Goal: Communication & Community: Answer question/provide support

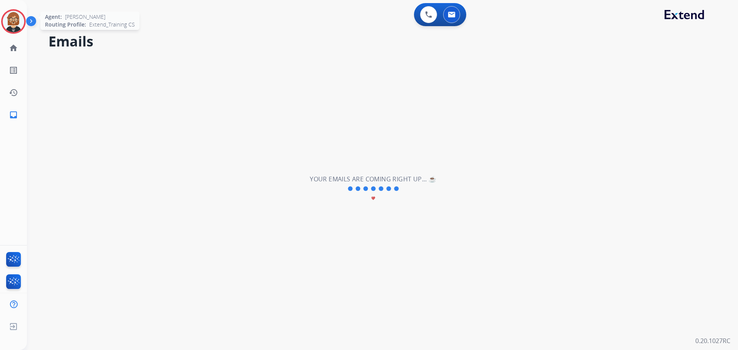
click at [19, 17] on img at bounding box center [14, 22] width 22 height 22
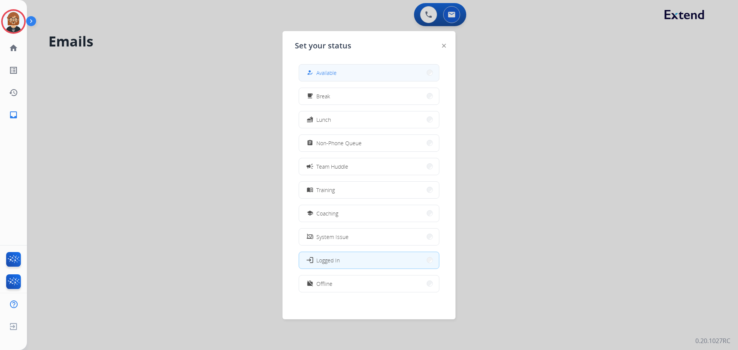
click at [335, 74] on span "Available" at bounding box center [326, 73] width 20 height 8
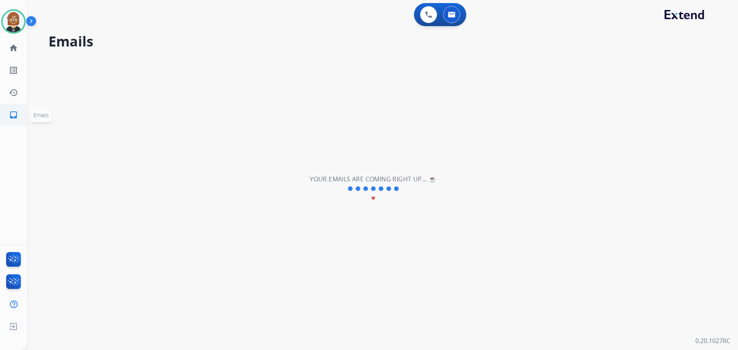
click at [11, 107] on link "inbox Emails" at bounding box center [14, 115] width 22 height 22
click at [14, 43] on link "home Home" at bounding box center [14, 48] width 22 height 22
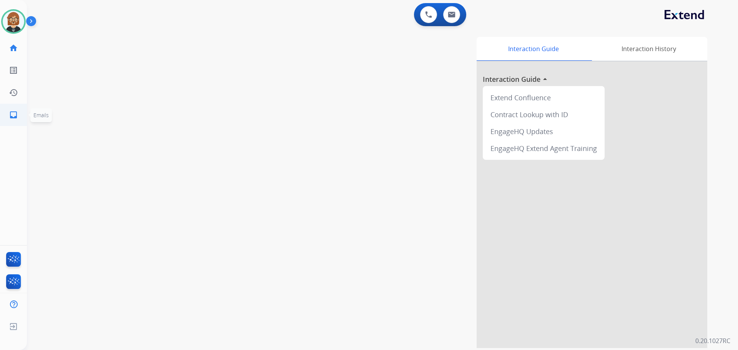
click at [14, 118] on mat-icon "inbox" at bounding box center [13, 114] width 9 height 9
select select "**********"
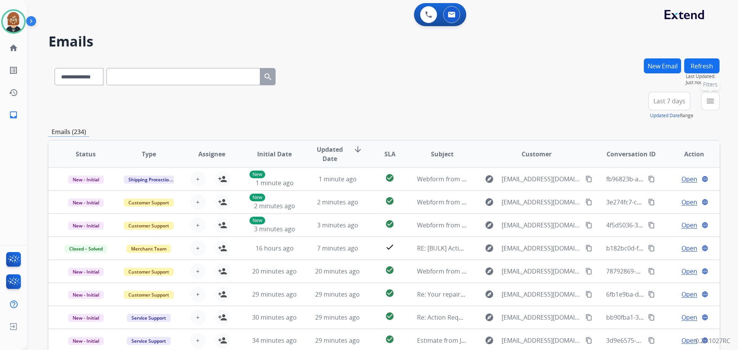
click at [713, 103] on mat-icon "menu" at bounding box center [710, 101] width 9 height 9
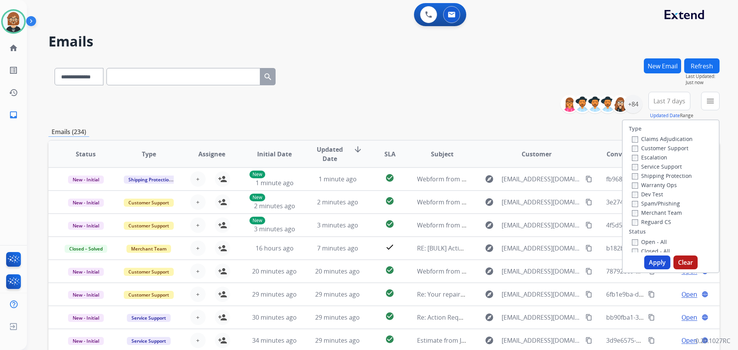
click at [637, 242] on label "Open - All" at bounding box center [649, 241] width 35 height 7
click at [650, 264] on button "Apply" at bounding box center [657, 263] width 26 height 14
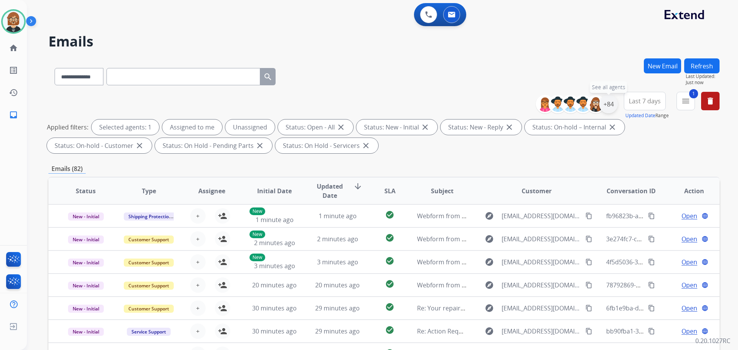
click at [607, 103] on div "+84" at bounding box center [608, 104] width 18 height 18
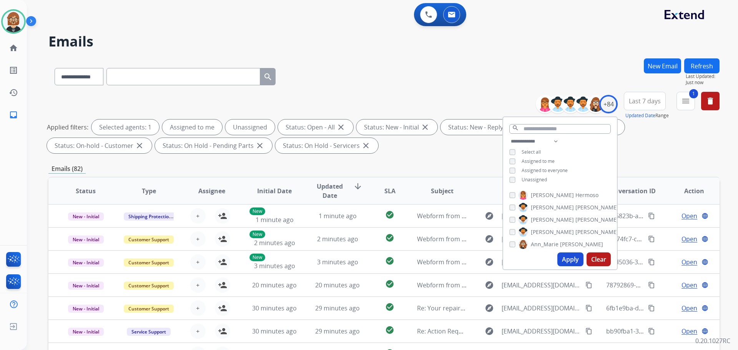
click at [528, 181] on span "Unassigned" at bounding box center [534, 180] width 25 height 7
click at [573, 263] on button "Apply" at bounding box center [571, 260] width 26 height 14
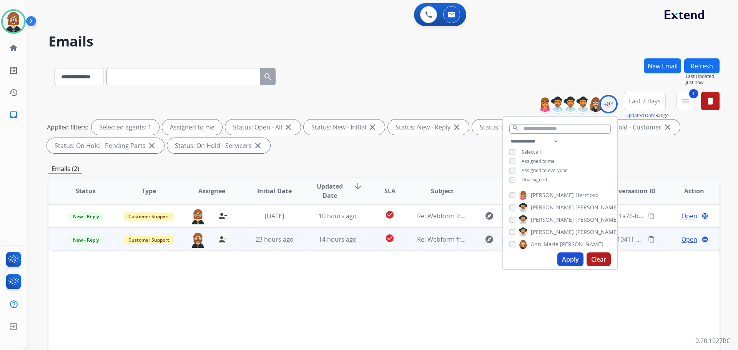
click at [357, 248] on td "14 hours ago" at bounding box center [331, 239] width 63 height 23
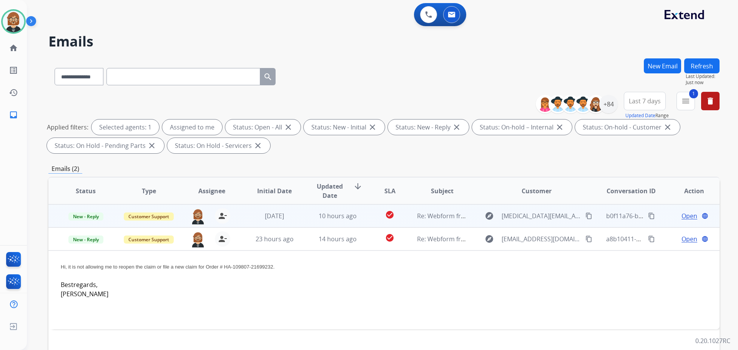
click at [363, 220] on td "check_circle" at bounding box center [384, 216] width 42 height 23
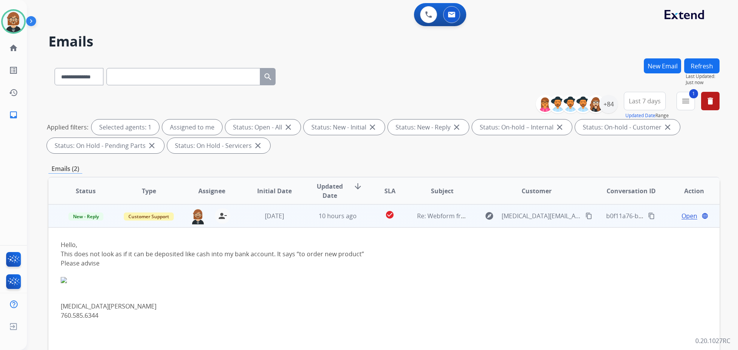
click at [586, 218] on mat-icon "content_copy" at bounding box center [589, 216] width 7 height 7
click at [682, 216] on span "Open" at bounding box center [690, 215] width 16 height 9
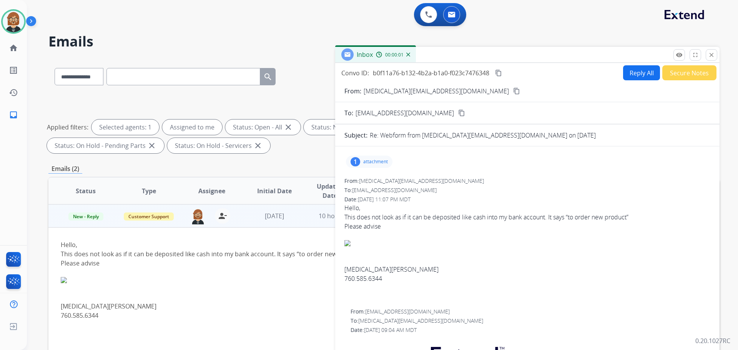
click at [642, 76] on button "Reply All" at bounding box center [641, 72] width 37 height 15
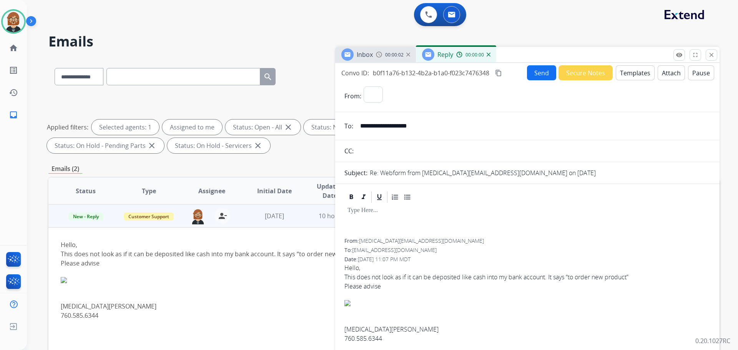
select select "**********"
click at [631, 75] on button "Templates" at bounding box center [635, 72] width 39 height 15
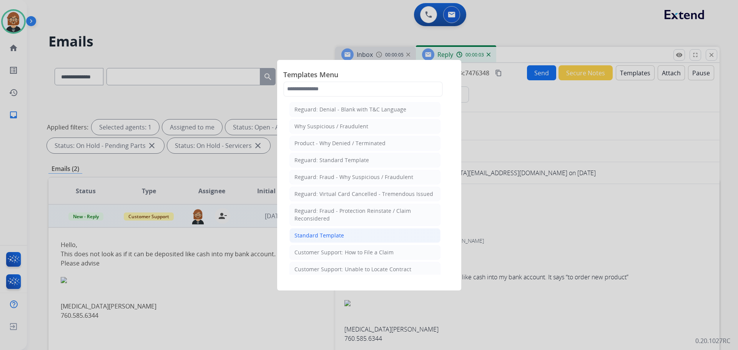
click at [351, 230] on li "Standard Template" at bounding box center [365, 235] width 151 height 15
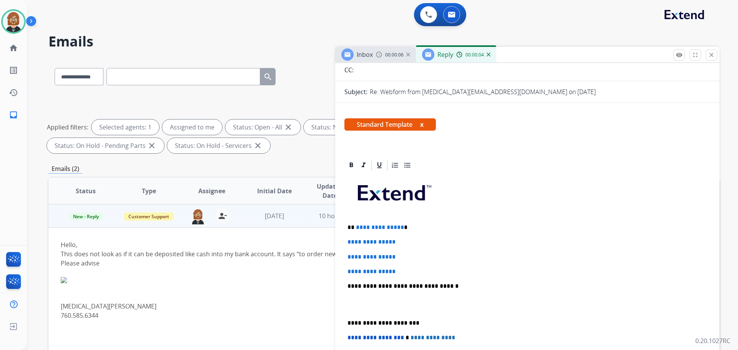
scroll to position [115, 0]
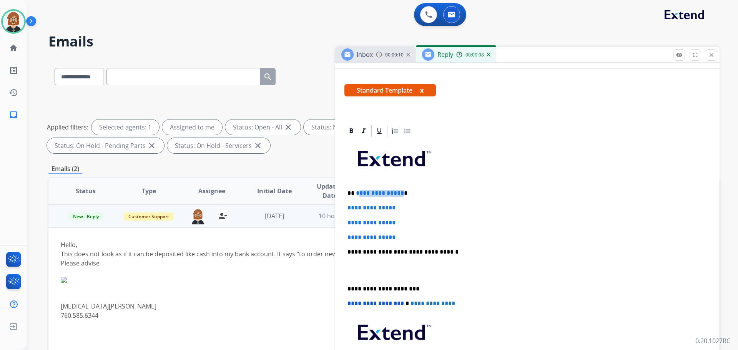
drag, startPoint x: 400, startPoint y: 190, endPoint x: 356, endPoint y: 190, distance: 43.1
click at [356, 190] on p "**********" at bounding box center [525, 193] width 354 height 7
drag, startPoint x: 403, startPoint y: 237, endPoint x: 341, endPoint y: 208, distance: 68.1
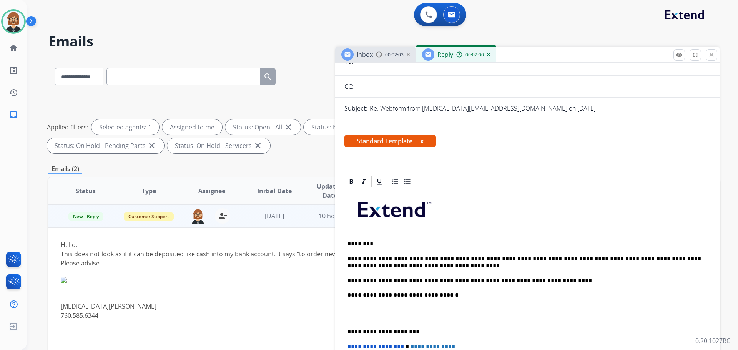
scroll to position [0, 0]
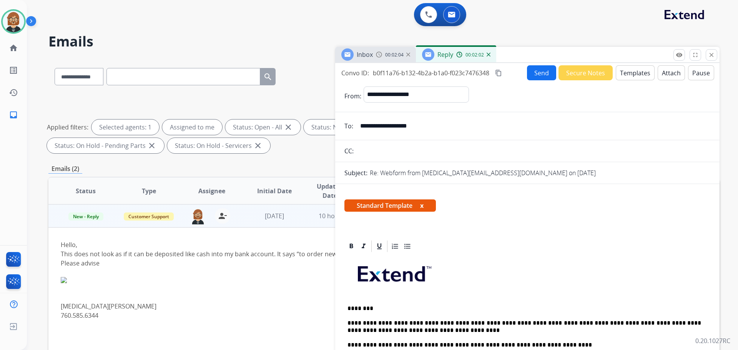
click at [539, 71] on button "Send" at bounding box center [541, 72] width 29 height 15
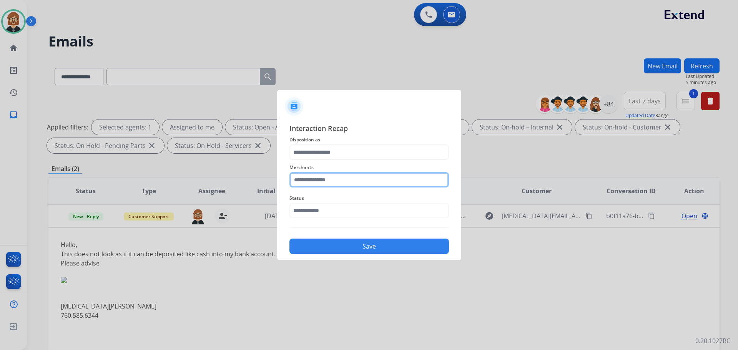
click at [336, 184] on input "text" at bounding box center [370, 179] width 160 height 15
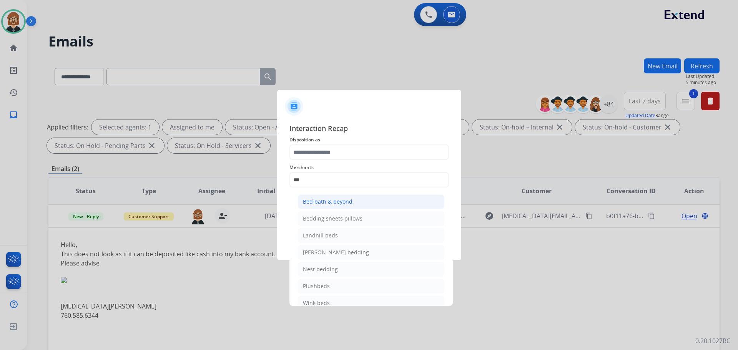
click at [349, 206] on li "Bed bath & beyond" at bounding box center [371, 202] width 147 height 15
type input "**********"
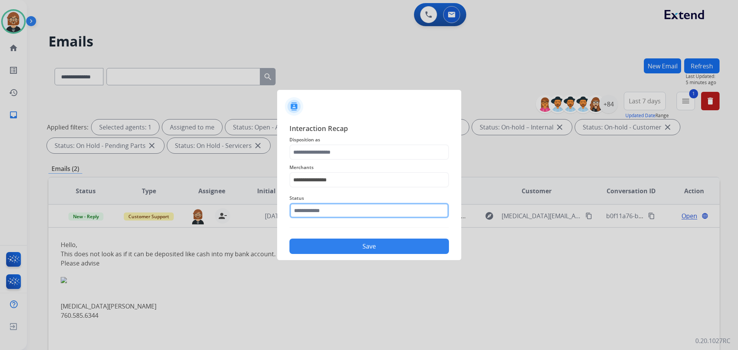
click at [349, 208] on input "text" at bounding box center [370, 210] width 160 height 15
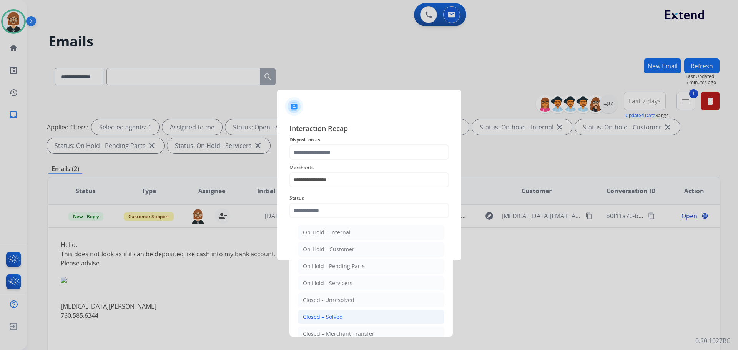
click at [396, 315] on li "Closed – Solved" at bounding box center [371, 317] width 147 height 15
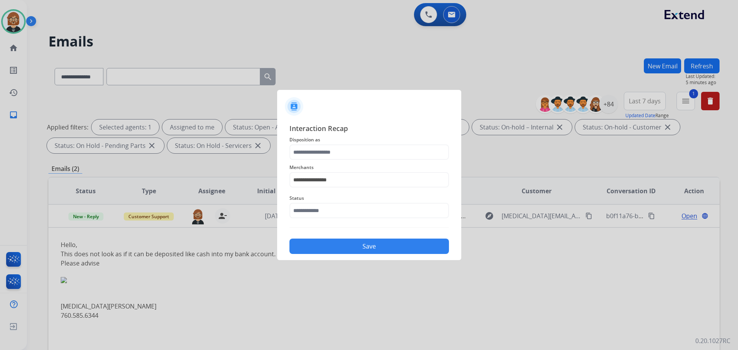
type input "**********"
click at [390, 251] on button "Save" at bounding box center [370, 246] width 160 height 15
click at [351, 150] on input "text" at bounding box center [370, 152] width 160 height 15
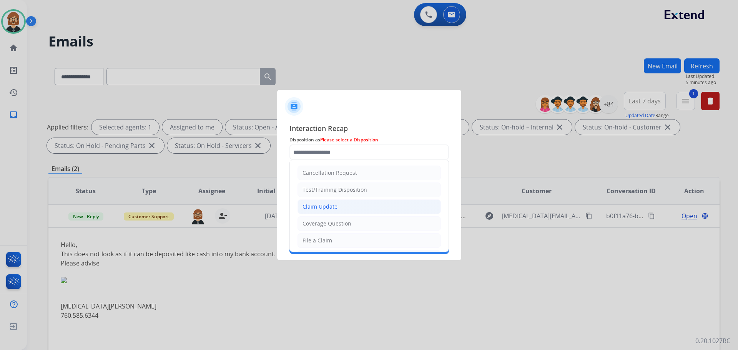
click at [336, 207] on div "Claim Update" at bounding box center [320, 207] width 35 height 8
type input "**********"
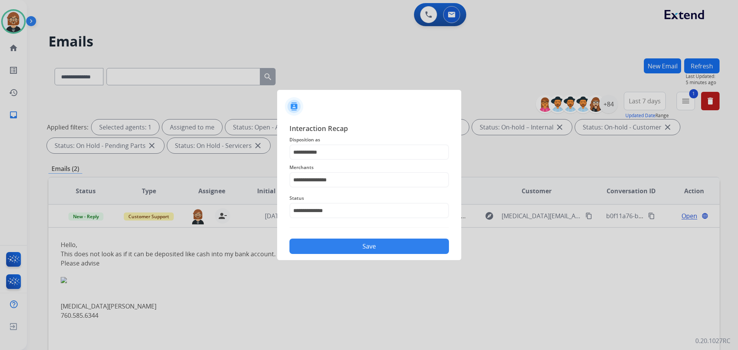
click at [358, 246] on button "Save" at bounding box center [370, 246] width 160 height 15
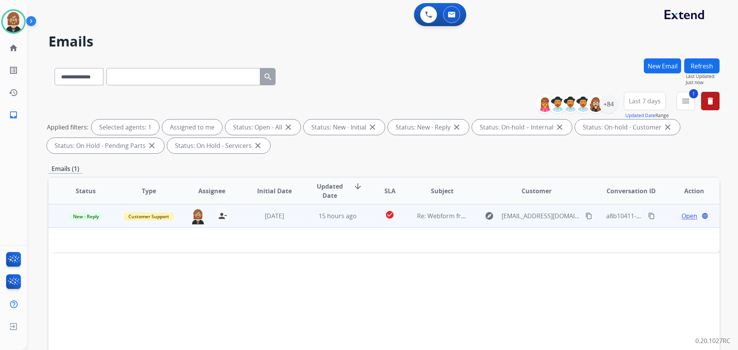
click at [368, 222] on td "check_circle" at bounding box center [384, 216] width 42 height 23
click at [371, 222] on td "check_circle" at bounding box center [384, 216] width 42 height 23
click at [586, 217] on mat-icon "content_copy" at bounding box center [589, 216] width 7 height 7
click at [682, 216] on span "Open" at bounding box center [690, 215] width 16 height 9
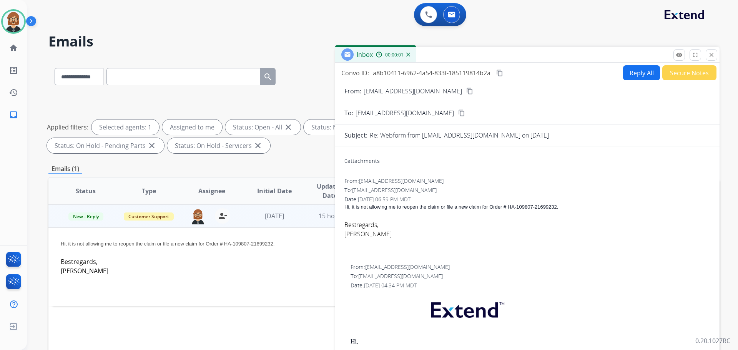
click at [631, 71] on button "Reply All" at bounding box center [641, 72] width 37 height 15
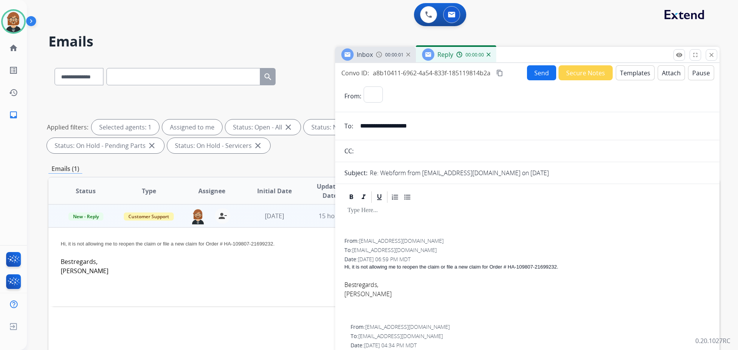
select select "**********"
click at [631, 75] on button "Templates" at bounding box center [635, 72] width 39 height 15
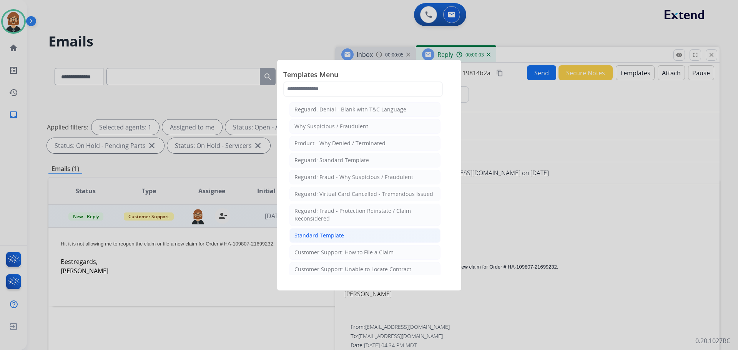
click at [383, 239] on li "Standard Template" at bounding box center [365, 235] width 151 height 15
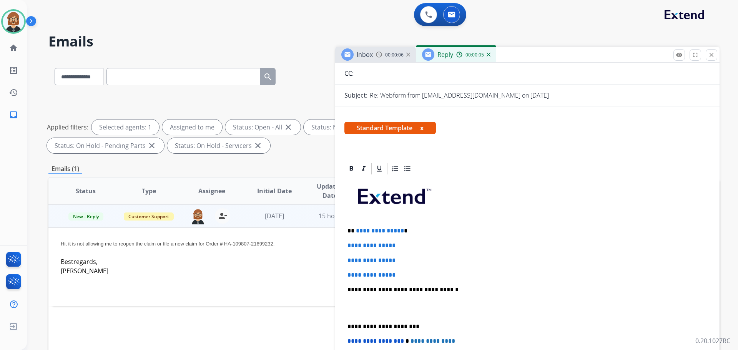
scroll to position [154, 0]
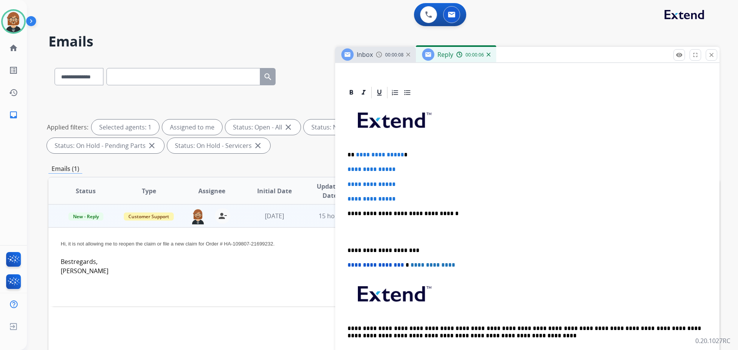
drag, startPoint x: 402, startPoint y: 196, endPoint x: 397, endPoint y: 202, distance: 7.6
click at [398, 201] on p "**********" at bounding box center [528, 199] width 360 height 7
click at [406, 201] on p "**********" at bounding box center [528, 199] width 360 height 7
drag, startPoint x: 406, startPoint y: 201, endPoint x: 342, endPoint y: 170, distance: 71.4
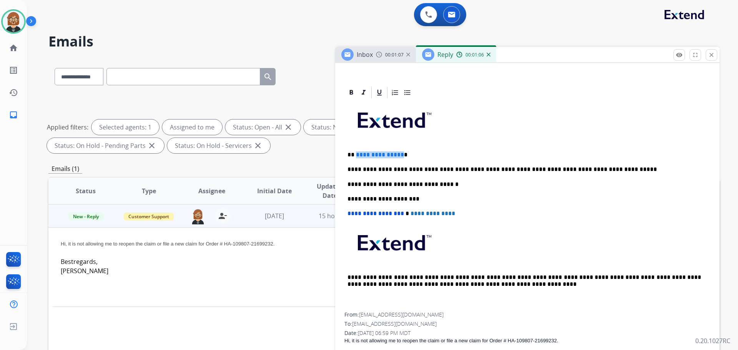
drag, startPoint x: 400, startPoint y: 154, endPoint x: 356, endPoint y: 151, distance: 44.4
click at [356, 152] on p "**********" at bounding box center [525, 155] width 354 height 7
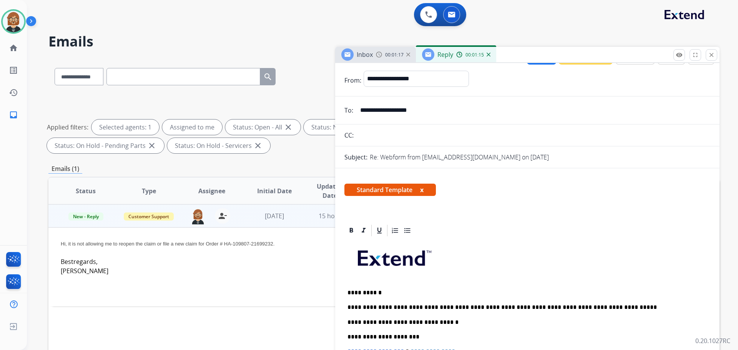
scroll to position [0, 0]
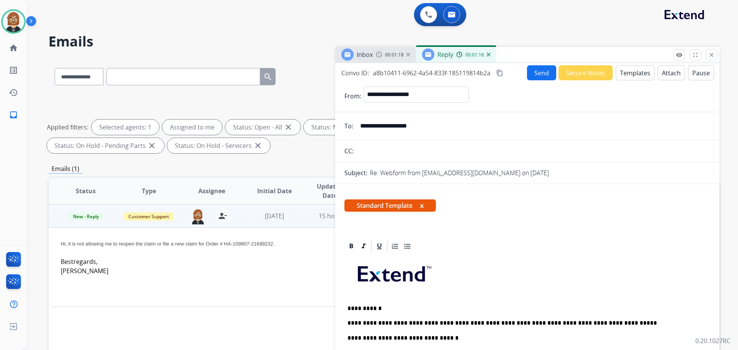
click at [539, 73] on button "Send" at bounding box center [541, 72] width 29 height 15
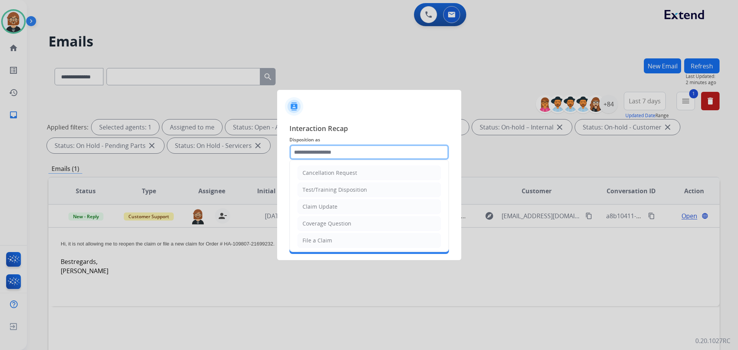
click at [398, 152] on input "text" at bounding box center [370, 152] width 160 height 15
click at [367, 207] on li "Claim Update" at bounding box center [369, 207] width 143 height 15
type input "**********"
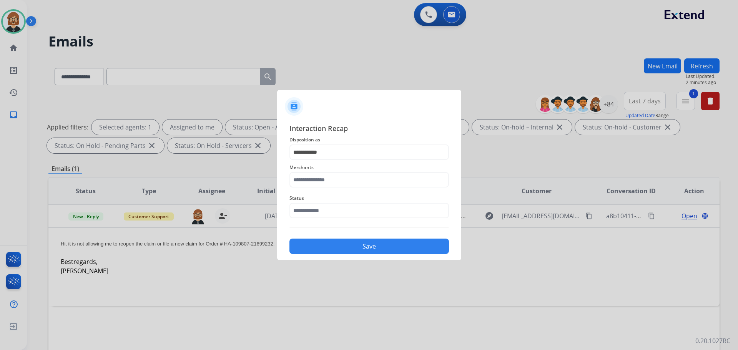
click at [363, 171] on span "Merchants" at bounding box center [370, 167] width 160 height 9
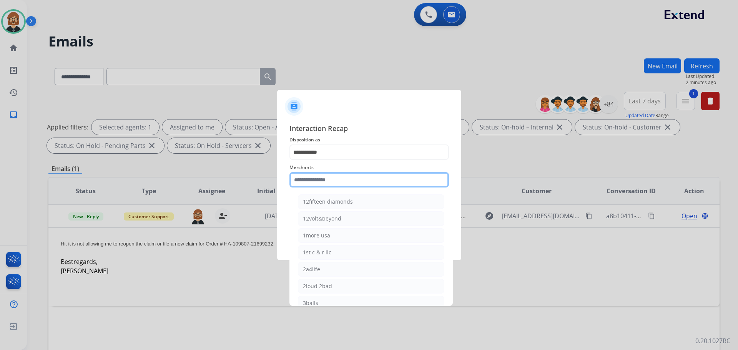
click at [359, 176] on input "text" at bounding box center [370, 179] width 160 height 15
drag, startPoint x: 346, startPoint y: 184, endPoint x: 266, endPoint y: 177, distance: 79.9
click at [0, 177] on app-contact-recap-modal "**********" at bounding box center [0, 175] width 0 height 350
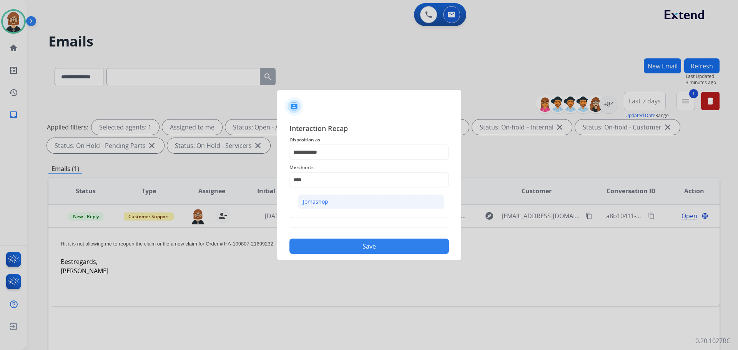
click at [321, 205] on div "Jomashop" at bounding box center [315, 202] width 25 height 8
type input "********"
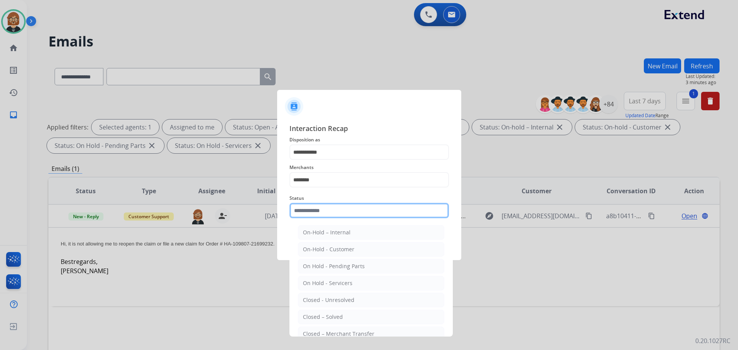
click at [343, 209] on input "text" at bounding box center [370, 210] width 160 height 15
click at [344, 320] on li "Closed – Solved" at bounding box center [371, 317] width 147 height 15
type input "**********"
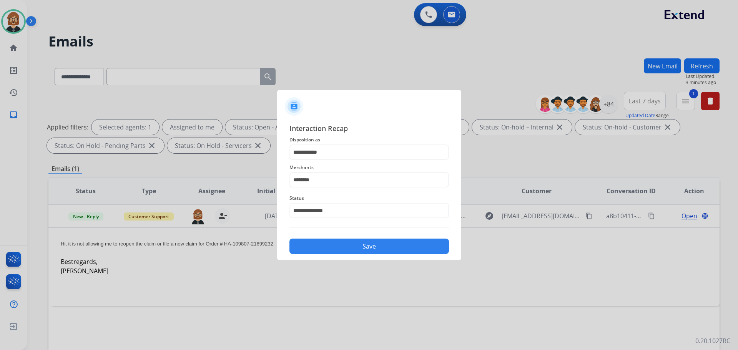
click at [361, 247] on button "Save" at bounding box center [370, 246] width 160 height 15
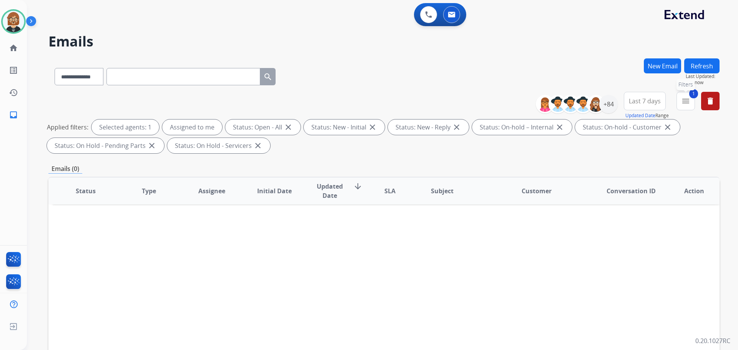
click at [688, 102] on mat-icon "menu" at bounding box center [685, 101] width 9 height 9
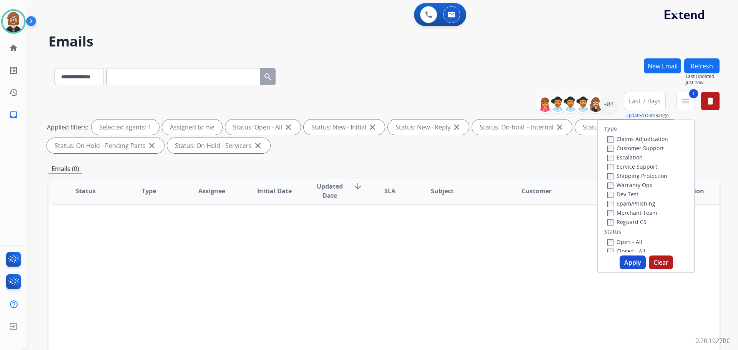
click at [613, 225] on label "Reguard CS" at bounding box center [627, 221] width 39 height 7
click at [623, 177] on label "Shipping Protection" at bounding box center [638, 175] width 60 height 7
click at [618, 147] on label "Customer Support" at bounding box center [636, 148] width 57 height 7
click at [628, 267] on button "Apply" at bounding box center [633, 263] width 26 height 14
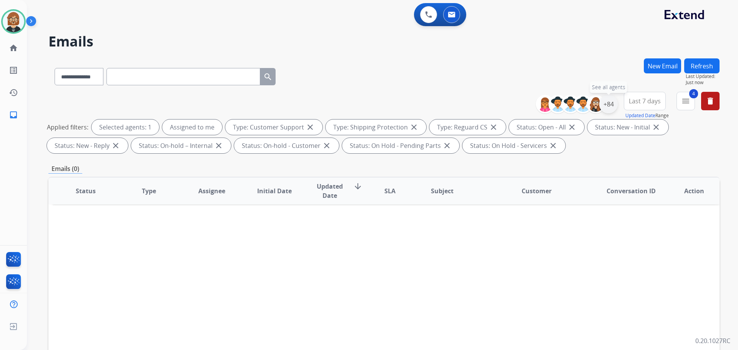
click at [606, 106] on div "+84" at bounding box center [608, 104] width 18 height 18
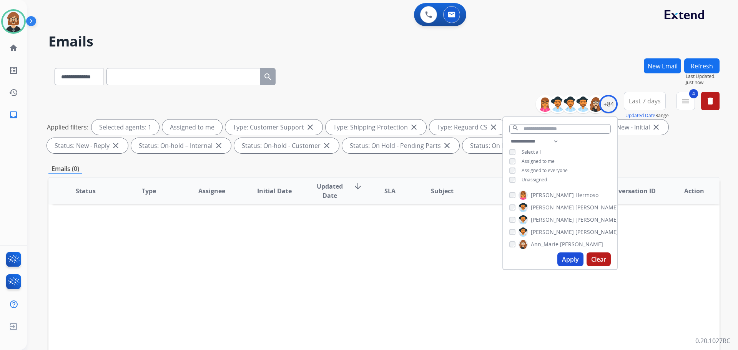
click at [537, 177] on span "Unassigned" at bounding box center [534, 180] width 25 height 7
click at [564, 262] on button "Apply" at bounding box center [571, 260] width 26 height 14
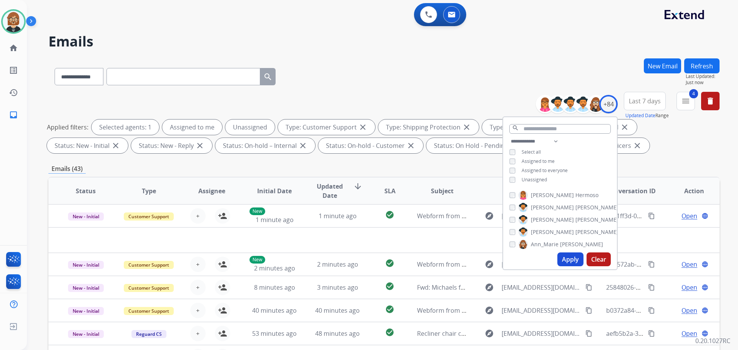
click at [434, 167] on div "Emails (43)" at bounding box center [383, 169] width 671 height 10
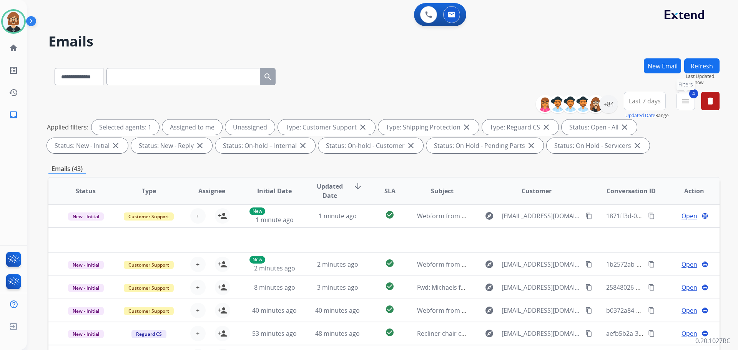
click at [683, 104] on mat-icon "menu" at bounding box center [685, 101] width 9 height 9
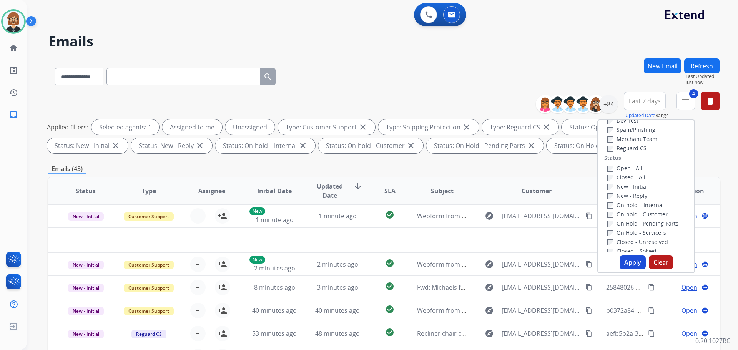
scroll to position [77, 0]
click at [626, 260] on button "Apply" at bounding box center [633, 263] width 26 height 14
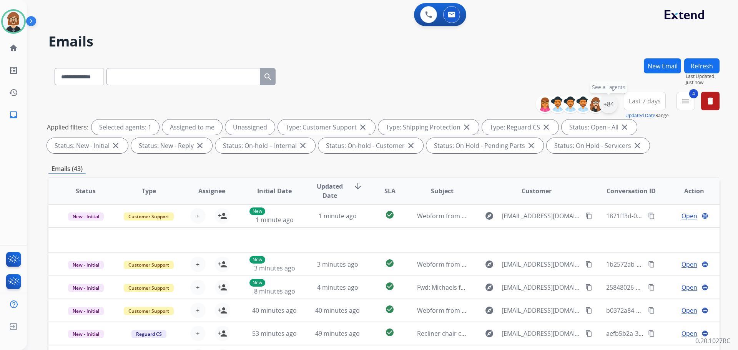
click at [612, 105] on div "+84" at bounding box center [608, 104] width 18 height 18
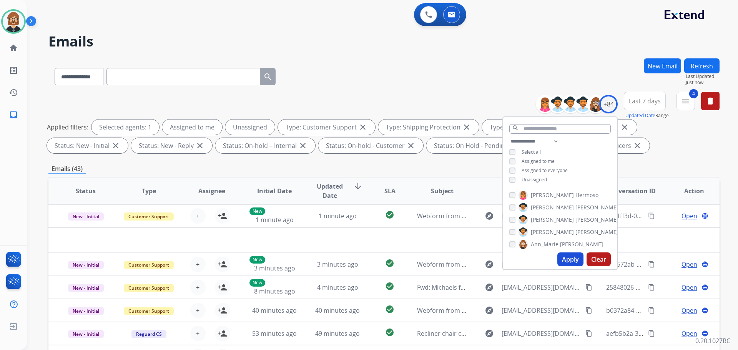
click at [567, 258] on button "Apply" at bounding box center [571, 260] width 26 height 14
click at [395, 103] on div "**********" at bounding box center [383, 124] width 671 height 65
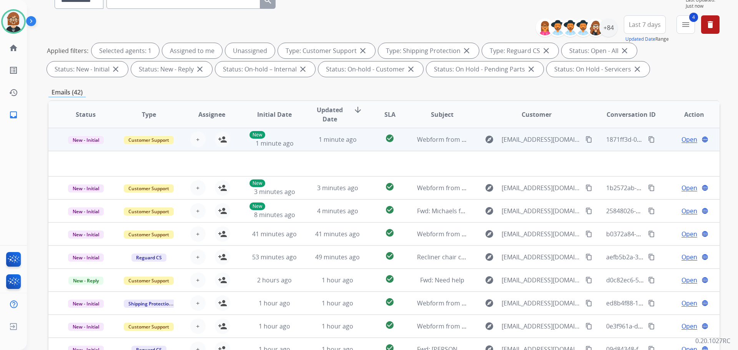
scroll to position [124, 0]
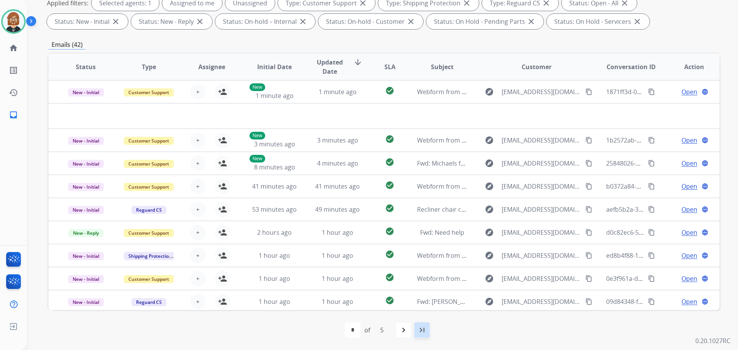
click at [425, 333] on mat-icon "last_page" at bounding box center [422, 330] width 9 height 9
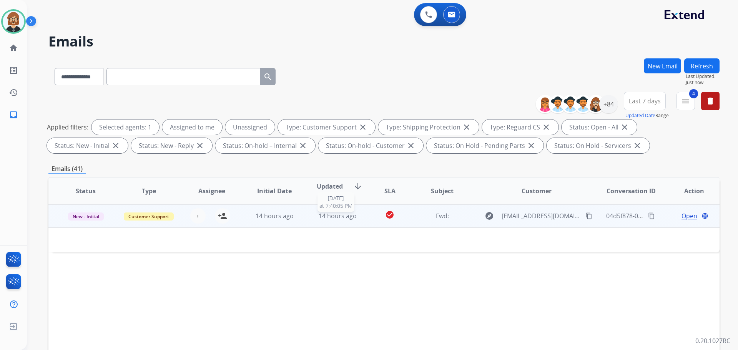
click at [360, 214] on div "14 hours ago" at bounding box center [338, 215] width 50 height 9
click at [360, 214] on div "14 hours ago" at bounding box center [338, 216] width 50 height 9
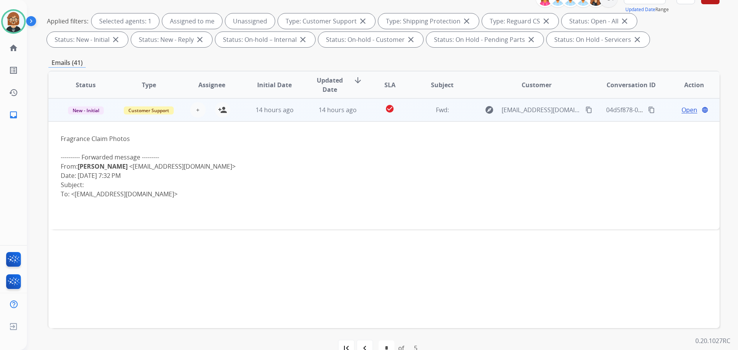
scroll to position [124, 0]
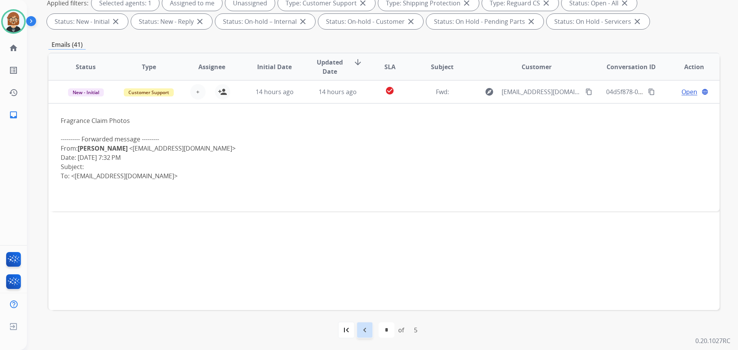
click at [363, 331] on mat-icon "navigate_before" at bounding box center [364, 330] width 9 height 9
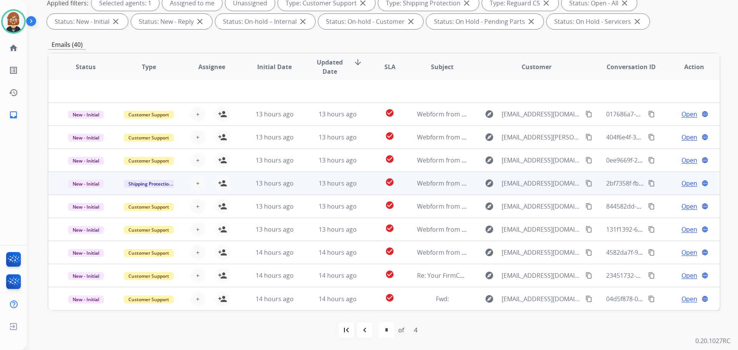
click at [304, 177] on td "13 hours ago" at bounding box center [331, 183] width 63 height 23
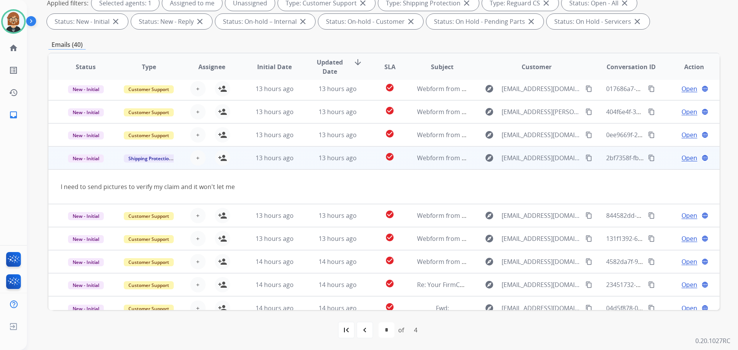
scroll to position [35, 0]
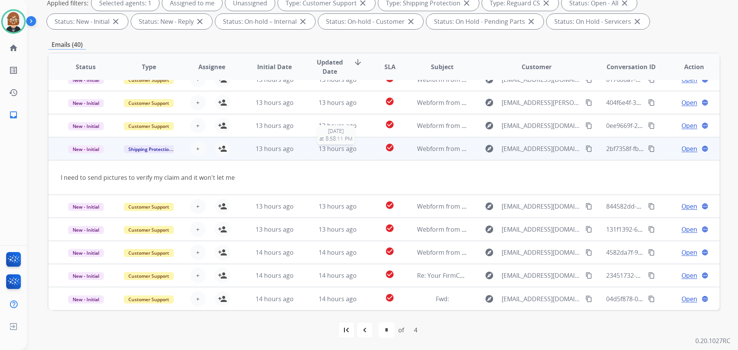
click at [359, 152] on div "13 hours ago" at bounding box center [338, 148] width 50 height 9
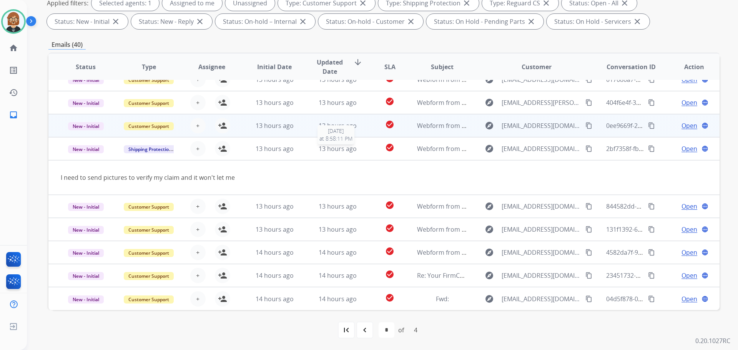
scroll to position [1, 0]
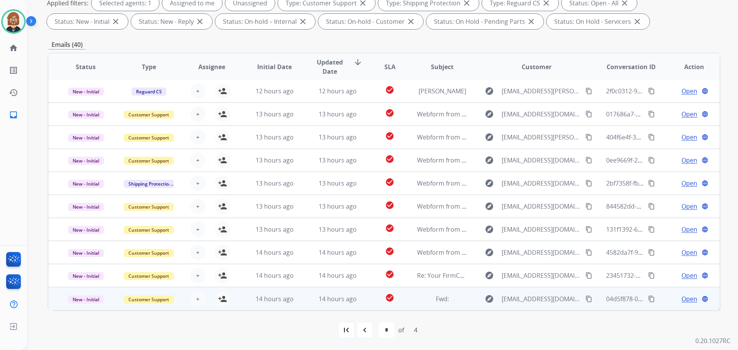
click at [331, 306] on td "14 hours ago" at bounding box center [331, 298] width 63 height 23
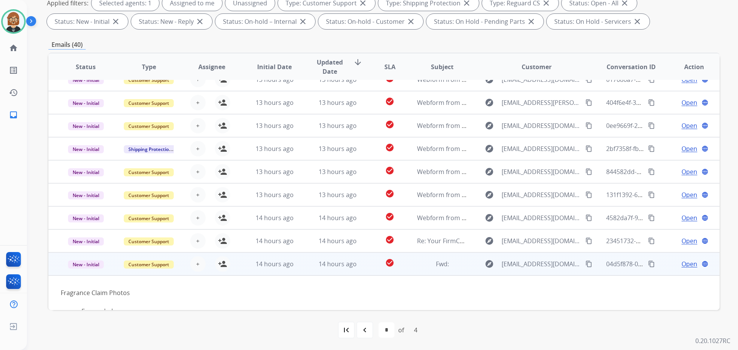
scroll to position [109, 0]
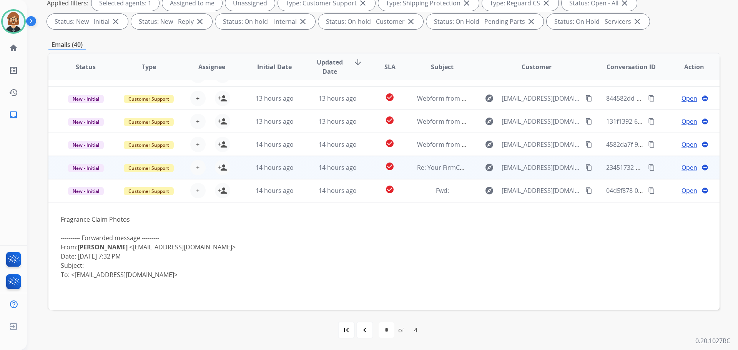
click at [348, 173] on td "14 hours ago" at bounding box center [331, 167] width 63 height 23
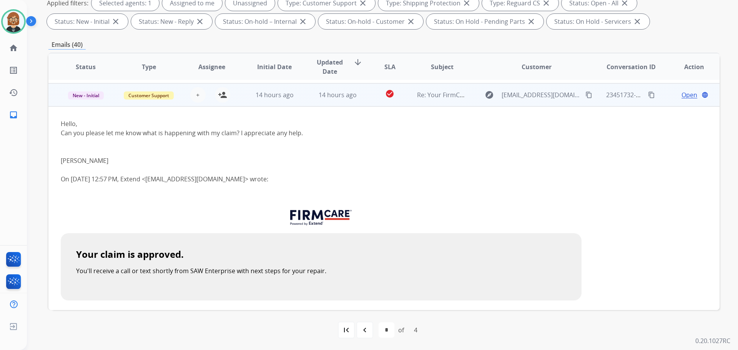
scroll to position [185, 0]
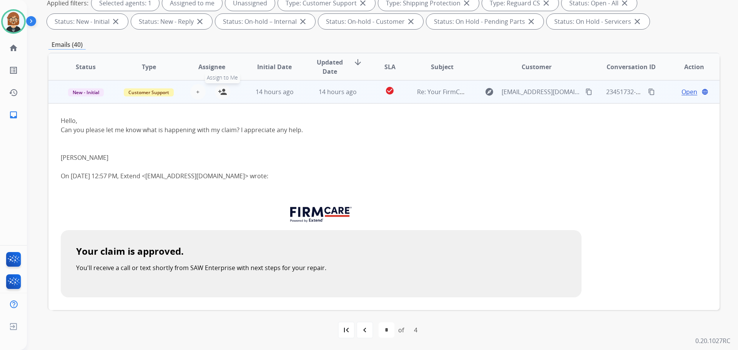
click at [224, 93] on mat-icon "person_add" at bounding box center [222, 91] width 9 height 9
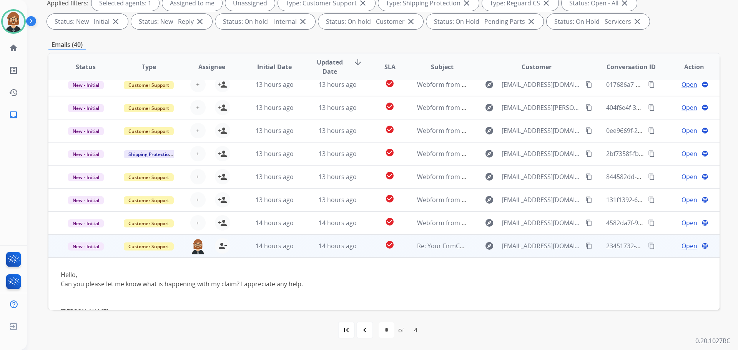
scroll to position [0, 0]
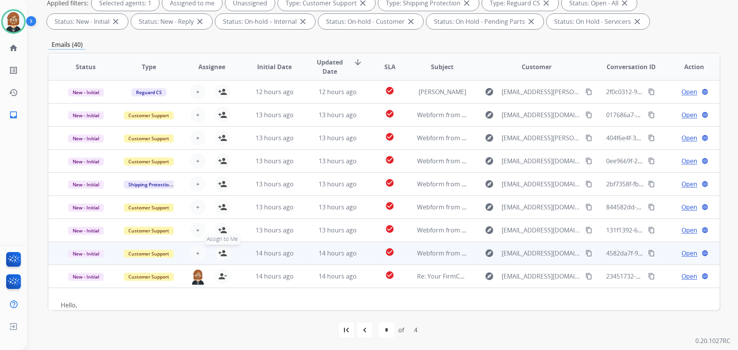
click at [220, 255] on mat-icon "person_add" at bounding box center [222, 253] width 9 height 9
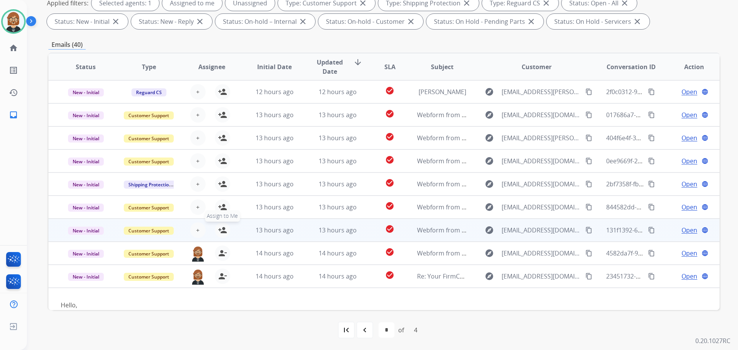
click at [221, 233] on mat-icon "person_add" at bounding box center [222, 230] width 9 height 9
click at [223, 211] on span "Unassign to Me" at bounding box center [223, 216] width 42 height 12
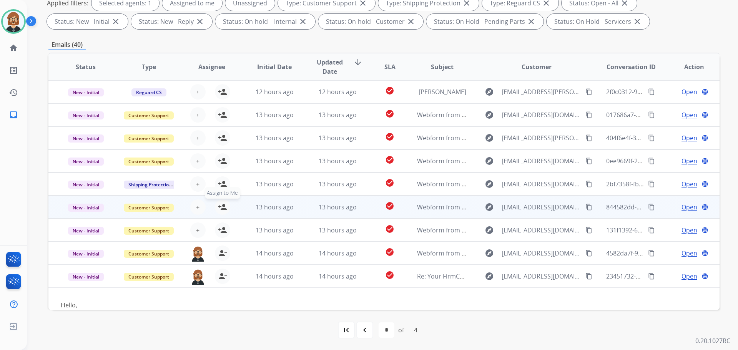
click at [220, 209] on mat-icon "person_add" at bounding box center [222, 207] width 9 height 9
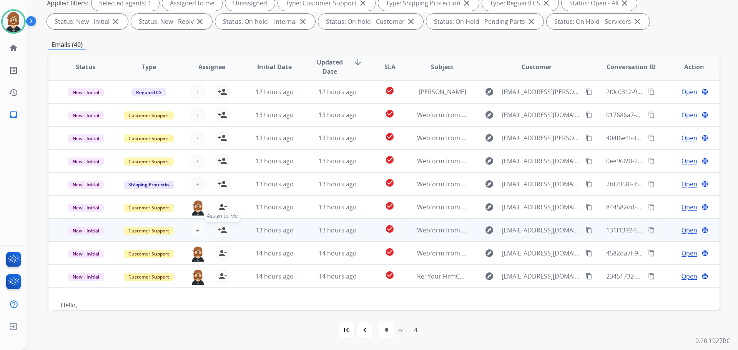
click at [221, 230] on mat-icon "person_add" at bounding box center [222, 230] width 9 height 9
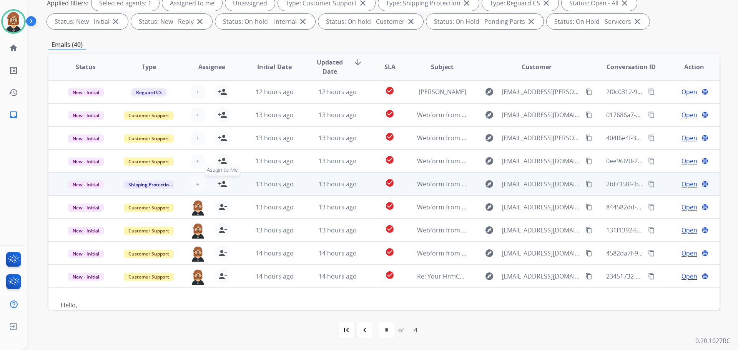
click at [220, 183] on mat-icon "person_add" at bounding box center [222, 184] width 9 height 9
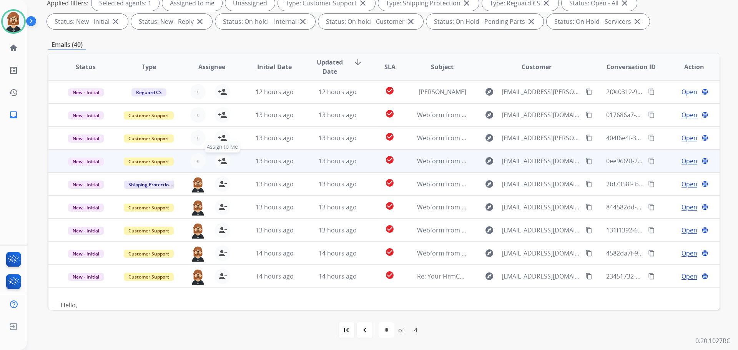
click at [222, 162] on mat-icon "person_add" at bounding box center [222, 161] width 9 height 9
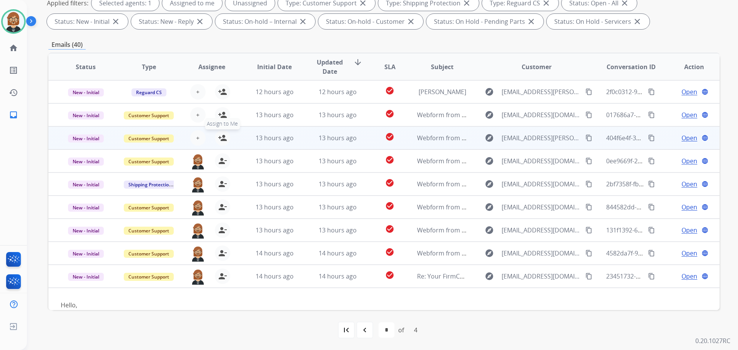
click at [223, 143] on button "person_add Assign to Me" at bounding box center [222, 137] width 15 height 15
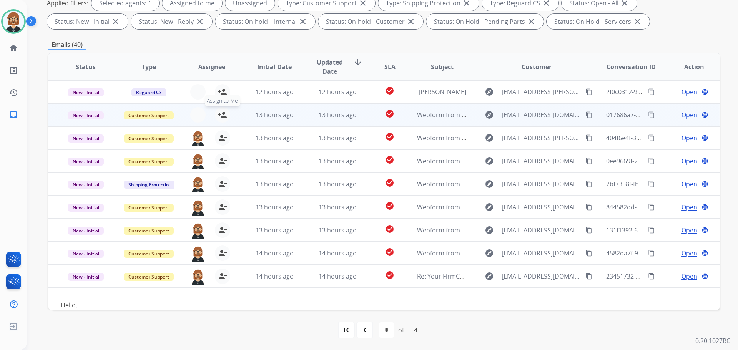
click at [222, 115] on mat-icon "person_add" at bounding box center [222, 114] width 9 height 9
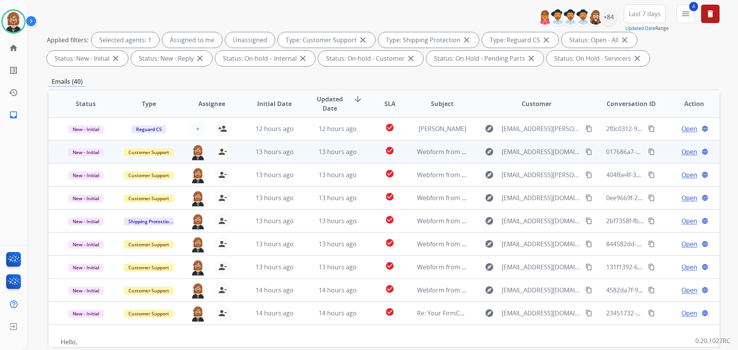
scroll to position [9, 0]
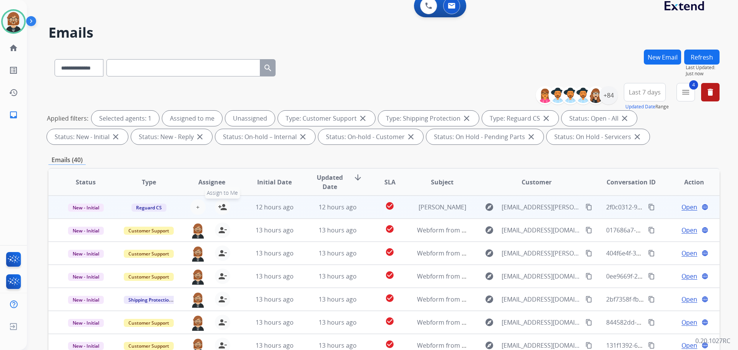
click at [220, 211] on mat-icon "person_add" at bounding box center [222, 207] width 9 height 9
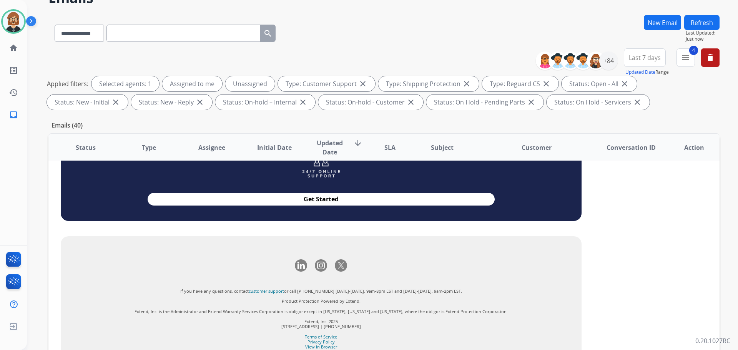
scroll to position [124, 0]
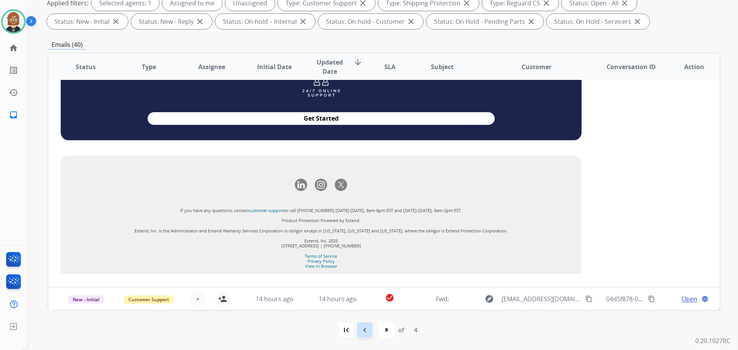
click at [360, 336] on div "navigate_before" at bounding box center [364, 330] width 17 height 17
select select "*"
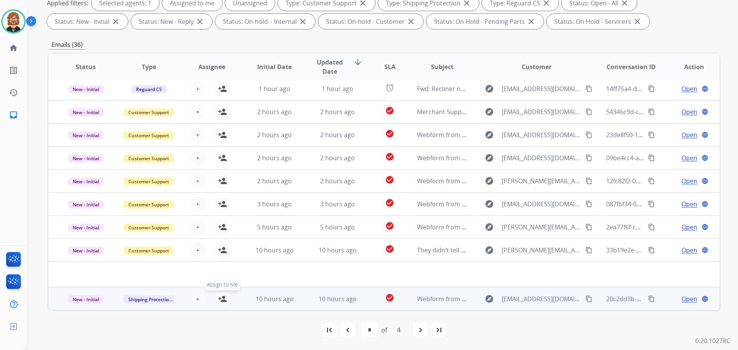
click at [222, 300] on mat-icon "person_add" at bounding box center [222, 299] width 9 height 9
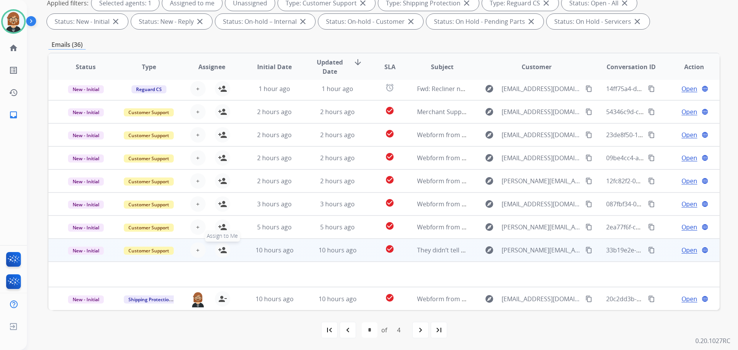
click at [222, 246] on mat-icon "person_add" at bounding box center [222, 250] width 9 height 9
click at [221, 230] on table "Status Type Assignee Initial Date Updated Date arrow_downward SLA Subject Custo…" at bounding box center [383, 168] width 671 height 283
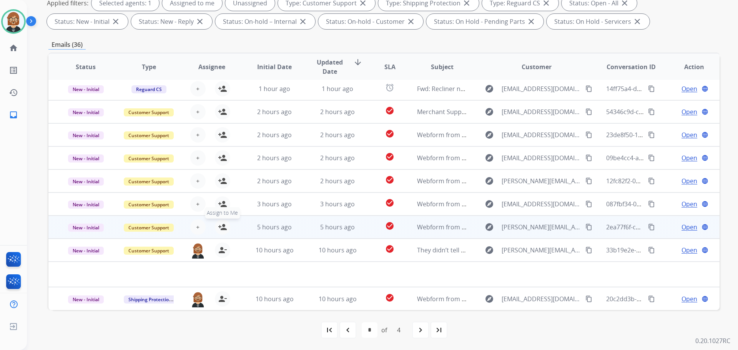
click at [221, 226] on mat-icon "person_add" at bounding box center [222, 227] width 9 height 9
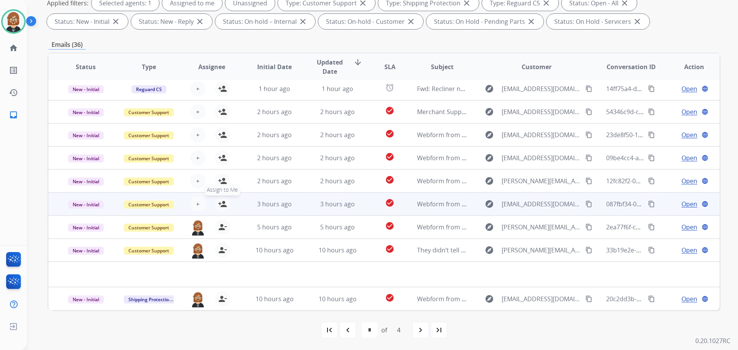
click at [221, 204] on mat-icon "person_add" at bounding box center [222, 204] width 9 height 9
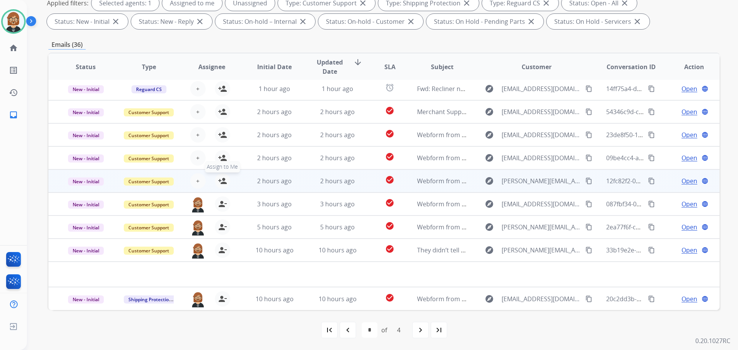
click at [221, 182] on mat-icon "person_add" at bounding box center [222, 181] width 9 height 9
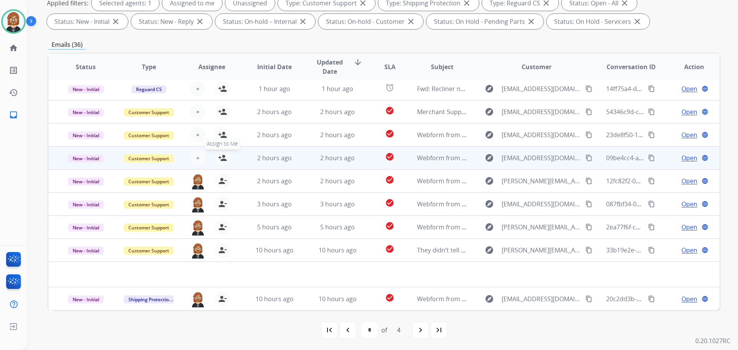
click at [224, 155] on mat-icon "person_add" at bounding box center [222, 157] width 9 height 9
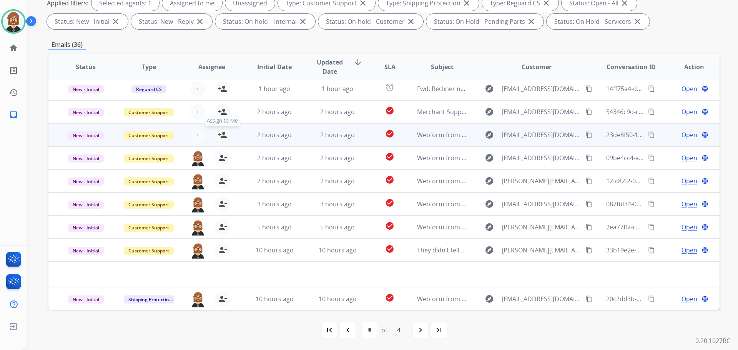
click at [220, 136] on mat-icon "person_add" at bounding box center [222, 134] width 9 height 9
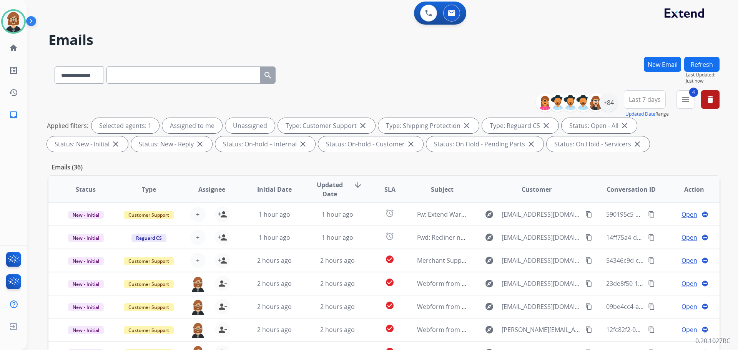
scroll to position [0, 0]
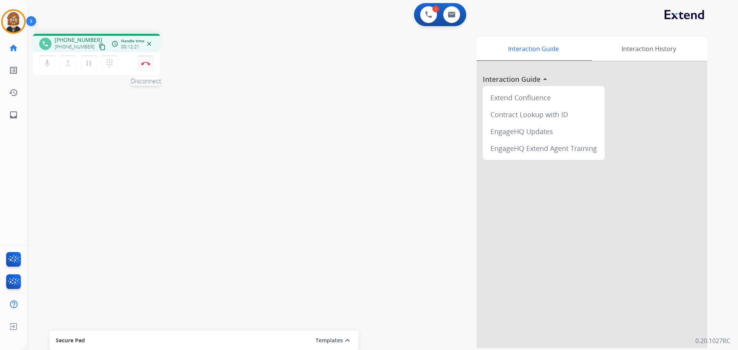
click at [147, 64] on img at bounding box center [145, 64] width 9 height 4
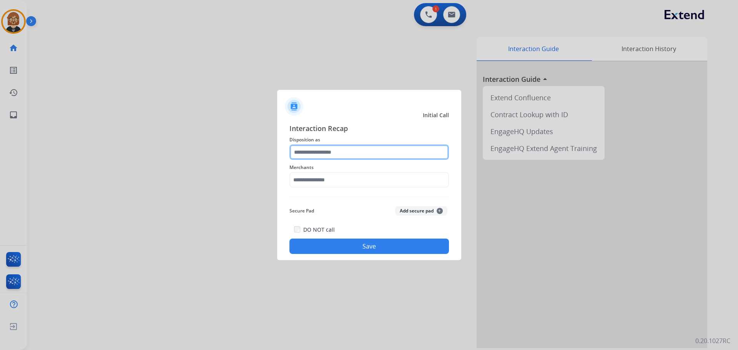
click at [393, 155] on input "text" at bounding box center [370, 152] width 160 height 15
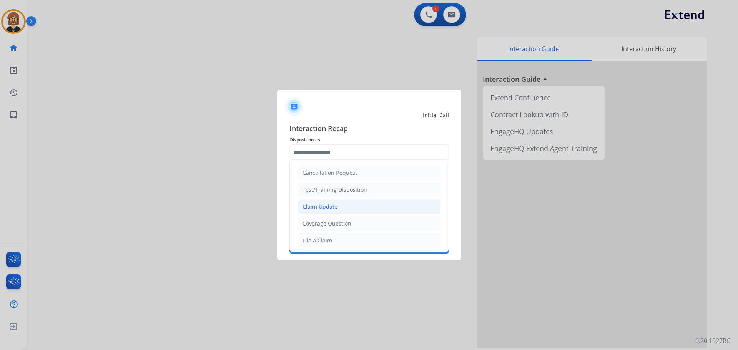
click at [386, 205] on li "Claim Update" at bounding box center [369, 207] width 143 height 15
type input "**********"
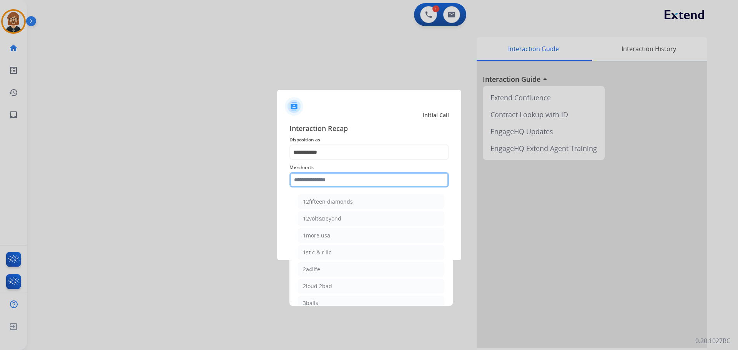
click at [389, 177] on input "text" at bounding box center [370, 179] width 160 height 15
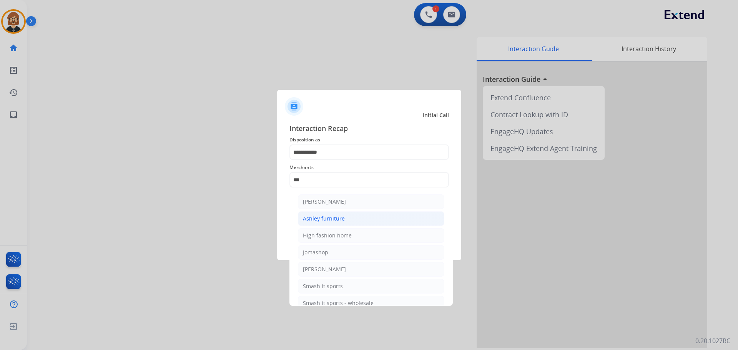
click at [373, 219] on li "Ashley furniture" at bounding box center [371, 218] width 147 height 15
type input "**********"
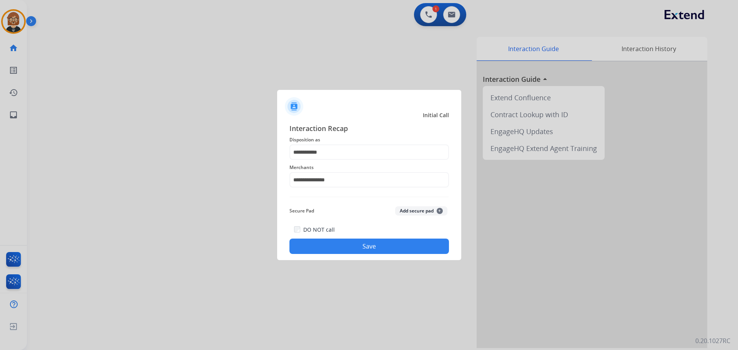
click at [400, 250] on button "Save" at bounding box center [370, 246] width 160 height 15
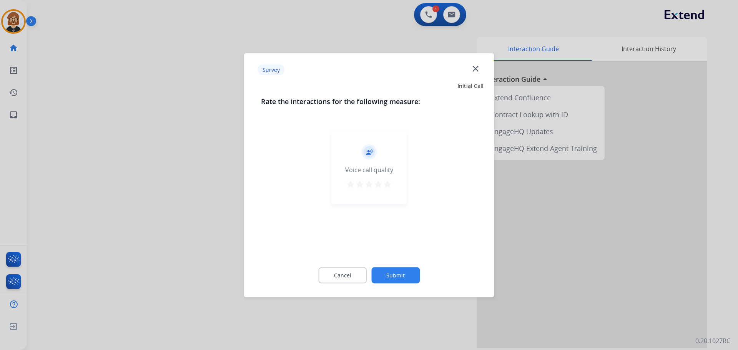
click at [400, 270] on button "Submit" at bounding box center [395, 275] width 48 height 16
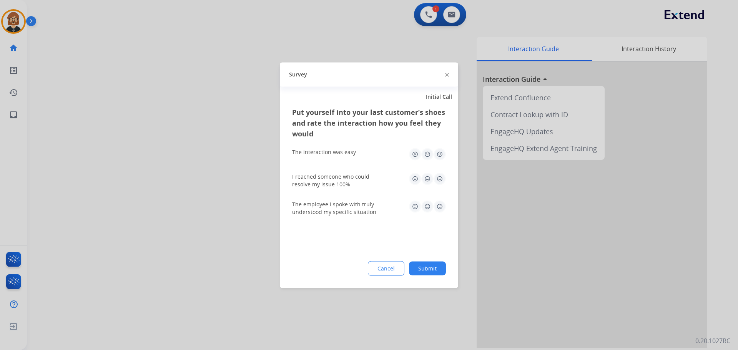
click at [417, 270] on button "Submit" at bounding box center [427, 268] width 37 height 14
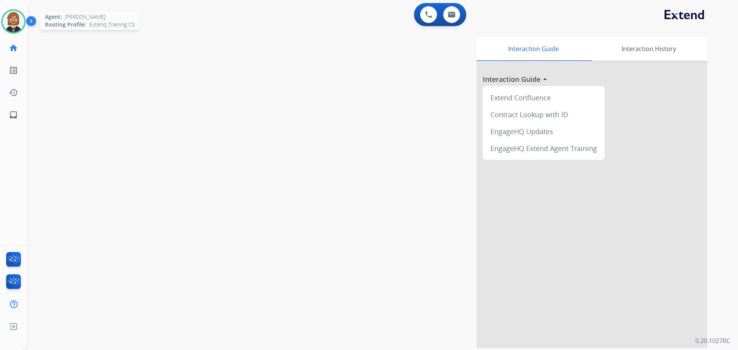
click at [18, 27] on img at bounding box center [14, 22] width 22 height 22
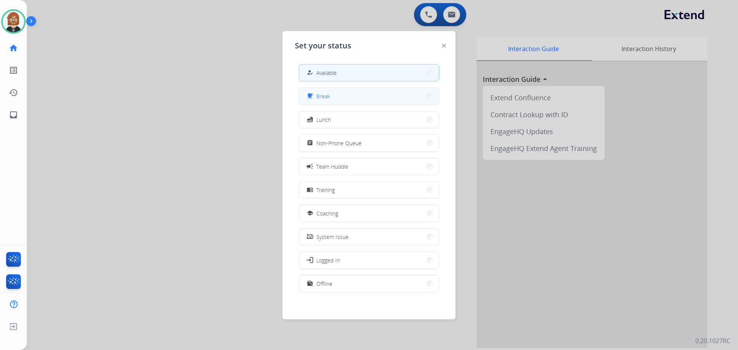
click at [333, 100] on button "free_breakfast Break" at bounding box center [369, 96] width 140 height 17
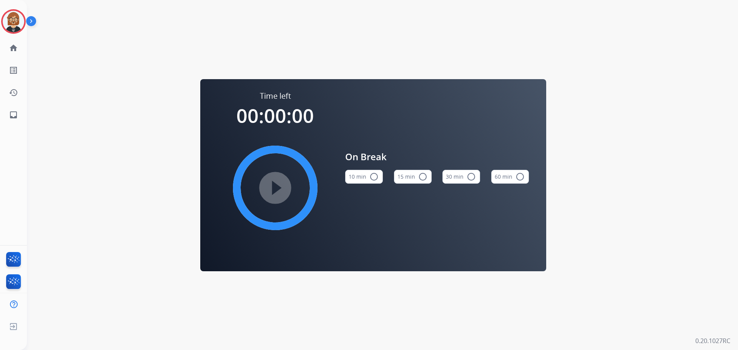
click at [372, 177] on mat-icon "radio_button_unchecked" at bounding box center [374, 176] width 9 height 9
click at [277, 193] on mat-icon "play_circle_filled" at bounding box center [275, 187] width 9 height 9
click at [13, 120] on link "inbox Emails" at bounding box center [14, 115] width 22 height 22
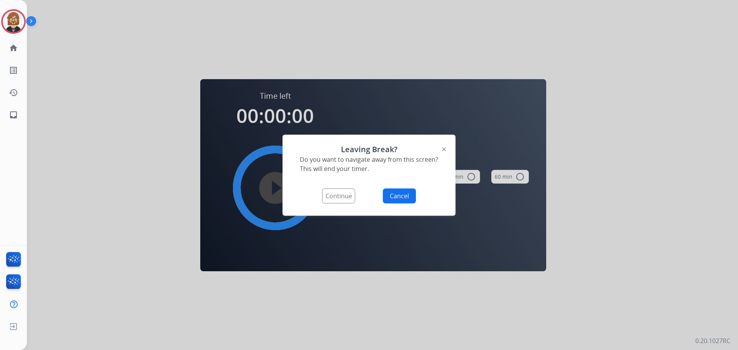
click at [340, 196] on button "Continue" at bounding box center [338, 195] width 33 height 15
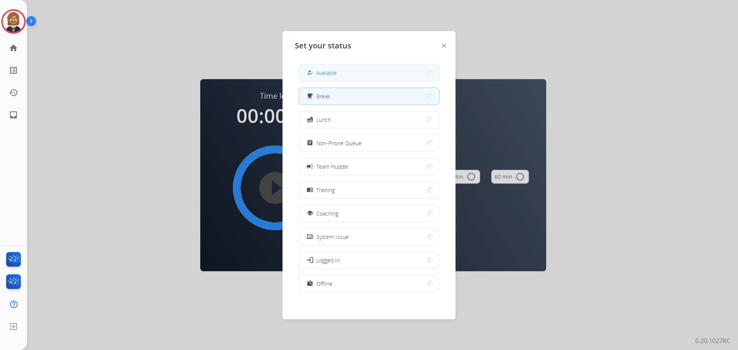
click at [371, 70] on button "how_to_reg Available" at bounding box center [369, 73] width 140 height 17
select select "**********"
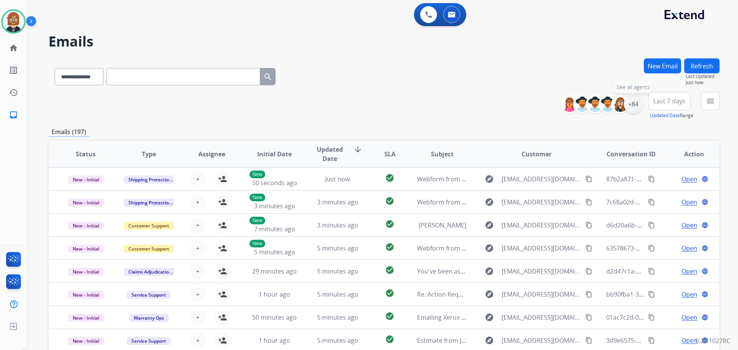
click at [635, 103] on div "+84" at bounding box center [633, 104] width 18 height 18
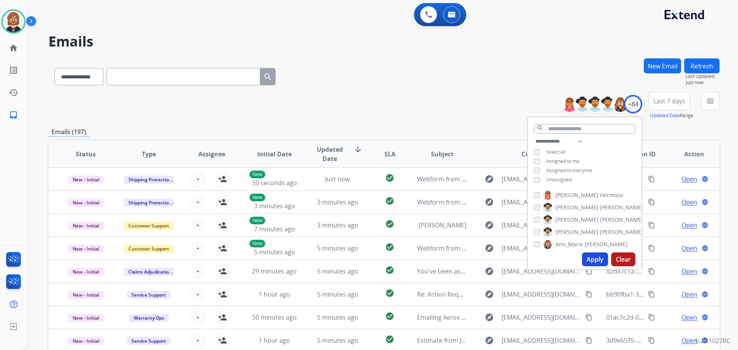
click at [548, 179] on span "Unassigned" at bounding box center [558, 180] width 25 height 7
click at [594, 262] on button "Apply" at bounding box center [595, 260] width 26 height 14
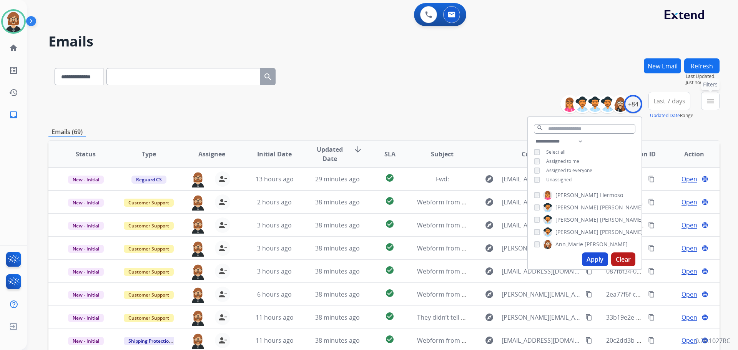
click at [712, 107] on button "menu Filters" at bounding box center [710, 101] width 18 height 18
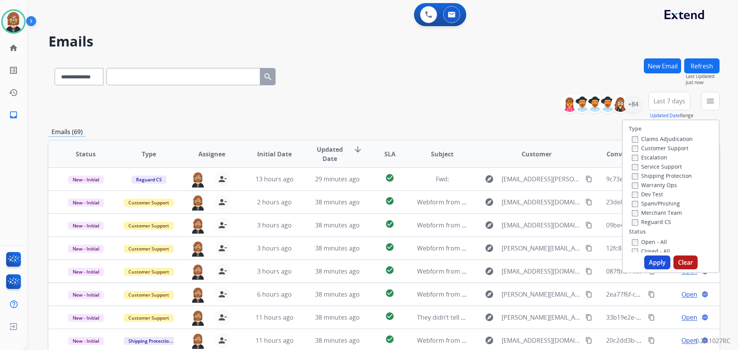
click at [645, 242] on label "Open - All" at bounding box center [649, 241] width 35 height 7
click at [658, 259] on button "Apply" at bounding box center [657, 263] width 26 height 14
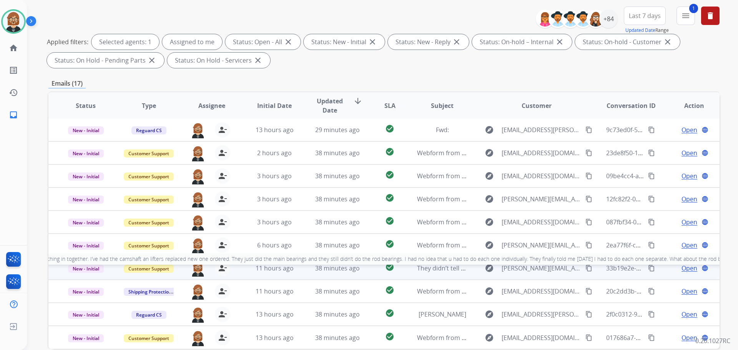
scroll to position [124, 0]
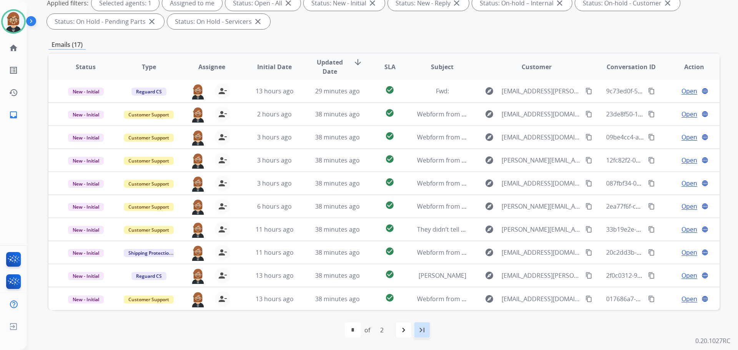
click at [426, 333] on mat-icon "last_page" at bounding box center [422, 330] width 9 height 9
select select "*"
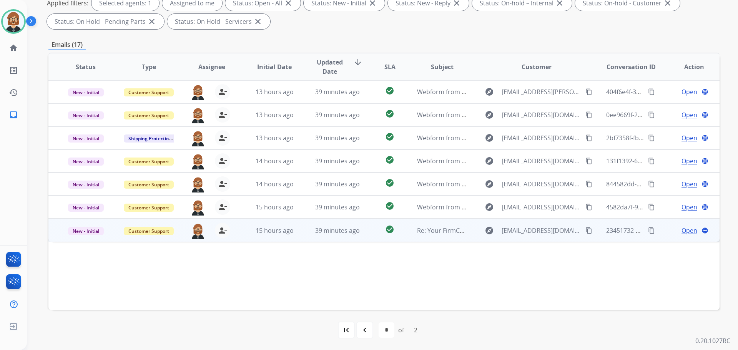
click at [279, 235] on td "15 hours ago" at bounding box center [268, 230] width 63 height 23
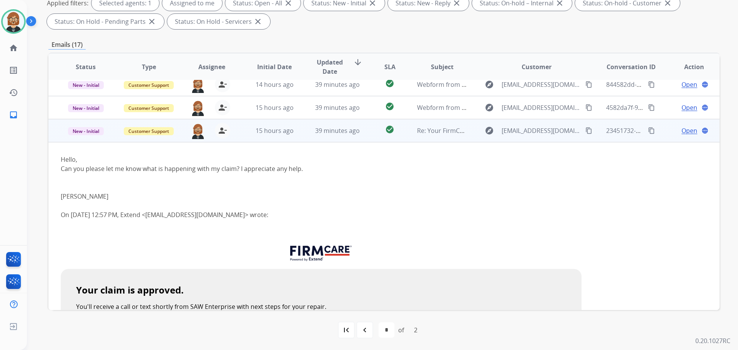
scroll to position [138, 0]
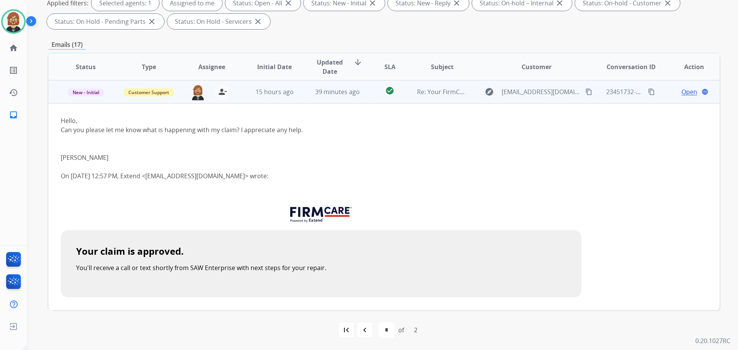
click at [586, 93] on mat-icon "content_copy" at bounding box center [589, 91] width 7 height 7
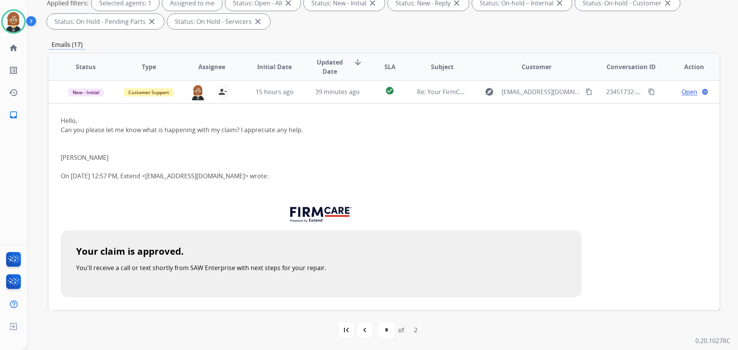
scroll to position [100, 0]
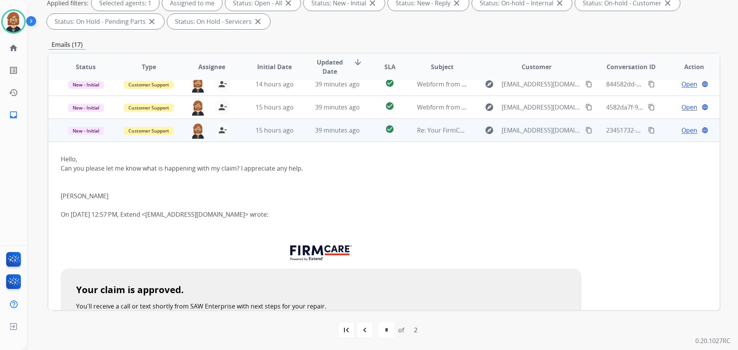
click at [682, 131] on span "Open" at bounding box center [690, 130] width 16 height 9
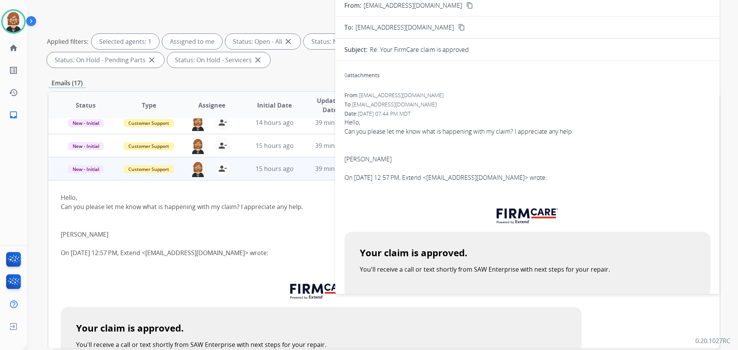
scroll to position [0, 0]
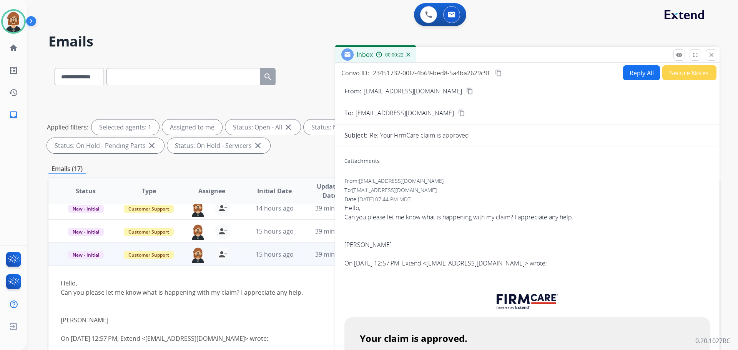
click at [633, 76] on button "Reply All" at bounding box center [641, 72] width 37 height 15
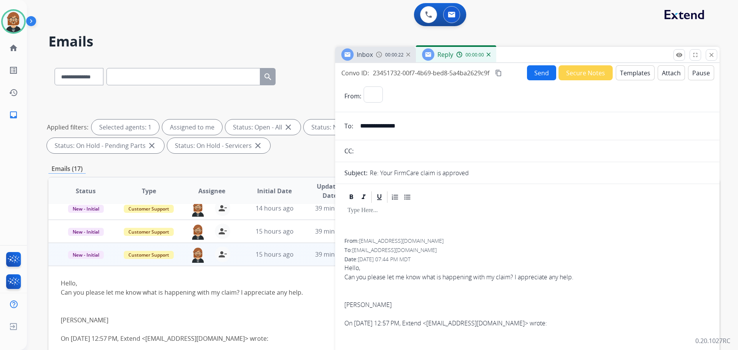
select select "**********"
click at [636, 77] on button "Templates" at bounding box center [635, 72] width 39 height 15
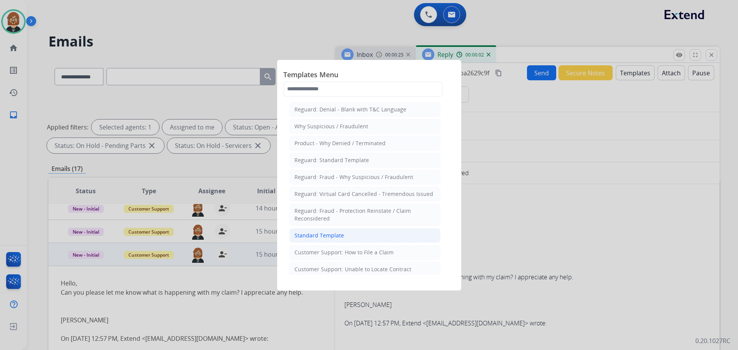
click at [371, 231] on li "Standard Template" at bounding box center [365, 235] width 151 height 15
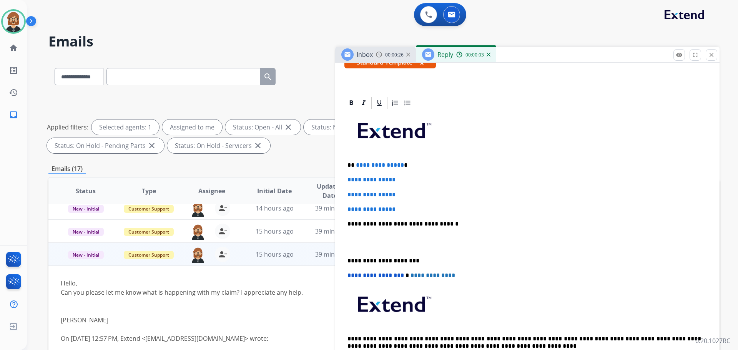
scroll to position [154, 0]
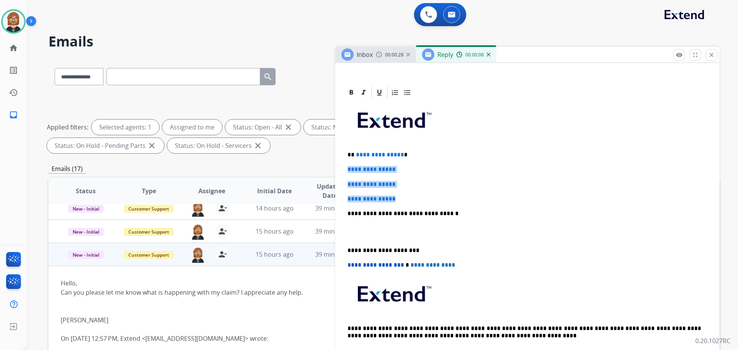
drag, startPoint x: 400, startPoint y: 198, endPoint x: 348, endPoint y: 165, distance: 61.1
click at [348, 165] on div "**********" at bounding box center [528, 232] width 366 height 265
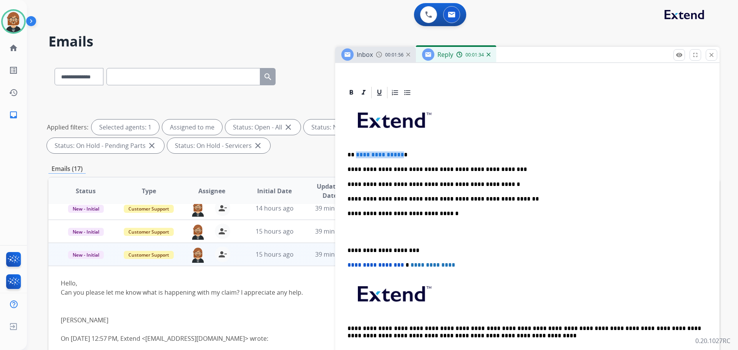
drag, startPoint x: 355, startPoint y: 154, endPoint x: 403, endPoint y: 152, distance: 48.1
click at [403, 152] on p "**********" at bounding box center [525, 155] width 354 height 7
click at [509, 184] on p "**********" at bounding box center [525, 184] width 354 height 7
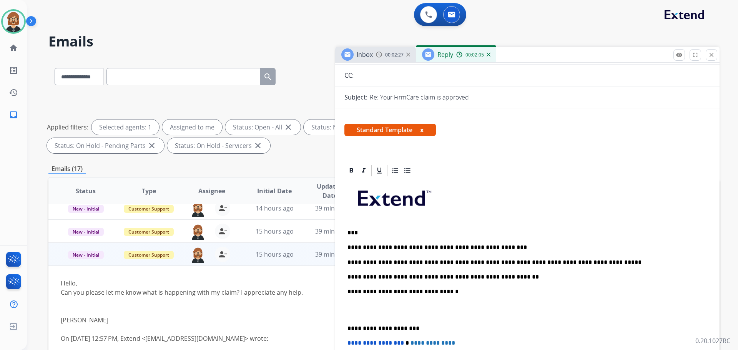
scroll to position [0, 0]
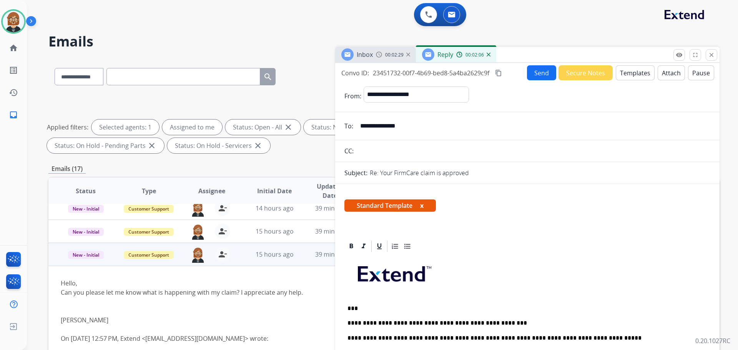
click at [541, 70] on button "Send" at bounding box center [541, 72] width 29 height 15
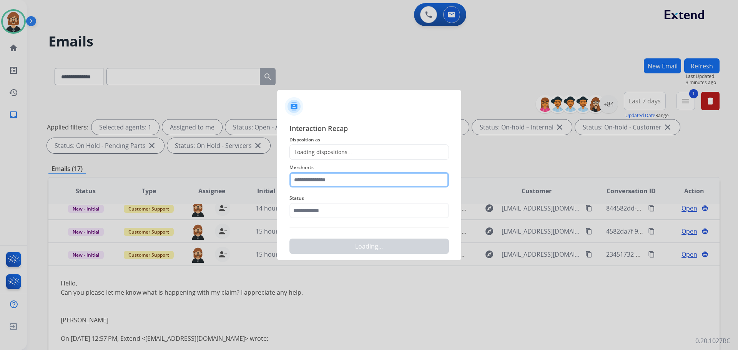
click at [336, 181] on input "text" at bounding box center [370, 179] width 160 height 15
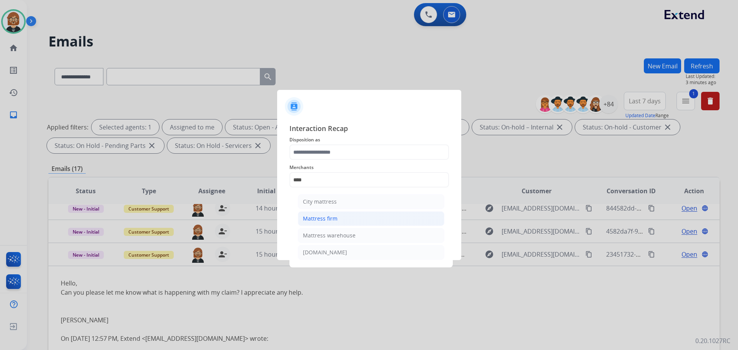
click at [336, 220] on div "Mattress firm" at bounding box center [320, 219] width 35 height 8
type input "**********"
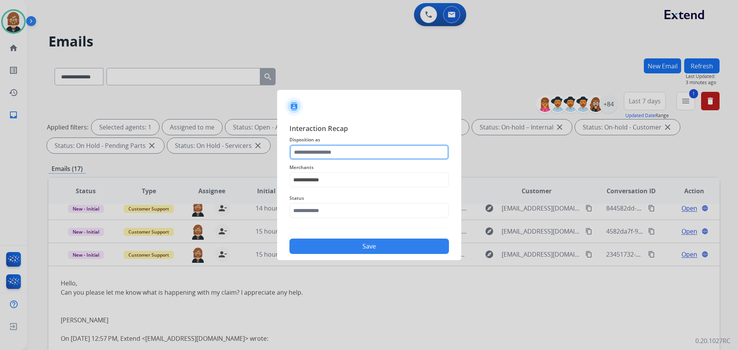
click at [356, 149] on input "text" at bounding box center [370, 152] width 160 height 15
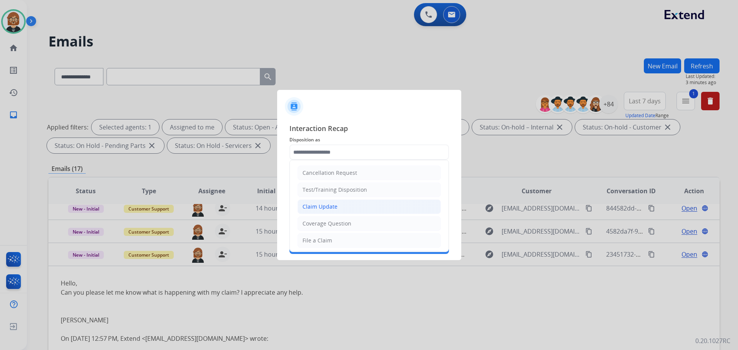
click at [341, 205] on li "Claim Update" at bounding box center [369, 207] width 143 height 15
type input "**********"
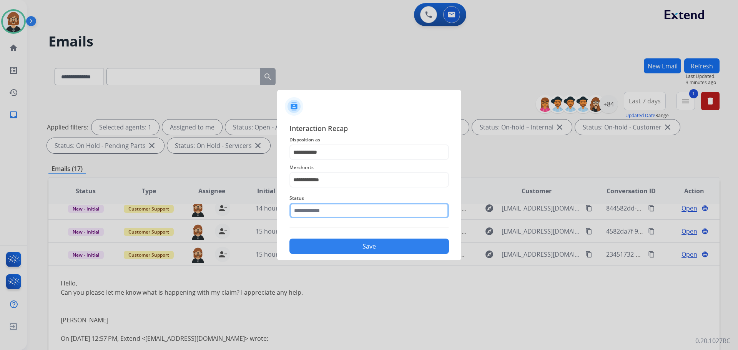
click at [339, 211] on input "text" at bounding box center [370, 210] width 160 height 15
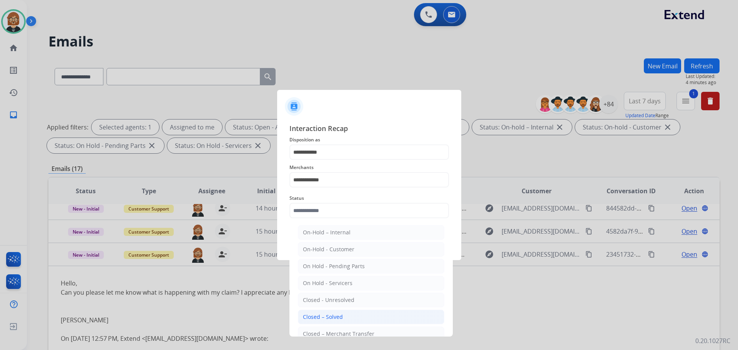
click at [364, 317] on li "Closed – Solved" at bounding box center [371, 317] width 147 height 15
type input "**********"
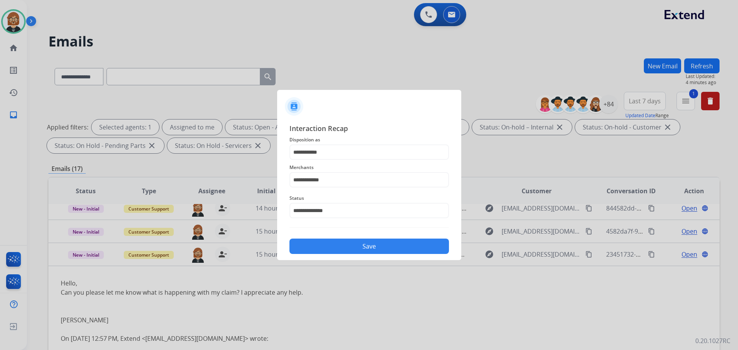
click at [411, 247] on button "Save" at bounding box center [370, 246] width 160 height 15
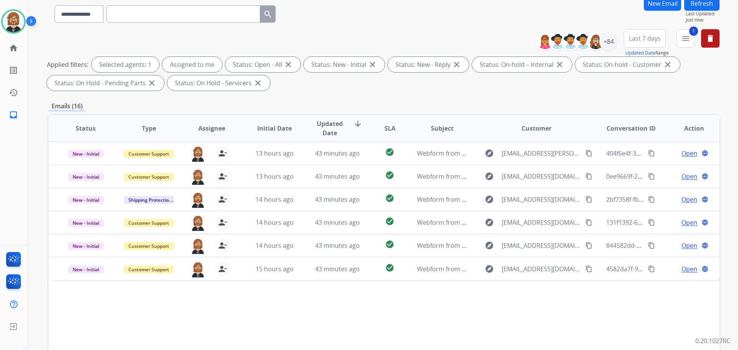
scroll to position [124, 0]
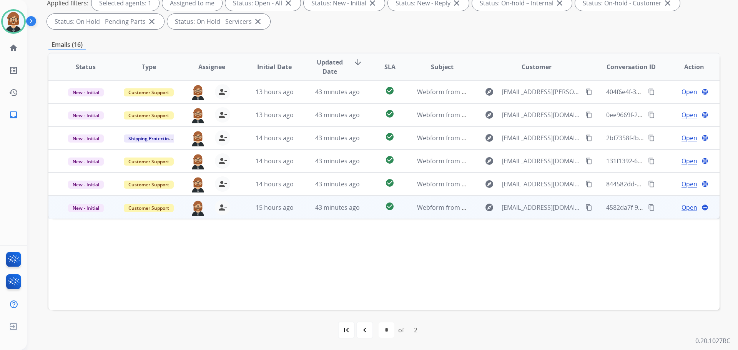
click at [370, 206] on td "check_circle" at bounding box center [384, 207] width 42 height 23
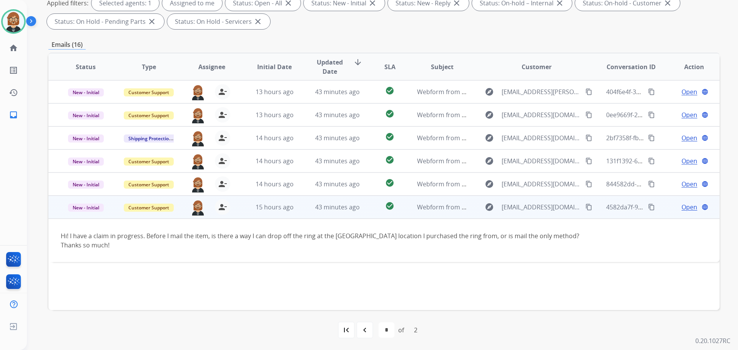
click at [579, 207] on div "explore rnstroud@gmail.com content_copy" at bounding box center [536, 207] width 113 height 12
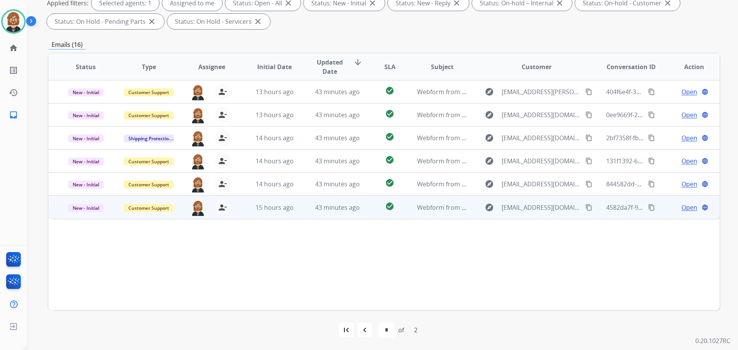
click at [586, 208] on mat-icon "content_copy" at bounding box center [589, 207] width 7 height 7
click at [315, 206] on span "43 minutes ago" at bounding box center [337, 207] width 45 height 8
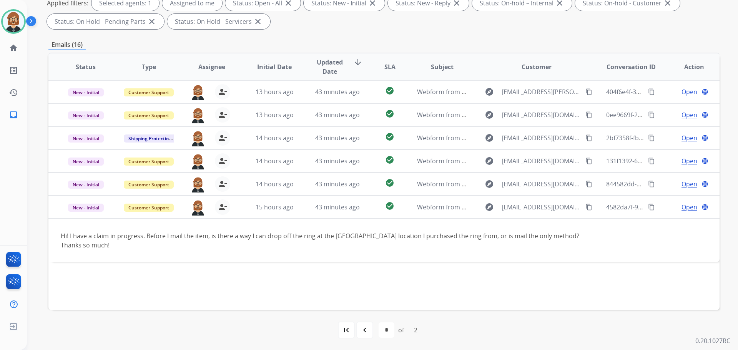
click at [628, 301] on div "Status Type Assignee Initial Date Updated Date arrow_downward SLA Subject Custo…" at bounding box center [383, 182] width 671 height 258
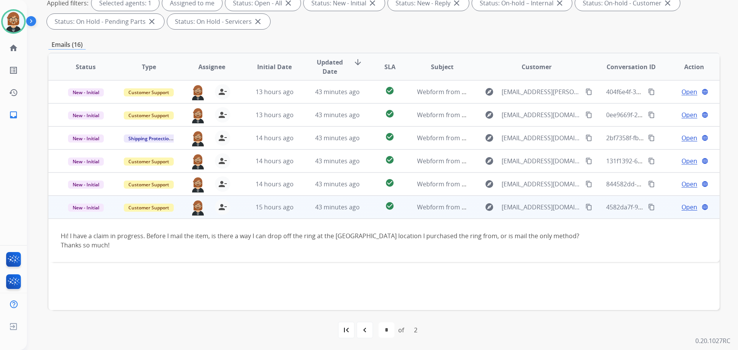
click at [684, 206] on span "Open" at bounding box center [690, 207] width 16 height 9
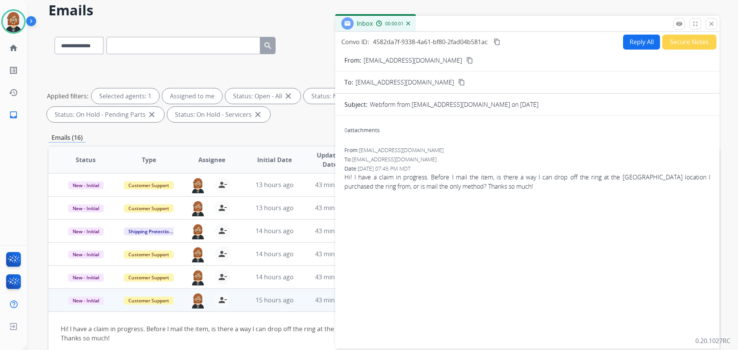
scroll to position [0, 0]
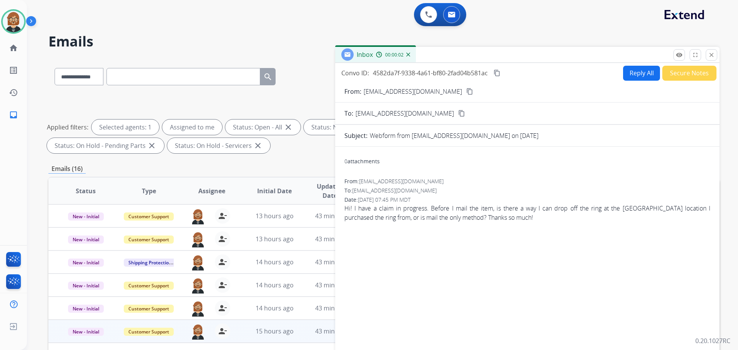
click at [635, 77] on button "Reply All" at bounding box center [641, 73] width 37 height 15
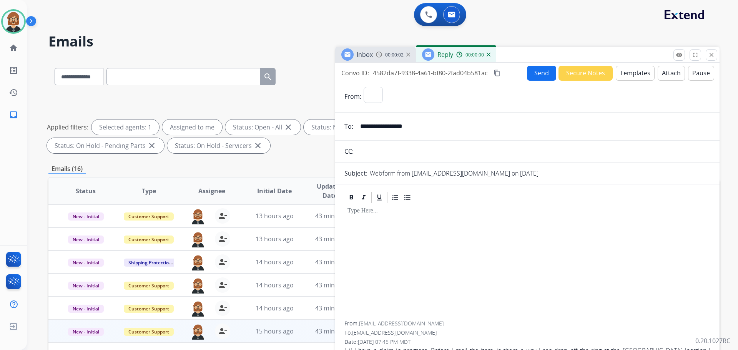
select select "**********"
click at [625, 75] on button "Templates" at bounding box center [635, 73] width 39 height 15
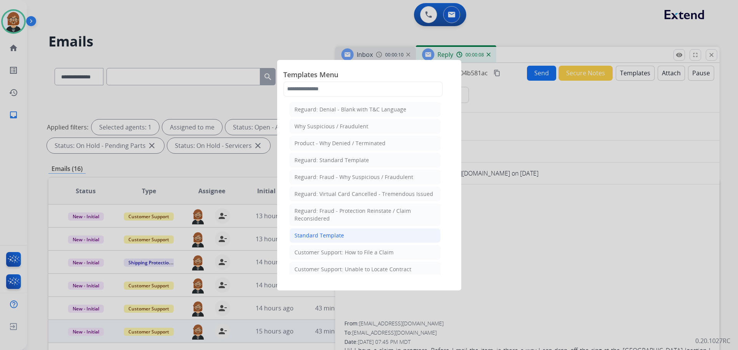
click at [343, 234] on li "Standard Template" at bounding box center [365, 235] width 151 height 15
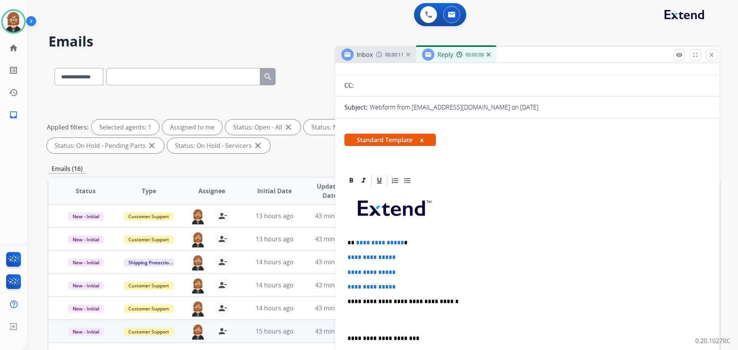
scroll to position [154, 0]
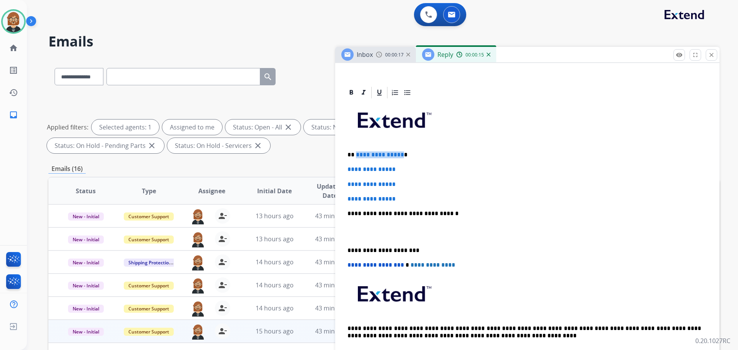
drag, startPoint x: 399, startPoint y: 154, endPoint x: 356, endPoint y: 153, distance: 42.7
click at [356, 153] on span "**********" at bounding box center [380, 155] width 48 height 6
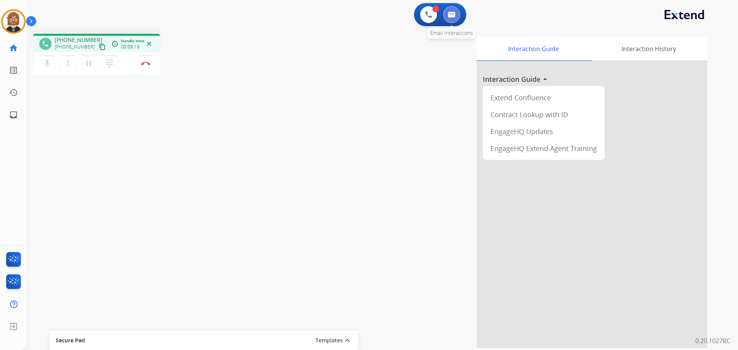
click at [454, 13] on img at bounding box center [452, 15] width 8 height 6
select select "**********"
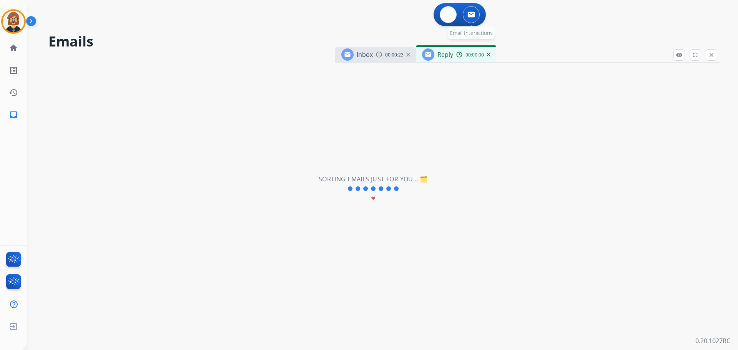
select select "**********"
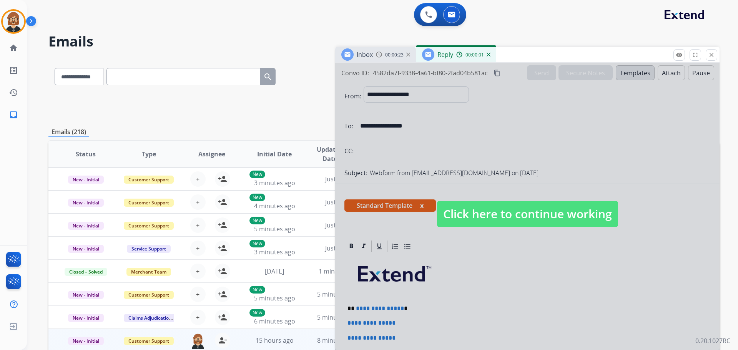
click at [571, 222] on span "Click here to continue working" at bounding box center [527, 214] width 181 height 26
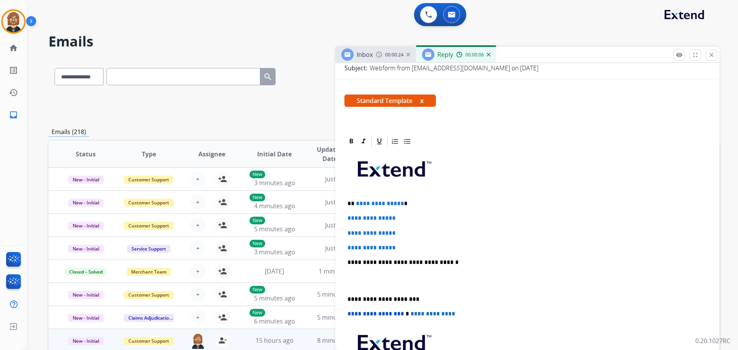
scroll to position [115, 0]
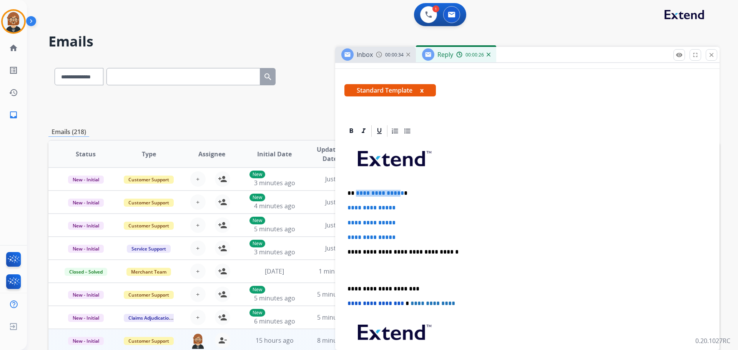
drag, startPoint x: 398, startPoint y: 190, endPoint x: 356, endPoint y: 195, distance: 42.6
click at [356, 195] on span "**********" at bounding box center [380, 193] width 48 height 6
drag, startPoint x: 404, startPoint y: 238, endPoint x: 344, endPoint y: 208, distance: 66.7
click at [344, 208] on div "**********" at bounding box center [527, 288] width 385 height 328
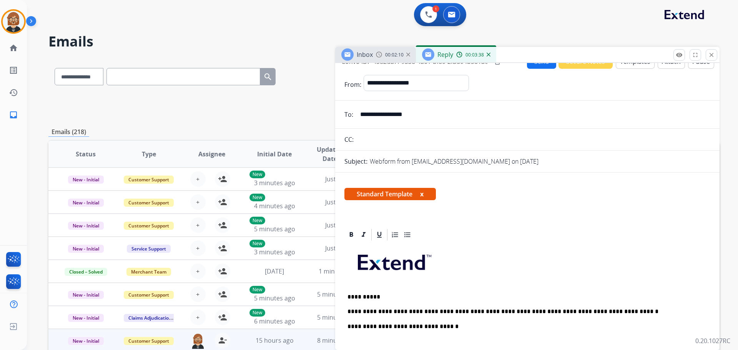
scroll to position [0, 0]
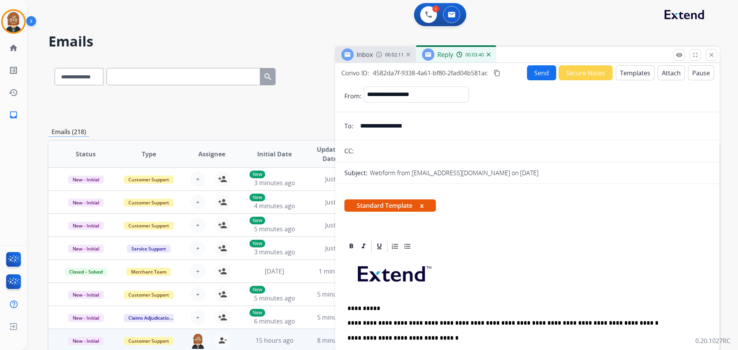
click at [540, 72] on button "Send" at bounding box center [541, 72] width 29 height 15
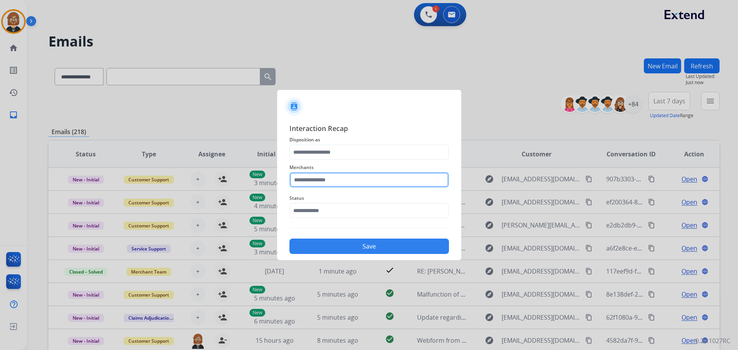
click at [379, 180] on input "text" at bounding box center [370, 179] width 160 height 15
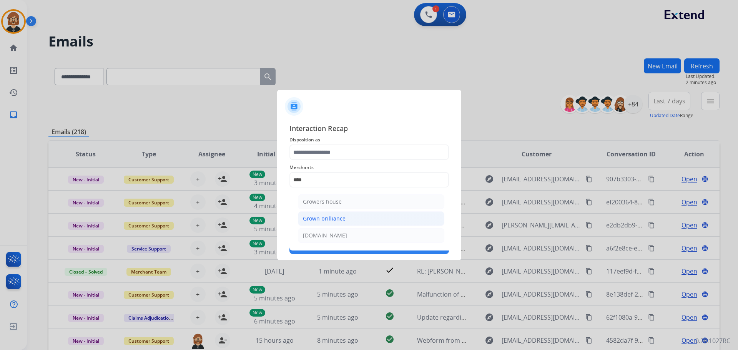
click at [362, 222] on li "Grown brilliance" at bounding box center [371, 218] width 147 height 15
type input "**********"
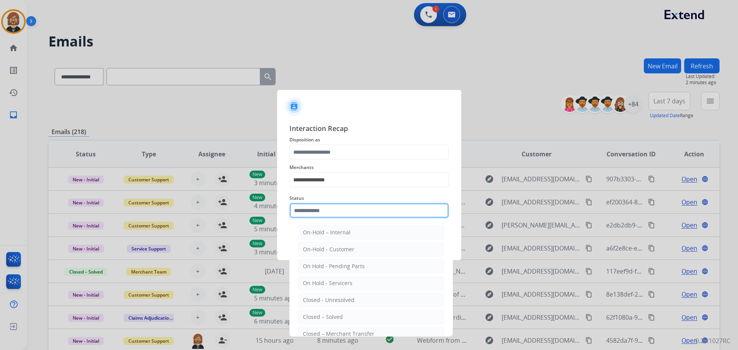
click at [355, 215] on input "text" at bounding box center [370, 210] width 160 height 15
click at [356, 315] on li "Closed – Solved" at bounding box center [371, 317] width 147 height 15
type input "**********"
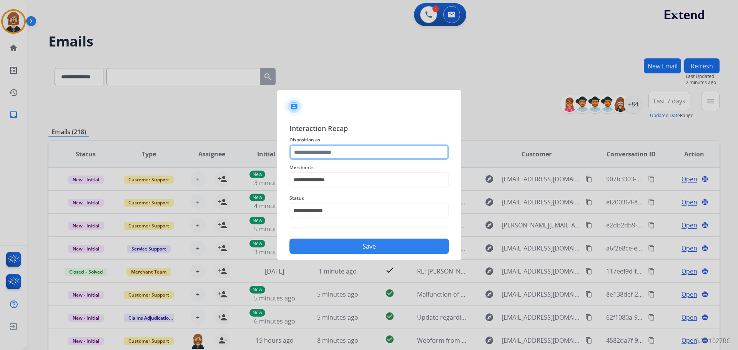
click at [361, 153] on input "text" at bounding box center [370, 152] width 160 height 15
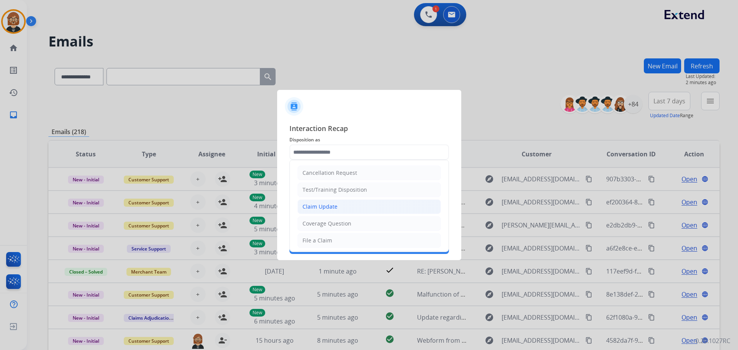
click at [355, 210] on li "Claim Update" at bounding box center [369, 207] width 143 height 15
type input "**********"
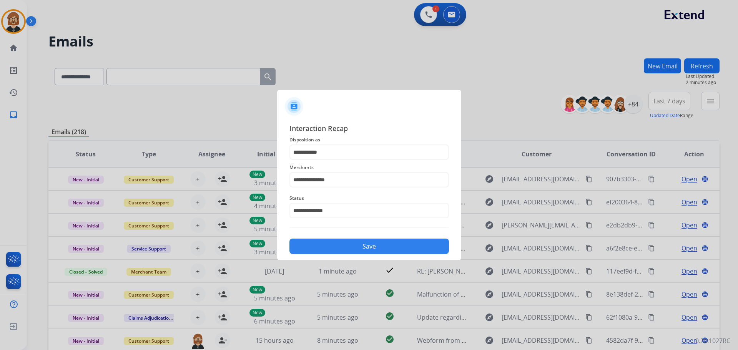
click at [371, 243] on button "Save" at bounding box center [370, 246] width 160 height 15
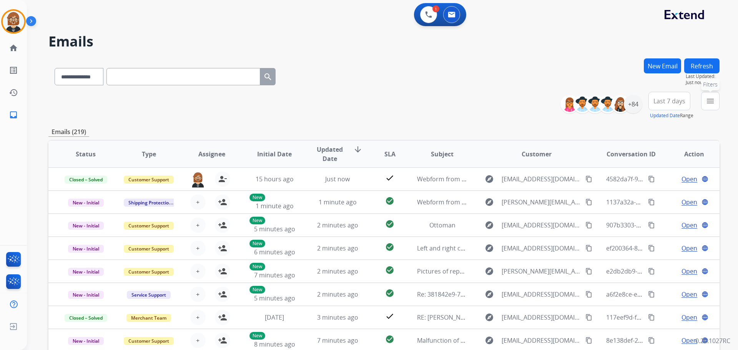
click at [715, 105] on mat-icon "menu" at bounding box center [710, 101] width 9 height 9
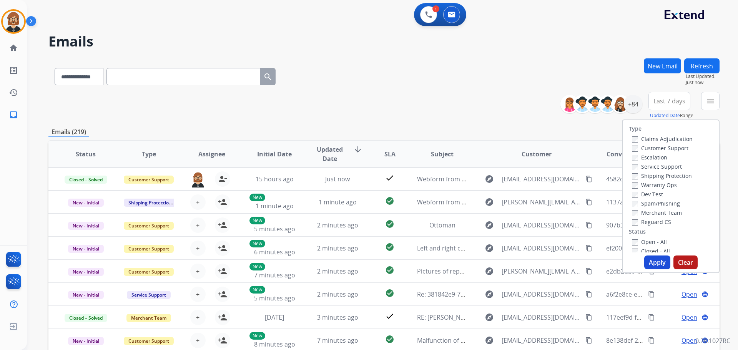
click at [646, 243] on label "Open - All" at bounding box center [649, 241] width 35 height 7
click at [648, 262] on button "Apply" at bounding box center [657, 263] width 26 height 14
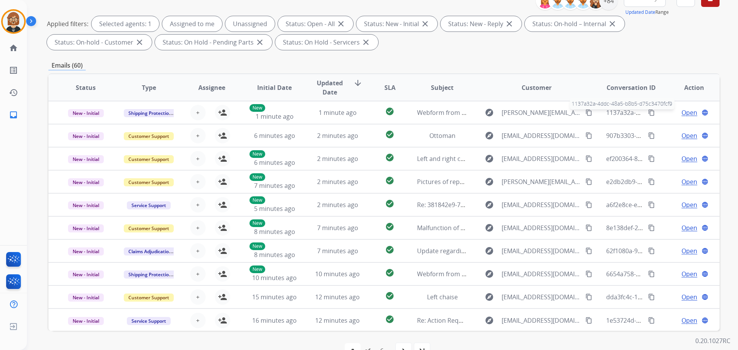
scroll to position [86, 0]
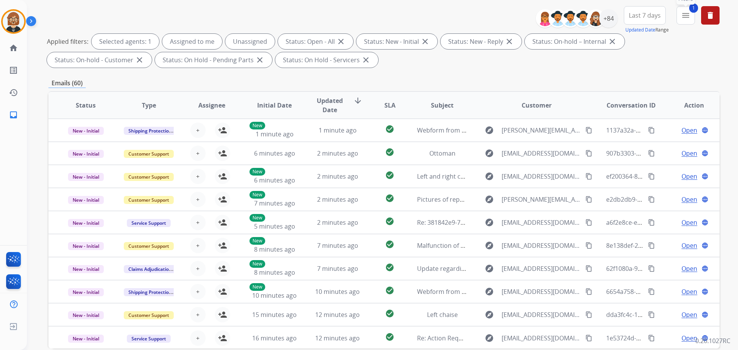
click at [690, 13] on mat-icon "menu" at bounding box center [685, 15] width 9 height 9
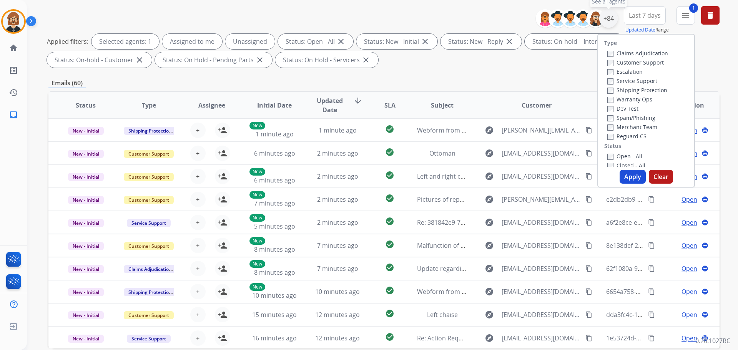
click at [611, 18] on div "+84" at bounding box center [608, 18] width 18 height 18
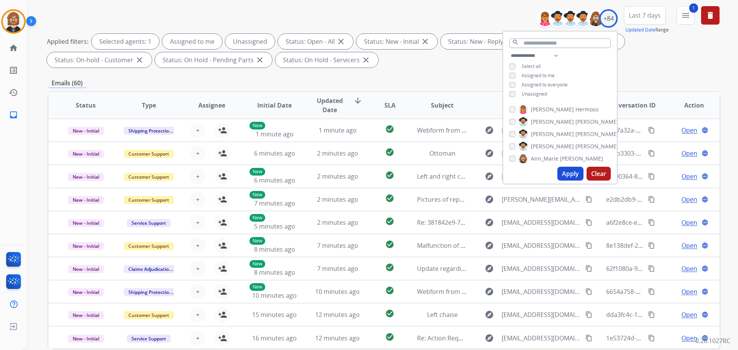
click at [532, 94] on span "Unassigned" at bounding box center [534, 94] width 25 height 7
click at [570, 176] on button "Apply" at bounding box center [571, 174] width 26 height 14
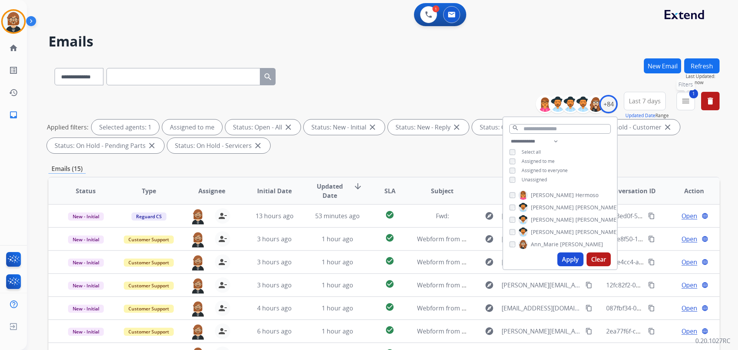
click at [684, 103] on mat-icon "menu" at bounding box center [685, 101] width 9 height 9
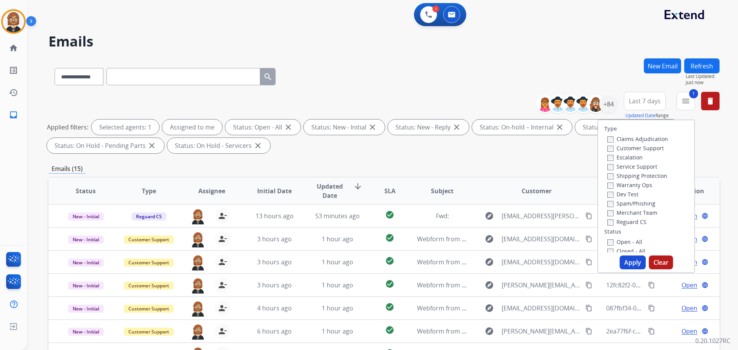
click at [624, 264] on button "Apply" at bounding box center [633, 263] width 26 height 14
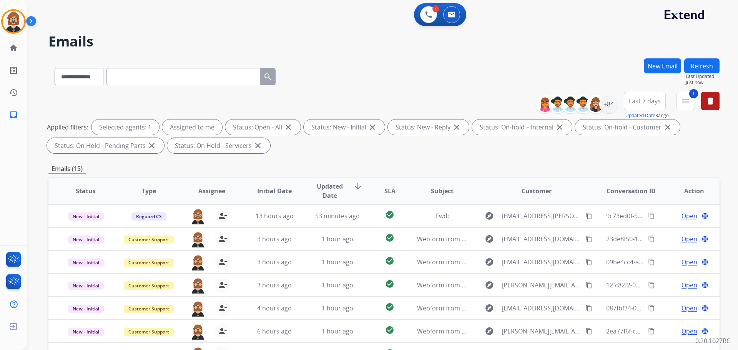
scroll to position [124, 0]
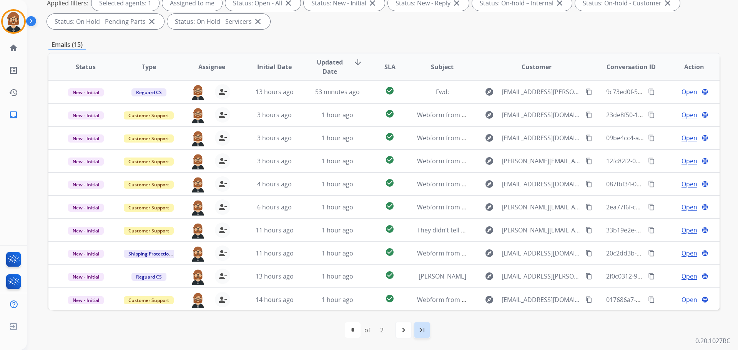
click at [420, 328] on mat-icon "last_page" at bounding box center [422, 330] width 9 height 9
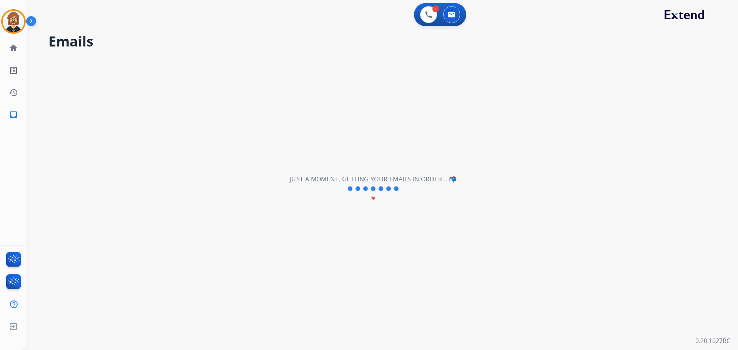
select select "*"
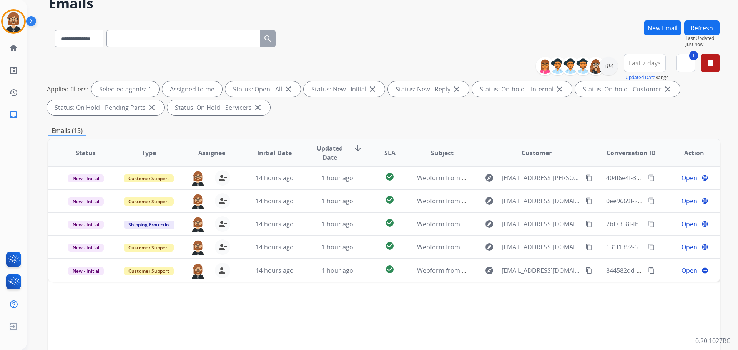
scroll to position [38, 0]
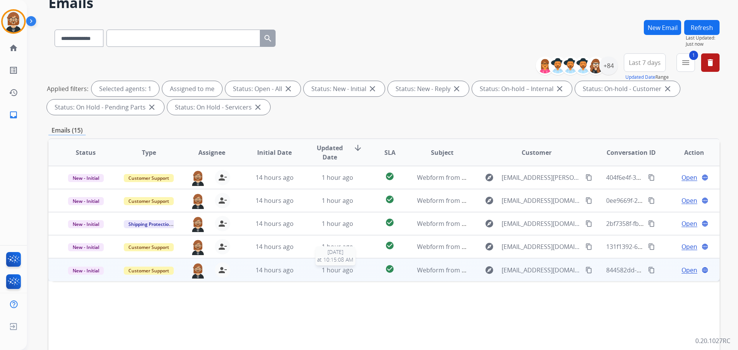
click at [358, 272] on div "1 hour ago" at bounding box center [338, 270] width 50 height 9
click at [584, 272] on button "content_copy" at bounding box center [588, 269] width 9 height 9
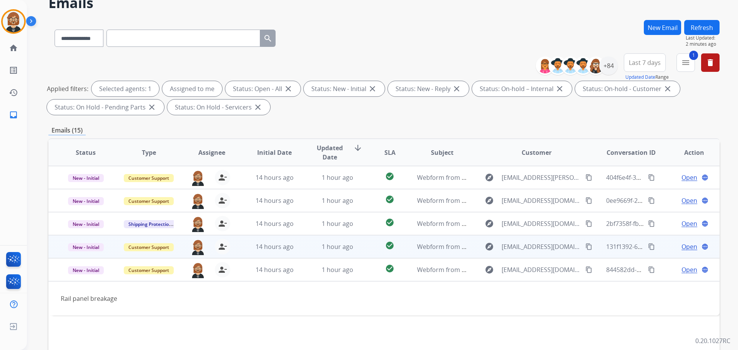
click at [369, 248] on td "check_circle" at bounding box center [384, 246] width 42 height 23
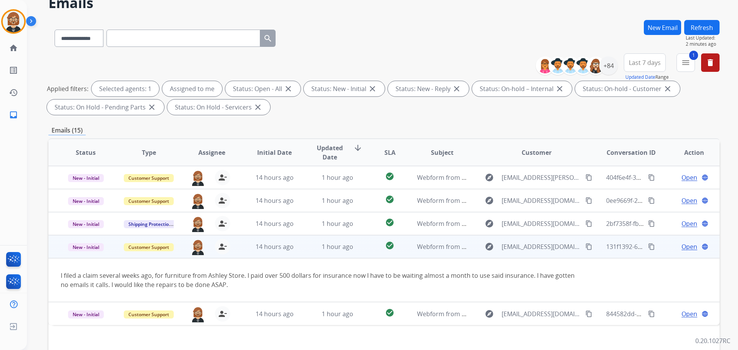
click at [586, 245] on mat-icon "content_copy" at bounding box center [589, 246] width 7 height 7
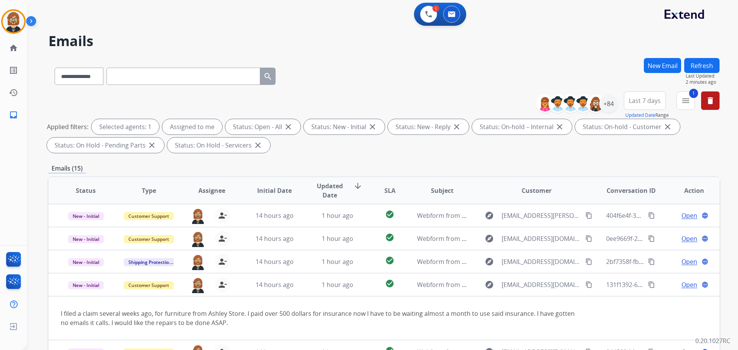
scroll to position [0, 0]
click at [22, 19] on img at bounding box center [14, 22] width 22 height 22
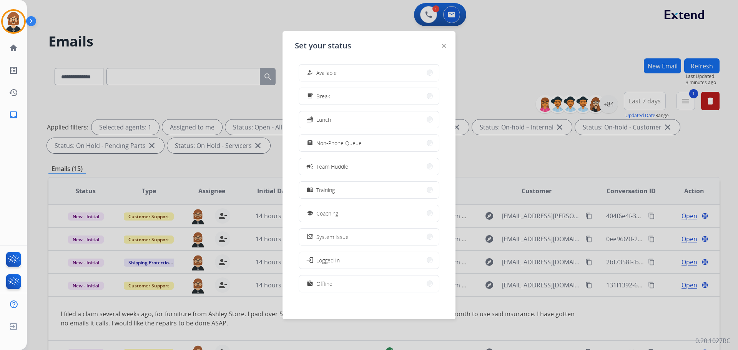
click at [216, 10] on div at bounding box center [369, 175] width 738 height 350
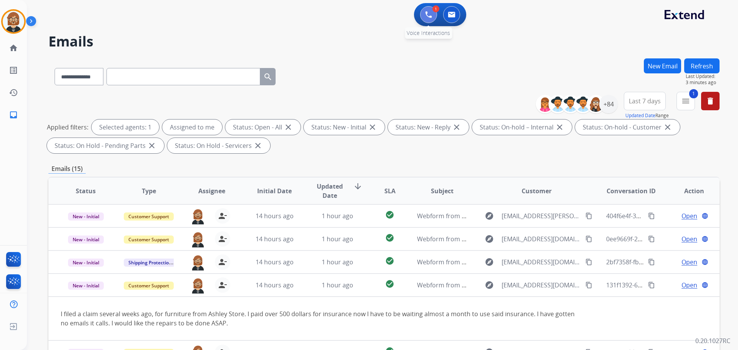
click at [423, 9] on button at bounding box center [428, 14] width 17 height 17
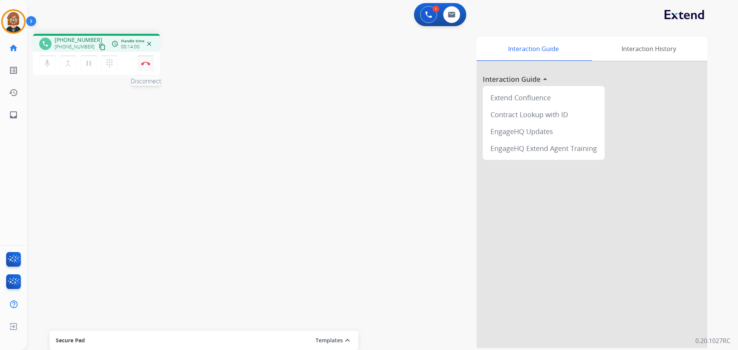
click at [145, 63] on img at bounding box center [145, 64] width 9 height 4
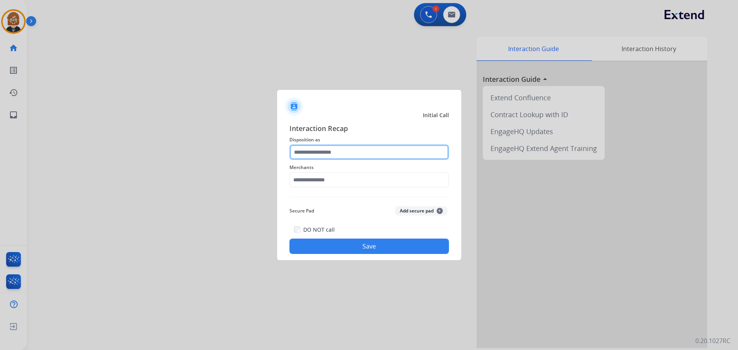
click at [346, 152] on input "text" at bounding box center [370, 152] width 160 height 15
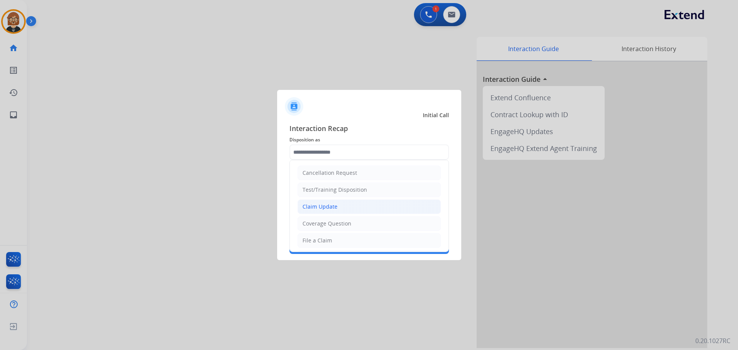
click at [362, 206] on li "Claim Update" at bounding box center [369, 207] width 143 height 15
type input "**********"
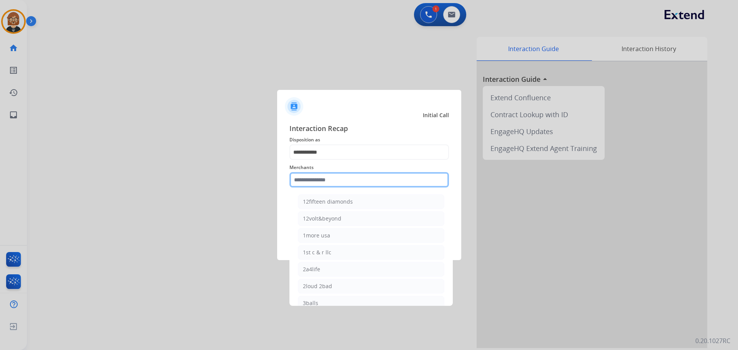
click at [359, 178] on input "text" at bounding box center [370, 179] width 160 height 15
click at [349, 168] on span "Merchants" at bounding box center [370, 167] width 160 height 9
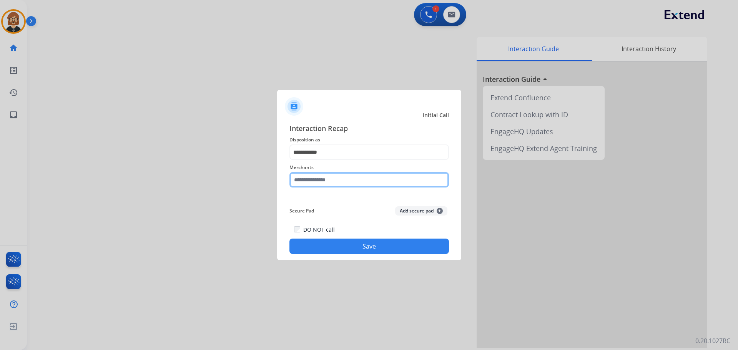
click at [357, 180] on input "text" at bounding box center [370, 179] width 160 height 15
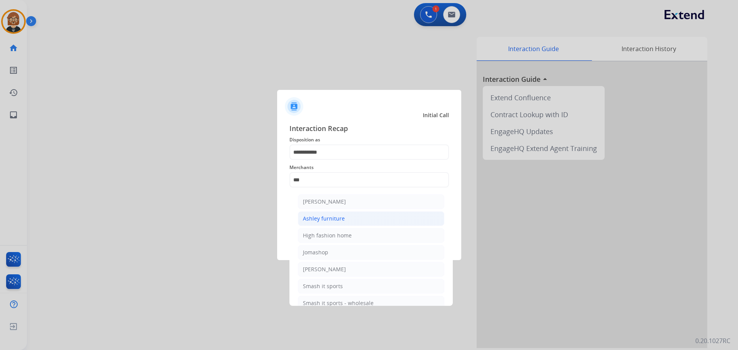
click at [351, 221] on li "Ashley furniture" at bounding box center [371, 218] width 147 height 15
type input "**********"
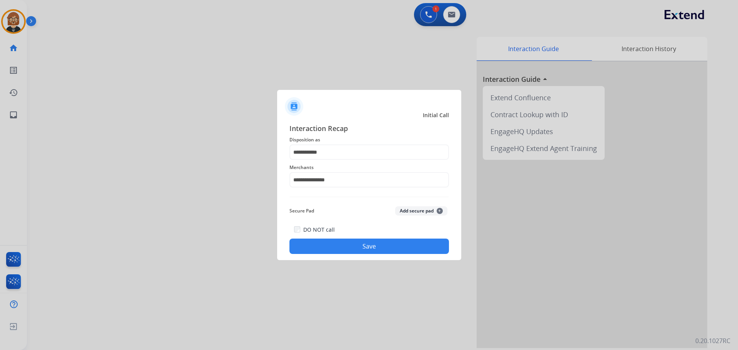
click at [371, 250] on button "Save" at bounding box center [370, 246] width 160 height 15
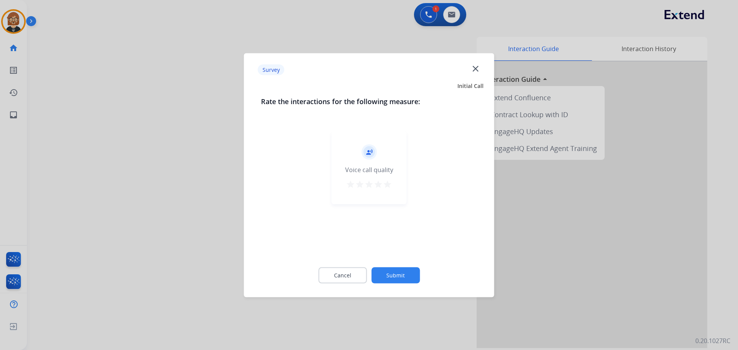
click at [391, 271] on button "Submit" at bounding box center [395, 275] width 48 height 16
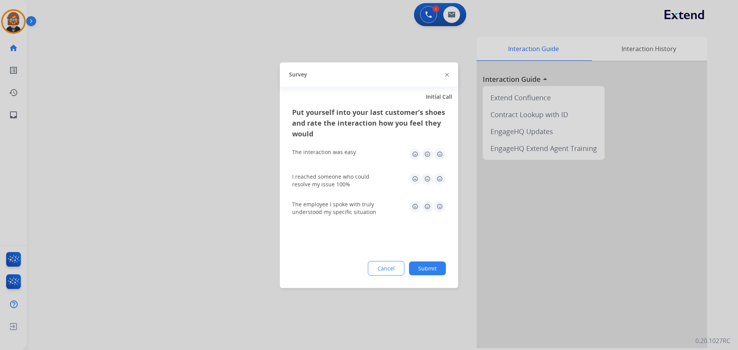
click at [429, 272] on button "Submit" at bounding box center [427, 268] width 37 height 14
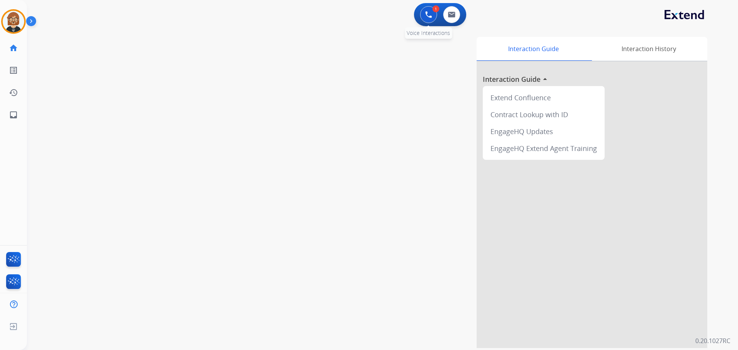
click at [434, 17] on button at bounding box center [428, 14] width 17 height 17
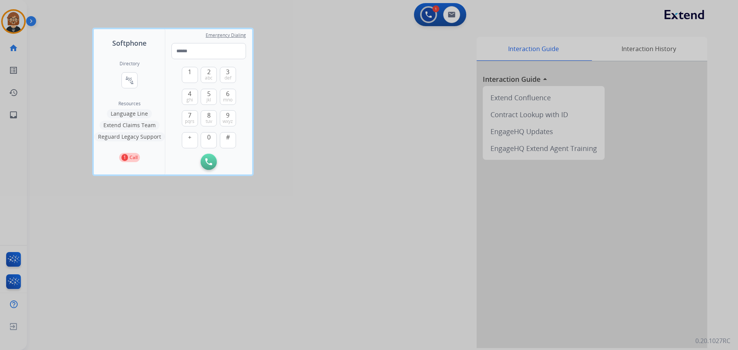
click at [425, 15] on div at bounding box center [369, 175] width 738 height 350
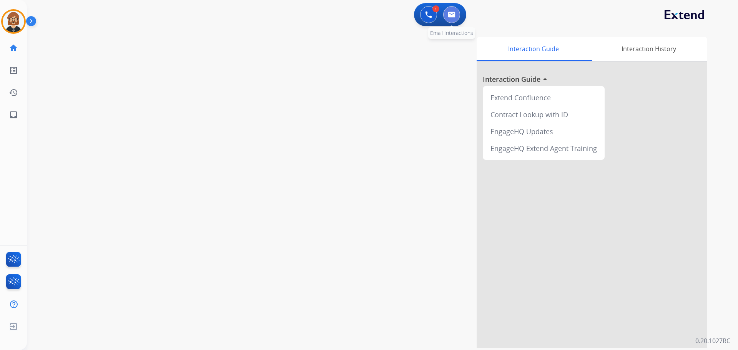
click at [451, 16] on img at bounding box center [452, 15] width 8 height 6
select select "**********"
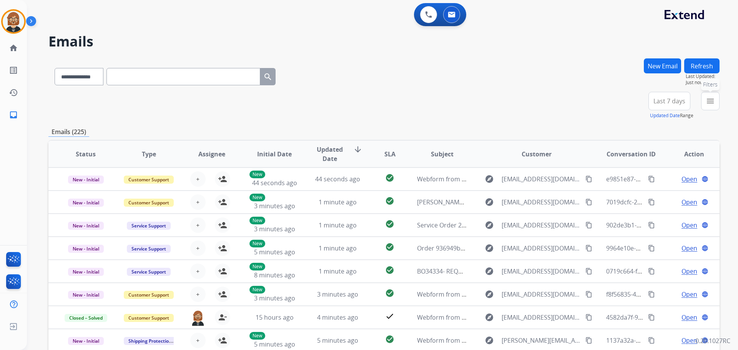
click at [715, 105] on mat-icon "menu" at bounding box center [710, 101] width 9 height 9
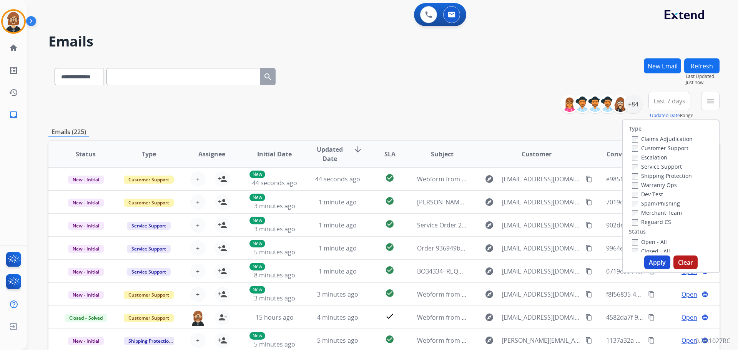
click at [663, 241] on div "Open - All" at bounding box center [672, 241] width 81 height 9
click at [659, 243] on label "Open - All" at bounding box center [649, 241] width 35 height 7
click at [651, 262] on button "Apply" at bounding box center [657, 263] width 26 height 14
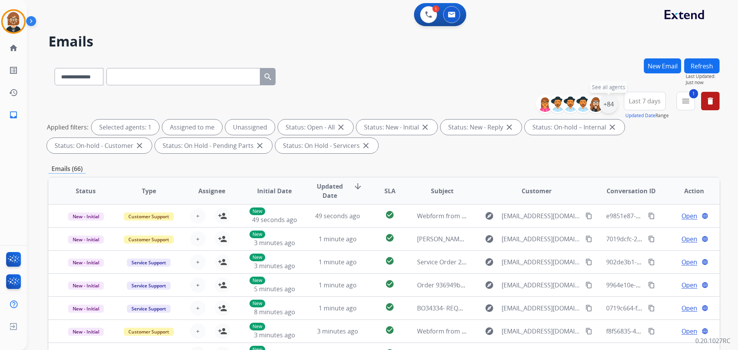
click at [609, 105] on div "+84" at bounding box center [608, 104] width 18 height 18
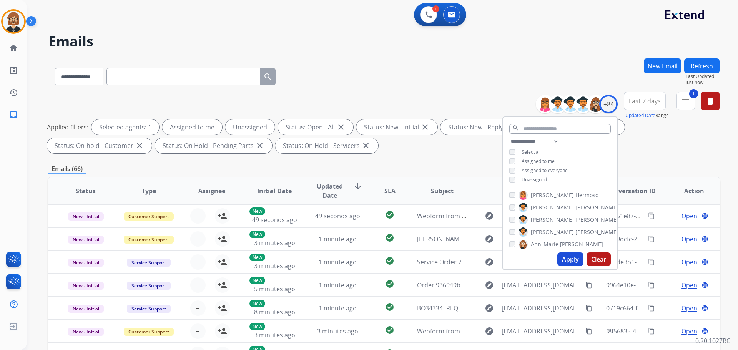
click at [528, 177] on span "Unassigned" at bounding box center [534, 180] width 25 height 7
click at [567, 263] on button "Apply" at bounding box center [571, 260] width 26 height 14
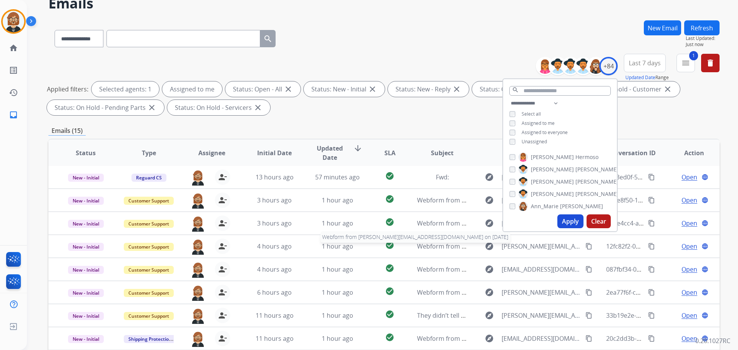
scroll to position [38, 0]
click at [427, 131] on div "Emails (15)" at bounding box center [383, 131] width 671 height 10
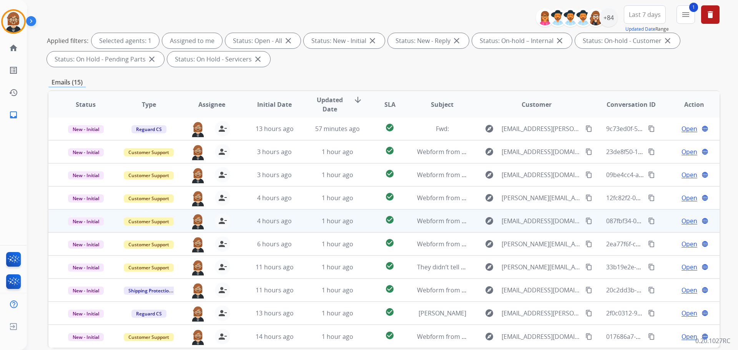
scroll to position [124, 0]
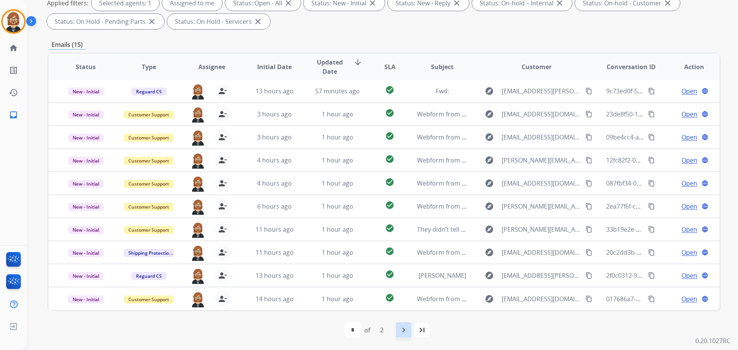
click at [409, 333] on div "navigate_next" at bounding box center [403, 330] width 17 height 17
select select "*"
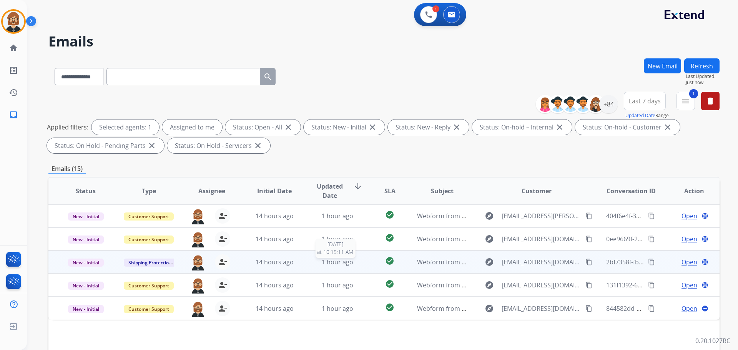
scroll to position [0, 0]
click at [334, 265] on span "1 hour ago" at bounding box center [338, 262] width 32 height 8
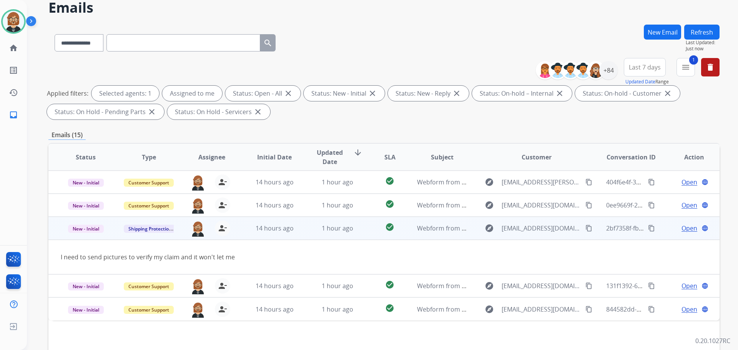
scroll to position [38, 0]
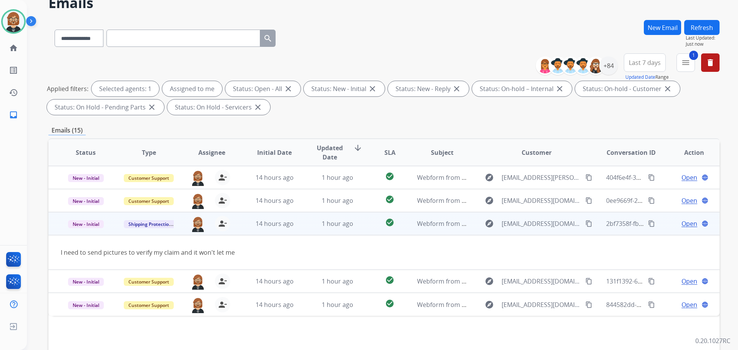
click at [682, 221] on span "Open" at bounding box center [690, 223] width 16 height 9
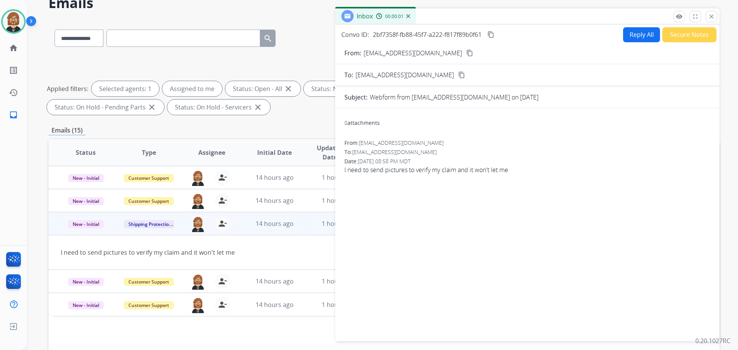
click at [634, 34] on button "Reply All" at bounding box center [641, 34] width 37 height 15
select select "**********"
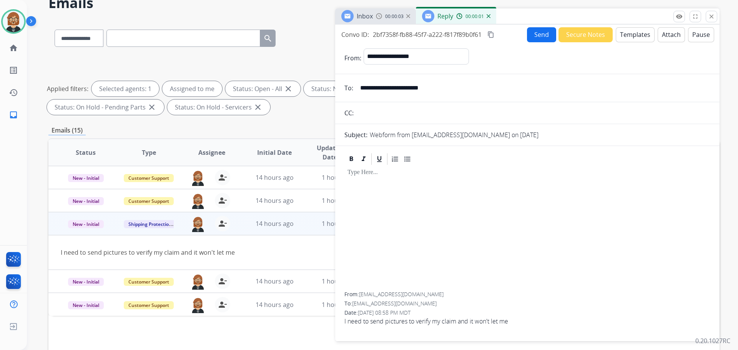
drag, startPoint x: 627, startPoint y: 35, endPoint x: 627, endPoint y: 39, distance: 4.2
click at [627, 39] on button "Templates" at bounding box center [635, 34] width 39 height 15
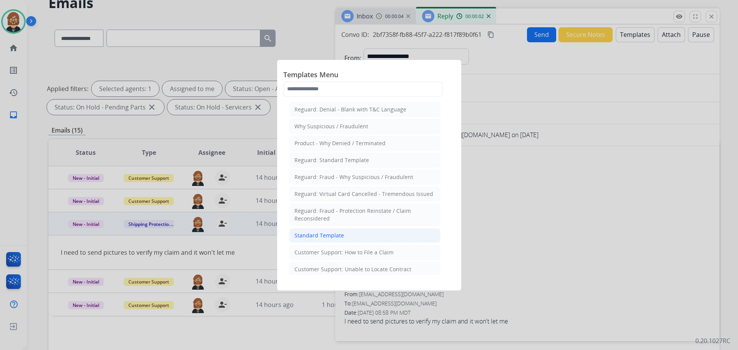
click at [348, 242] on li "Standard Template" at bounding box center [365, 235] width 151 height 15
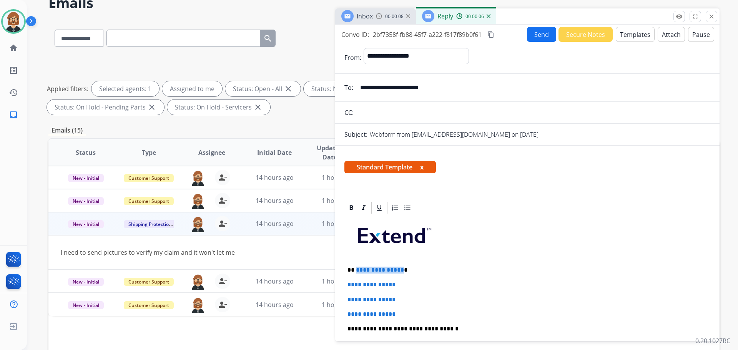
drag, startPoint x: 399, startPoint y: 269, endPoint x: 356, endPoint y: 265, distance: 42.9
click at [356, 265] on div "**********" at bounding box center [528, 347] width 366 height 265
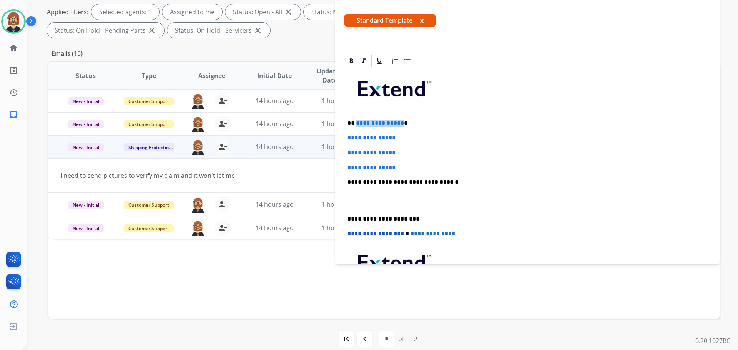
scroll to position [68, 0]
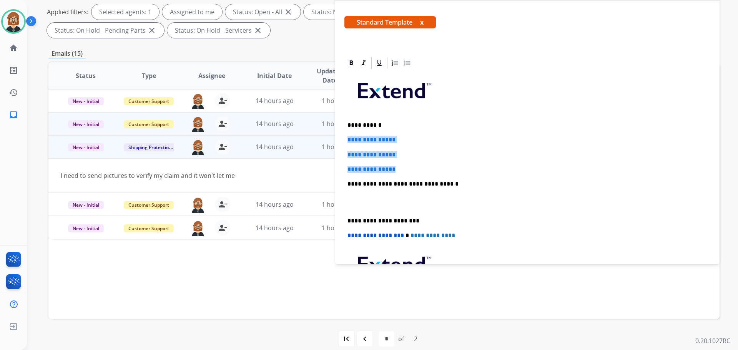
drag, startPoint x: 408, startPoint y: 169, endPoint x: 335, endPoint y: 135, distance: 81.2
click at [335, 135] on div "**********" at bounding box center [383, 151] width 671 height 416
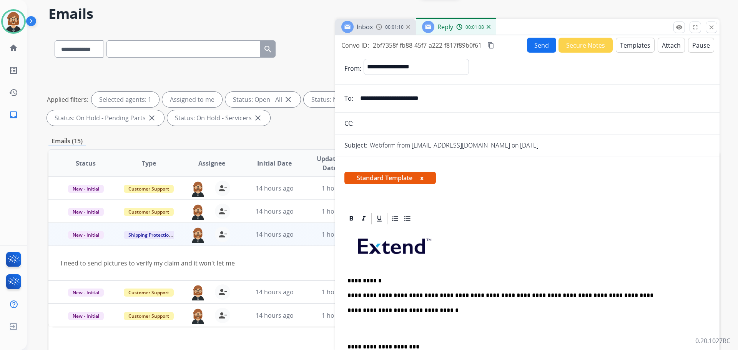
scroll to position [0, 0]
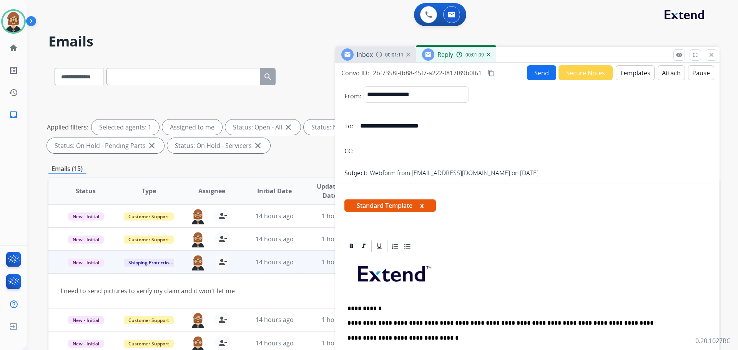
click at [540, 71] on button "Send" at bounding box center [541, 72] width 29 height 15
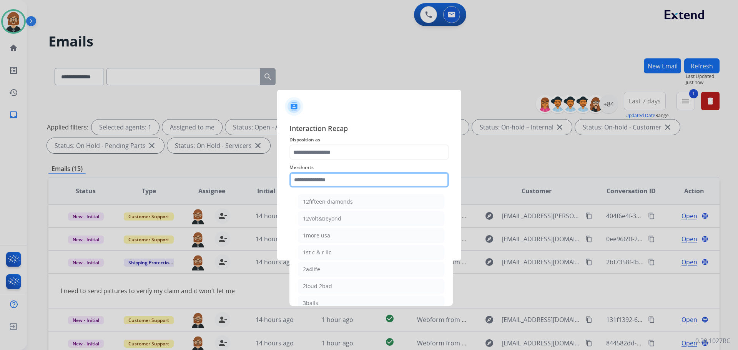
click at [349, 180] on input "text" at bounding box center [370, 179] width 160 height 15
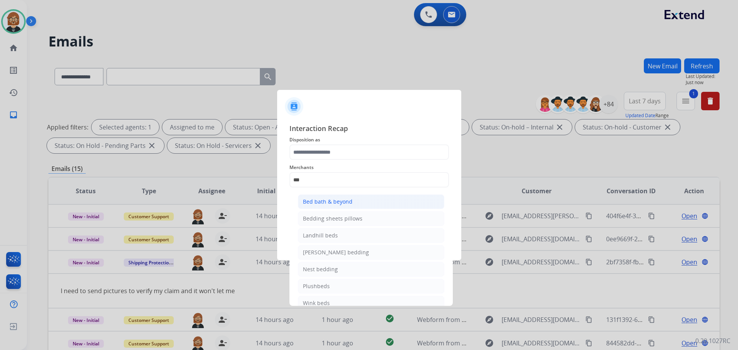
click at [340, 200] on div "Bed bath & beyond" at bounding box center [328, 202] width 50 height 8
type input "**********"
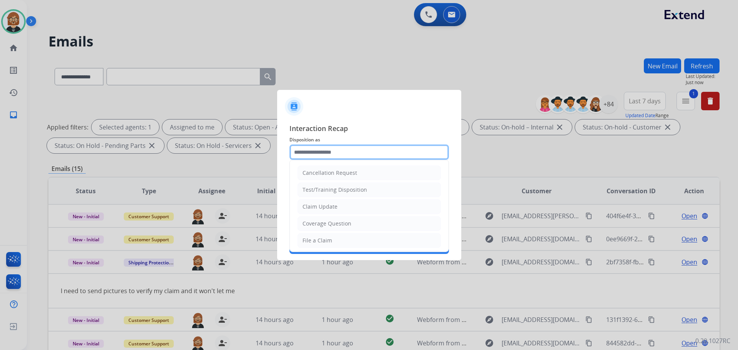
click at [343, 156] on input "text" at bounding box center [370, 152] width 160 height 15
click at [336, 238] on li "File a Claim" at bounding box center [369, 240] width 143 height 15
type input "**********"
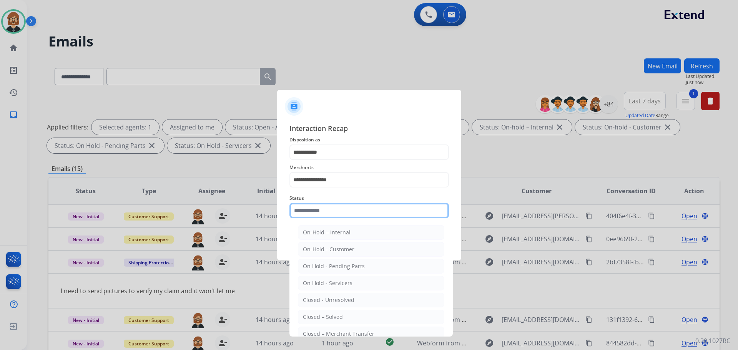
click at [345, 210] on input "text" at bounding box center [370, 210] width 160 height 15
click at [370, 321] on li "Closed – Solved" at bounding box center [371, 317] width 147 height 15
type input "**********"
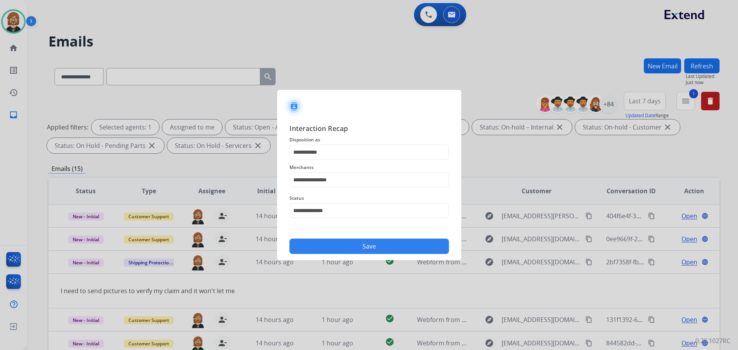
click at [381, 242] on button "Save" at bounding box center [370, 246] width 160 height 15
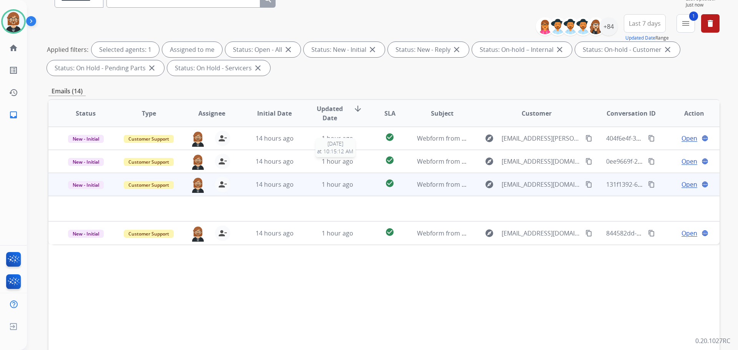
scroll to position [115, 0]
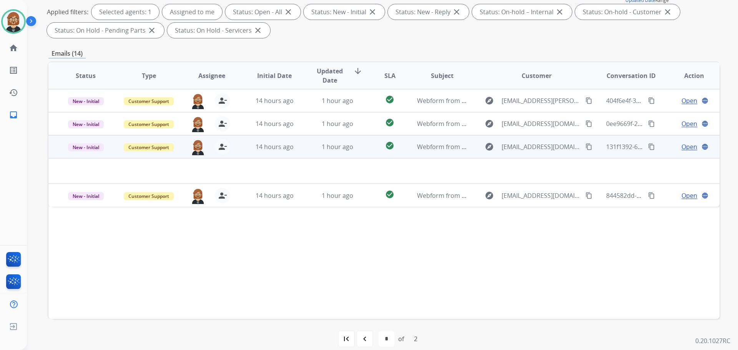
click at [312, 157] on td "1 hour ago" at bounding box center [331, 146] width 63 height 23
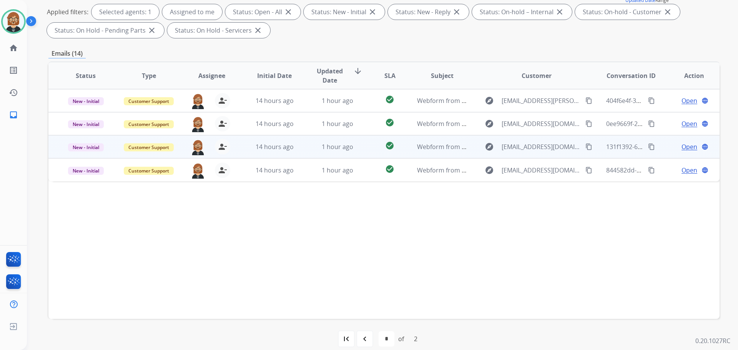
click at [312, 157] on td "1 hour ago" at bounding box center [331, 146] width 63 height 23
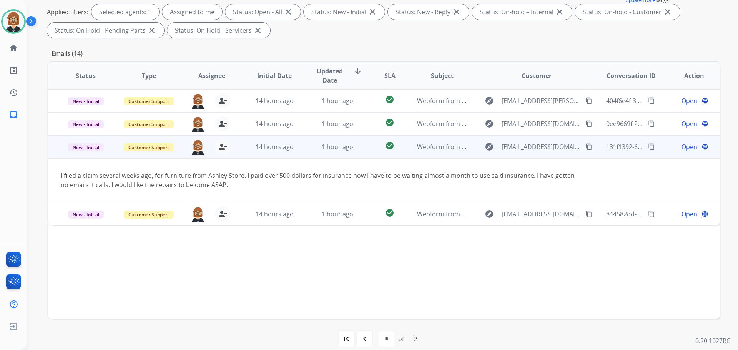
click at [586, 145] on mat-icon "content_copy" at bounding box center [589, 146] width 7 height 7
click at [586, 150] on mat-icon "content_copy" at bounding box center [589, 146] width 7 height 7
click at [682, 148] on span "Open" at bounding box center [690, 146] width 16 height 9
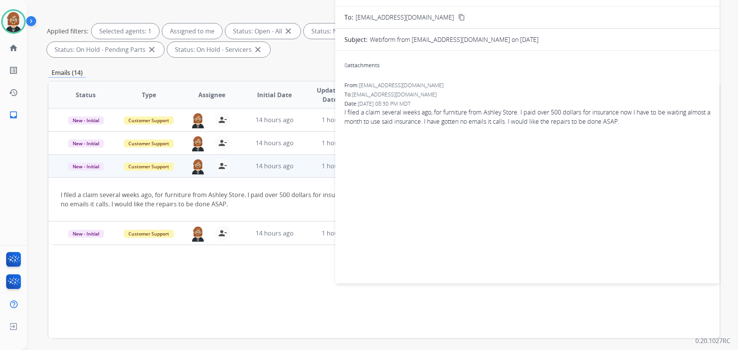
scroll to position [0, 0]
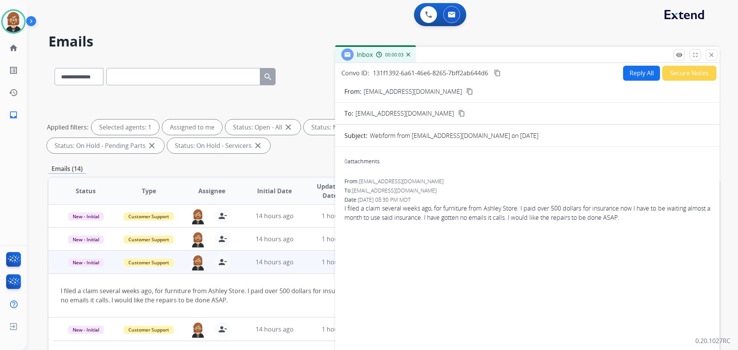
click at [639, 70] on button "Reply All" at bounding box center [641, 73] width 37 height 15
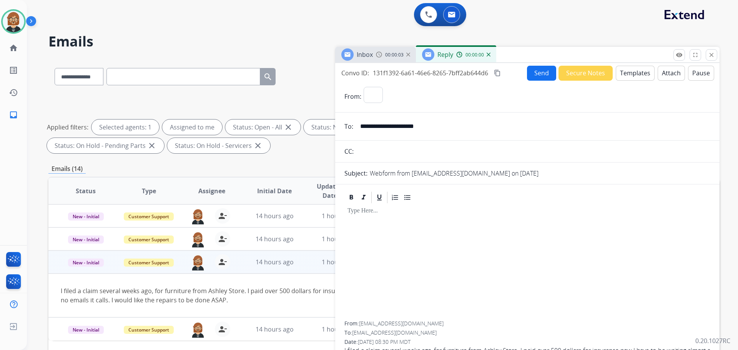
select select "**********"
click at [624, 74] on button "Templates" at bounding box center [635, 73] width 39 height 15
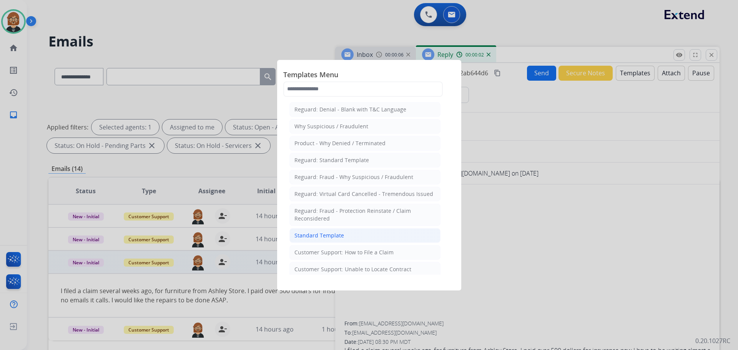
click at [343, 238] on li "Standard Template" at bounding box center [365, 235] width 151 height 15
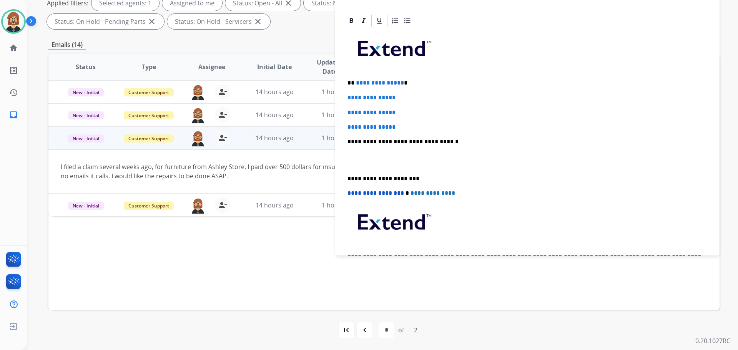
scroll to position [77, 0]
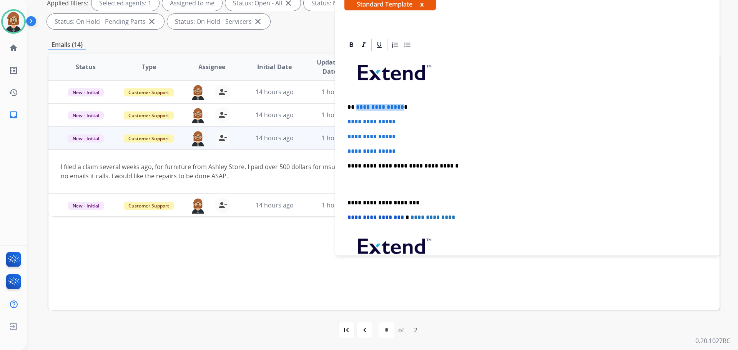
drag, startPoint x: 399, startPoint y: 107, endPoint x: 355, endPoint y: 107, distance: 43.8
click at [356, 107] on span "**********" at bounding box center [380, 107] width 48 height 6
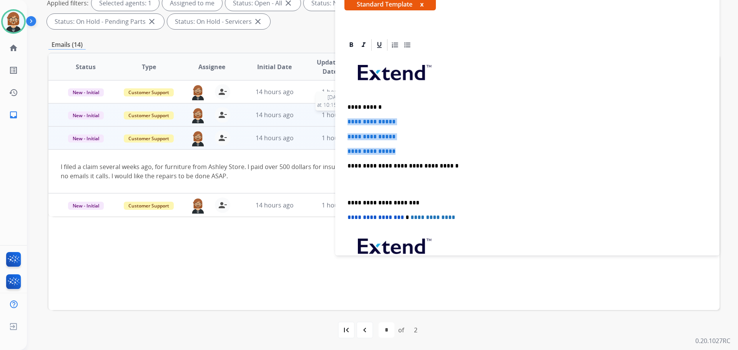
drag, startPoint x: 401, startPoint y: 155, endPoint x: 326, endPoint y: 118, distance: 83.2
click at [326, 118] on div "**********" at bounding box center [383, 142] width 671 height 416
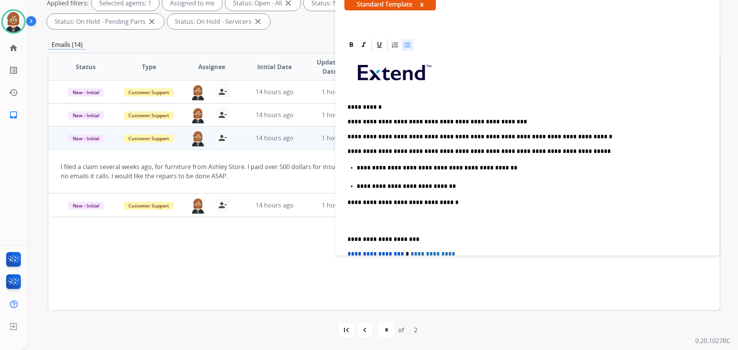
click at [349, 168] on ul "**********" at bounding box center [528, 177] width 360 height 29
click at [350, 168] on ul "**********" at bounding box center [528, 177] width 360 height 29
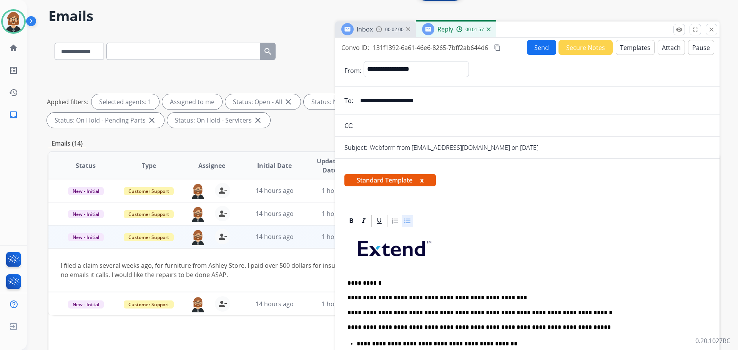
scroll to position [0, 0]
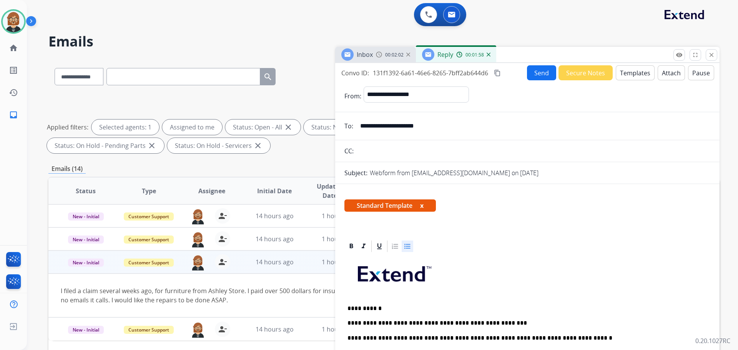
click at [540, 75] on button "Send" at bounding box center [541, 72] width 29 height 15
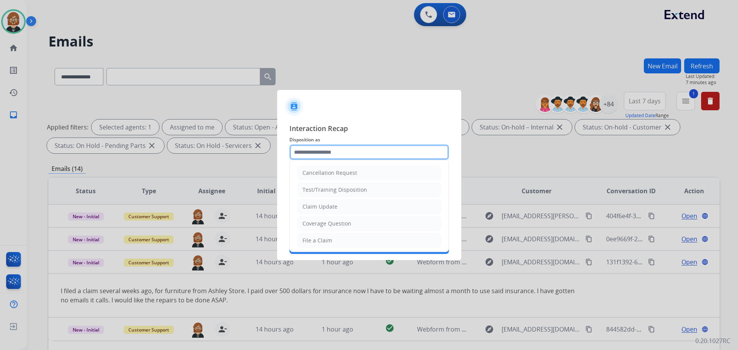
click at [360, 156] on input "text" at bounding box center [370, 152] width 160 height 15
click at [357, 211] on li "Claim Update" at bounding box center [369, 207] width 143 height 15
type input "**********"
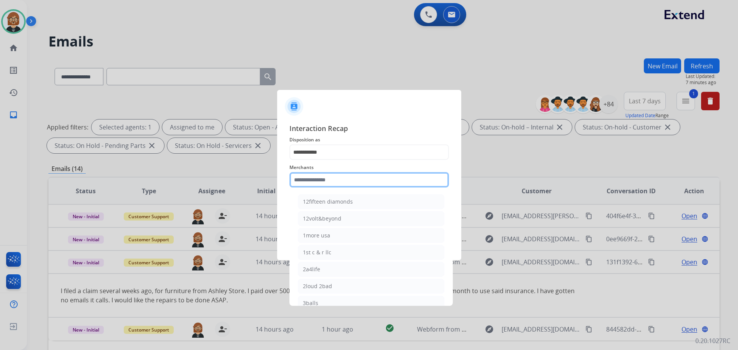
click at [354, 184] on input "text" at bounding box center [370, 179] width 160 height 15
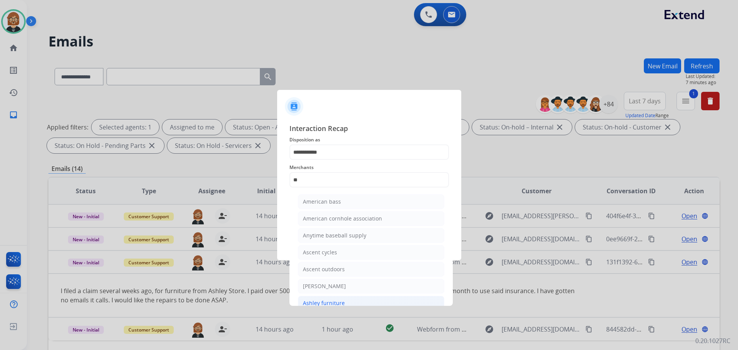
click at [361, 296] on li "Ashley furniture" at bounding box center [371, 303] width 147 height 15
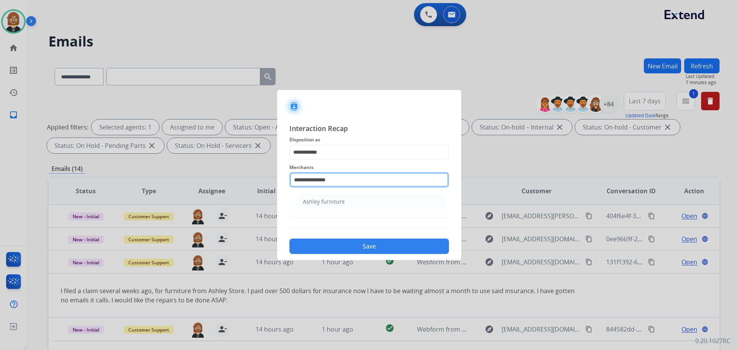
drag, startPoint x: 335, startPoint y: 178, endPoint x: 237, endPoint y: 177, distance: 98.1
click at [0, 177] on app-contact-recap-modal "**********" at bounding box center [0, 175] width 0 height 350
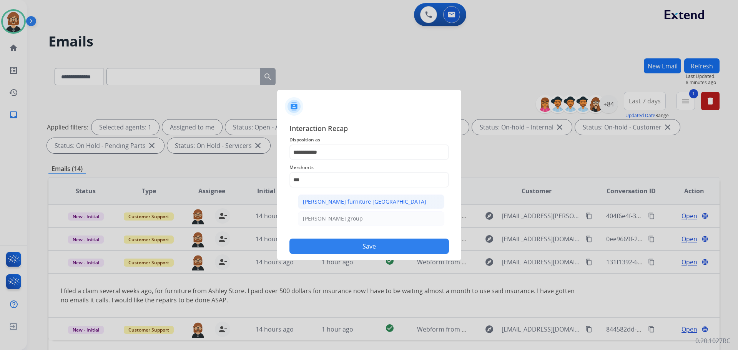
click at [325, 206] on li "Dufresne furniture canada" at bounding box center [371, 202] width 147 height 15
type input "**********"
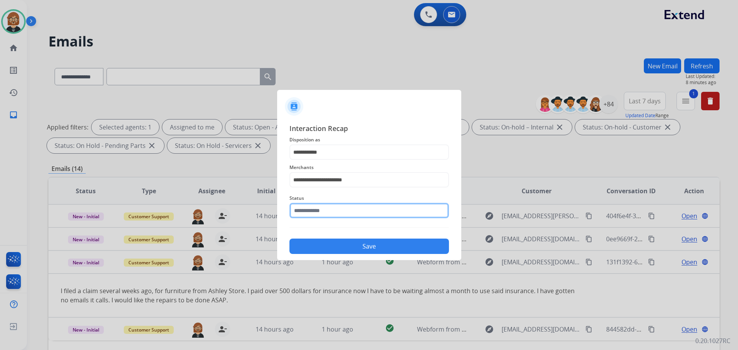
click at [335, 210] on input "text" at bounding box center [370, 210] width 160 height 15
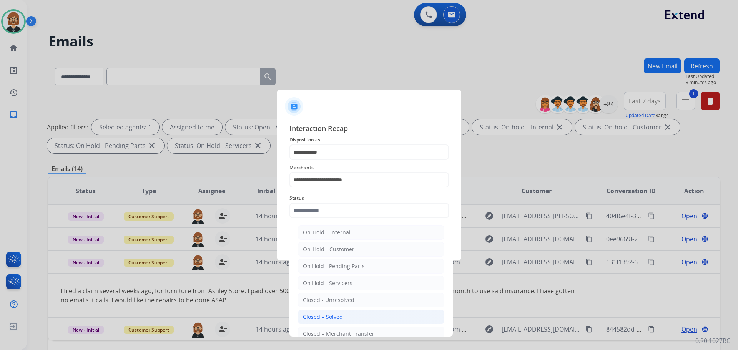
click at [342, 320] on li "Closed – Solved" at bounding box center [371, 317] width 147 height 15
type input "**********"
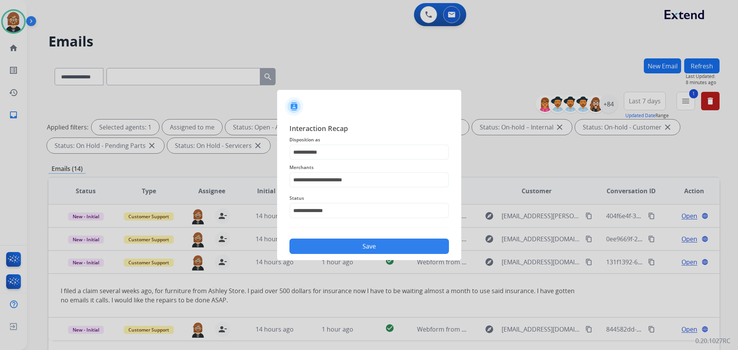
click at [371, 243] on button "Save" at bounding box center [370, 246] width 160 height 15
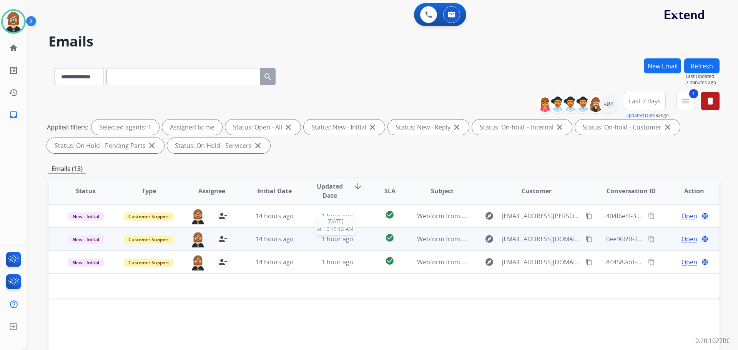
click at [315, 240] on div "1 hour ago" at bounding box center [338, 239] width 50 height 9
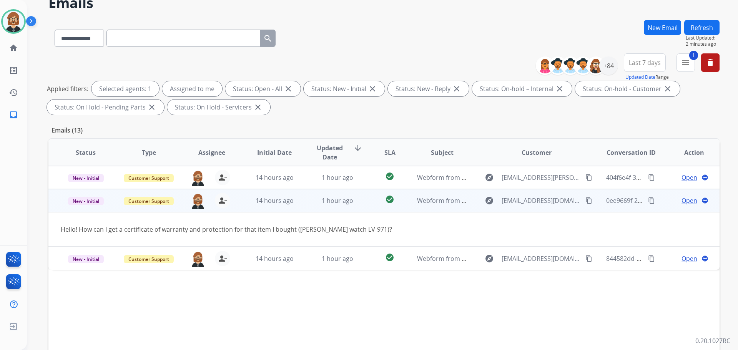
scroll to position [77, 0]
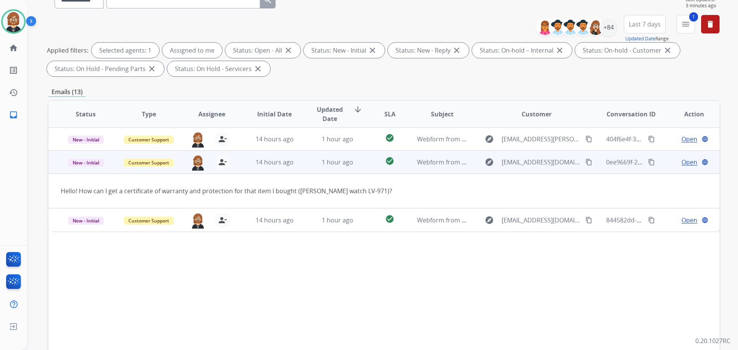
click at [281, 192] on div "Hello! How can I get a certificate of warranty and protection for that item I b…" at bounding box center [321, 190] width 521 height 9
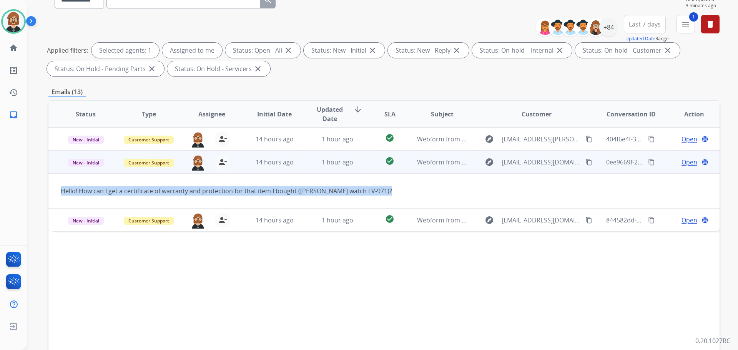
click at [281, 192] on div "Hello! How can I get a certificate of warranty and protection for that item I b…" at bounding box center [321, 190] width 521 height 9
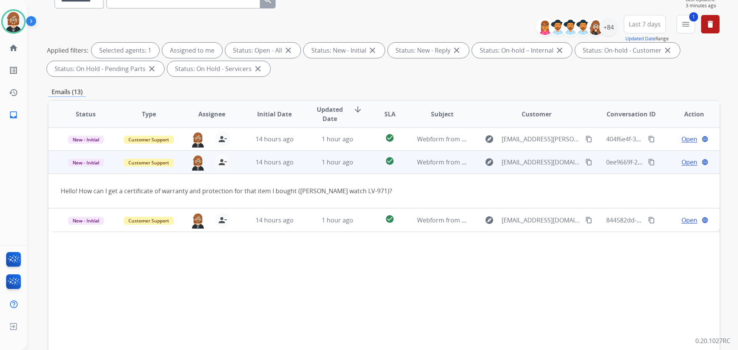
click at [674, 163] on div "Open language" at bounding box center [694, 162] width 50 height 9
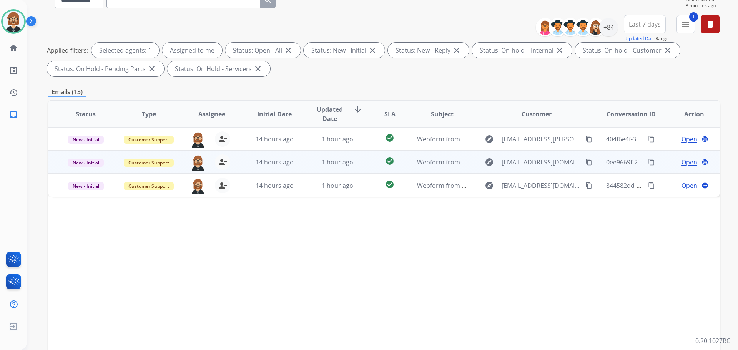
click at [682, 162] on span "Open" at bounding box center [690, 162] width 16 height 9
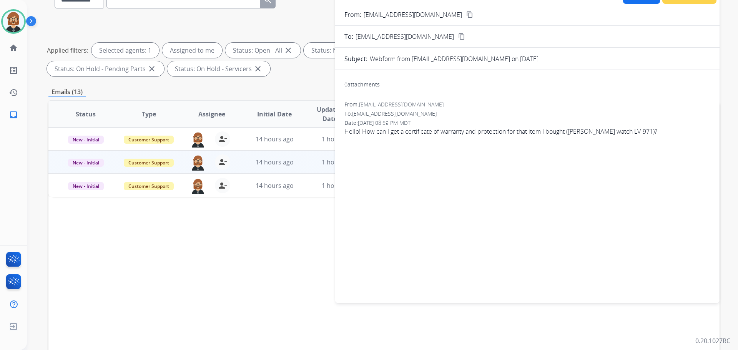
click at [289, 226] on div "Status Type Assignee Initial Date Updated Date arrow_downward SLA Subject Custo…" at bounding box center [383, 229] width 671 height 258
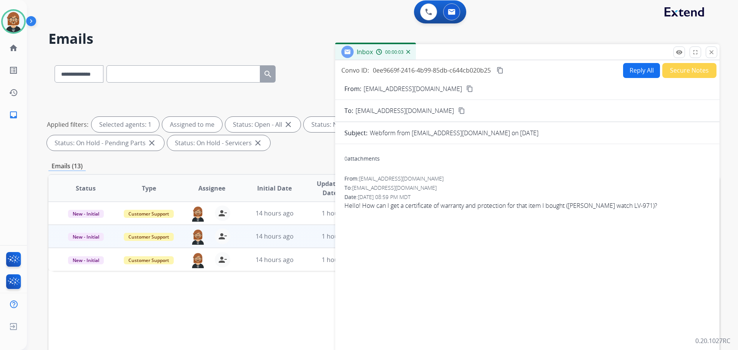
scroll to position [0, 0]
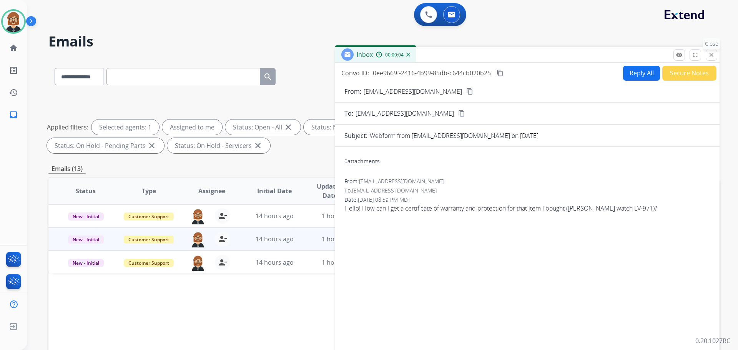
click at [708, 56] on button "close Close" at bounding box center [712, 55] width 12 height 12
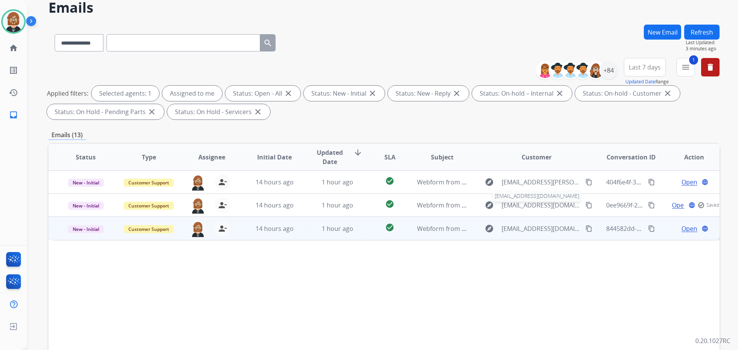
scroll to position [38, 0]
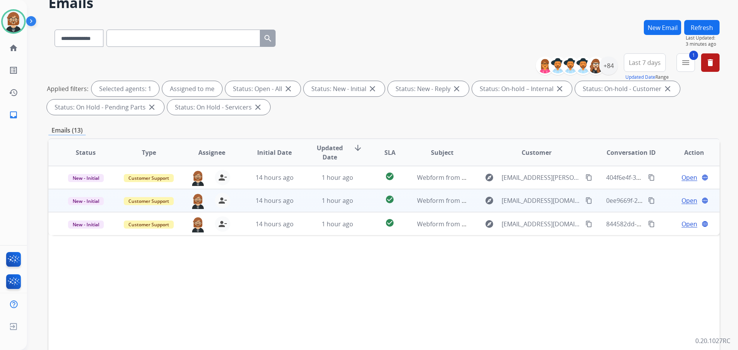
click at [586, 198] on mat-icon "content_copy" at bounding box center [589, 200] width 7 height 7
click at [690, 203] on span "Open" at bounding box center [690, 200] width 16 height 9
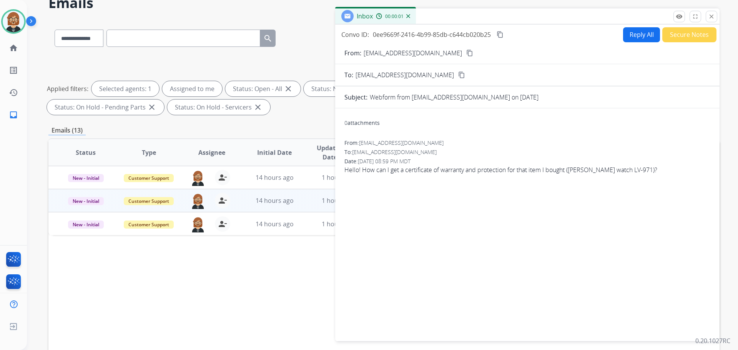
click at [643, 32] on button "Reply All" at bounding box center [641, 34] width 37 height 15
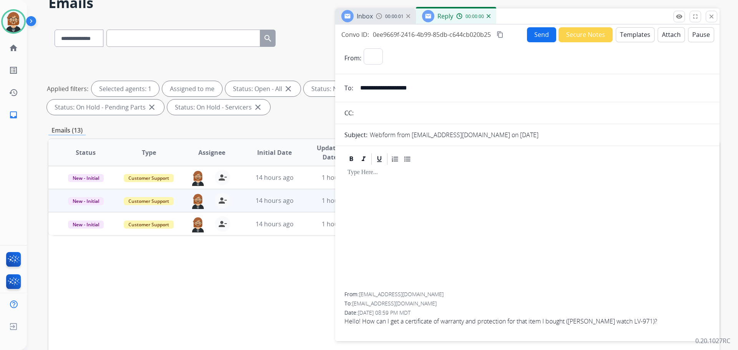
select select "**********"
click at [622, 37] on button "Templates" at bounding box center [635, 34] width 39 height 15
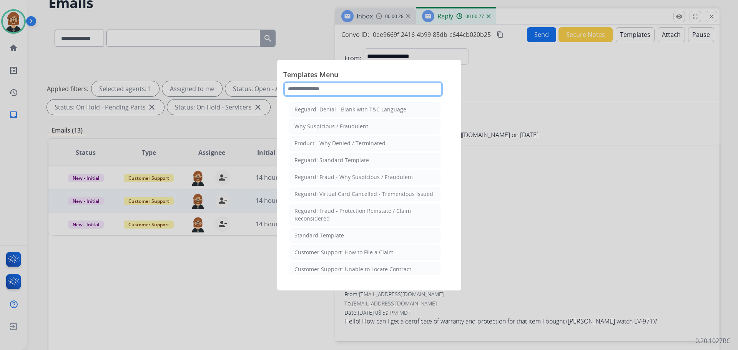
click at [379, 88] on input "text" at bounding box center [363, 89] width 160 height 15
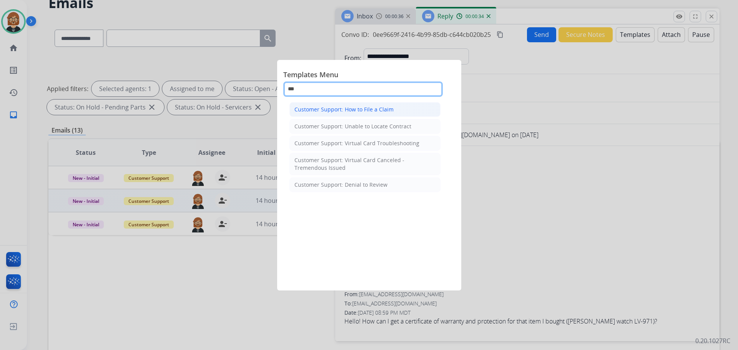
type input "***"
click at [331, 113] on li "Customer Support: How to File a Claim" at bounding box center [365, 109] width 151 height 15
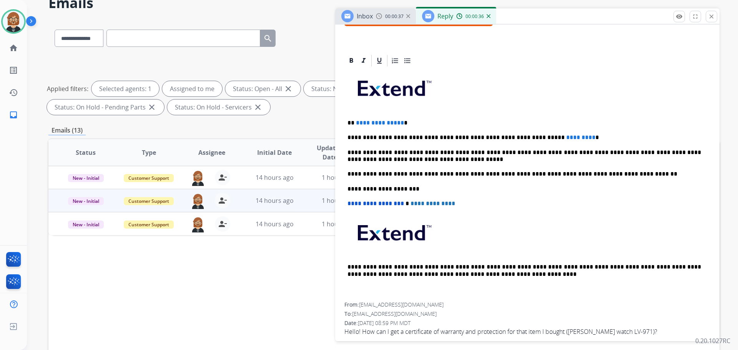
scroll to position [154, 0]
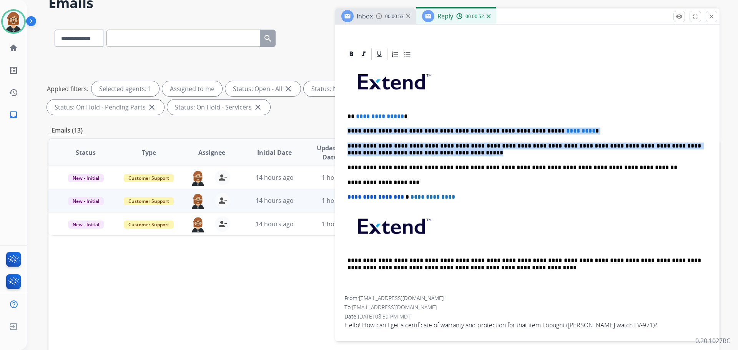
drag, startPoint x: 462, startPoint y: 152, endPoint x: 331, endPoint y: 123, distance: 133.4
click at [331, 123] on div "**********" at bounding box center [383, 228] width 671 height 416
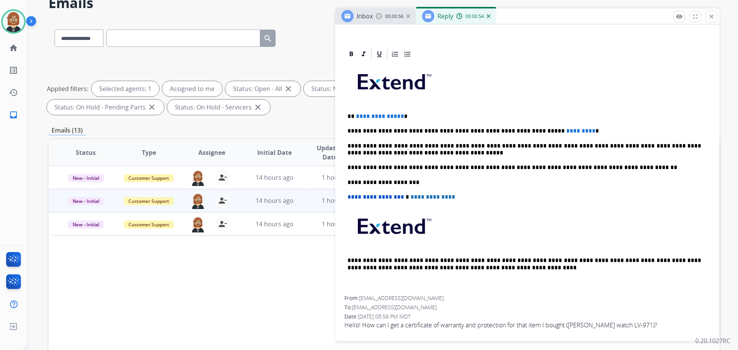
click at [359, 118] on span "**********" at bounding box center [380, 116] width 48 height 6
drag, startPoint x: 354, startPoint y: 115, endPoint x: 400, endPoint y: 112, distance: 46.2
click at [400, 112] on div "**********" at bounding box center [528, 178] width 366 height 235
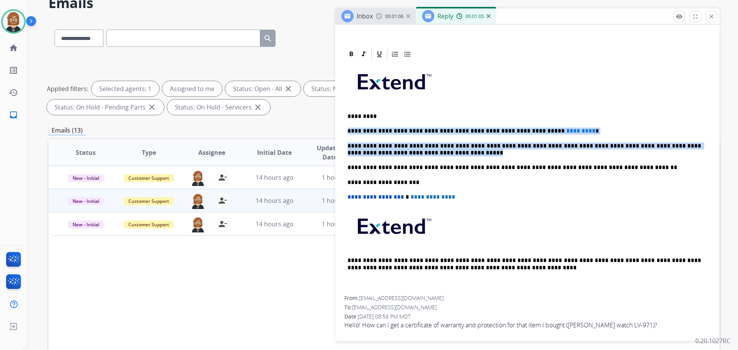
drag, startPoint x: 477, startPoint y: 153, endPoint x: 338, endPoint y: 130, distance: 141.6
click at [338, 130] on div "**********" at bounding box center [527, 191] width 385 height 289
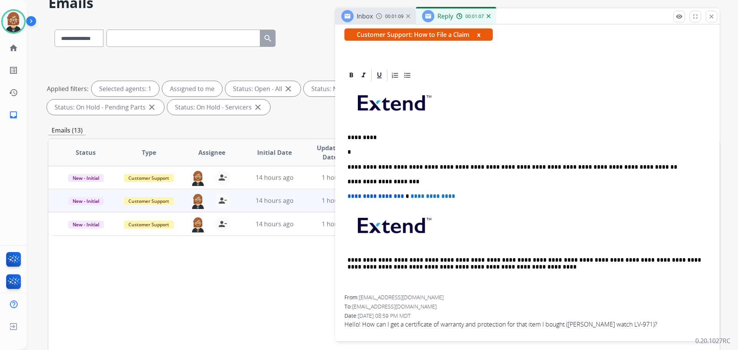
scroll to position [60, 0]
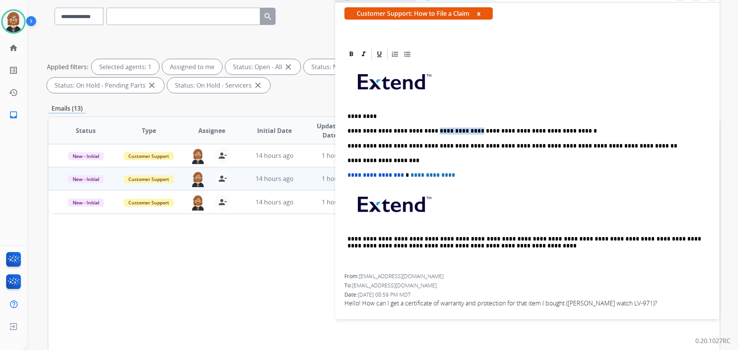
drag, startPoint x: 426, startPoint y: 130, endPoint x: 462, endPoint y: 131, distance: 35.8
click at [462, 131] on p "**********" at bounding box center [525, 131] width 354 height 7
click at [512, 130] on p "**********" at bounding box center [525, 131] width 354 height 7
click at [513, 130] on p "**********" at bounding box center [525, 131] width 354 height 7
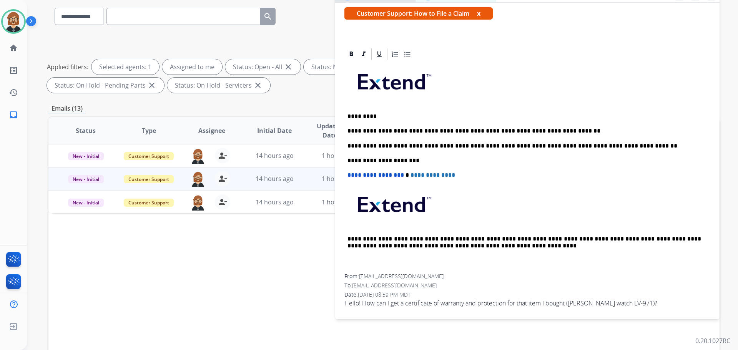
click at [571, 129] on p "**********" at bounding box center [525, 131] width 354 height 7
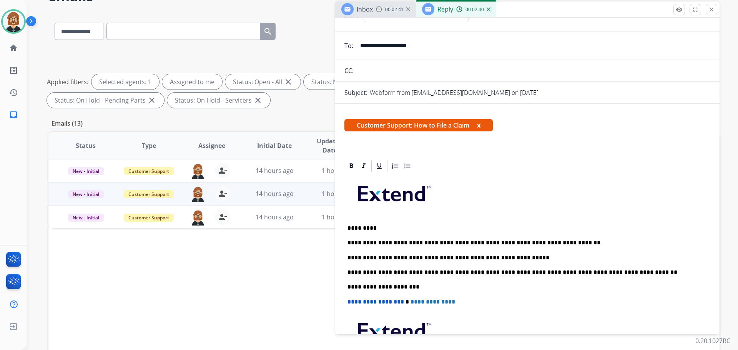
scroll to position [0, 0]
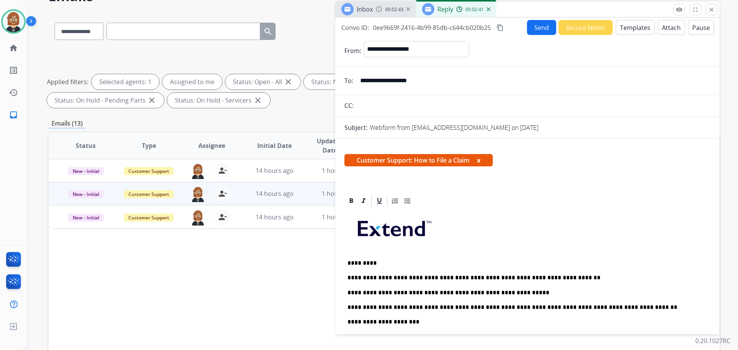
click at [536, 23] on button "Send" at bounding box center [541, 27] width 29 height 15
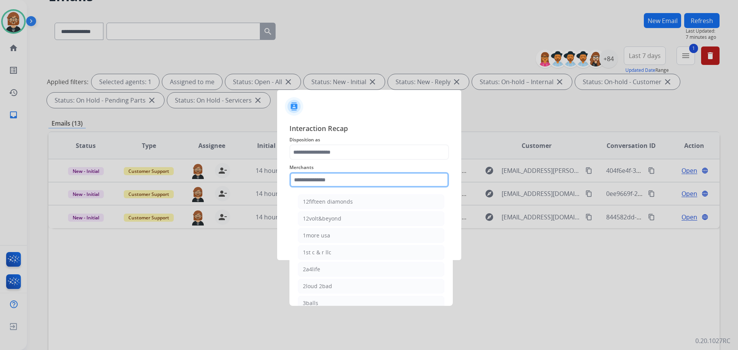
click at [378, 178] on input "text" at bounding box center [370, 179] width 160 height 15
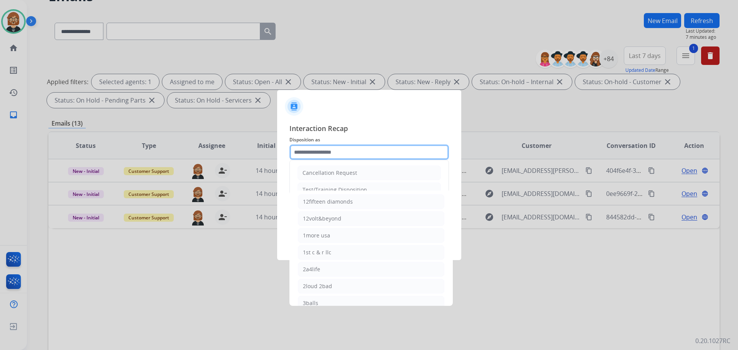
click at [363, 152] on input "text" at bounding box center [370, 152] width 160 height 15
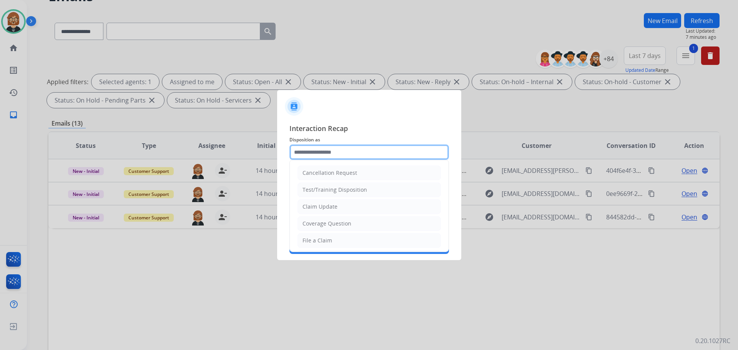
click at [363, 152] on input "text" at bounding box center [370, 152] width 160 height 15
click at [343, 206] on li "Claim Update" at bounding box center [369, 207] width 143 height 15
type input "**********"
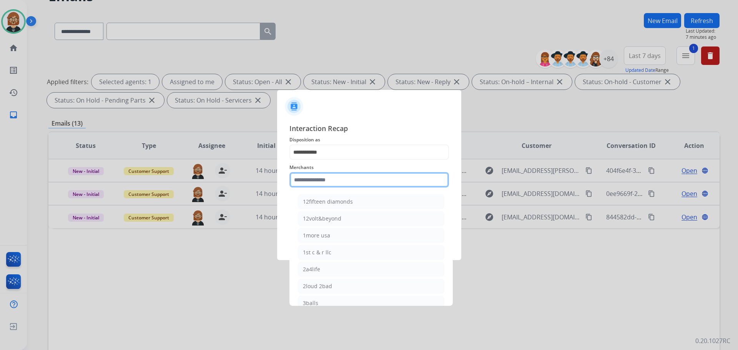
click at [355, 176] on input "text" at bounding box center [370, 179] width 160 height 15
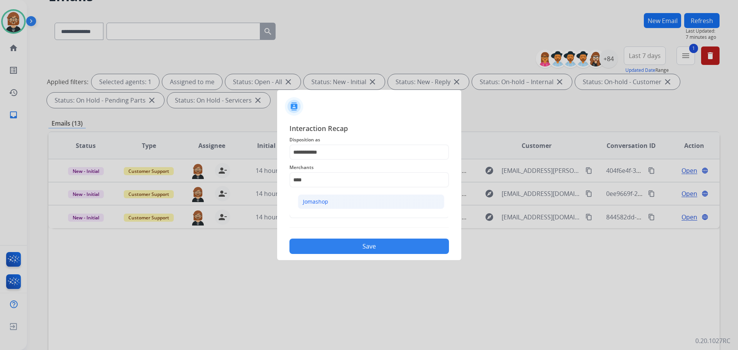
click at [368, 199] on li "Jomashop" at bounding box center [371, 202] width 147 height 15
type input "********"
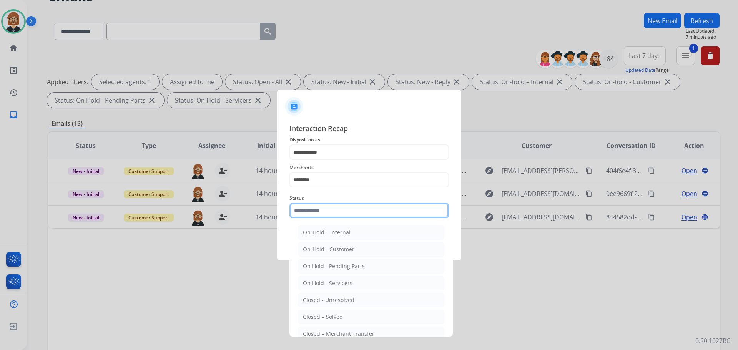
click at [357, 213] on input "text" at bounding box center [370, 210] width 160 height 15
click at [363, 323] on li "Closed – Solved" at bounding box center [371, 317] width 147 height 15
type input "**********"
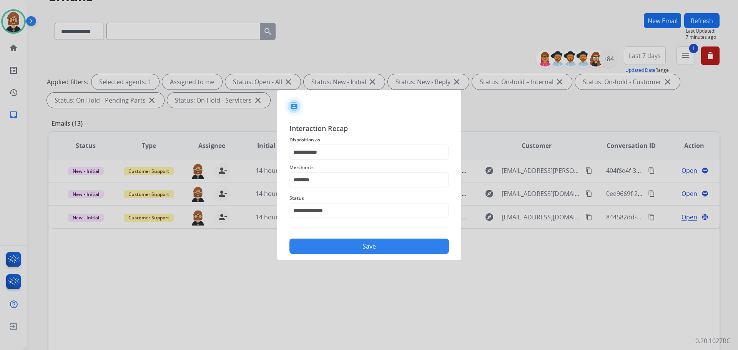
click at [366, 250] on button "Save" at bounding box center [370, 246] width 160 height 15
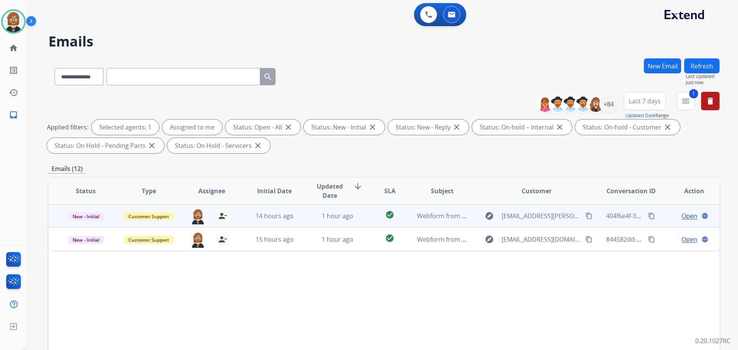
click at [355, 221] on td "1 hour ago" at bounding box center [331, 216] width 63 height 23
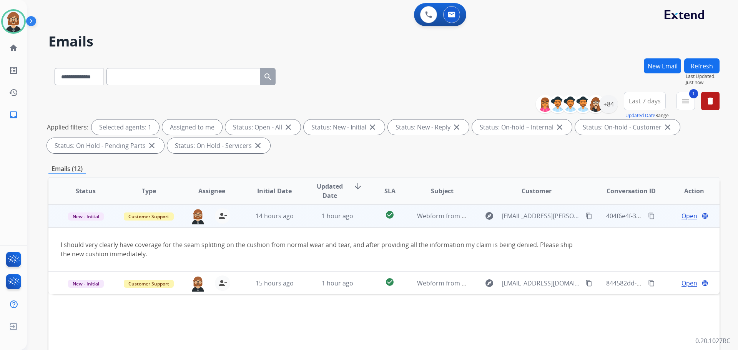
click at [584, 218] on button "content_copy" at bounding box center [588, 215] width 9 height 9
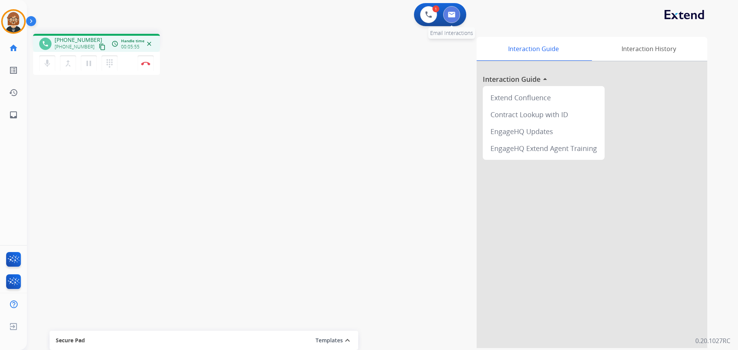
click at [450, 17] on img at bounding box center [452, 15] width 8 height 6
select select "**********"
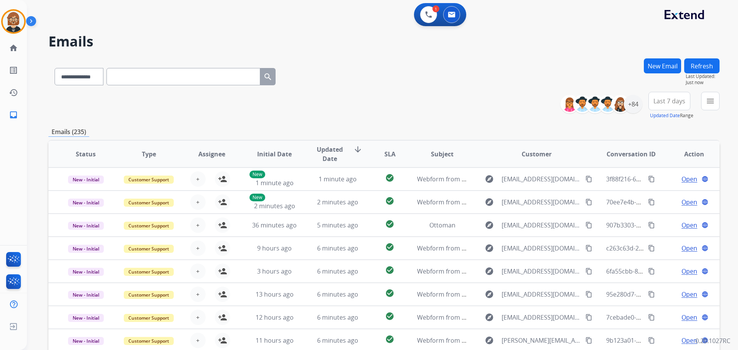
drag, startPoint x: 656, startPoint y: 67, endPoint x: 664, endPoint y: 70, distance: 9.1
click at [664, 70] on button "New Email" at bounding box center [662, 65] width 37 height 15
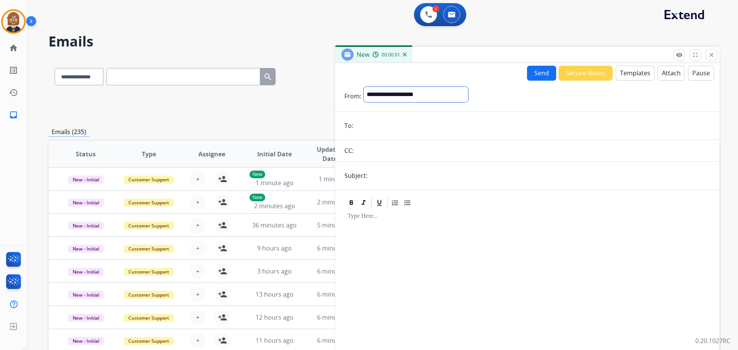
click at [413, 95] on select "**********" at bounding box center [416, 94] width 105 height 15
select select "**********"
click at [364, 87] on select "**********" at bounding box center [416, 94] width 105 height 15
click at [399, 125] on input "email" at bounding box center [533, 126] width 355 height 15
paste input "**********"
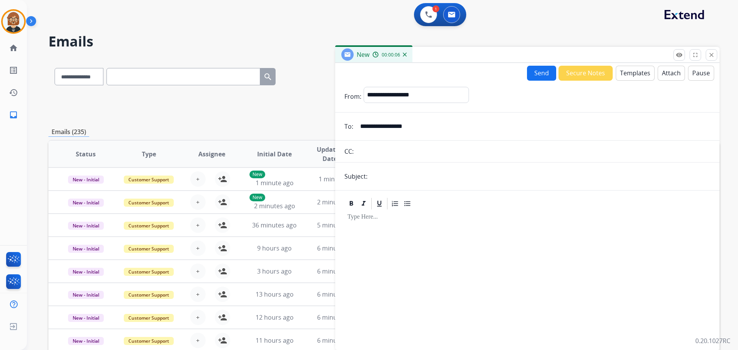
type input "**********"
click at [408, 175] on input "text" at bounding box center [540, 176] width 341 height 15
type input "**********"
click at [628, 68] on button "Templates" at bounding box center [635, 73] width 39 height 15
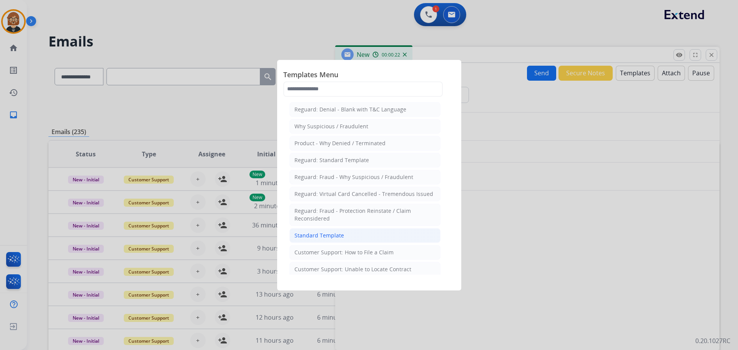
click at [346, 241] on li "Standard Template" at bounding box center [365, 235] width 151 height 15
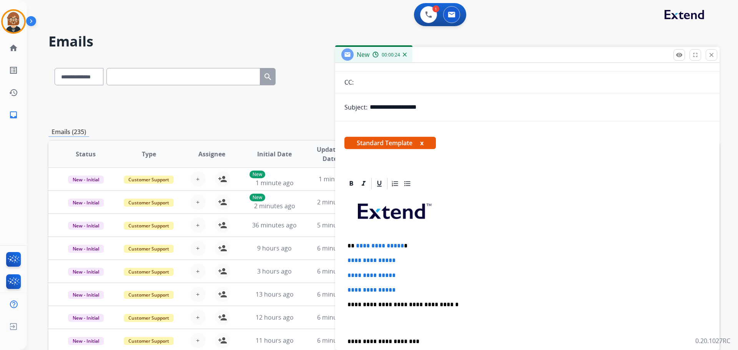
scroll to position [115, 0]
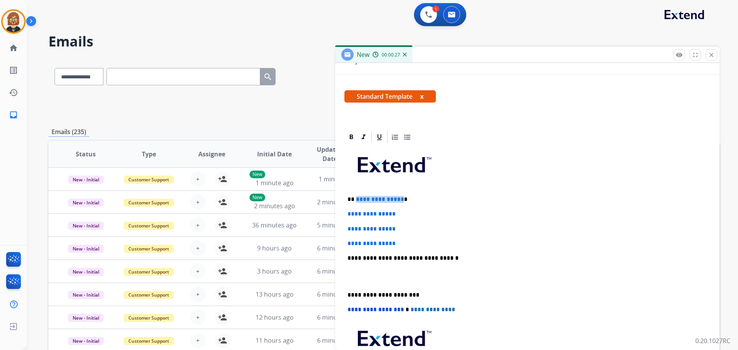
drag, startPoint x: 399, startPoint y: 200, endPoint x: 355, endPoint y: 197, distance: 44.0
click at [356, 197] on span "**********" at bounding box center [380, 199] width 48 height 6
drag, startPoint x: 401, startPoint y: 245, endPoint x: 340, endPoint y: 217, distance: 66.4
click at [340, 217] on div "**********" at bounding box center [527, 268] width 385 height 277
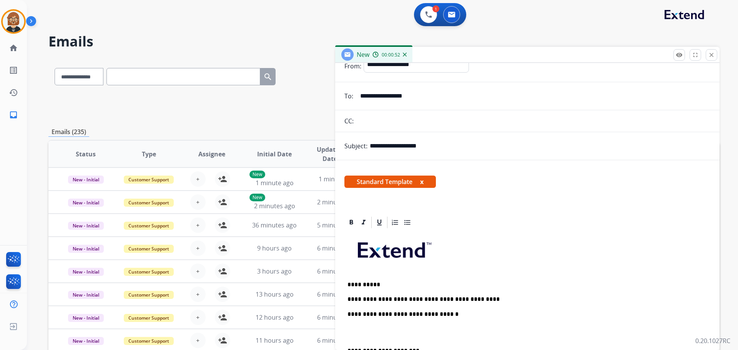
scroll to position [0, 0]
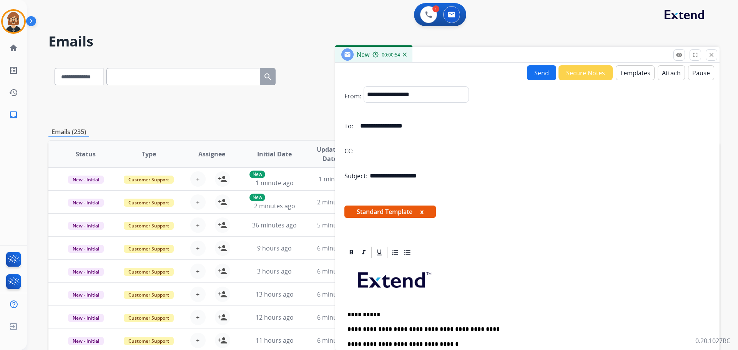
click at [666, 72] on button "Attach" at bounding box center [671, 72] width 27 height 15
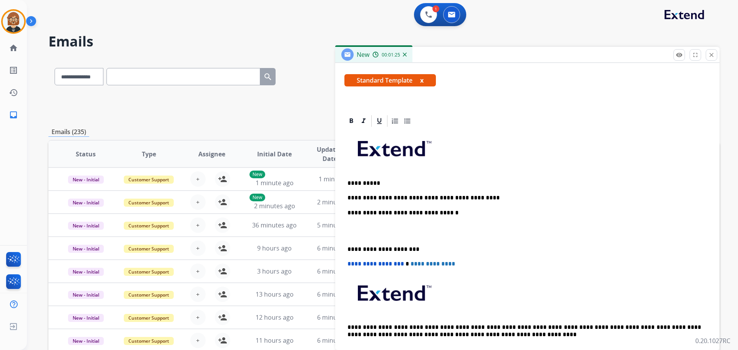
scroll to position [154, 0]
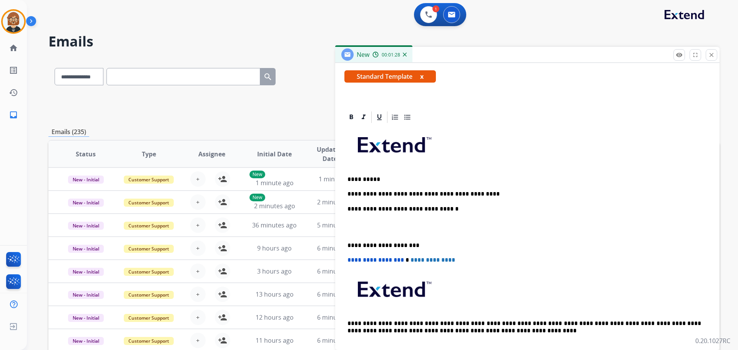
click at [418, 183] on p "**********" at bounding box center [525, 179] width 354 height 7
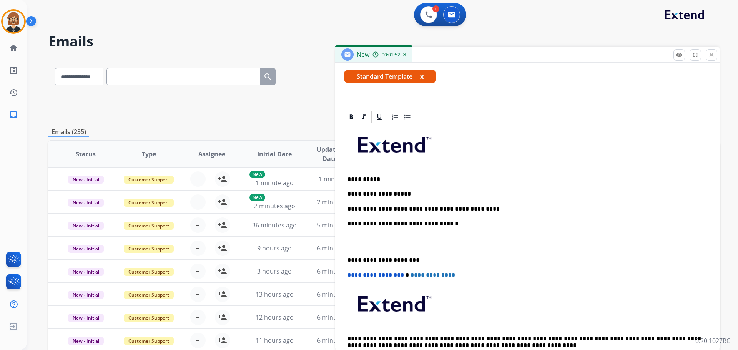
click at [445, 193] on p "**********" at bounding box center [525, 194] width 354 height 7
click at [482, 209] on p "**********" at bounding box center [525, 209] width 354 height 7
click at [521, 194] on p "**********" at bounding box center [525, 194] width 354 height 7
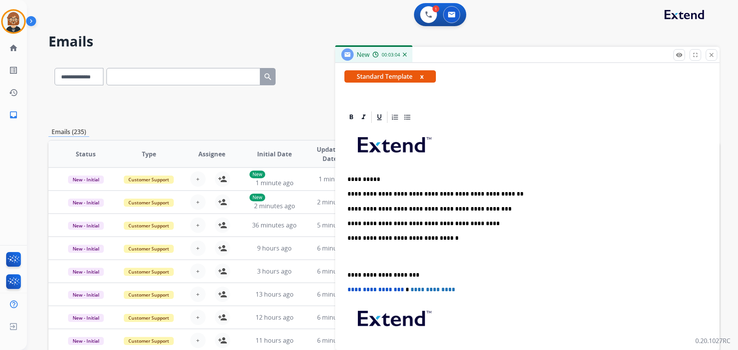
click at [498, 208] on p "**********" at bounding box center [525, 209] width 354 height 7
click at [558, 206] on p "**********" at bounding box center [525, 209] width 354 height 7
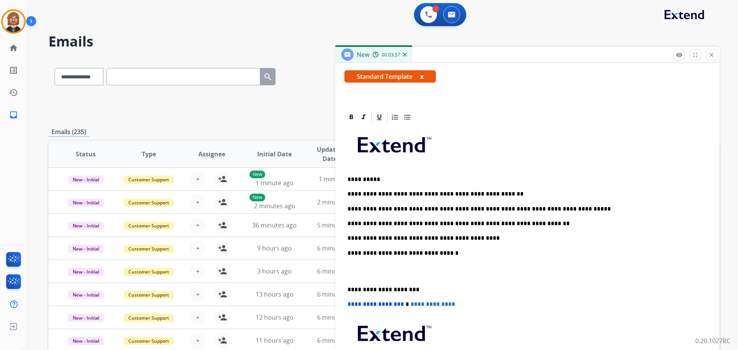
click at [536, 222] on p "**********" at bounding box center [525, 223] width 354 height 7
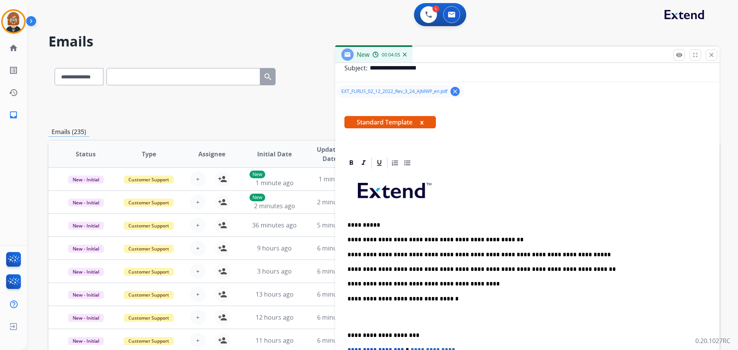
scroll to position [0, 0]
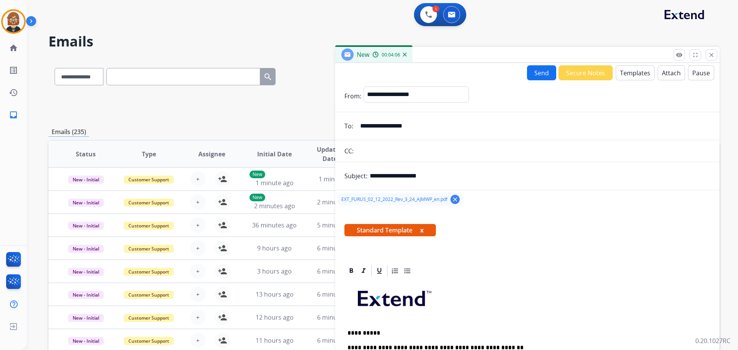
click at [538, 72] on button "Send" at bounding box center [541, 72] width 29 height 15
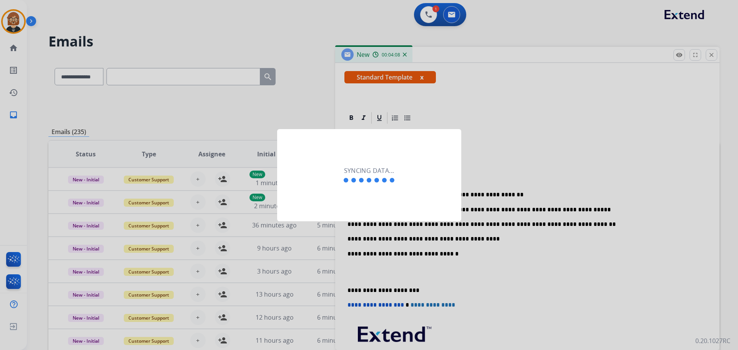
scroll to position [192, 0]
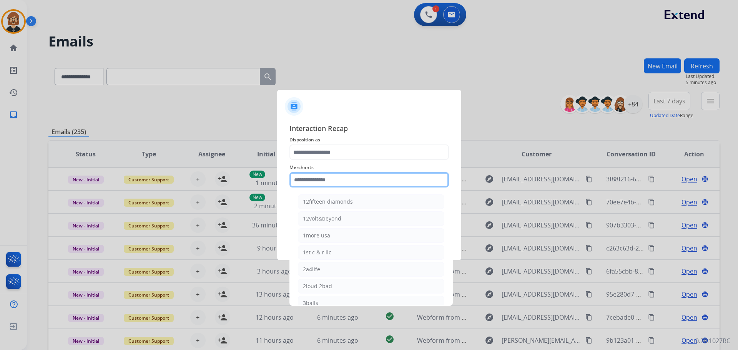
click at [382, 178] on input "text" at bounding box center [370, 179] width 160 height 15
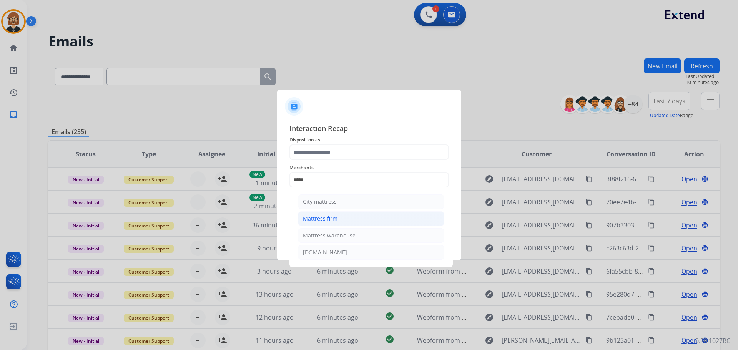
click at [335, 218] on div "Mattress firm" at bounding box center [320, 219] width 35 height 8
type input "**********"
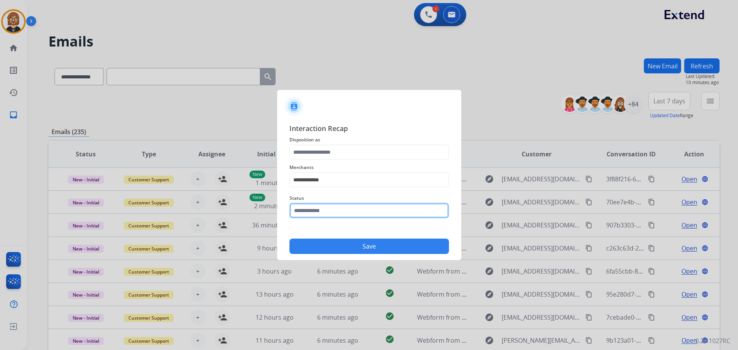
click at [338, 212] on input "text" at bounding box center [370, 210] width 160 height 15
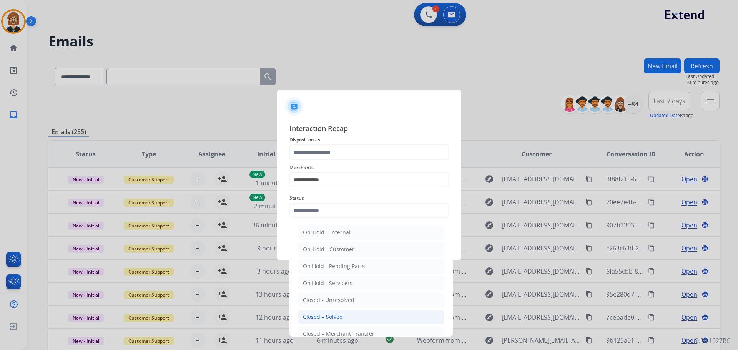
click at [360, 317] on li "Closed – Solved" at bounding box center [371, 317] width 147 height 15
type input "**********"
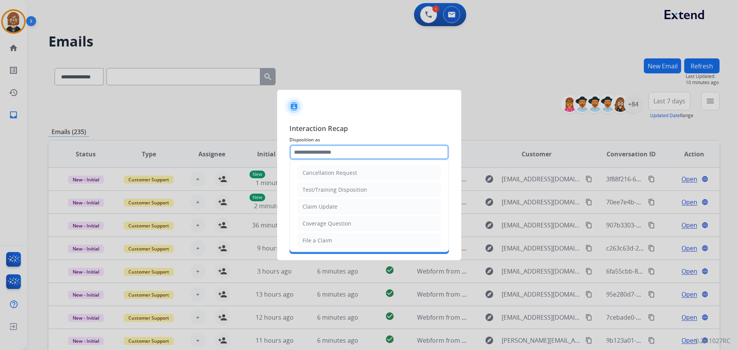
click at [383, 157] on input "text" at bounding box center [370, 152] width 160 height 15
click at [378, 220] on li "Coverage Question" at bounding box center [369, 223] width 143 height 15
type input "**********"
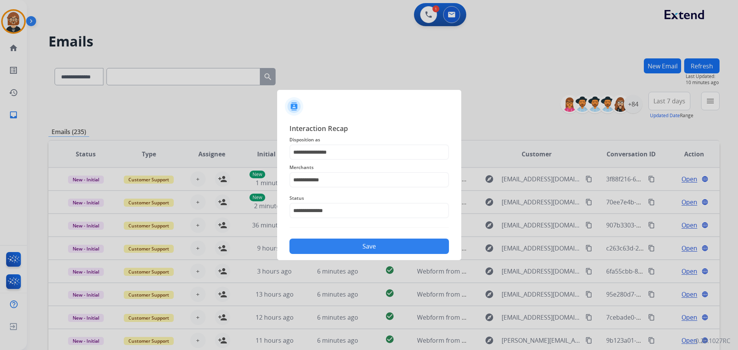
click at [379, 243] on button "Save" at bounding box center [370, 246] width 160 height 15
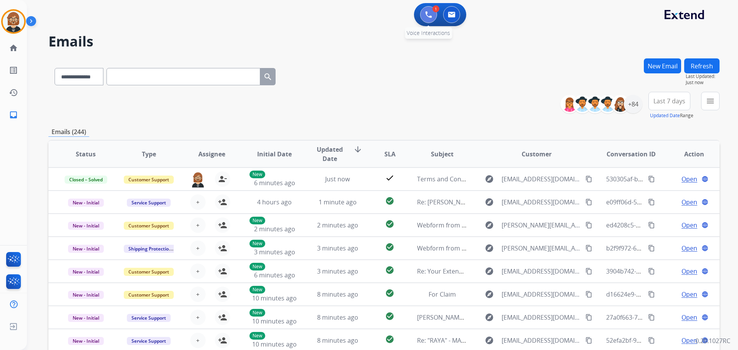
click at [430, 14] on img at bounding box center [428, 14] width 7 height 7
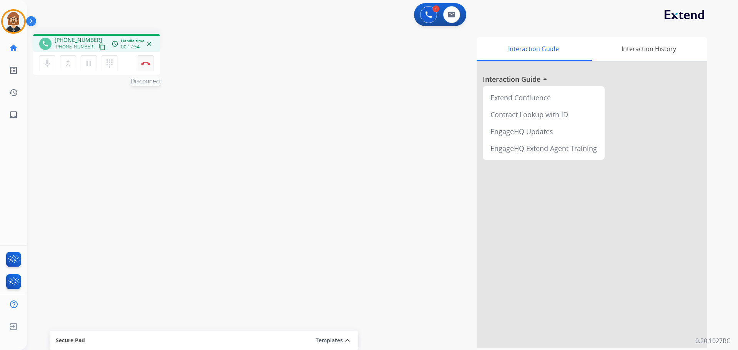
click at [146, 65] on button "Disconnect" at bounding box center [146, 63] width 16 height 16
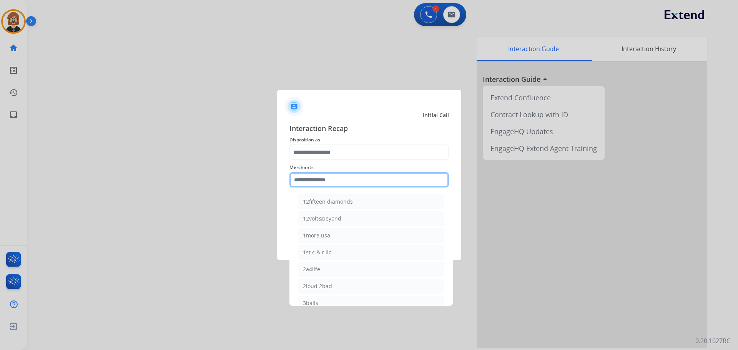
click at [345, 180] on input "text" at bounding box center [370, 179] width 160 height 15
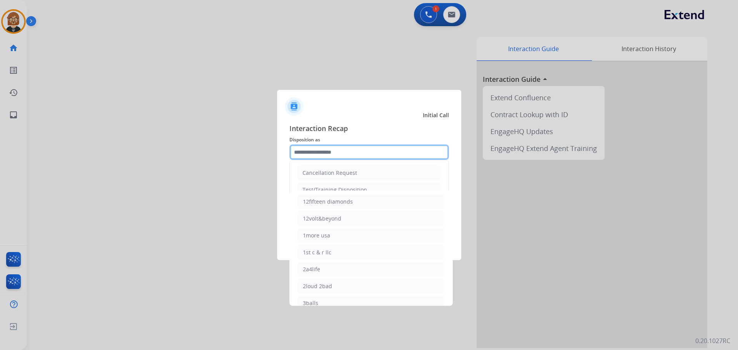
click at [343, 157] on input "text" at bounding box center [370, 152] width 160 height 15
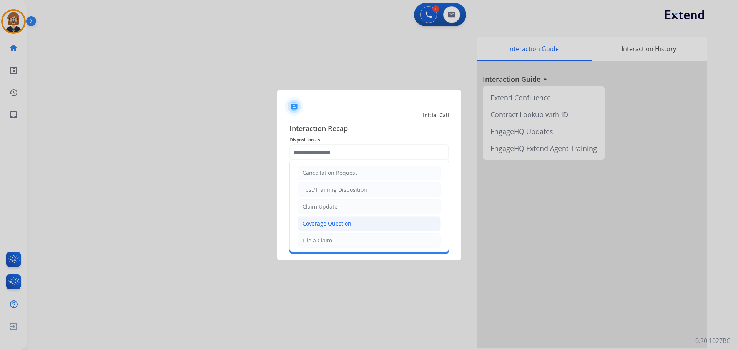
click at [345, 224] on div "Coverage Question" at bounding box center [327, 224] width 49 height 8
type input "**********"
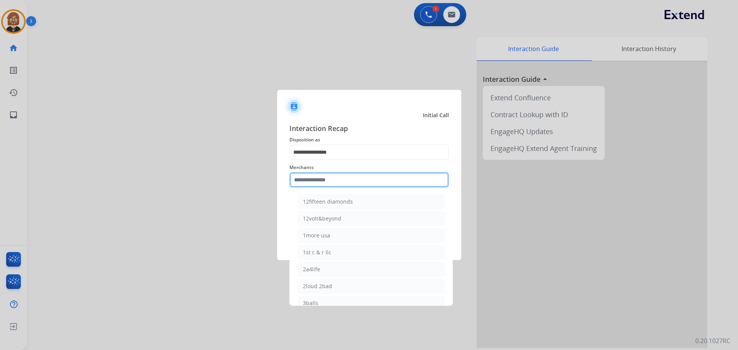
click at [346, 183] on input "text" at bounding box center [370, 179] width 160 height 15
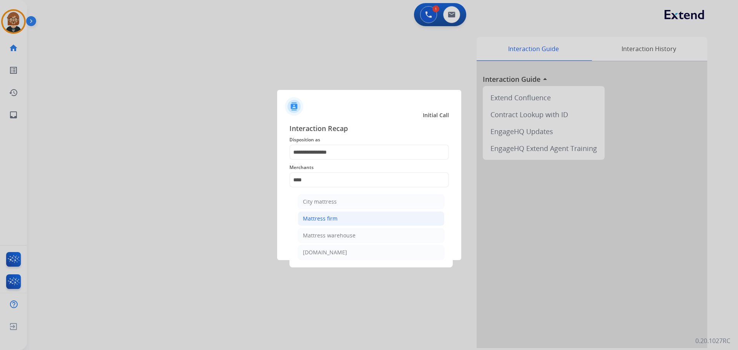
click at [357, 219] on li "Mattress firm" at bounding box center [371, 218] width 147 height 15
type input "**********"
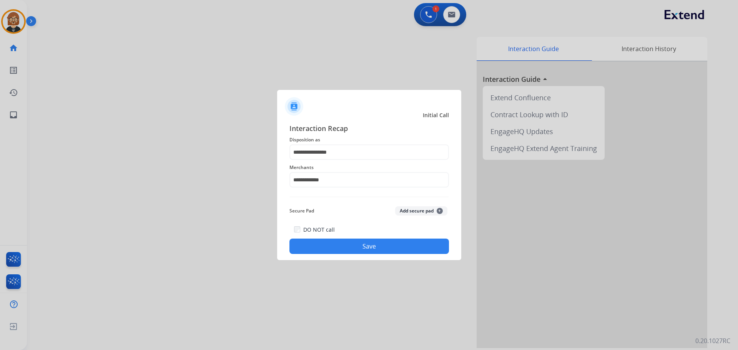
click at [389, 244] on button "Save" at bounding box center [370, 246] width 160 height 15
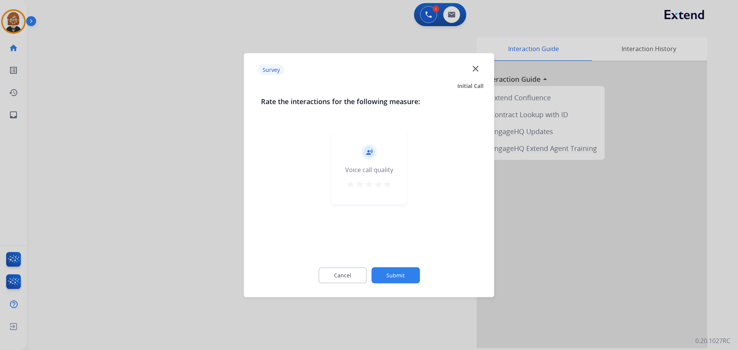
click at [401, 276] on button "Submit" at bounding box center [395, 275] width 48 height 16
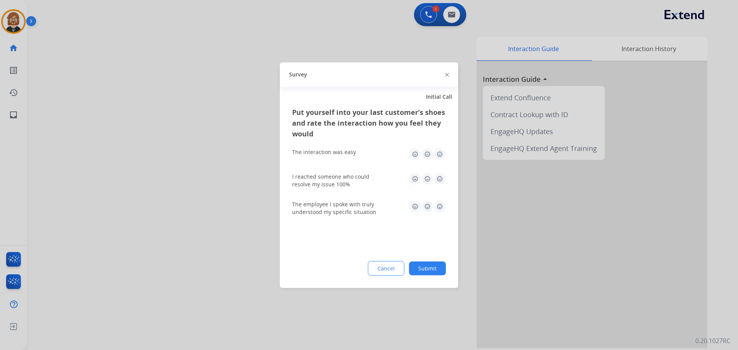
click at [423, 272] on button "Submit" at bounding box center [427, 268] width 37 height 14
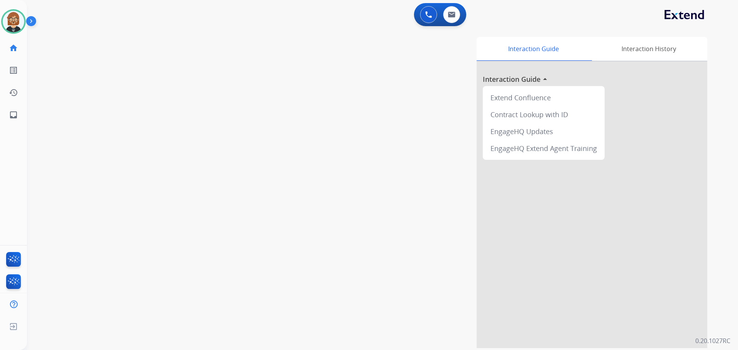
click at [641, 283] on div at bounding box center [592, 205] width 231 height 287
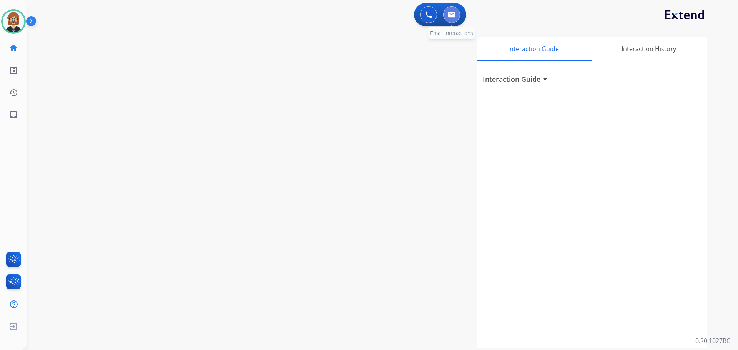
click at [448, 16] on img at bounding box center [452, 15] width 8 height 6
select select "**********"
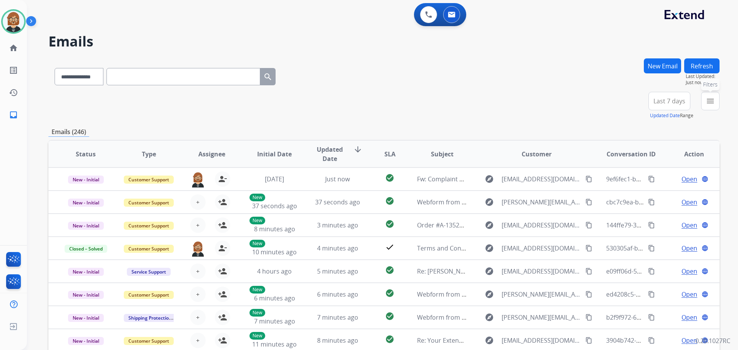
click at [705, 102] on button "menu Filters" at bounding box center [710, 101] width 18 height 18
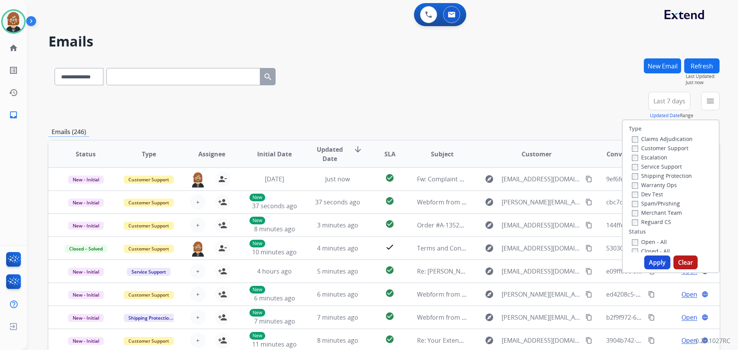
click at [651, 244] on label "Open - All" at bounding box center [649, 241] width 35 height 7
click at [651, 263] on button "Apply" at bounding box center [657, 263] width 26 height 14
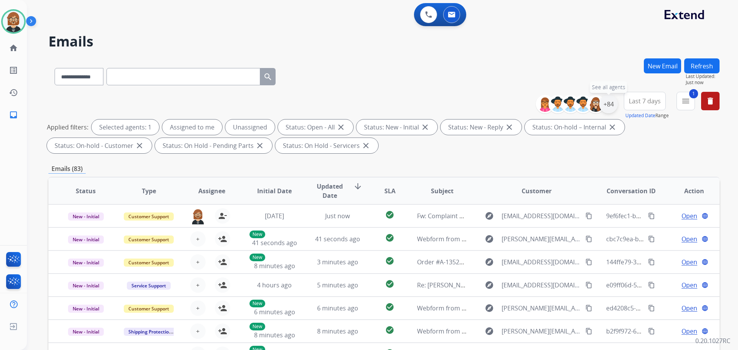
click at [611, 105] on div "+84" at bounding box center [608, 104] width 18 height 18
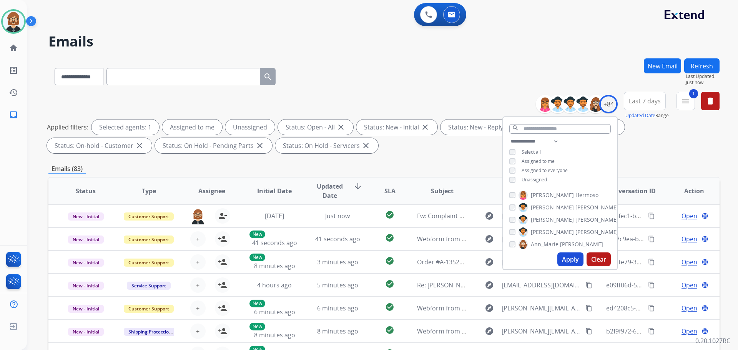
click at [539, 178] on span "Unassigned" at bounding box center [534, 180] width 25 height 7
click at [574, 261] on button "Apply" at bounding box center [571, 260] width 26 height 14
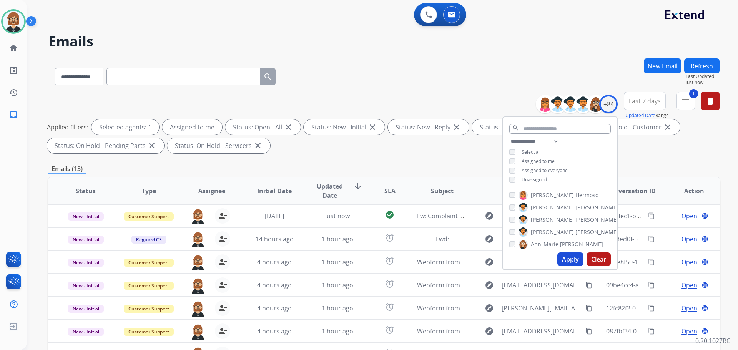
click at [351, 154] on div "**********" at bounding box center [383, 124] width 671 height 65
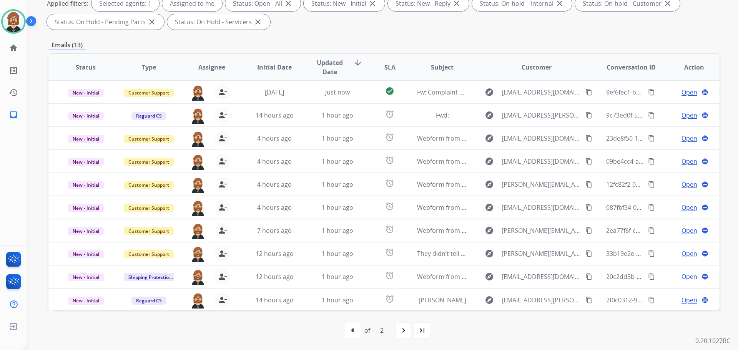
scroll to position [124, 0]
click at [404, 335] on div "navigate_next" at bounding box center [403, 330] width 17 height 17
select select "*"
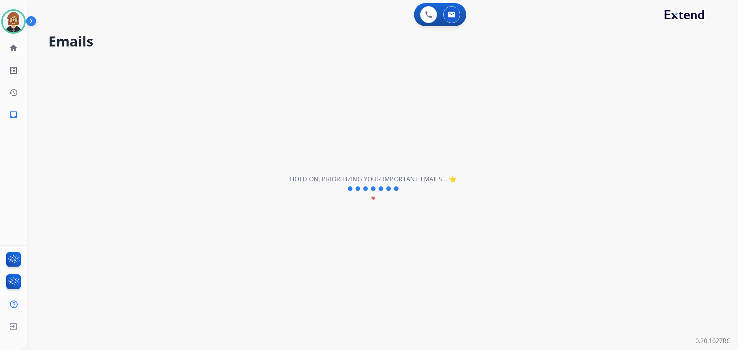
scroll to position [0, 0]
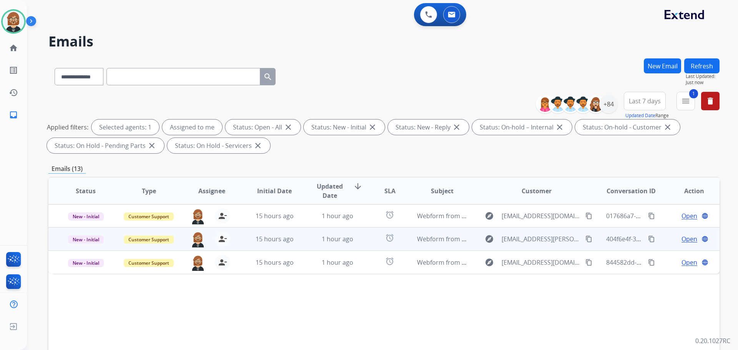
click at [367, 244] on td "alarm" at bounding box center [384, 239] width 42 height 23
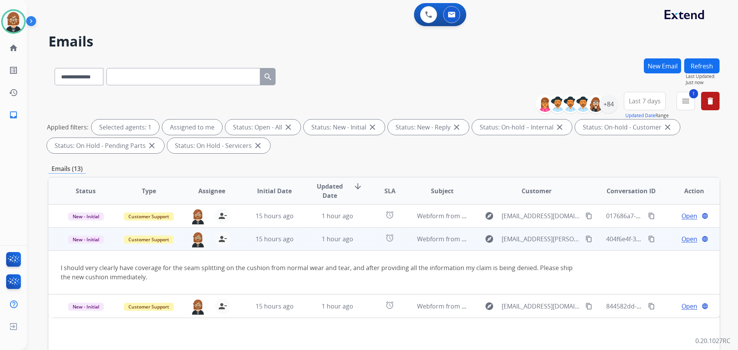
click at [686, 241] on span "Open" at bounding box center [690, 239] width 16 height 9
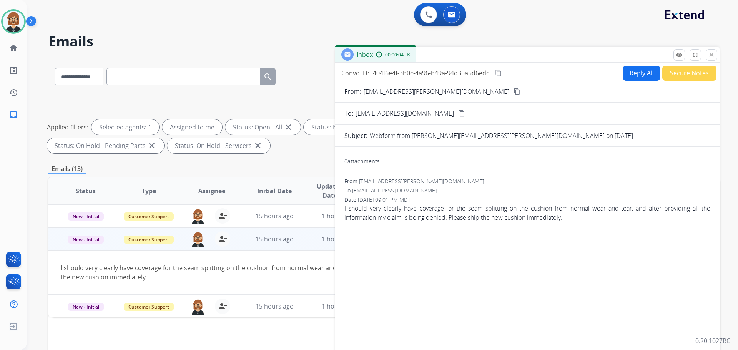
click at [514, 93] on mat-icon "content_copy" at bounding box center [517, 91] width 7 height 7
click at [644, 77] on button "Reply All" at bounding box center [641, 73] width 37 height 15
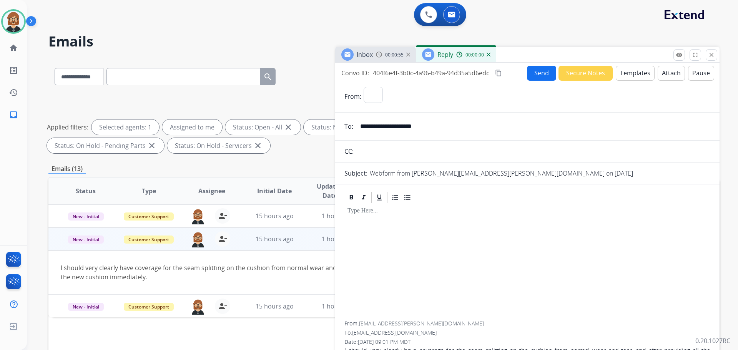
select select "**********"
drag, startPoint x: 641, startPoint y: 73, endPoint x: 636, endPoint y: 75, distance: 4.5
click at [636, 75] on button "Templates" at bounding box center [635, 73] width 39 height 15
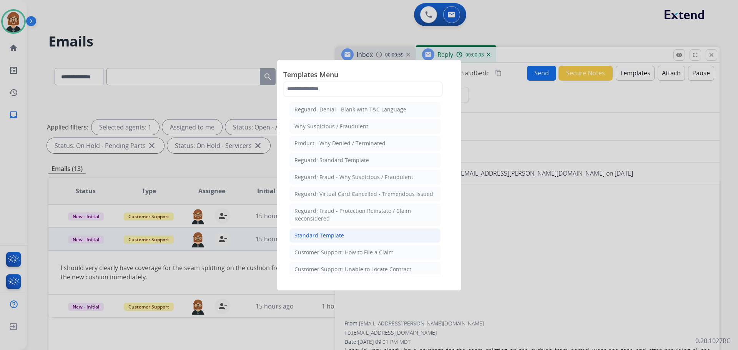
click at [313, 237] on div "Standard Template" at bounding box center [320, 236] width 50 height 8
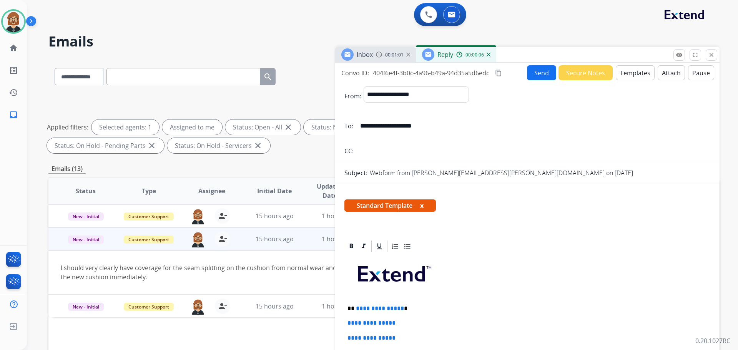
click at [629, 75] on button "Templates" at bounding box center [635, 72] width 39 height 15
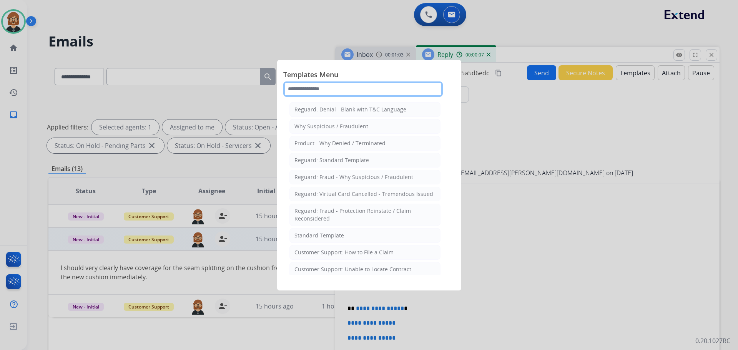
click at [358, 95] on input "text" at bounding box center [363, 89] width 160 height 15
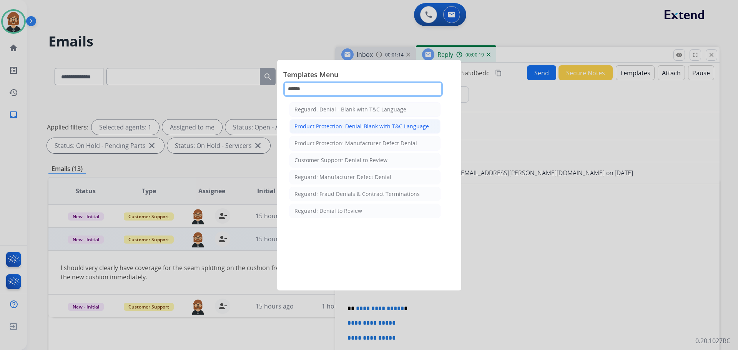
type input "******"
click at [376, 133] on li "Product Protection: Denial-Blank with T&C Language" at bounding box center [365, 126] width 151 height 15
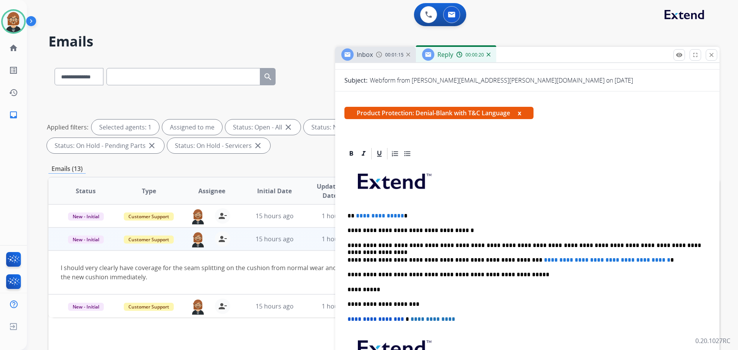
scroll to position [186, 0]
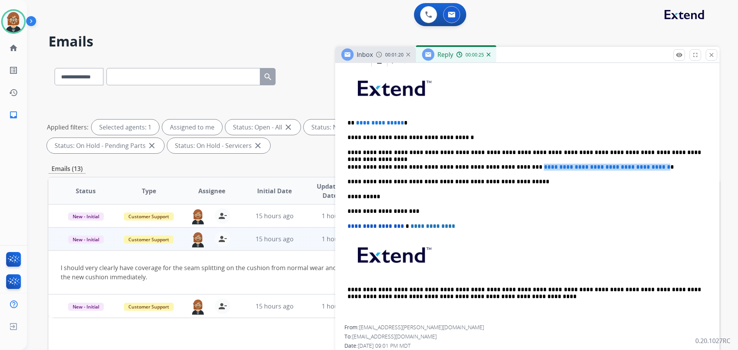
drag, startPoint x: 504, startPoint y: 166, endPoint x: 655, endPoint y: 160, distance: 151.3
click at [655, 160] on div "**********" at bounding box center [528, 197] width 366 height 258
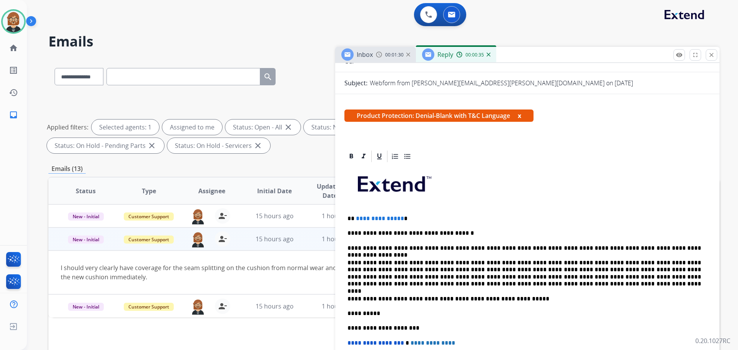
scroll to position [0, 0]
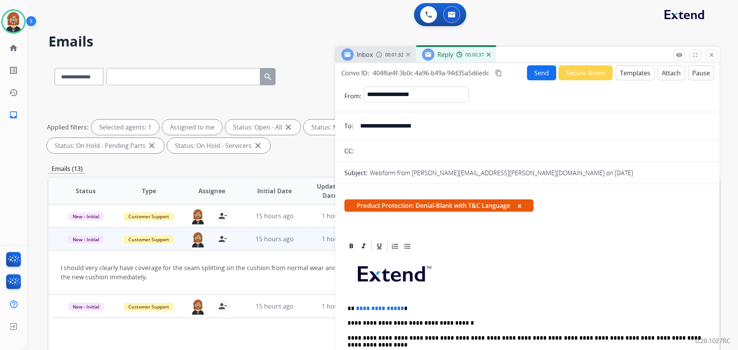
click at [667, 76] on button "Attach" at bounding box center [671, 72] width 27 height 15
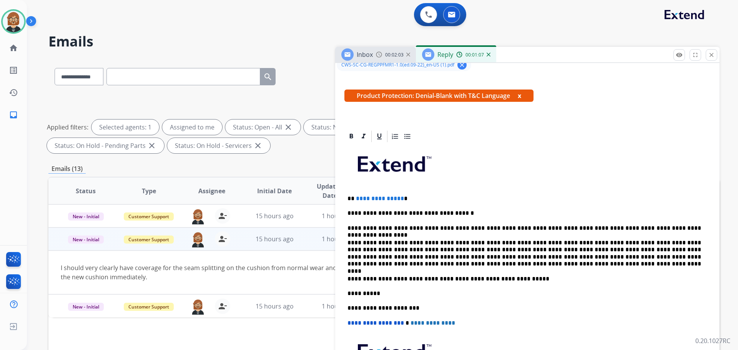
scroll to position [192, 0]
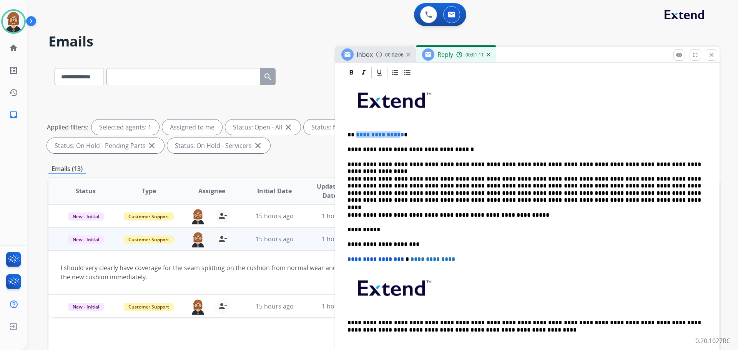
drag, startPoint x: 356, startPoint y: 133, endPoint x: 398, endPoint y: 134, distance: 42.3
click at [398, 134] on span "**********" at bounding box center [380, 135] width 48 height 6
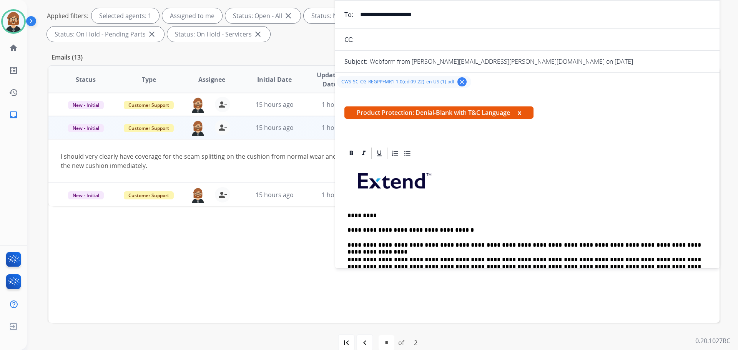
scroll to position [9, 0]
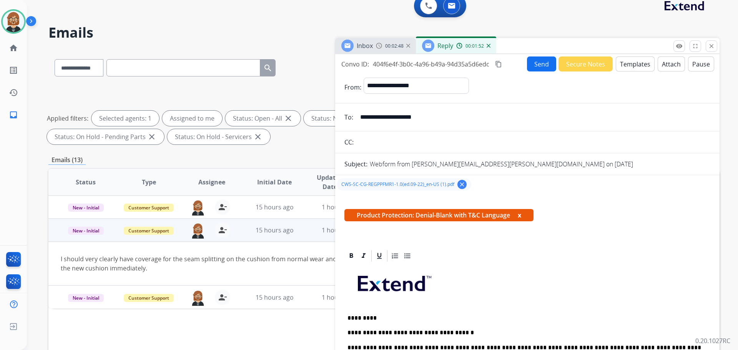
click at [538, 67] on button "Send" at bounding box center [541, 64] width 29 height 15
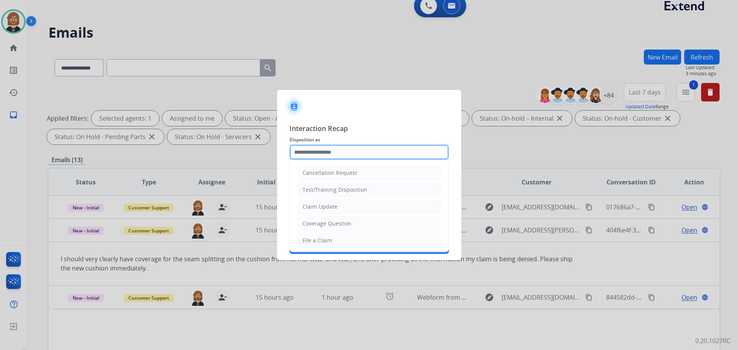
click at [372, 154] on input "text" at bounding box center [370, 152] width 160 height 15
click at [376, 228] on li "Coverage Question" at bounding box center [369, 223] width 143 height 15
type input "**********"
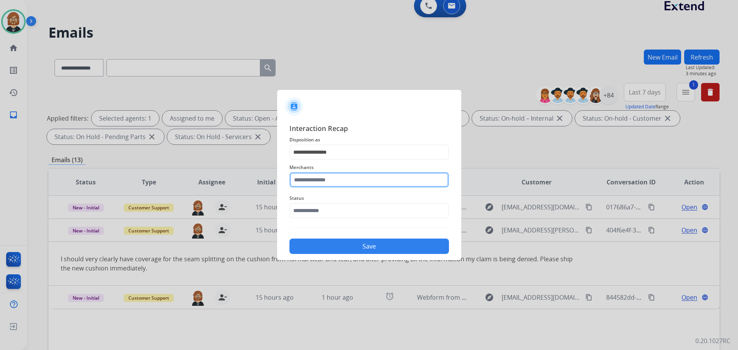
click at [371, 182] on input "text" at bounding box center [370, 179] width 160 height 15
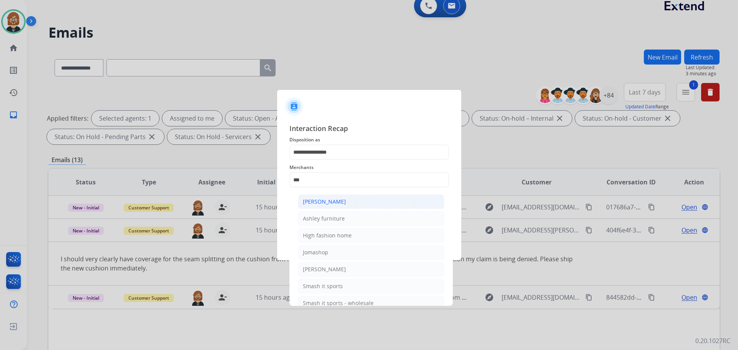
click at [383, 201] on li "Ashley - Reguard" at bounding box center [371, 202] width 147 height 15
type input "**********"
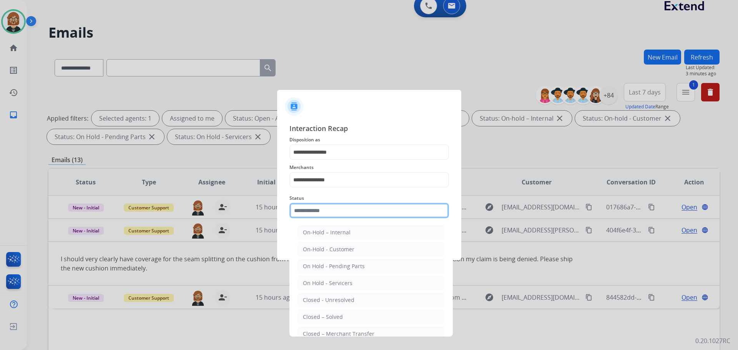
click at [382, 215] on input "text" at bounding box center [370, 210] width 160 height 15
click at [380, 319] on li "Closed – Solved" at bounding box center [371, 317] width 147 height 15
type input "**********"
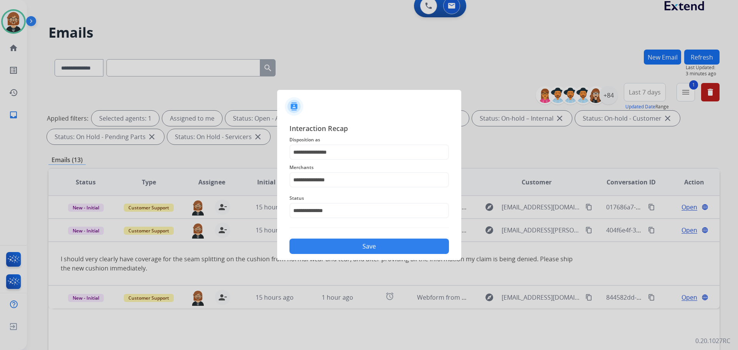
click at [390, 246] on button "Save" at bounding box center [370, 246] width 160 height 15
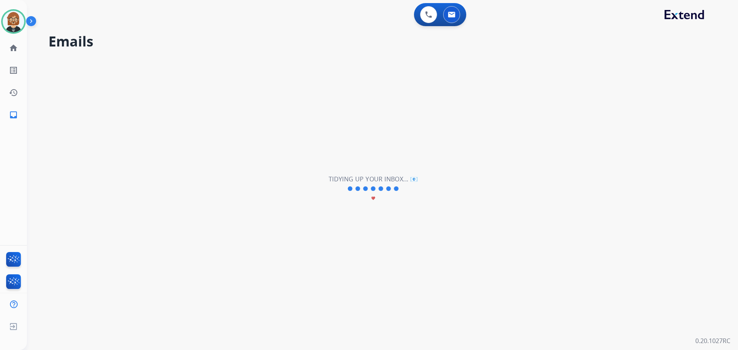
scroll to position [0, 0]
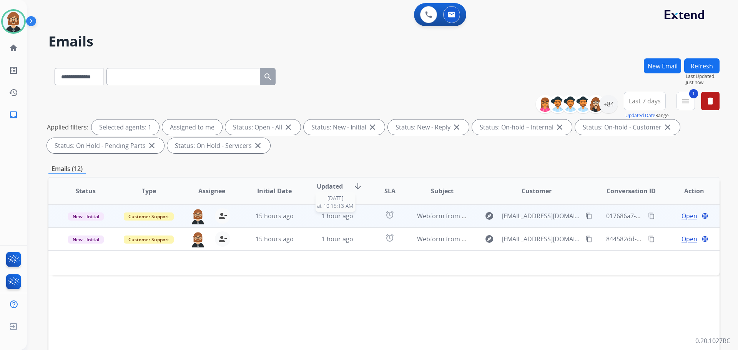
click at [342, 218] on span "1 hour ago" at bounding box center [338, 216] width 32 height 8
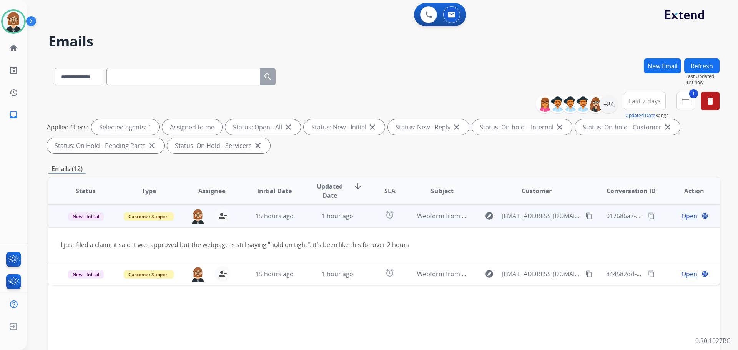
click at [586, 216] on mat-icon "content_copy" at bounding box center [589, 216] width 7 height 7
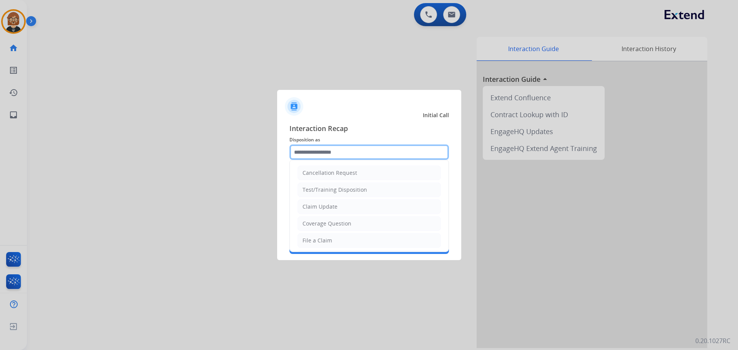
click at [390, 153] on input "text" at bounding box center [370, 152] width 160 height 15
click at [374, 206] on li "Claim Update" at bounding box center [369, 207] width 143 height 15
type input "**********"
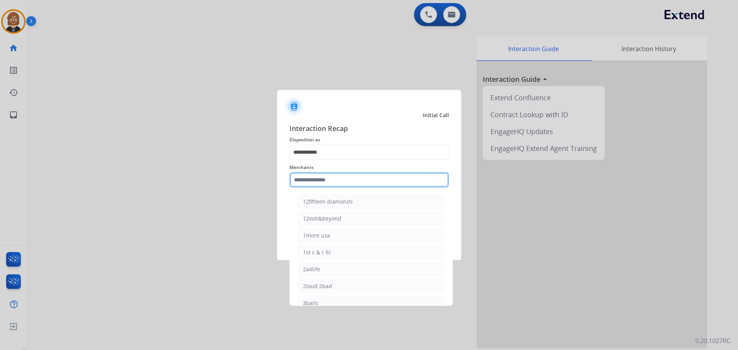
click at [378, 176] on input "text" at bounding box center [370, 179] width 160 height 15
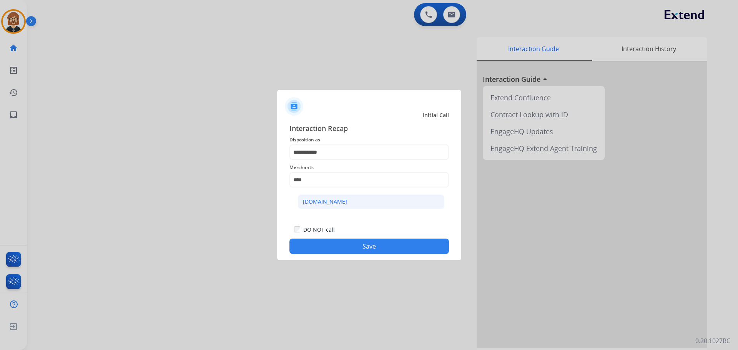
click at [368, 206] on li "Carparts.com" at bounding box center [371, 202] width 147 height 15
type input "**********"
click at [376, 247] on button "Save" at bounding box center [370, 246] width 160 height 15
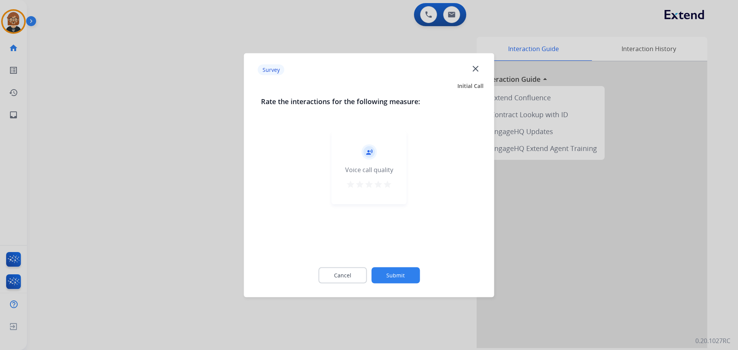
click at [393, 268] on button "Submit" at bounding box center [395, 275] width 48 height 16
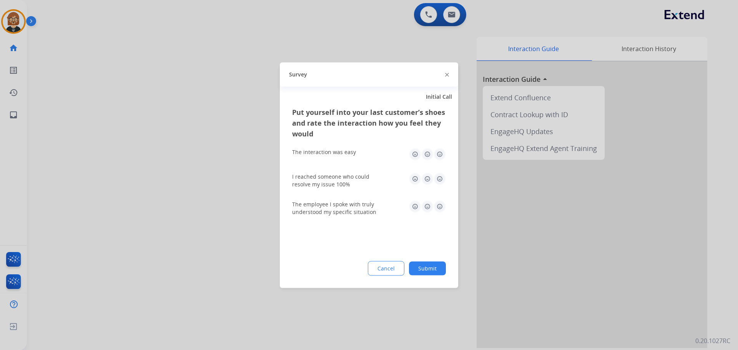
click at [421, 266] on button "Submit" at bounding box center [427, 268] width 37 height 14
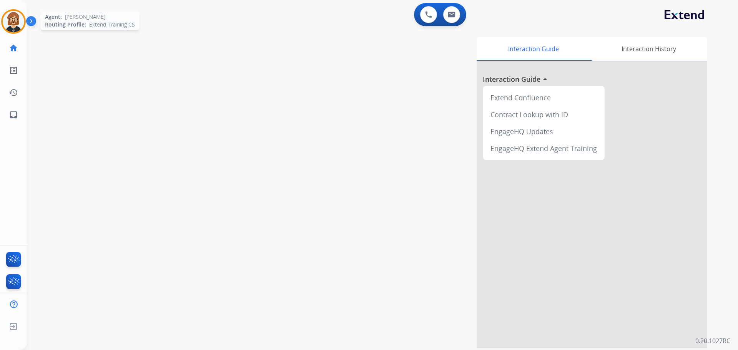
click at [17, 25] on img at bounding box center [14, 22] width 22 height 22
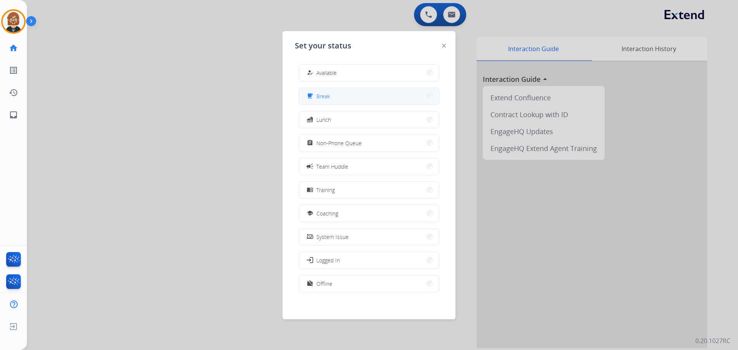
click at [381, 102] on button "free_breakfast Break" at bounding box center [369, 96] width 140 height 17
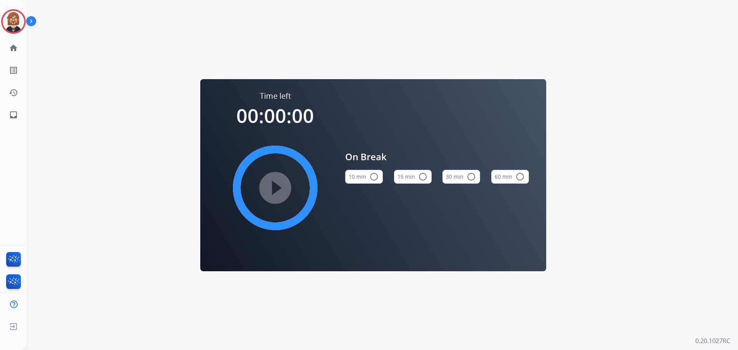
click at [353, 175] on button "10 min radio_button_unchecked" at bounding box center [364, 177] width 38 height 14
click at [280, 190] on mat-icon "play_circle_filled" at bounding box center [275, 187] width 9 height 9
click at [11, 119] on mat-icon "inbox" at bounding box center [13, 114] width 9 height 9
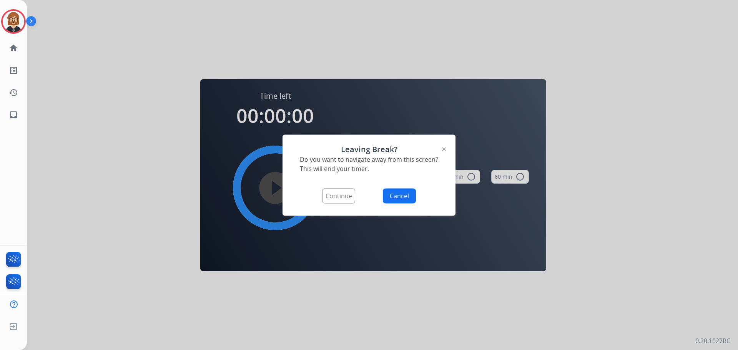
click at [340, 195] on button "Continue" at bounding box center [338, 195] width 33 height 15
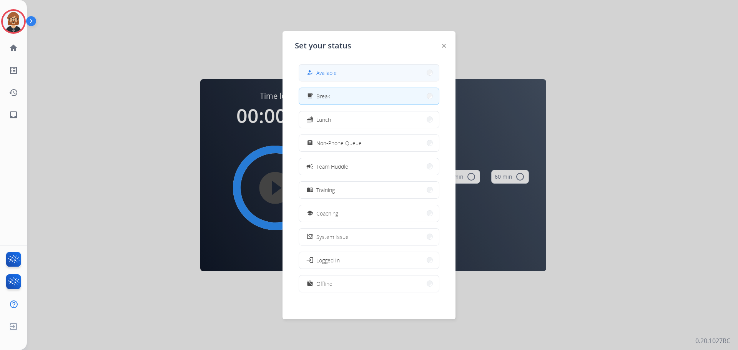
click at [351, 73] on button "how_to_reg Available" at bounding box center [369, 73] width 140 height 17
select select "**********"
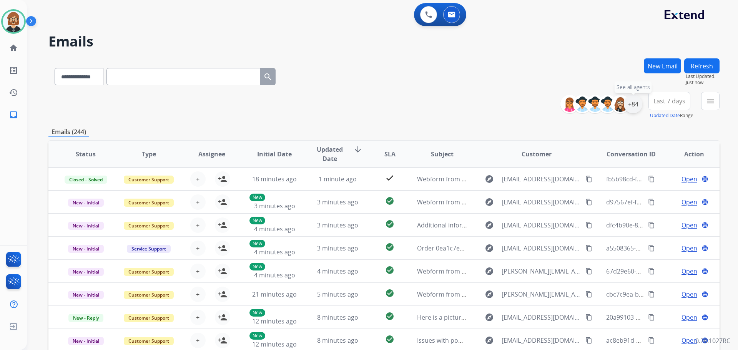
click at [636, 106] on div "+84" at bounding box center [633, 104] width 18 height 18
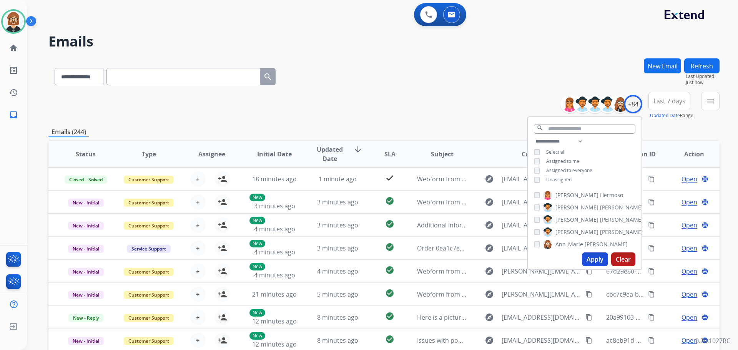
click at [553, 180] on span "Unassigned" at bounding box center [558, 180] width 25 height 7
click at [593, 261] on button "Apply" at bounding box center [595, 260] width 26 height 14
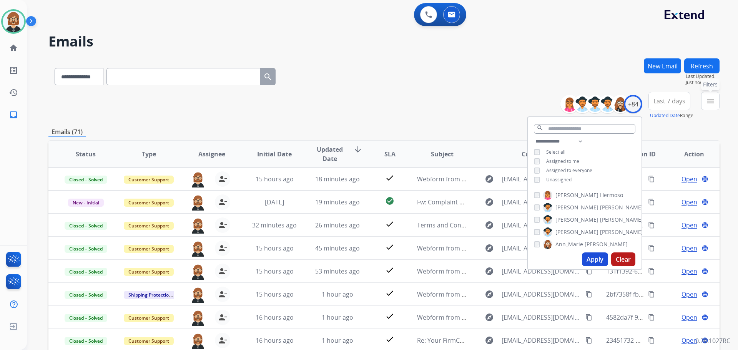
click at [723, 103] on div "**********" at bounding box center [382, 175] width 711 height 350
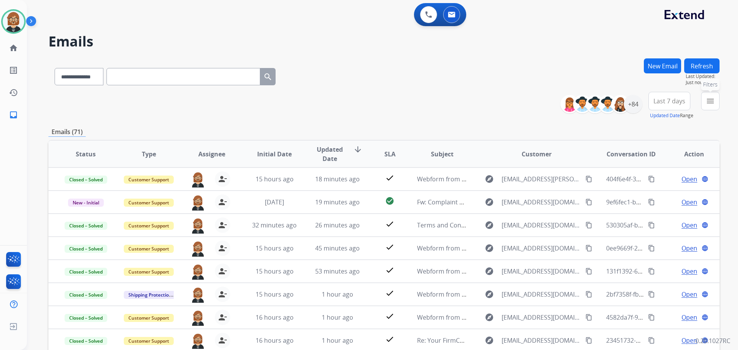
click at [708, 102] on mat-icon "menu" at bounding box center [710, 101] width 9 height 9
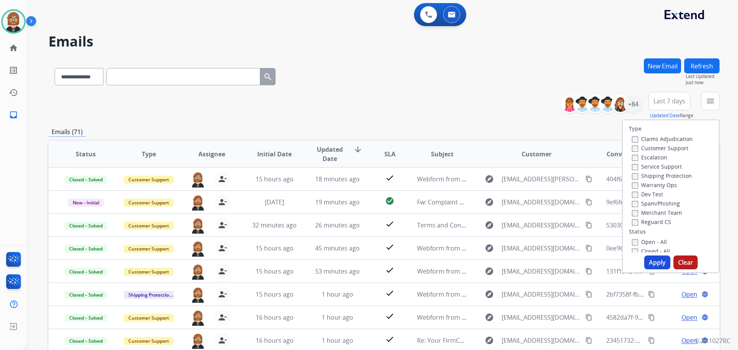
click at [654, 243] on label "Open - All" at bounding box center [649, 241] width 35 height 7
click at [652, 263] on button "Apply" at bounding box center [657, 263] width 26 height 14
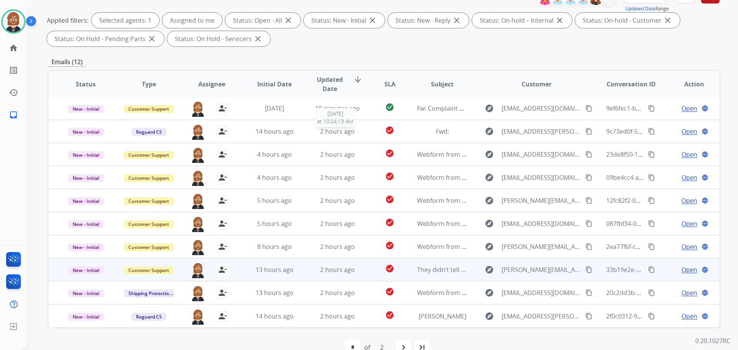
scroll to position [124, 0]
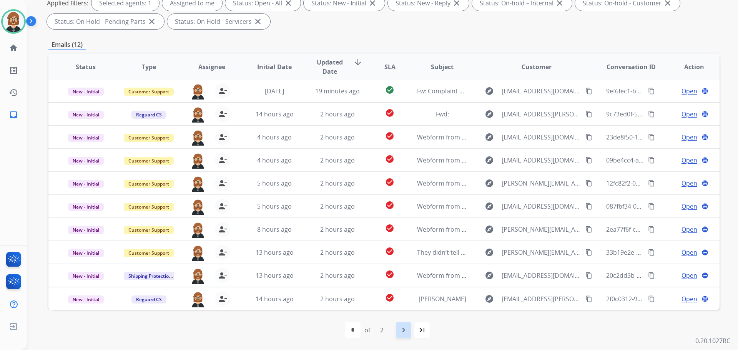
click at [404, 330] on mat-icon "navigate_next" at bounding box center [403, 330] width 9 height 9
select select "*"
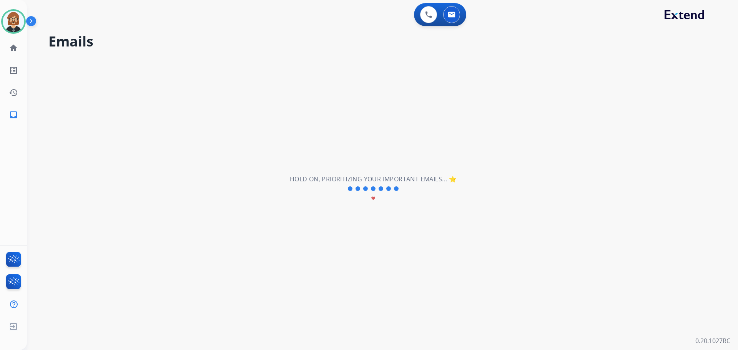
scroll to position [0, 0]
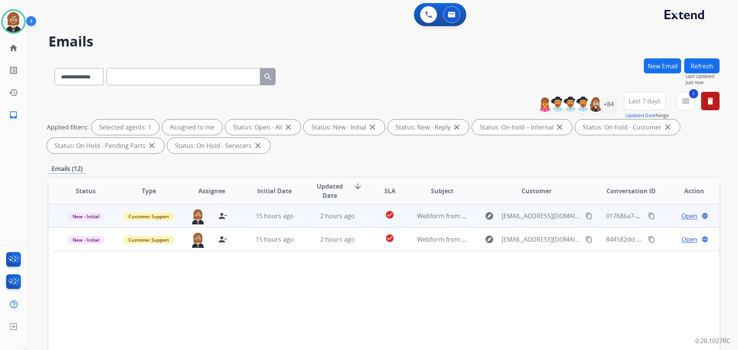
click at [412, 217] on td "Webform from hokadiri@gmail.com on 08/26/2025" at bounding box center [436, 216] width 63 height 23
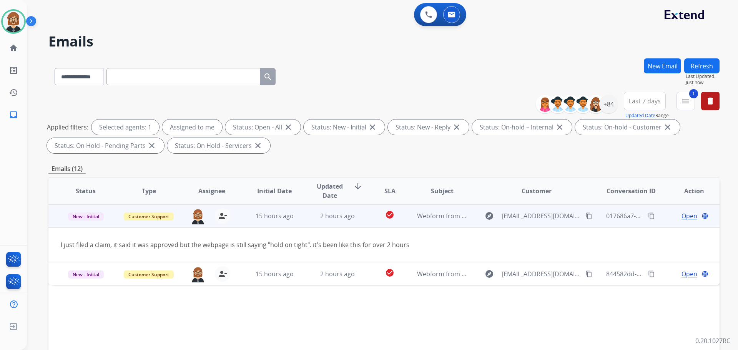
click at [688, 217] on span "Open" at bounding box center [690, 215] width 16 height 9
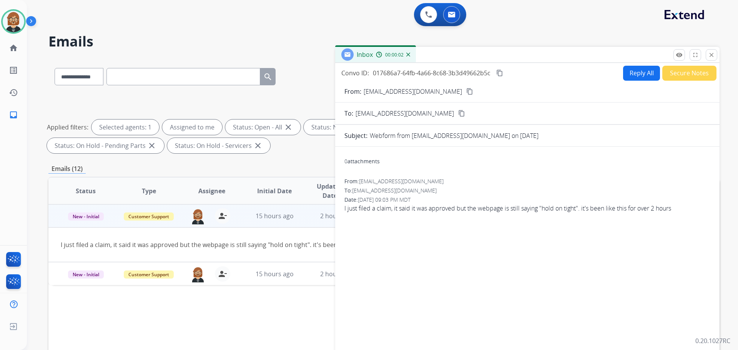
click at [638, 74] on button "Reply All" at bounding box center [641, 73] width 37 height 15
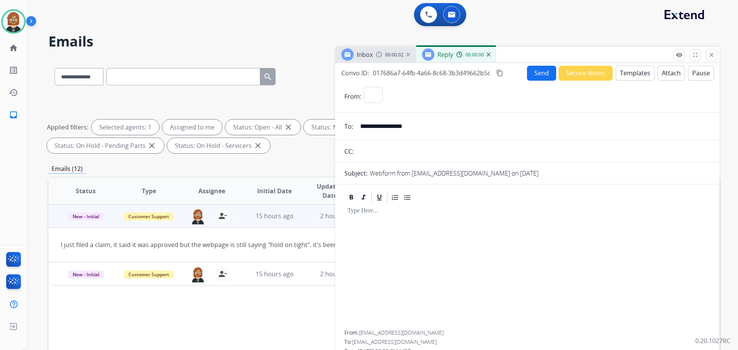
select select "**********"
click at [632, 72] on button "Templates" at bounding box center [635, 73] width 39 height 15
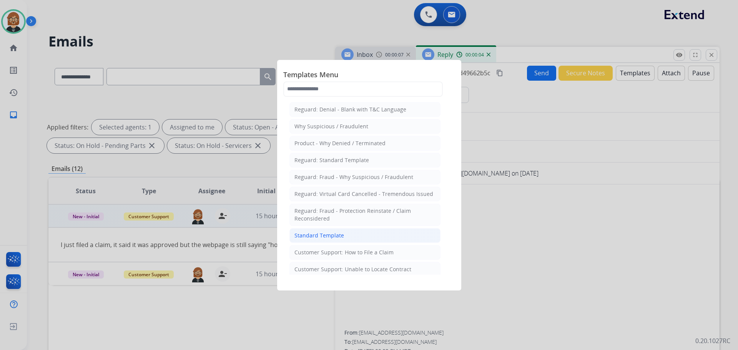
click at [351, 237] on li "Standard Template" at bounding box center [365, 235] width 151 height 15
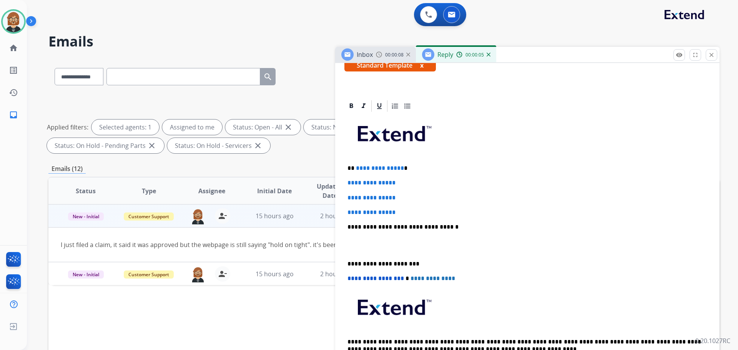
scroll to position [154, 0]
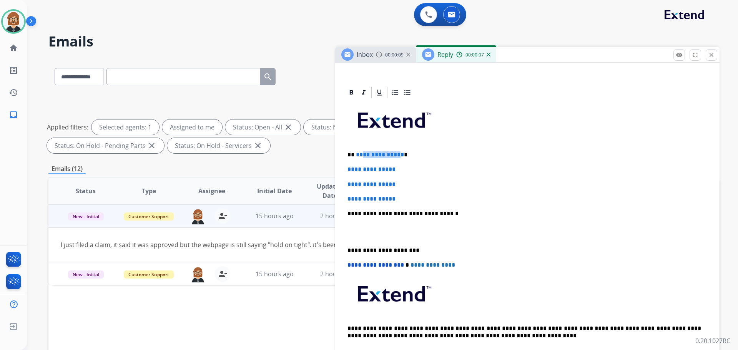
drag, startPoint x: 396, startPoint y: 155, endPoint x: 363, endPoint y: 157, distance: 33.2
click at [363, 157] on span "**********" at bounding box center [380, 155] width 48 height 6
click at [394, 156] on span "**********" at bounding box center [380, 155] width 48 height 6
drag, startPoint x: 400, startPoint y: 154, endPoint x: 356, endPoint y: 154, distance: 43.8
click at [356, 154] on p "**********" at bounding box center [525, 155] width 354 height 7
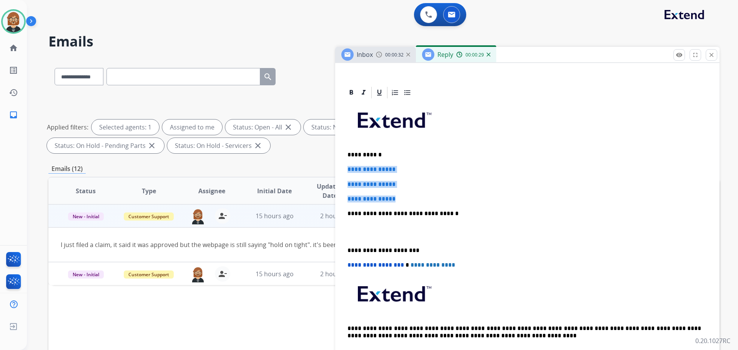
drag, startPoint x: 403, startPoint y: 199, endPoint x: 336, endPoint y: 170, distance: 72.5
click at [336, 170] on div "**********" at bounding box center [527, 245] width 385 height 318
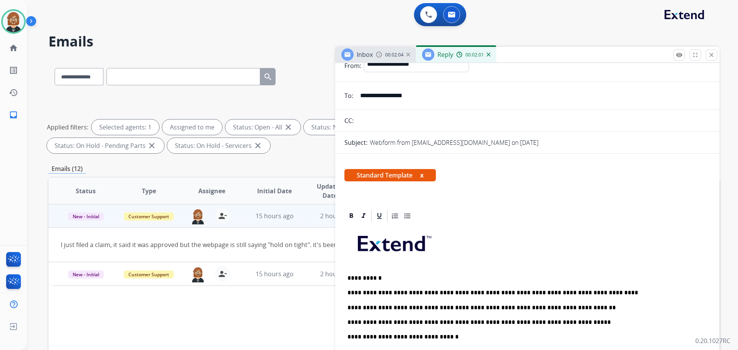
scroll to position [0, 0]
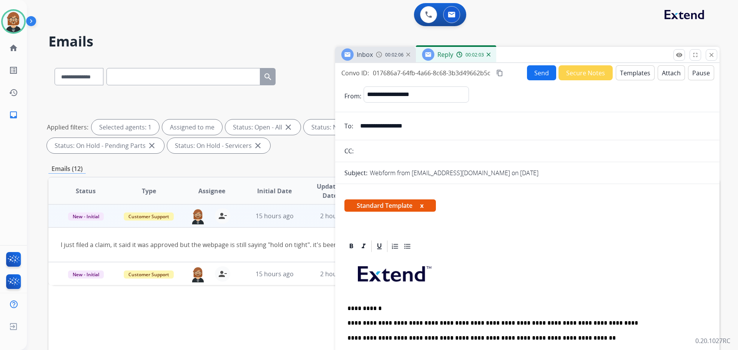
click at [536, 76] on button "Send" at bounding box center [541, 72] width 29 height 15
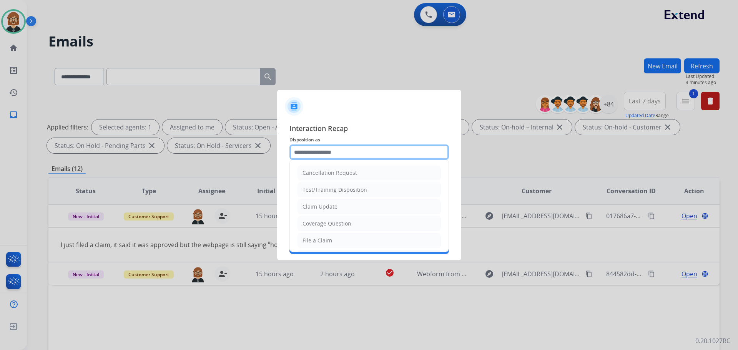
click at [365, 156] on input "text" at bounding box center [370, 152] width 160 height 15
click at [362, 208] on li "Claim Update" at bounding box center [369, 207] width 143 height 15
type input "**********"
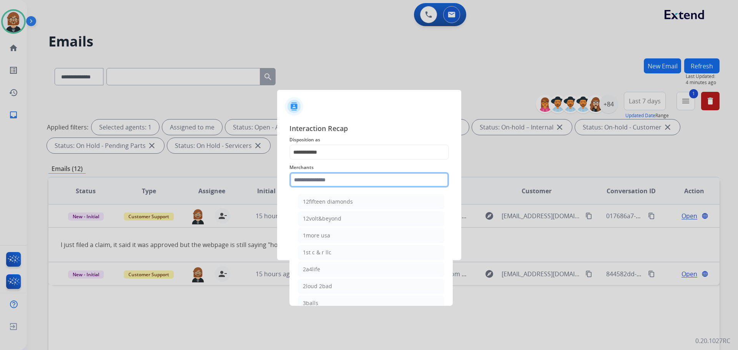
click at [367, 178] on input "text" at bounding box center [370, 179] width 160 height 15
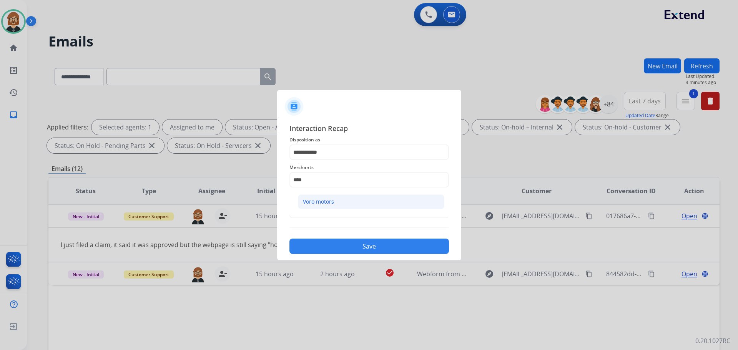
click at [360, 200] on li "Voro motors" at bounding box center [371, 202] width 147 height 15
type input "**********"
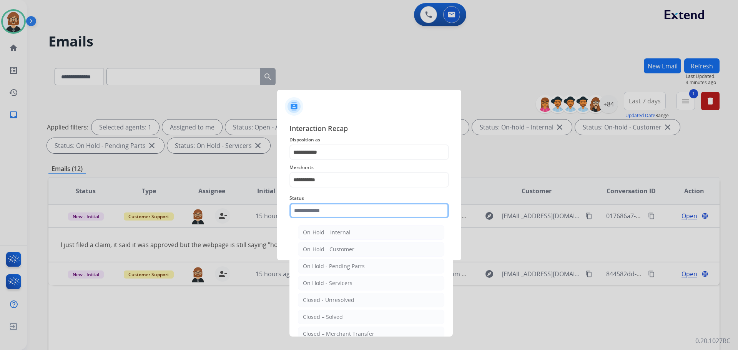
click at [359, 207] on input "text" at bounding box center [370, 210] width 160 height 15
click at [386, 312] on li "Closed – Solved" at bounding box center [371, 317] width 147 height 15
type input "**********"
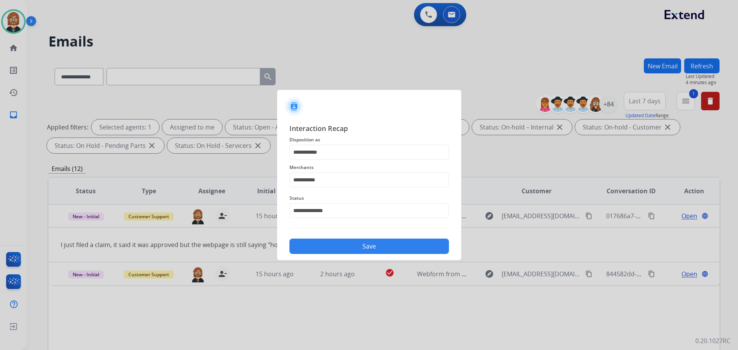
click at [394, 254] on div "Save" at bounding box center [370, 244] width 160 height 20
click at [393, 251] on button "Save" at bounding box center [370, 246] width 160 height 15
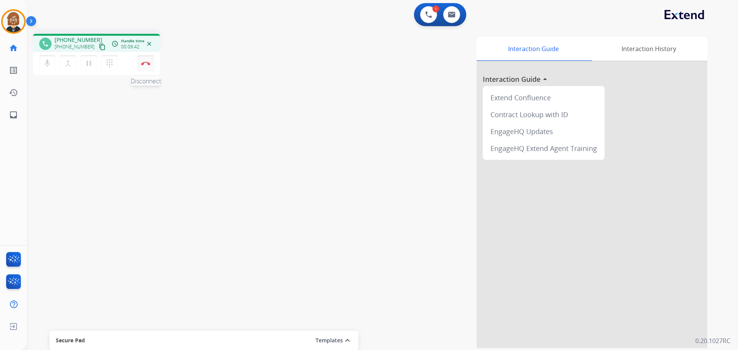
click at [142, 65] on img at bounding box center [145, 64] width 9 height 4
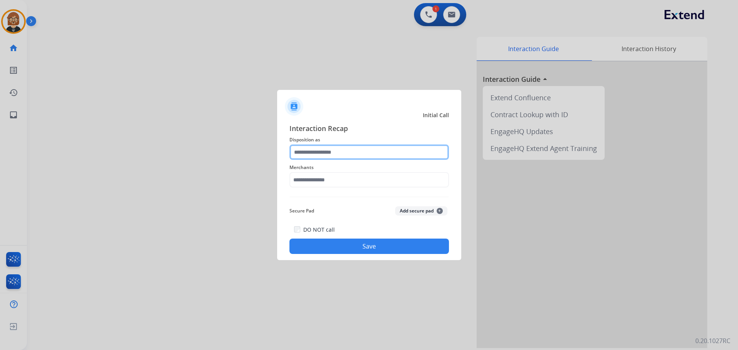
click at [347, 154] on input "text" at bounding box center [370, 152] width 160 height 15
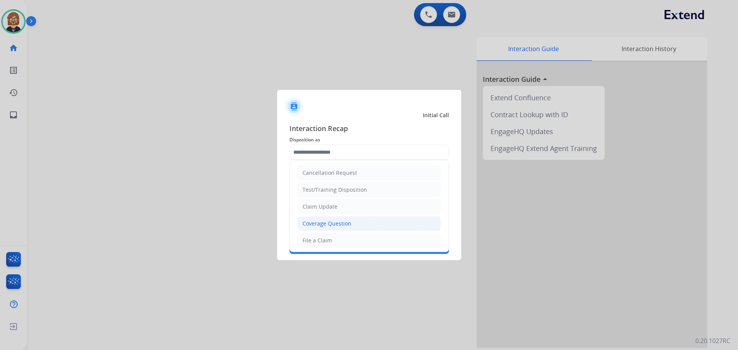
click at [352, 222] on li "Coverage Question" at bounding box center [369, 223] width 143 height 15
type input "**********"
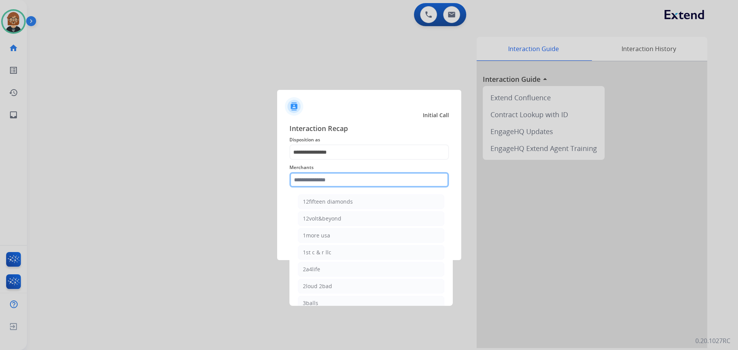
click at [356, 184] on input "text" at bounding box center [370, 179] width 160 height 15
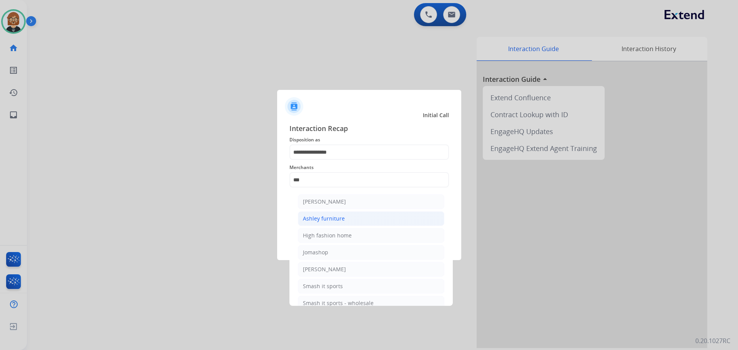
click at [355, 218] on li "Ashley furniture" at bounding box center [371, 218] width 147 height 15
type input "**********"
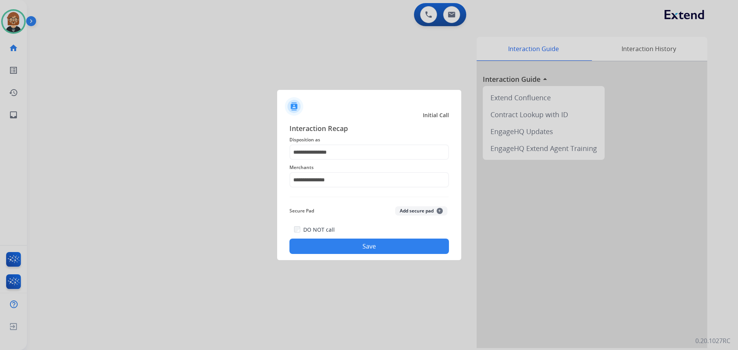
click at [381, 253] on button "Save" at bounding box center [370, 246] width 160 height 15
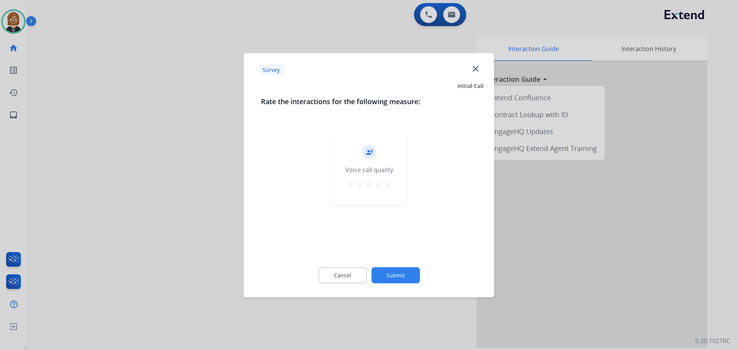
click at [395, 277] on button "Submit" at bounding box center [395, 275] width 48 height 16
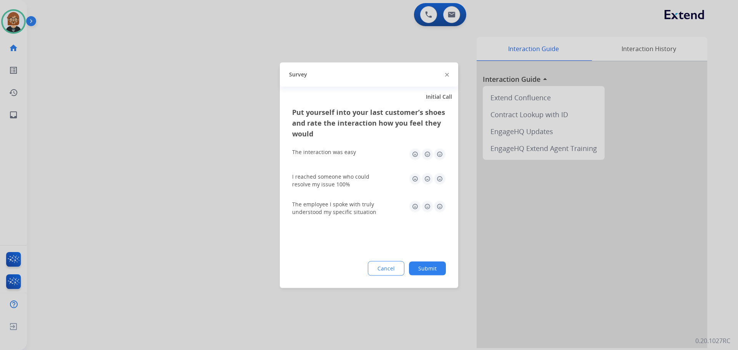
click at [425, 270] on button "Submit" at bounding box center [427, 268] width 37 height 14
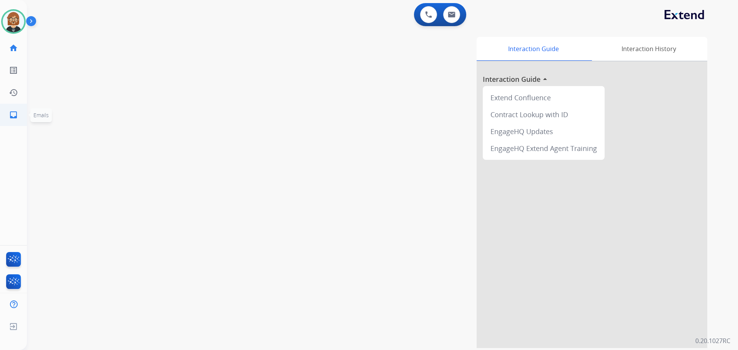
click at [16, 116] on mat-icon "inbox" at bounding box center [13, 114] width 9 height 9
select select "**********"
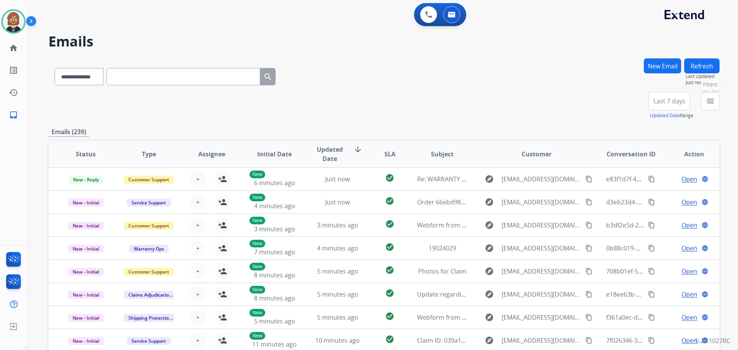
click at [708, 101] on mat-icon "menu" at bounding box center [710, 101] width 9 height 9
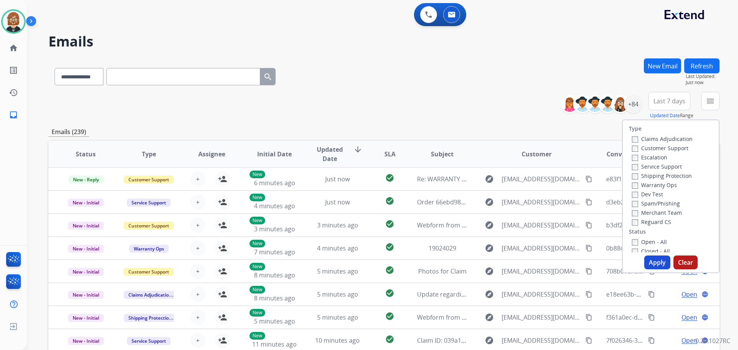
click at [652, 239] on label "Open - All" at bounding box center [649, 241] width 35 height 7
click at [655, 262] on button "Apply" at bounding box center [657, 263] width 26 height 14
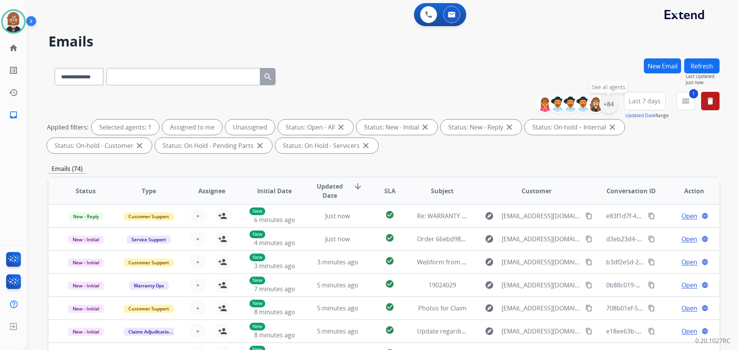
click at [612, 103] on div "+84" at bounding box center [608, 104] width 18 height 18
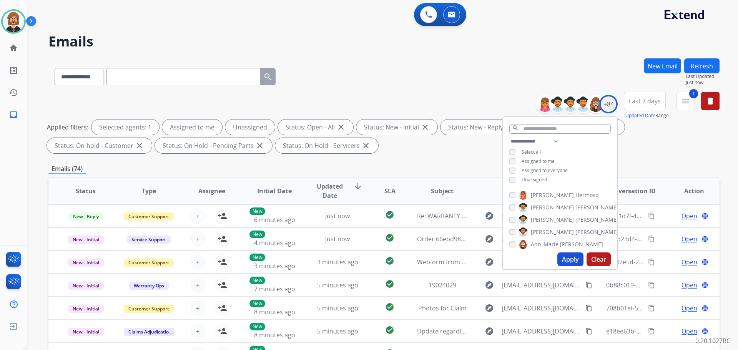
click at [528, 183] on div "**********" at bounding box center [560, 161] width 114 height 49
click at [529, 182] on span "Unassigned" at bounding box center [534, 180] width 25 height 7
click at [568, 260] on button "Apply" at bounding box center [571, 260] width 26 height 14
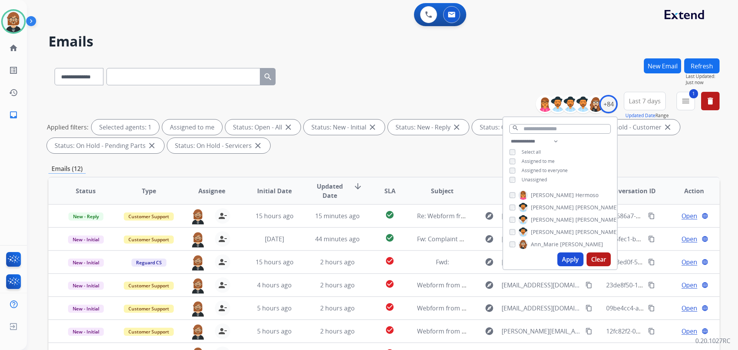
click at [398, 152] on div "Applied filters: Selected agents: 1 Assigned to me Status: Open - All close Sta…" at bounding box center [382, 137] width 671 height 34
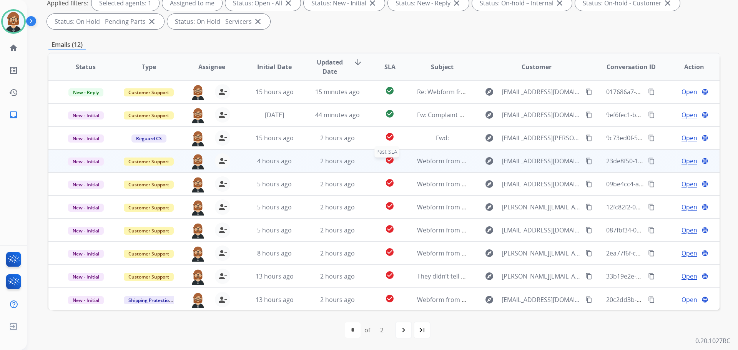
scroll to position [1, 0]
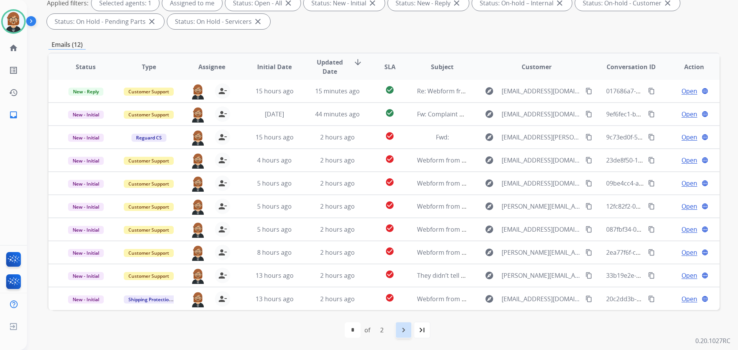
click at [400, 330] on mat-icon "navigate_next" at bounding box center [403, 330] width 9 height 9
select select "*"
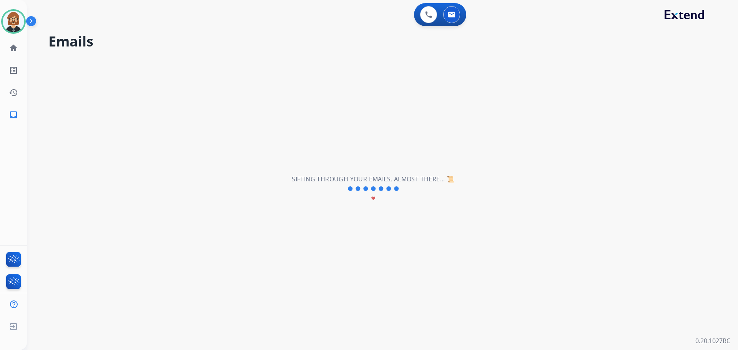
scroll to position [0, 0]
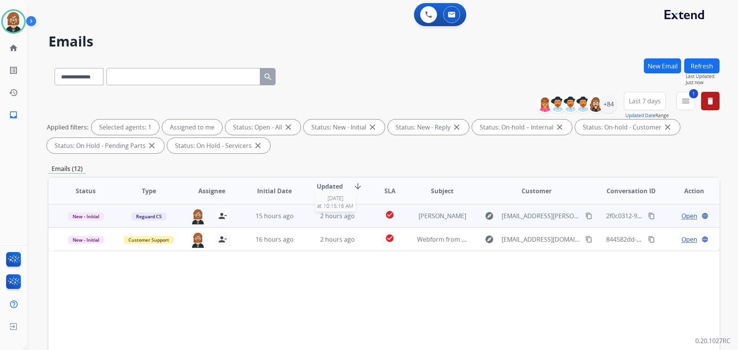
click at [345, 216] on span "2 hours ago" at bounding box center [337, 216] width 35 height 8
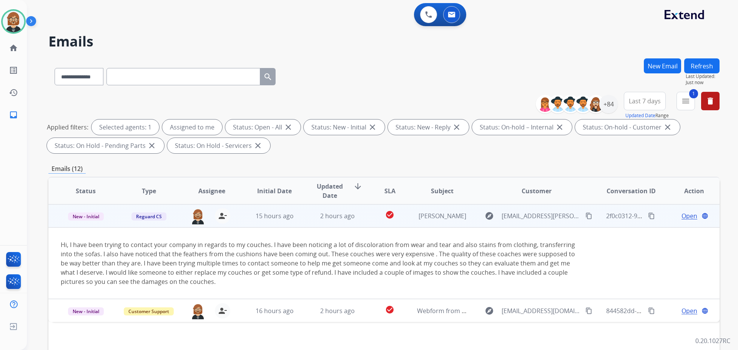
click at [586, 216] on mat-icon "content_copy" at bounding box center [589, 216] width 7 height 7
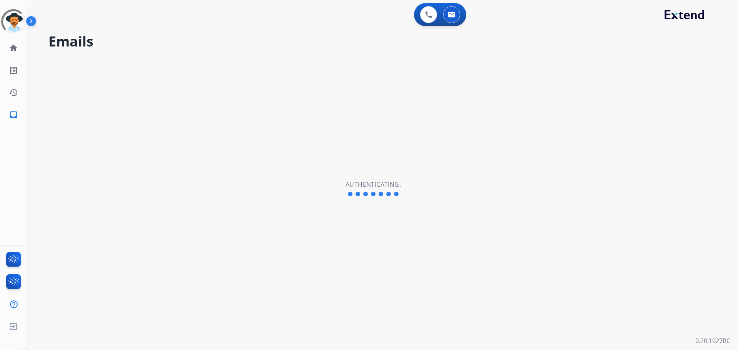
select select "**********"
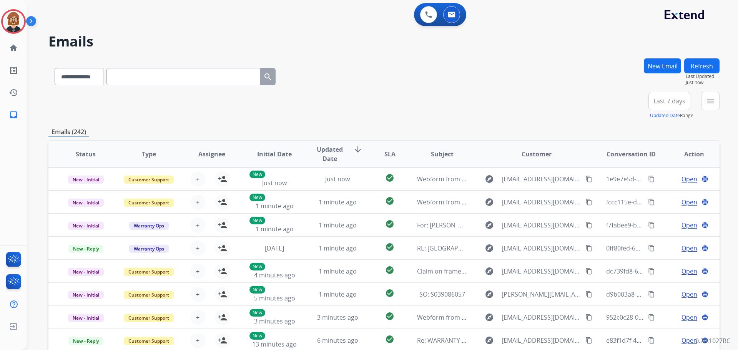
click at [403, 83] on div "**********" at bounding box center [383, 74] width 671 height 33
click at [13, 17] on img at bounding box center [14, 22] width 22 height 22
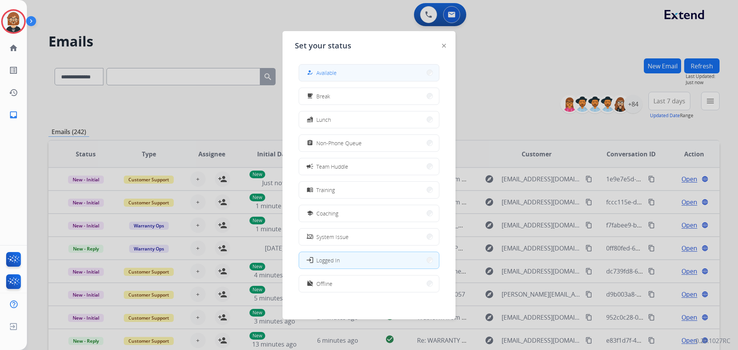
click at [350, 71] on button "how_to_reg Available" at bounding box center [369, 73] width 140 height 17
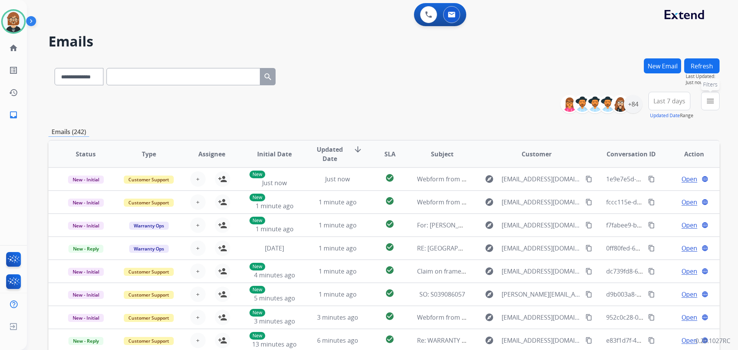
click at [715, 105] on mat-icon "menu" at bounding box center [710, 101] width 9 height 9
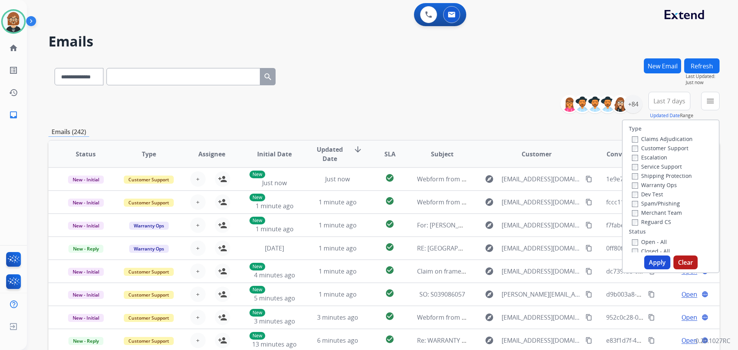
click at [655, 243] on label "Open - All" at bounding box center [649, 241] width 35 height 7
click at [655, 263] on button "Apply" at bounding box center [657, 263] width 26 height 14
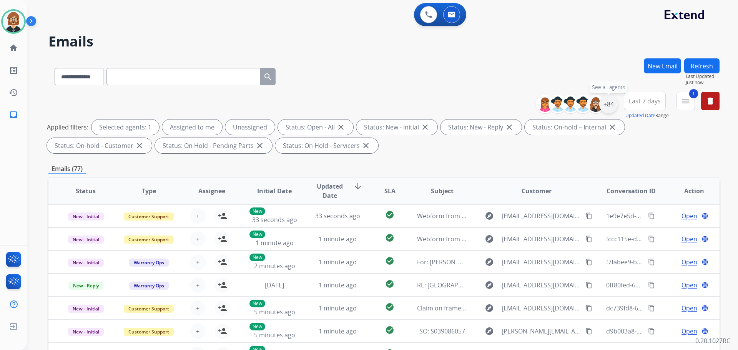
click at [608, 107] on div "+84" at bounding box center [608, 104] width 18 height 18
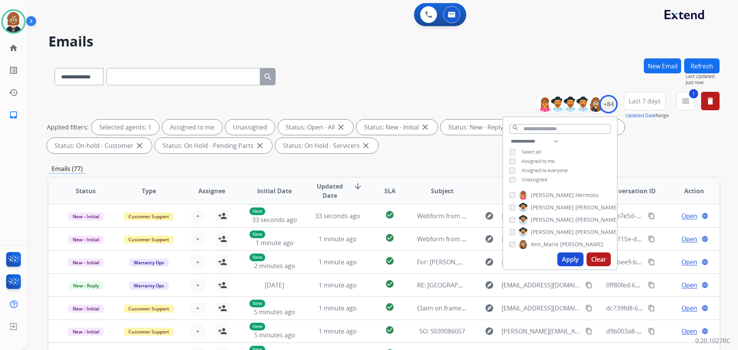
click at [542, 183] on div "**********" at bounding box center [560, 161] width 114 height 49
click at [539, 178] on span "Unassigned" at bounding box center [534, 180] width 25 height 7
click at [567, 262] on button "Apply" at bounding box center [571, 260] width 26 height 14
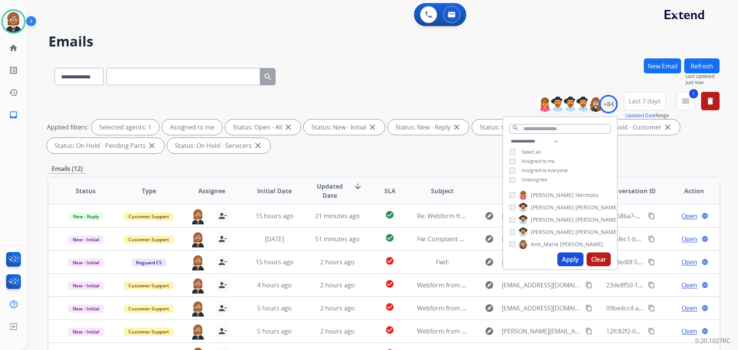
click at [569, 260] on button "Apply" at bounding box center [571, 260] width 26 height 14
click at [690, 103] on mat-icon "menu" at bounding box center [685, 101] width 9 height 9
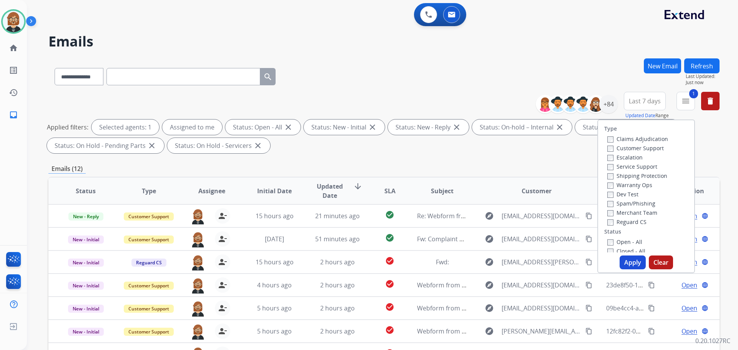
click at [629, 260] on button "Apply" at bounding box center [633, 263] width 26 height 14
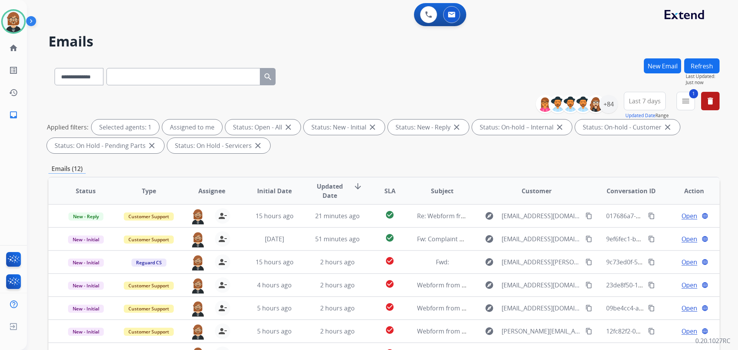
click at [642, 156] on div "**********" at bounding box center [383, 124] width 671 height 65
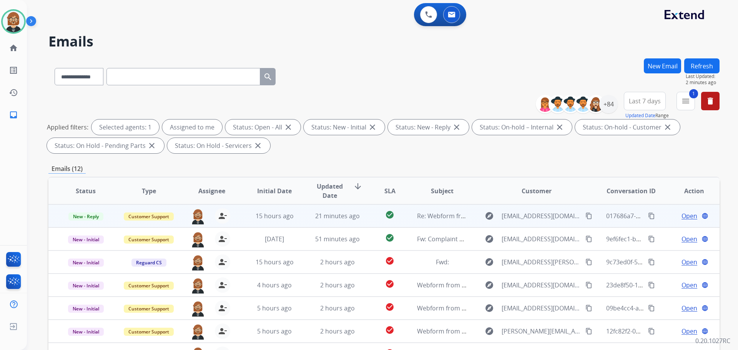
click at [363, 216] on td "check_circle" at bounding box center [384, 216] width 42 height 23
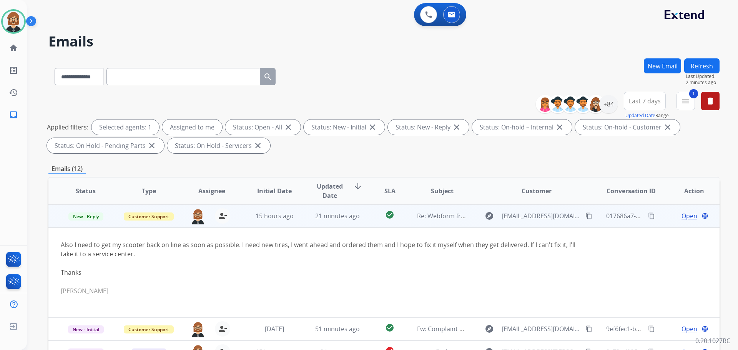
click at [682, 216] on span "Open" at bounding box center [690, 215] width 16 height 9
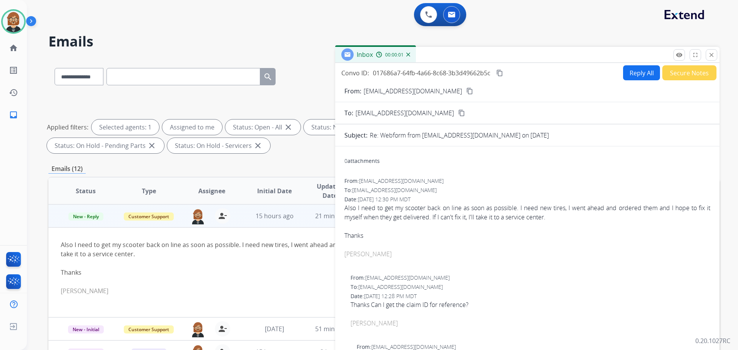
click at [689, 76] on button "Secure Notes" at bounding box center [690, 72] width 54 height 15
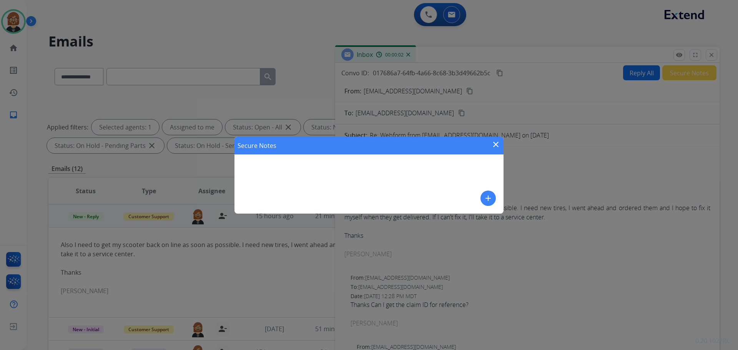
click at [491, 203] on button "add" at bounding box center [488, 198] width 15 height 15
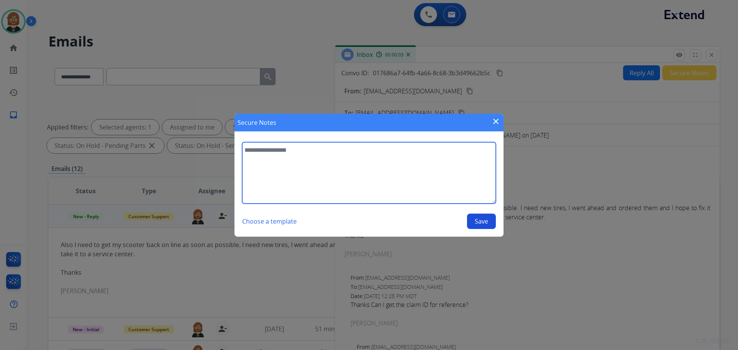
click at [391, 169] on textarea at bounding box center [369, 173] width 254 height 62
type textarea "*"
type textarea "**********"
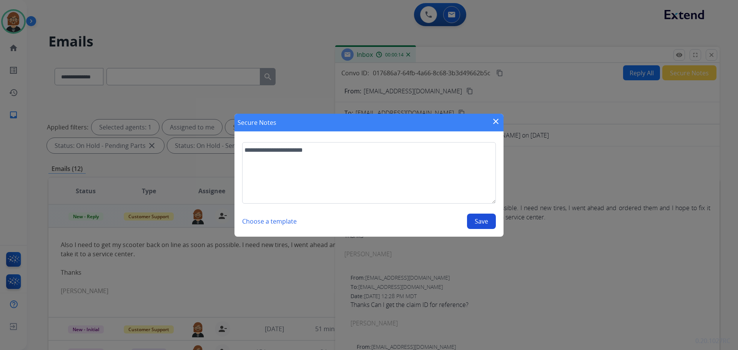
click at [488, 224] on button "Save" at bounding box center [481, 221] width 29 height 15
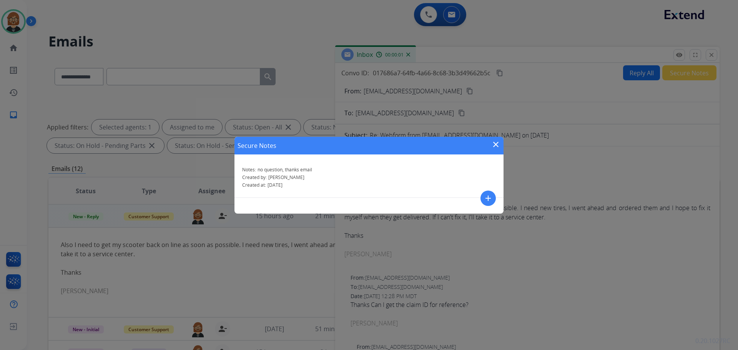
click at [499, 145] on mat-icon "close" at bounding box center [495, 144] width 9 height 9
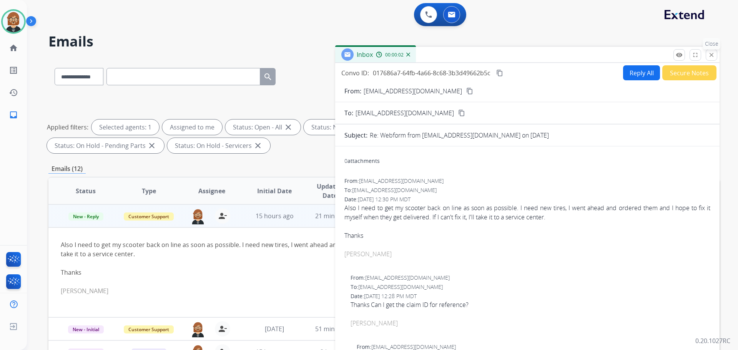
click at [711, 55] on mat-icon "close" at bounding box center [711, 55] width 7 height 7
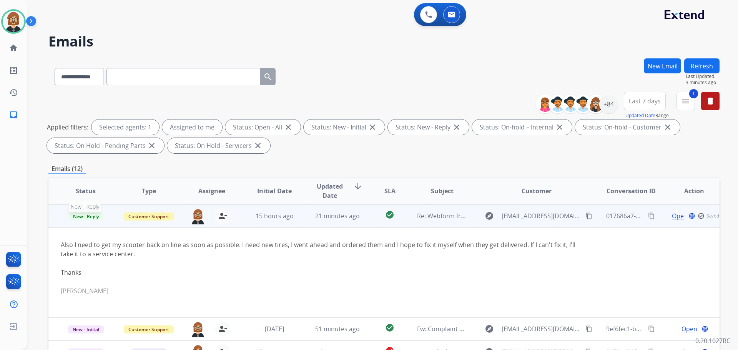
click at [77, 217] on span "New - Reply" at bounding box center [85, 217] width 35 height 8
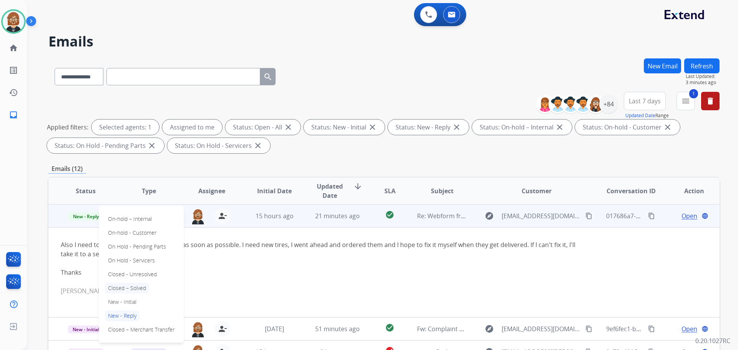
click at [124, 288] on p "Closed – Solved" at bounding box center [127, 288] width 44 height 11
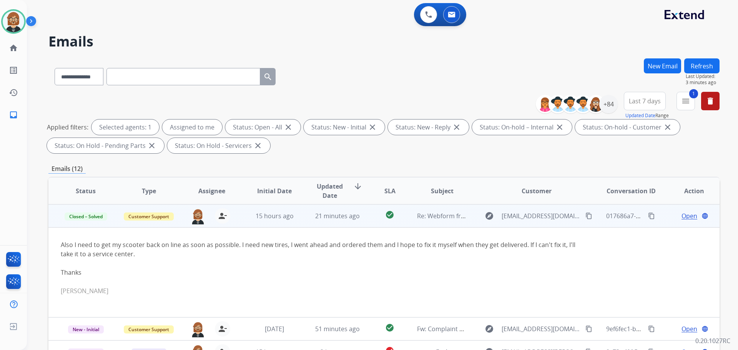
click at [701, 65] on button "Refresh" at bounding box center [701, 65] width 35 height 15
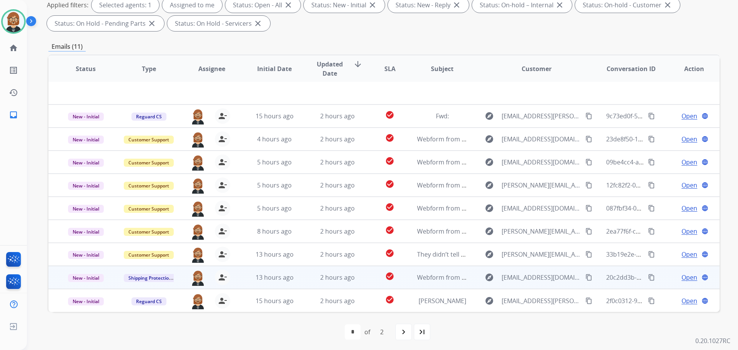
scroll to position [124, 0]
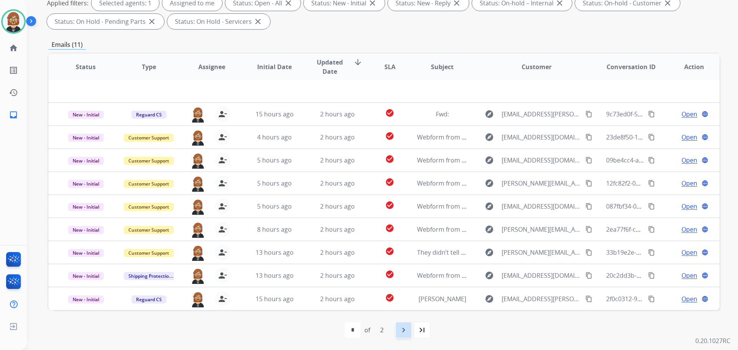
click at [406, 330] on mat-icon "navigate_next" at bounding box center [403, 330] width 9 height 9
select select "*"
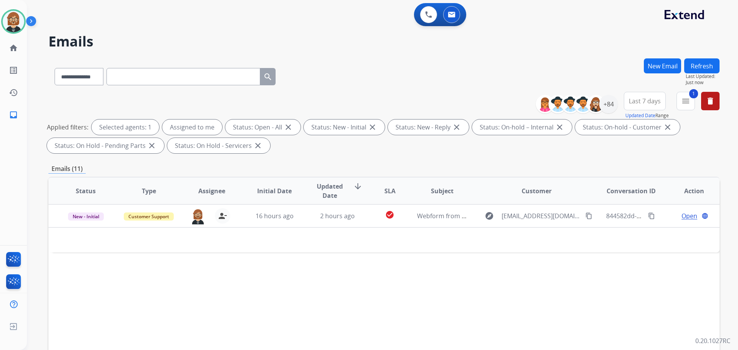
scroll to position [0, 0]
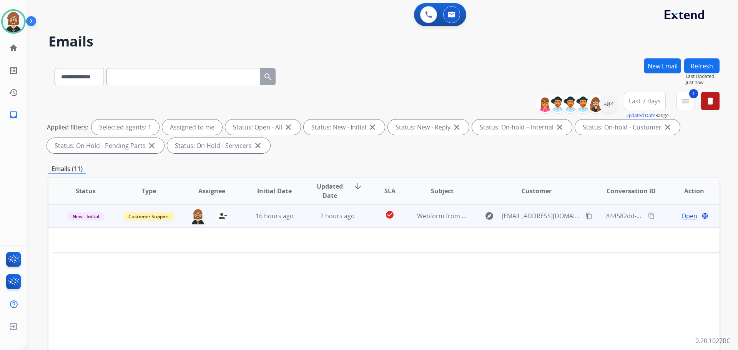
click at [408, 224] on td "Webform from Junesamms1@hotmail.com on 08/26/2025" at bounding box center [436, 216] width 63 height 23
click at [405, 222] on td "Webform from Junesamms1@hotmail.com on 08/26/2025" at bounding box center [436, 216] width 63 height 23
click at [586, 217] on mat-icon "content_copy" at bounding box center [589, 216] width 7 height 7
click at [648, 216] on mat-icon "content_copy" at bounding box center [651, 216] width 7 height 7
drag, startPoint x: 120, startPoint y: 248, endPoint x: 58, endPoint y: 245, distance: 62.8
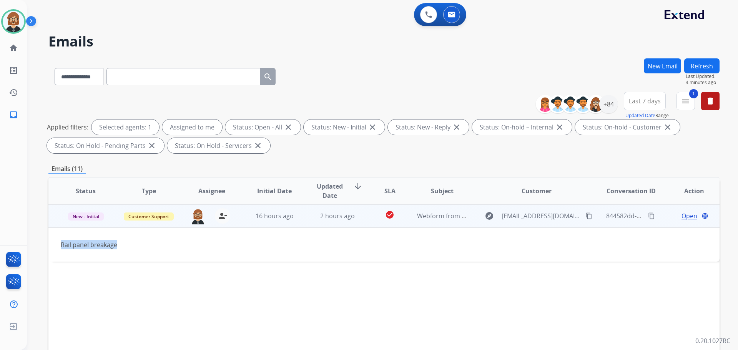
click at [58, 245] on td "Rail panel breakage" at bounding box center [321, 245] width 546 height 34
copy div "Rail panel breakage"
click at [689, 216] on span "Open" at bounding box center [690, 215] width 16 height 9
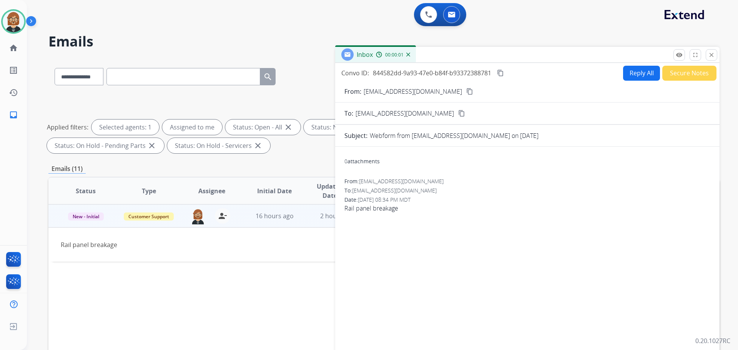
click at [636, 77] on button "Reply All" at bounding box center [641, 73] width 37 height 15
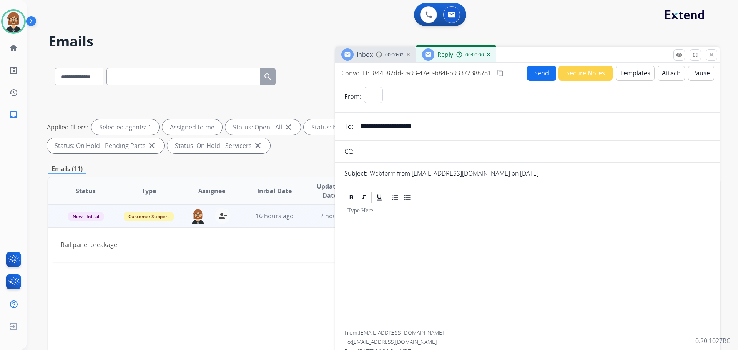
select select "**********"
click at [626, 72] on button "Templates" at bounding box center [635, 73] width 39 height 15
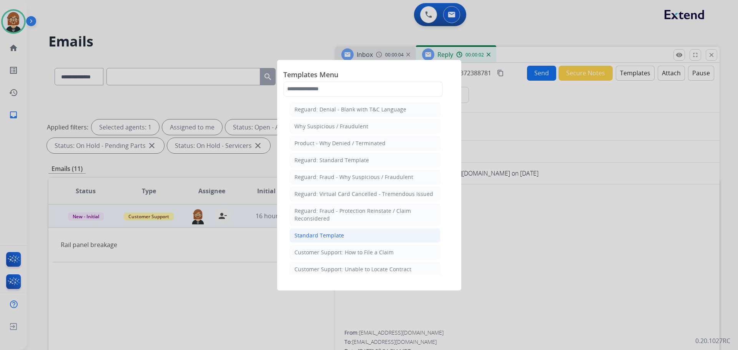
click at [333, 239] on div "Standard Template" at bounding box center [320, 236] width 50 height 8
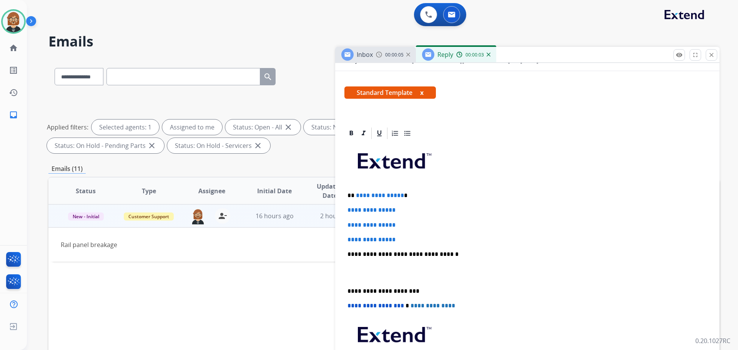
scroll to position [115, 0]
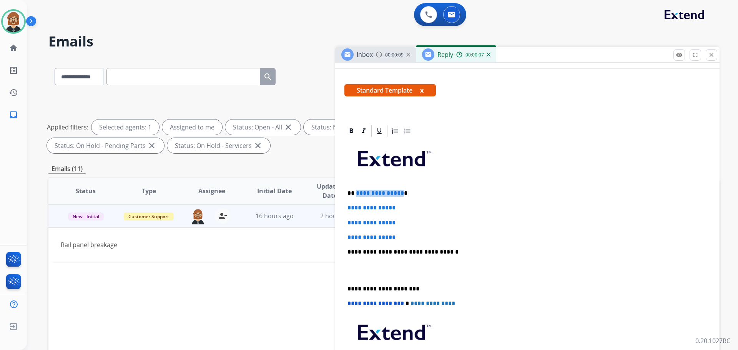
drag, startPoint x: 399, startPoint y: 193, endPoint x: 356, endPoint y: 192, distance: 43.1
click at [356, 192] on span "**********" at bounding box center [380, 193] width 48 height 6
drag, startPoint x: 410, startPoint y: 239, endPoint x: 323, endPoint y: 208, distance: 91.7
click at [323, 208] on div "**********" at bounding box center [383, 266] width 671 height 416
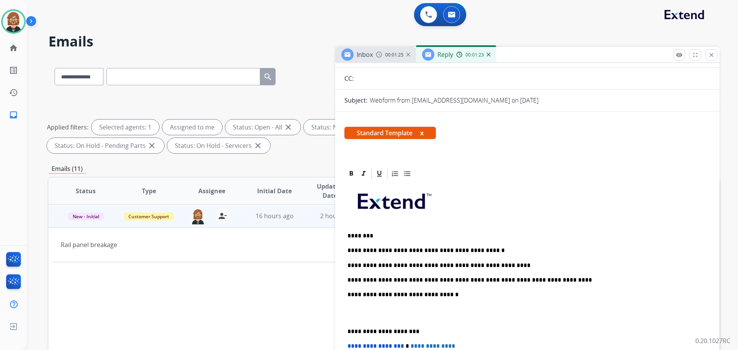
scroll to position [0, 0]
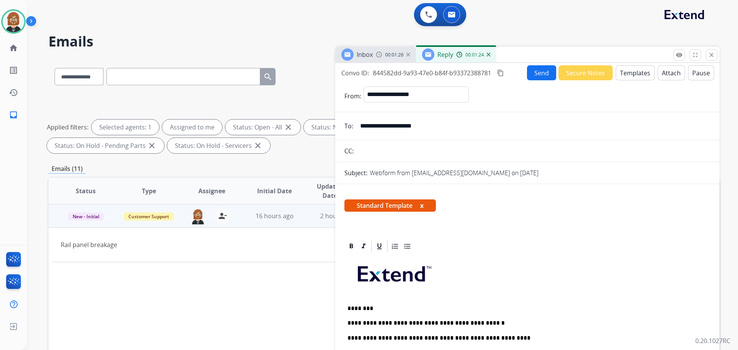
click at [531, 70] on button "Send" at bounding box center [541, 72] width 29 height 15
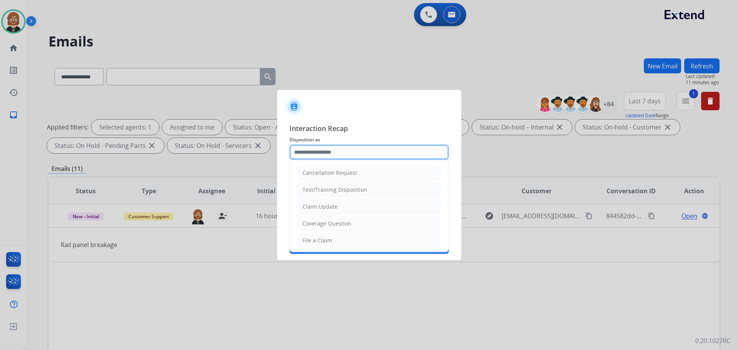
click at [380, 154] on input "text" at bounding box center [370, 152] width 160 height 15
click at [376, 208] on li "Claim Update" at bounding box center [369, 207] width 143 height 15
type input "**********"
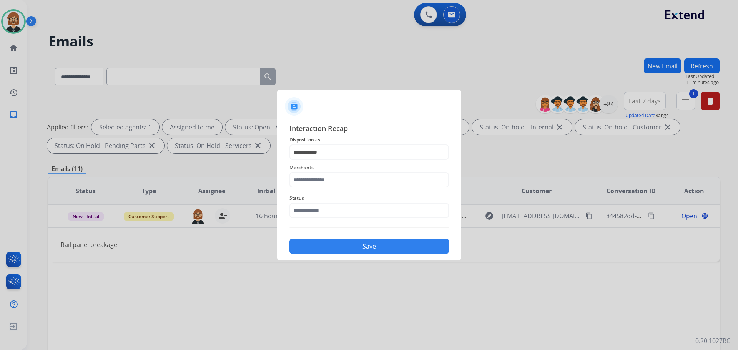
click at [396, 168] on span "Merchants" at bounding box center [370, 167] width 160 height 9
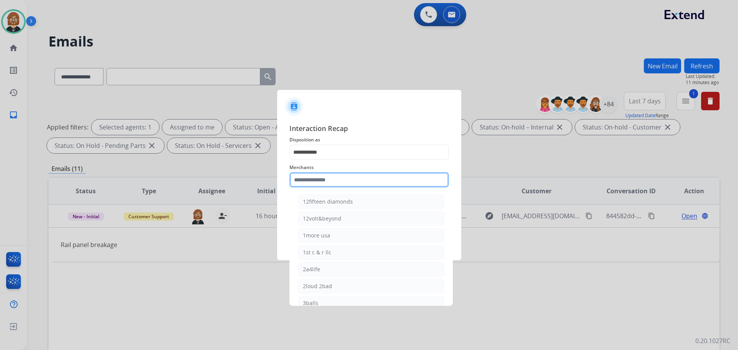
click at [388, 182] on input "text" at bounding box center [370, 179] width 160 height 15
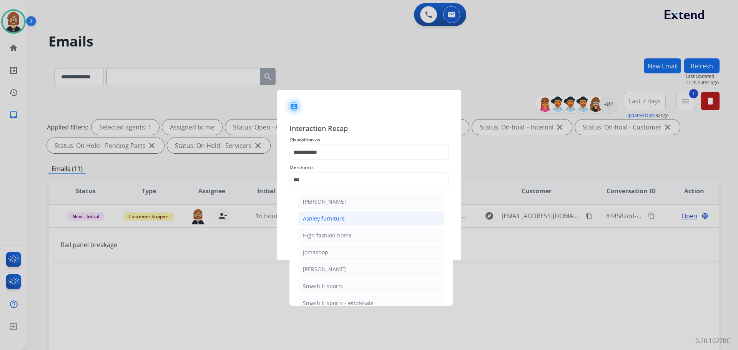
click at [361, 216] on li "Ashley furniture" at bounding box center [371, 218] width 147 height 15
type input "**********"
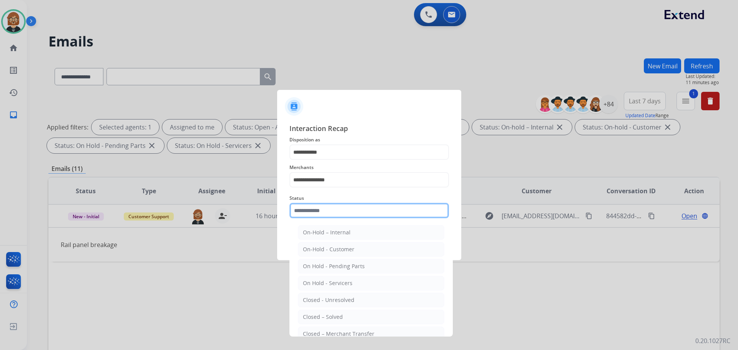
drag, startPoint x: 367, startPoint y: 208, endPoint x: 365, endPoint y: 212, distance: 5.0
click at [366, 210] on input "text" at bounding box center [370, 210] width 160 height 15
click at [369, 321] on li "Closed – Solved" at bounding box center [371, 317] width 147 height 15
type input "**********"
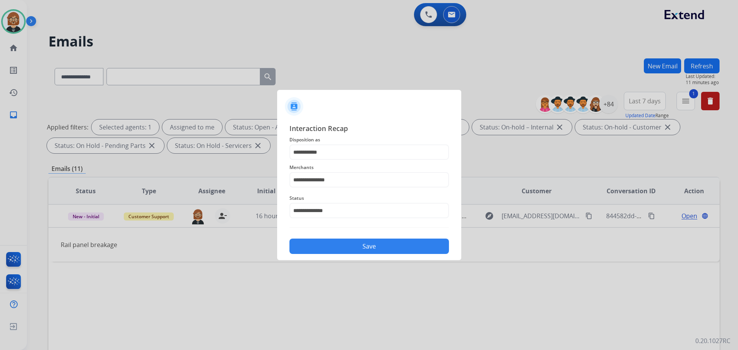
drag, startPoint x: 381, startPoint y: 238, endPoint x: 380, endPoint y: 245, distance: 7.5
click at [380, 239] on div "Save" at bounding box center [370, 244] width 160 height 20
click at [378, 247] on button "Save" at bounding box center [370, 246] width 160 height 15
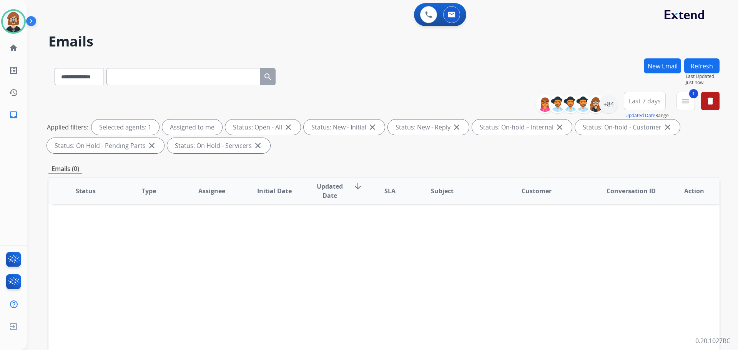
click at [712, 60] on button "Refresh" at bounding box center [701, 65] width 35 height 15
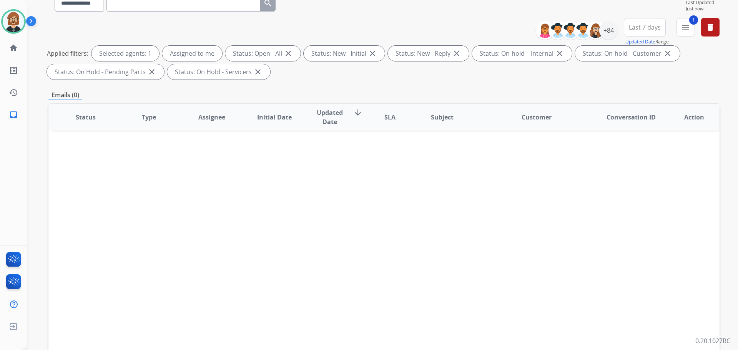
scroll to position [124, 0]
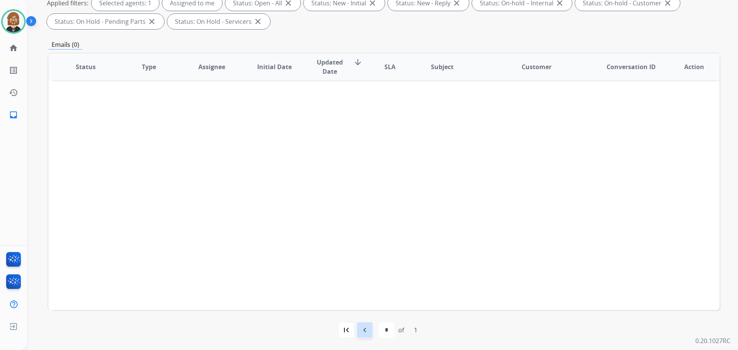
click at [365, 331] on mat-icon "navigate_before" at bounding box center [364, 330] width 9 height 9
select select "*"
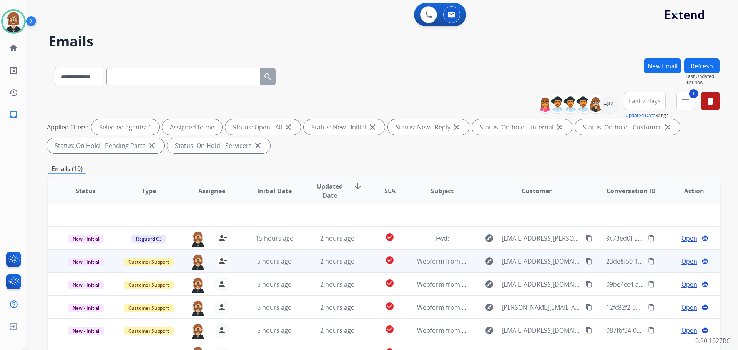
scroll to position [0, 0]
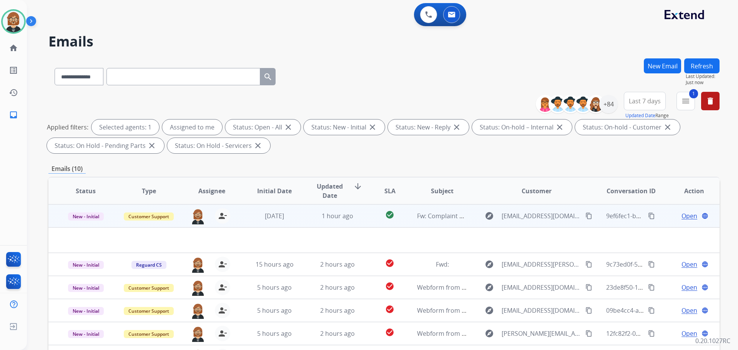
click at [342, 223] on td "1 hour ago" at bounding box center [331, 216] width 63 height 23
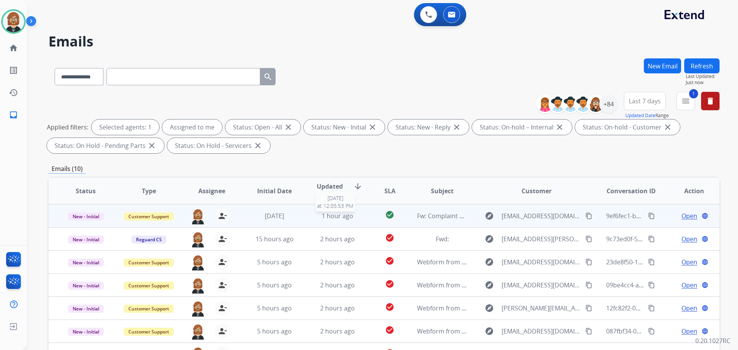
click at [327, 219] on span "1 hour ago" at bounding box center [338, 216] width 32 height 8
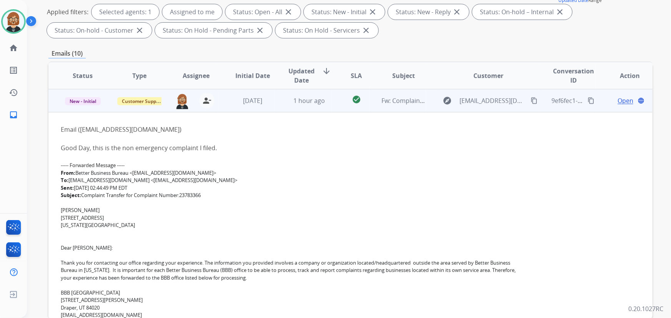
click at [588, 100] on mat-icon "content_copy" at bounding box center [591, 100] width 7 height 7
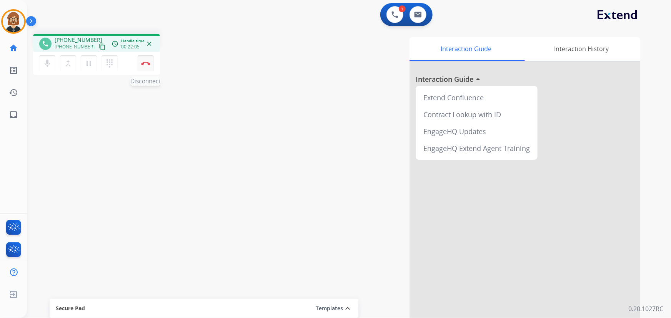
click at [145, 64] on img at bounding box center [145, 64] width 9 height 4
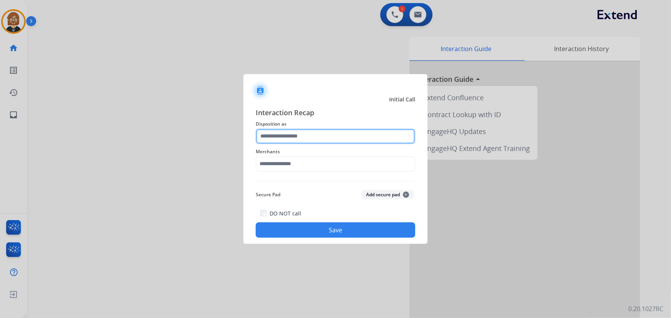
click at [300, 136] on input "text" at bounding box center [336, 136] width 160 height 15
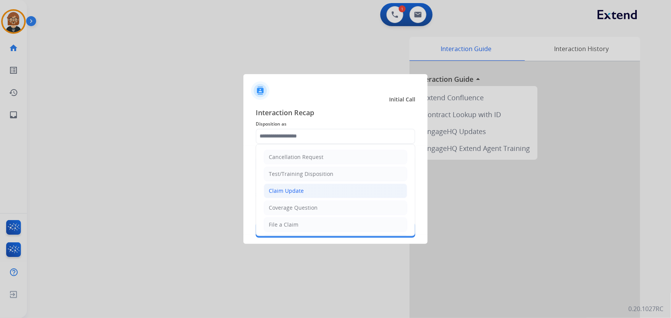
click at [338, 194] on li "Claim Update" at bounding box center [335, 191] width 143 height 15
type input "**********"
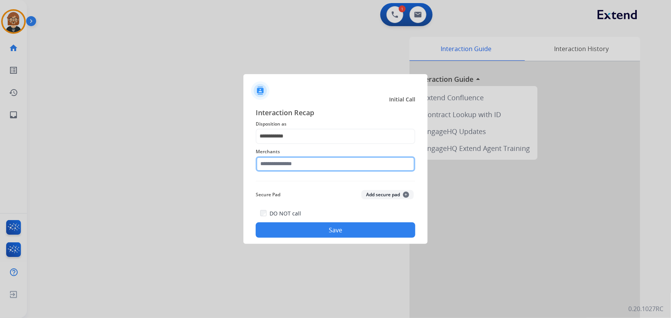
click at [338, 166] on input "text" at bounding box center [336, 164] width 160 height 15
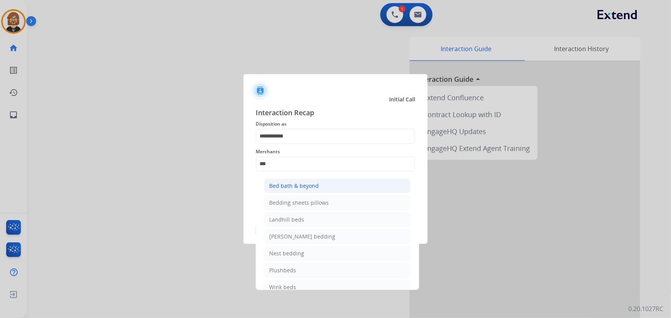
click at [321, 188] on li "Bed bath & beyond" at bounding box center [337, 186] width 147 height 15
type input "**********"
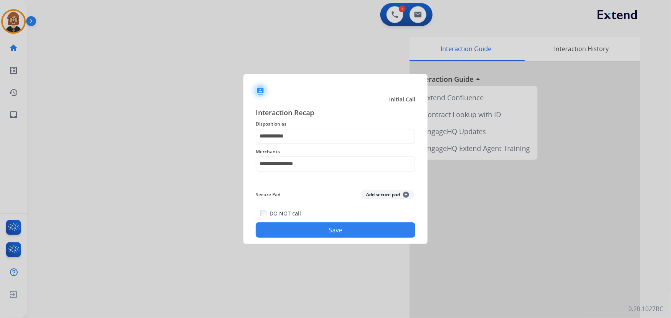
click at [343, 225] on button "Save" at bounding box center [336, 230] width 160 height 15
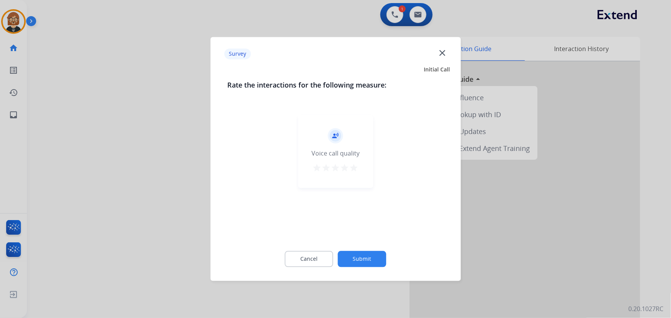
click at [359, 258] on button "Submit" at bounding box center [362, 259] width 48 height 16
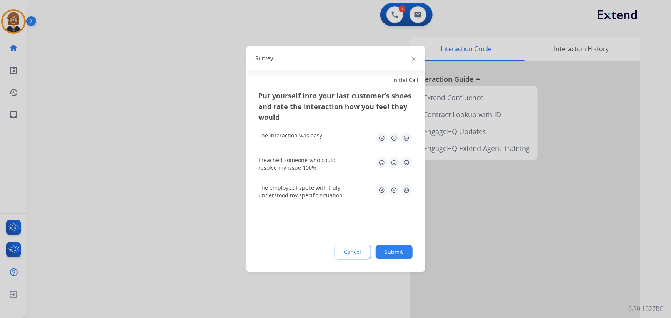
click at [398, 257] on button "Submit" at bounding box center [394, 253] width 37 height 14
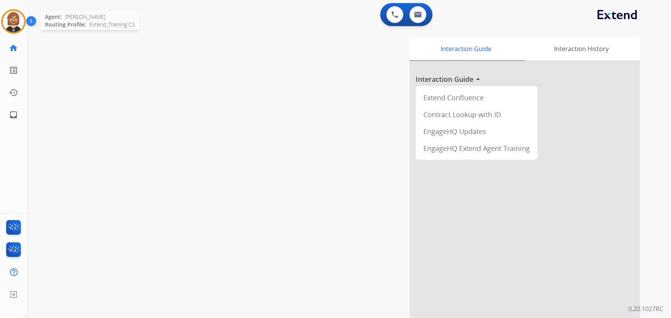
click at [12, 21] on img at bounding box center [14, 22] width 22 height 22
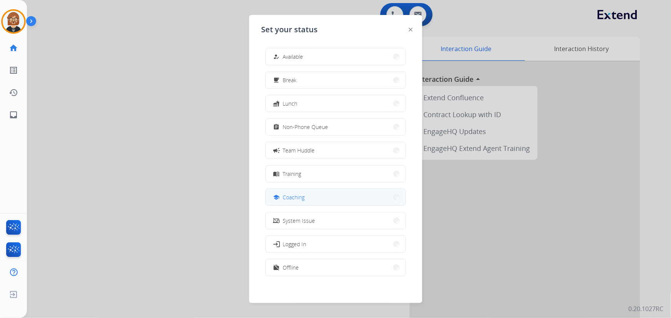
click at [338, 196] on button "school Coaching" at bounding box center [336, 197] width 140 height 17
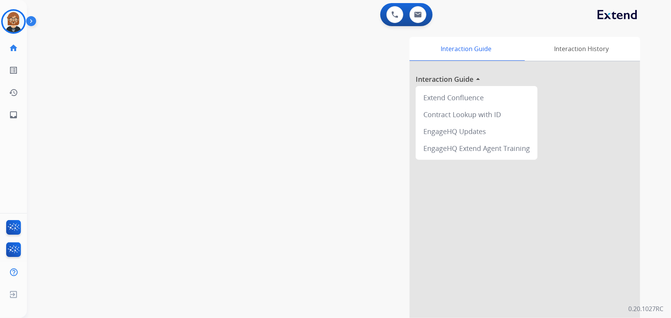
click at [30, 23] on img at bounding box center [32, 22] width 13 height 15
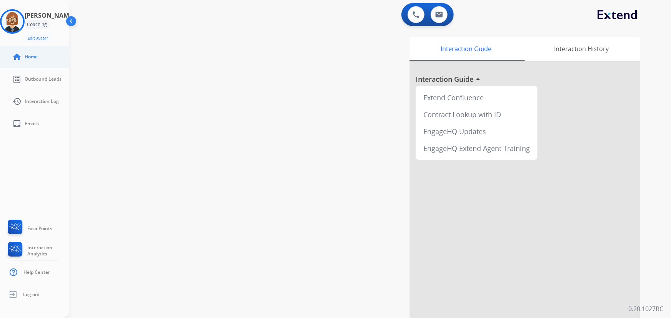
click at [38, 58] on span "Home" at bounding box center [31, 57] width 13 height 6
click at [20, 23] on img at bounding box center [13, 22] width 22 height 22
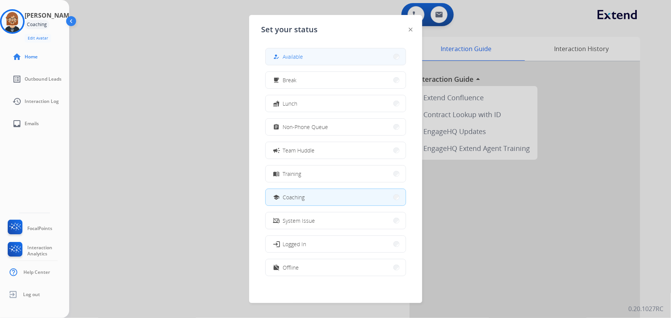
click at [304, 56] on button "how_to_reg Available" at bounding box center [336, 56] width 140 height 17
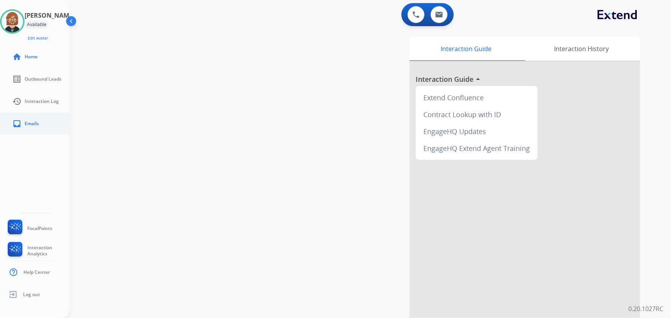
click at [25, 125] on link "inbox Emails" at bounding box center [40, 124] width 69 height 22
select select "**********"
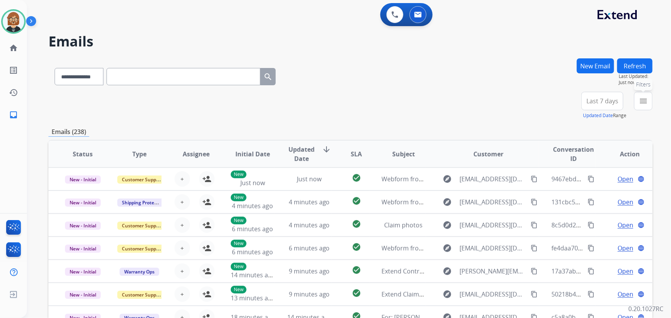
click at [642, 106] on button "menu Filters" at bounding box center [643, 101] width 18 height 18
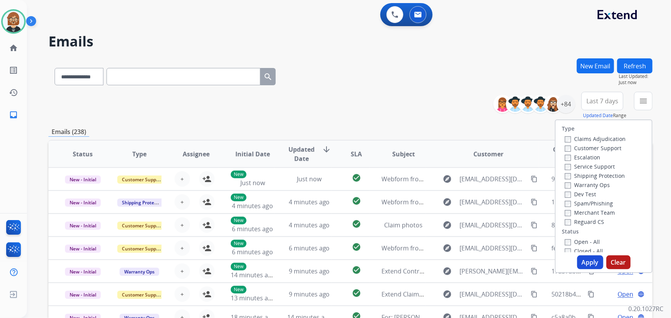
click at [575, 244] on label "Open - All" at bounding box center [582, 241] width 35 height 7
click at [584, 263] on button "Apply" at bounding box center [590, 263] width 26 height 14
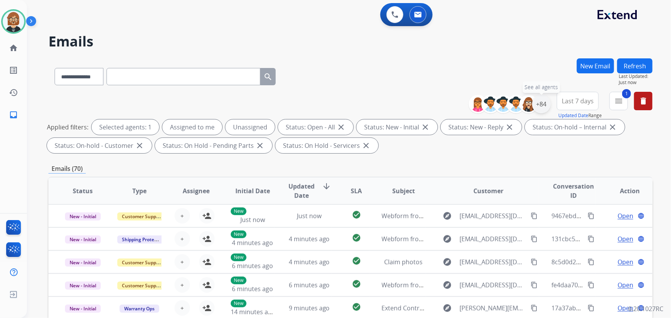
click at [543, 105] on div "+84" at bounding box center [541, 104] width 18 height 18
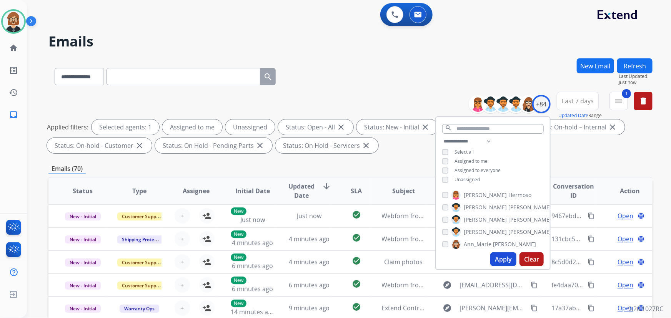
click at [461, 180] on span "Unassigned" at bounding box center [467, 180] width 25 height 7
click at [504, 259] on button "Apply" at bounding box center [503, 260] width 26 height 14
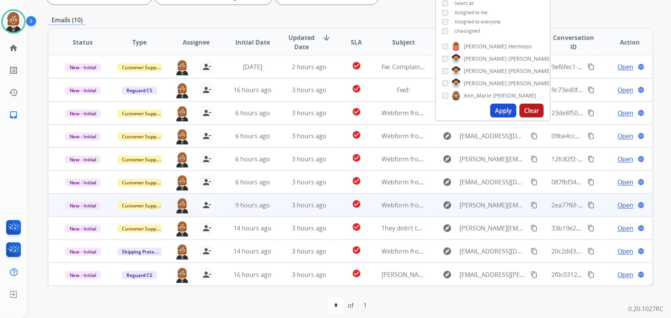
scroll to position [156, 0]
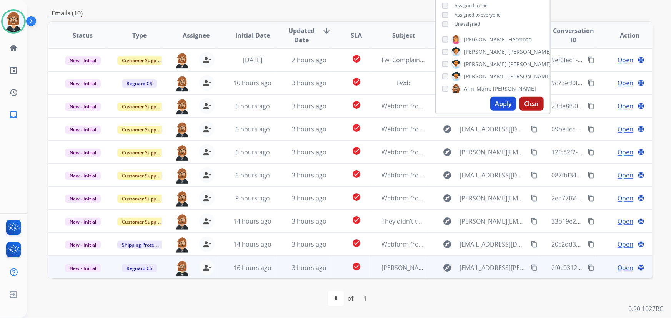
click at [328, 272] on td "3 hours ago" at bounding box center [303, 267] width 57 height 23
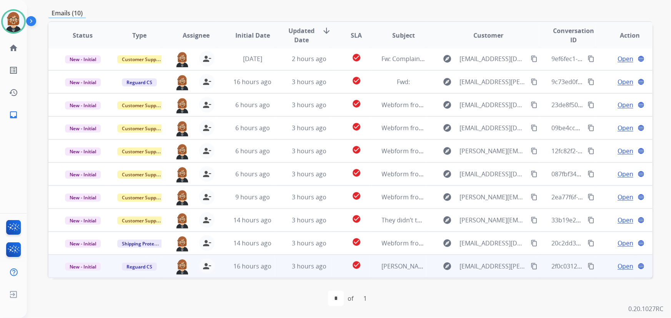
scroll to position [0, 0]
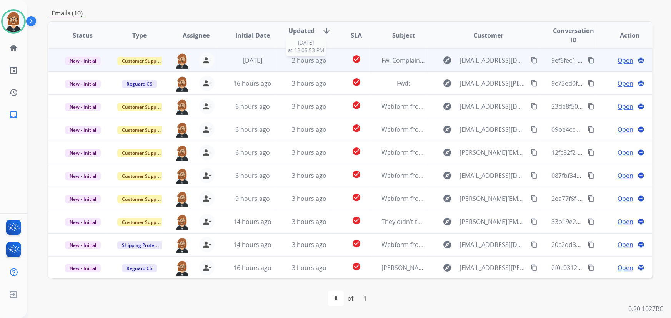
click at [327, 62] on div "2 hours ago" at bounding box center [309, 60] width 44 height 9
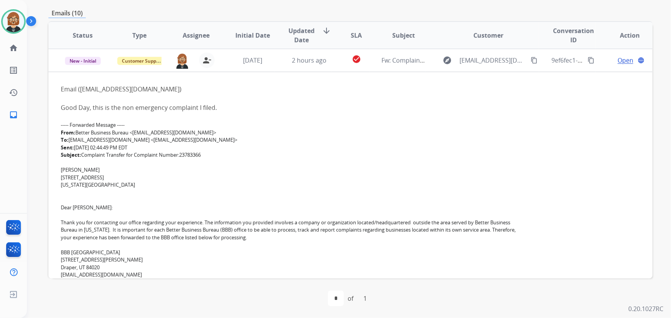
click at [582, 187] on table "Status Type Assignee Initial Date Updated Date arrow_downward SLA Subject Custo…" at bounding box center [350, 288] width 604 height 533
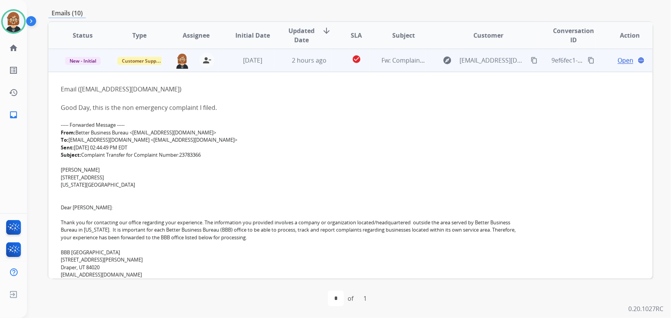
scroll to position [121, 0]
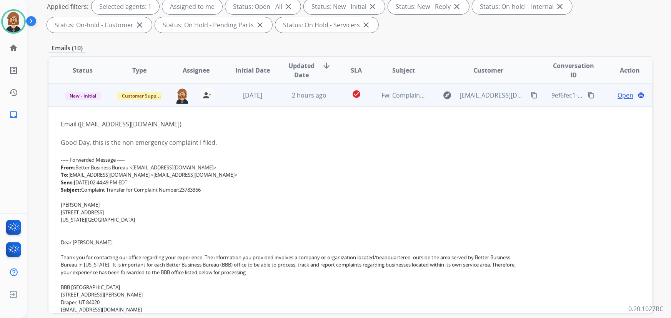
click at [531, 97] on mat-icon "content_copy" at bounding box center [534, 95] width 7 height 7
click at [588, 94] on mat-icon "content_copy" at bounding box center [591, 95] width 7 height 7
click at [627, 98] on span "Open" at bounding box center [626, 95] width 16 height 9
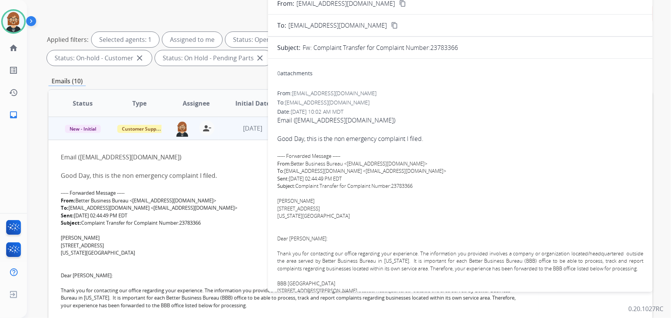
scroll to position [0, 0]
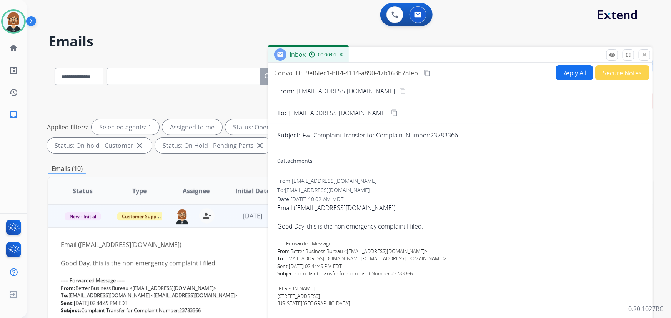
click at [567, 72] on button "Reply All" at bounding box center [574, 72] width 37 height 15
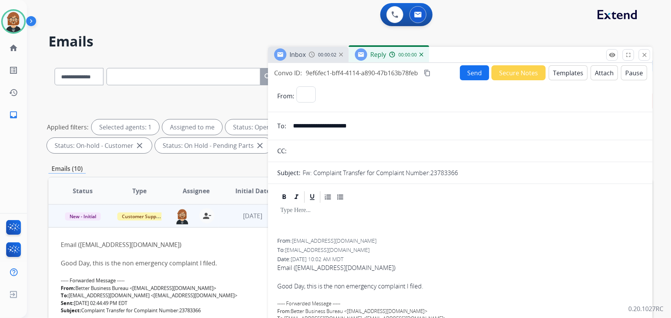
select select "**********"
click at [563, 79] on button "Templates" at bounding box center [568, 72] width 39 height 15
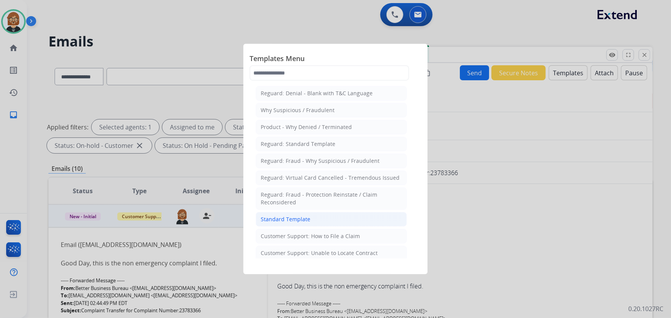
click at [286, 220] on div "Standard Template" at bounding box center [286, 220] width 50 height 8
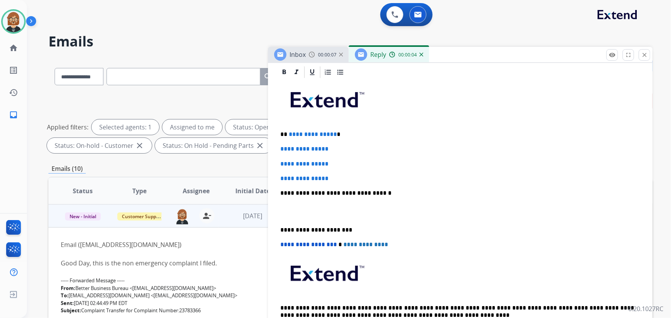
scroll to position [175, 0]
drag, startPoint x: 332, startPoint y: 132, endPoint x: 290, endPoint y: 130, distance: 41.9
click at [290, 131] on span "**********" at bounding box center [313, 134] width 48 height 6
drag, startPoint x: 336, startPoint y: 146, endPoint x: 276, endPoint y: 146, distance: 59.6
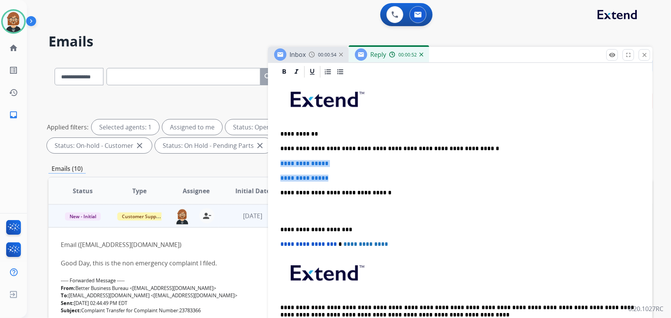
drag, startPoint x: 334, startPoint y: 177, endPoint x: 260, endPoint y: 154, distance: 77.5
click at [260, 154] on div "**********" at bounding box center [350, 266] width 604 height 416
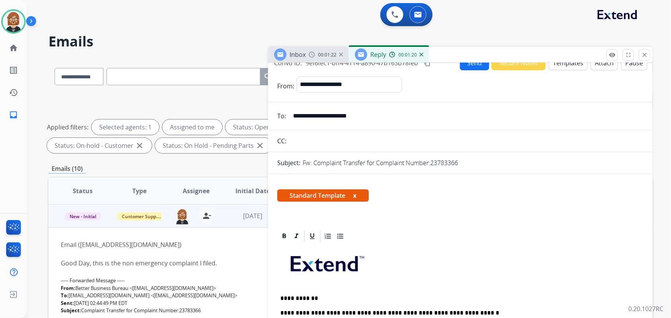
scroll to position [0, 0]
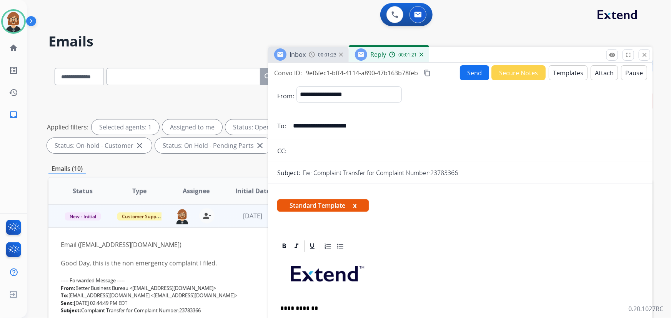
click at [471, 73] on button "Send" at bounding box center [474, 72] width 29 height 15
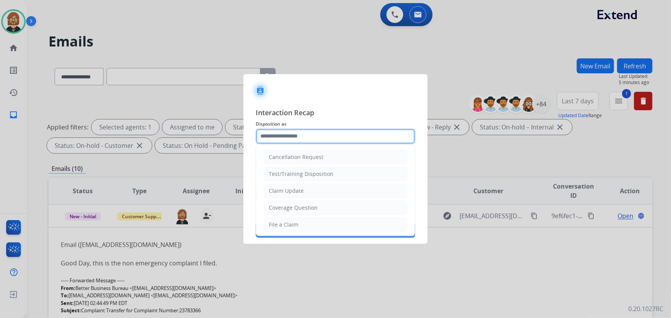
click at [315, 140] on input "text" at bounding box center [336, 136] width 160 height 15
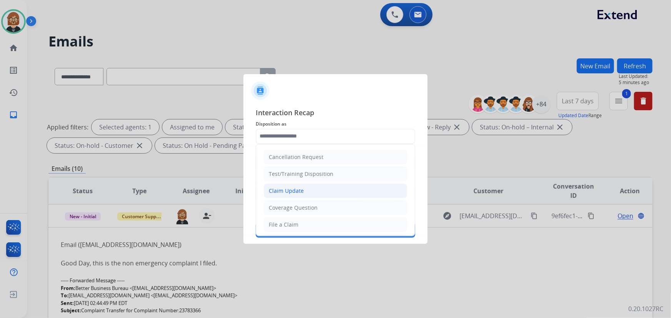
click at [311, 195] on li "Claim Update" at bounding box center [335, 191] width 143 height 15
type input "**********"
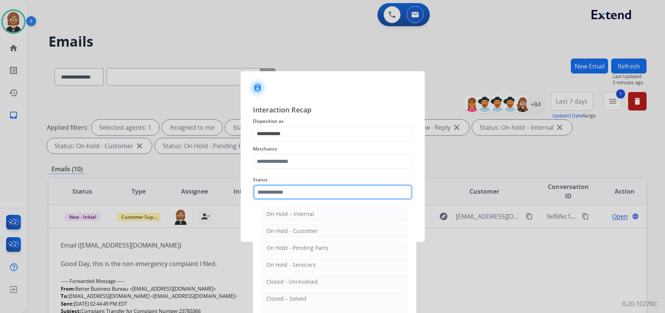
click at [327, 198] on input "text" at bounding box center [333, 191] width 160 height 15
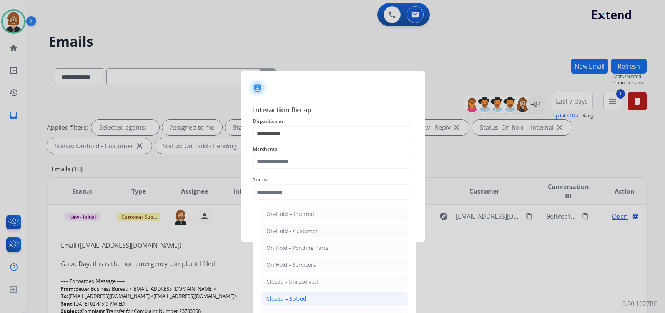
click at [310, 299] on li "Closed – Solved" at bounding box center [334, 298] width 147 height 15
type input "**********"
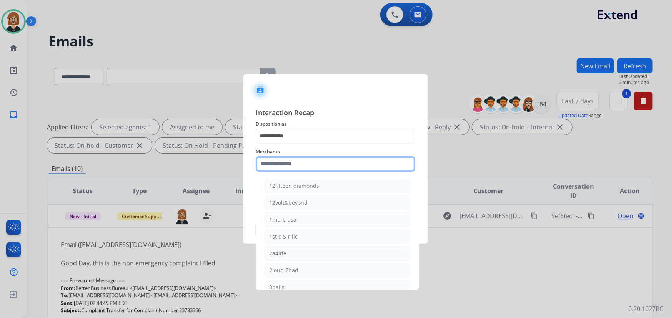
click at [293, 168] on input "text" at bounding box center [336, 164] width 160 height 15
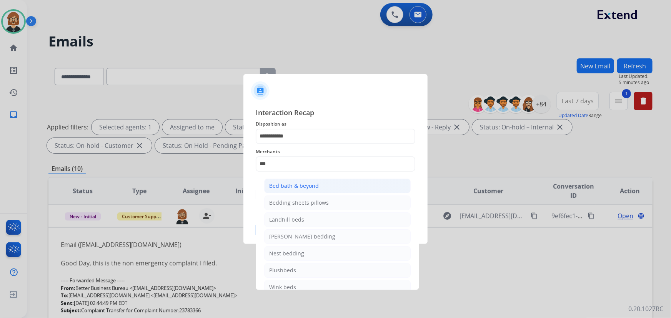
click at [300, 188] on div "Bed bath & beyond" at bounding box center [294, 186] width 50 height 8
type input "**********"
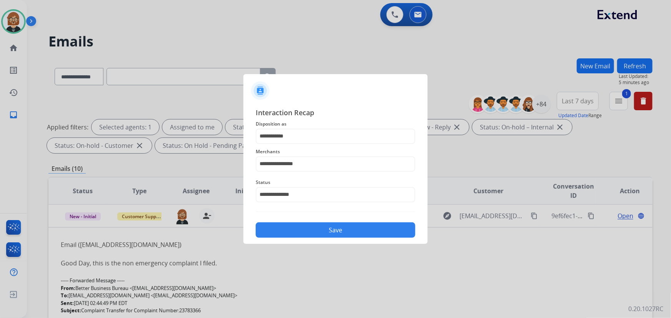
click at [346, 235] on button "Save" at bounding box center [336, 230] width 160 height 15
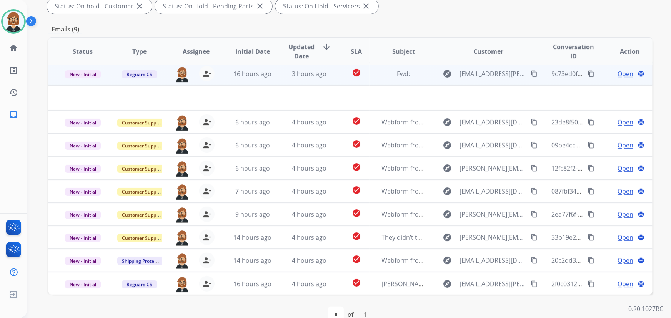
scroll to position [156, 0]
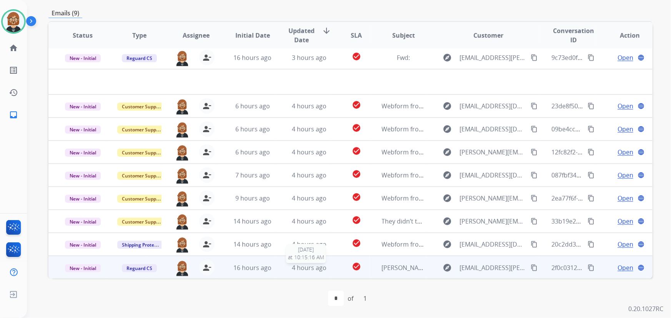
click at [325, 271] on div "4 hours ago" at bounding box center [309, 267] width 44 height 9
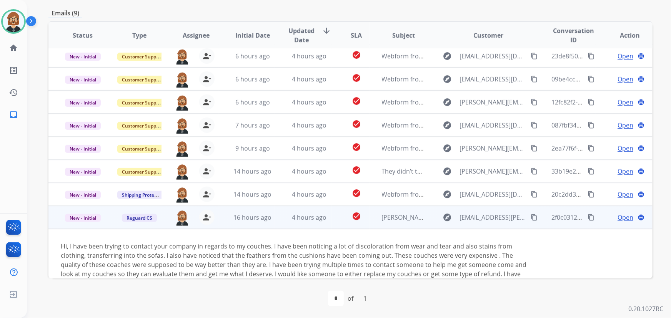
scroll to position [48, 0]
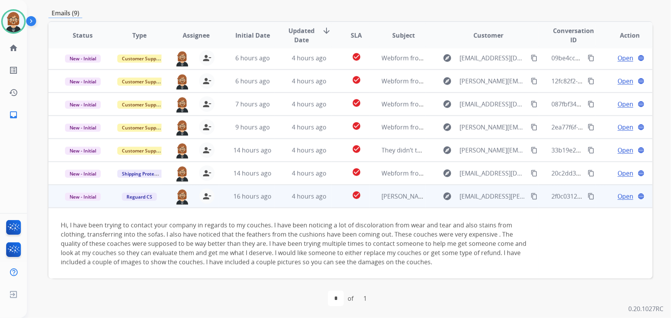
click at [531, 195] on mat-icon "content_copy" at bounding box center [534, 196] width 7 height 7
click at [618, 194] on span "Open" at bounding box center [626, 196] width 16 height 9
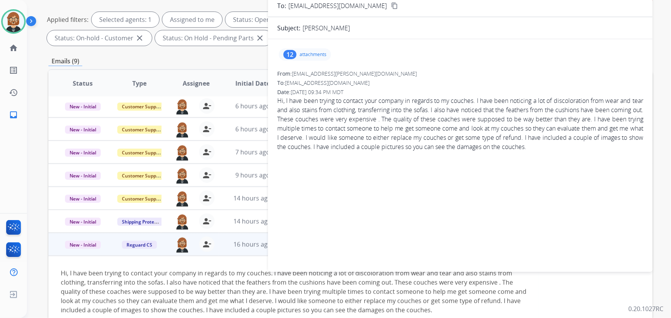
scroll to position [0, 0]
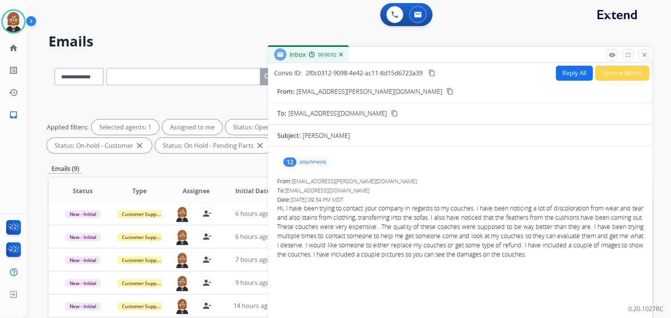
click at [302, 163] on p "attachments" at bounding box center [313, 162] width 27 height 6
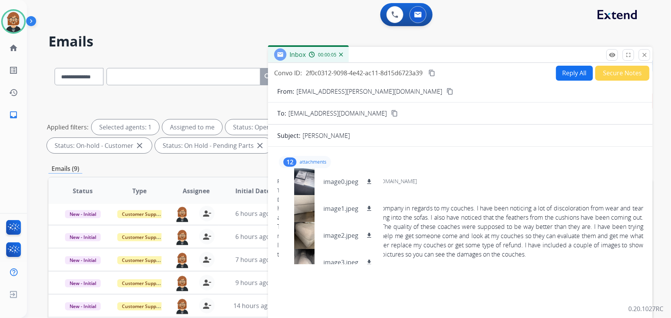
click at [452, 189] on div "To: customerservice@reguardprotection.com" at bounding box center [460, 191] width 366 height 8
click at [561, 73] on button "Reply All" at bounding box center [574, 73] width 37 height 15
select select "**********"
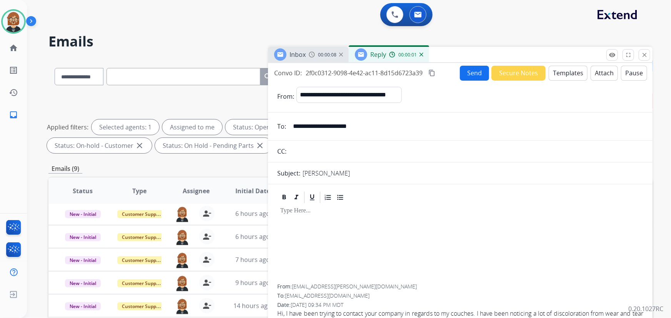
click at [561, 73] on button "Templates" at bounding box center [568, 73] width 39 height 15
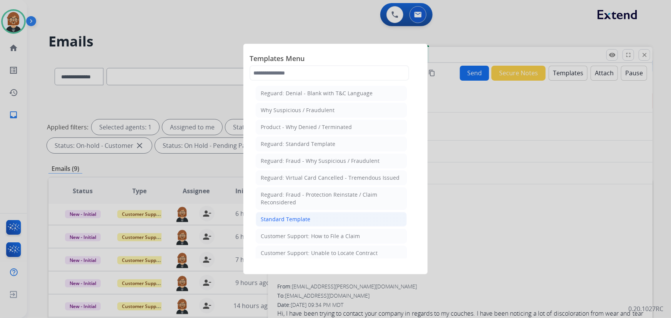
click at [319, 219] on li "Standard Template" at bounding box center [331, 219] width 151 height 15
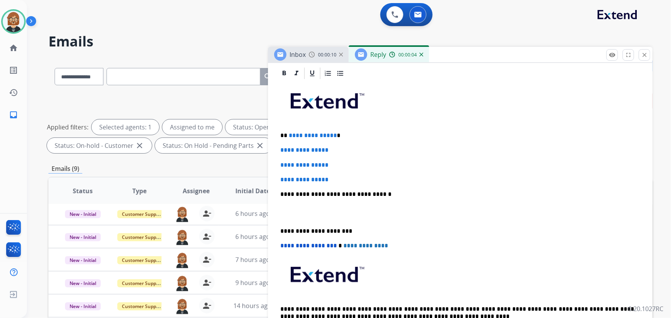
scroll to position [175, 0]
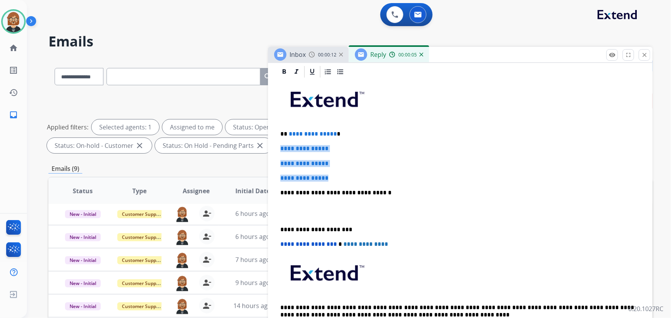
drag, startPoint x: 342, startPoint y: 177, endPoint x: 274, endPoint y: 151, distance: 72.8
click at [274, 151] on div "**********" at bounding box center [460, 247] width 385 height 365
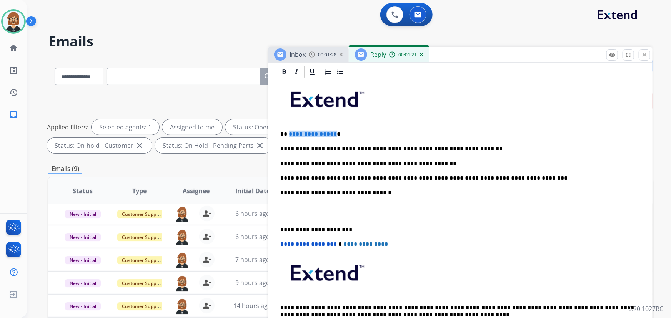
drag, startPoint x: 331, startPoint y: 133, endPoint x: 288, endPoint y: 131, distance: 43.5
click at [289, 131] on span "**********" at bounding box center [313, 134] width 48 height 6
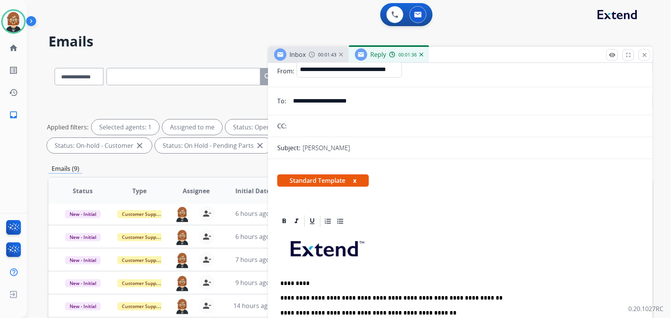
scroll to position [0, 0]
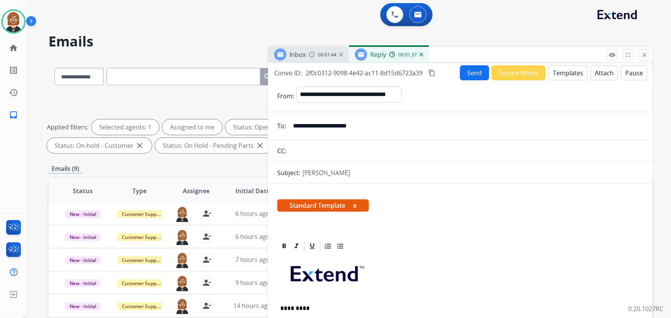
click at [469, 74] on button "Send" at bounding box center [474, 72] width 29 height 15
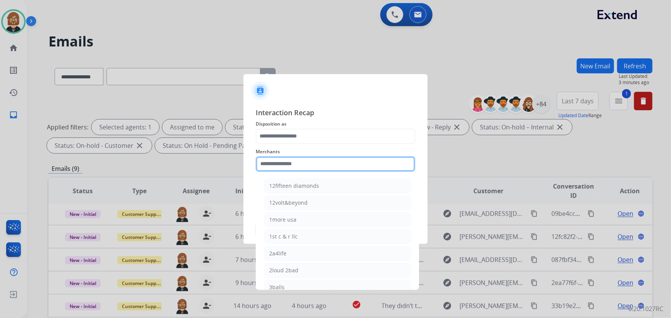
click at [321, 158] on input "text" at bounding box center [336, 164] width 160 height 15
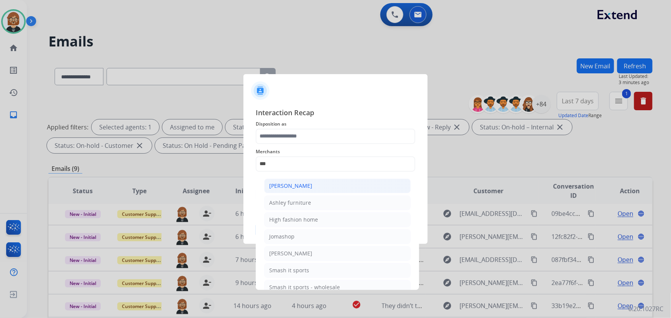
click at [319, 184] on li "Ashley - Reguard" at bounding box center [337, 186] width 147 height 15
type input "**********"
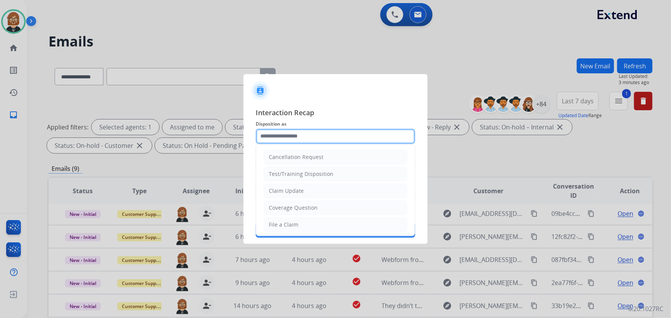
click at [323, 143] on input "text" at bounding box center [336, 136] width 160 height 15
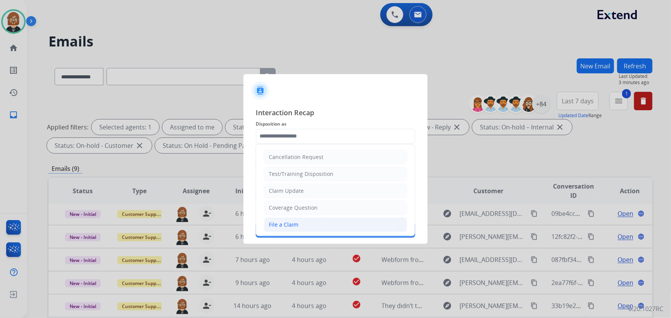
click at [322, 226] on li "File a Claim" at bounding box center [335, 225] width 143 height 15
type input "**********"
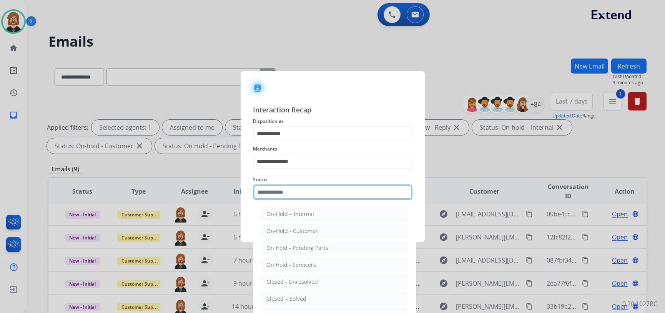
click at [326, 196] on input "text" at bounding box center [333, 191] width 160 height 15
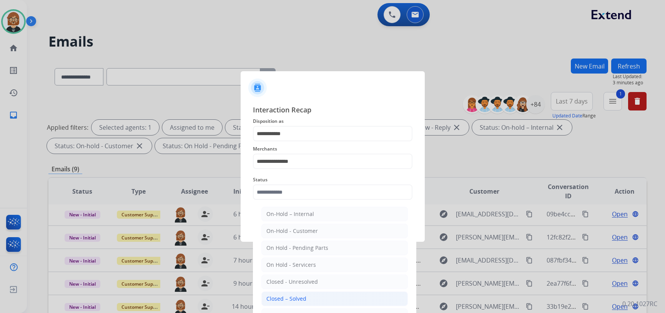
click at [317, 295] on li "Closed – Solved" at bounding box center [334, 298] width 147 height 15
type input "**********"
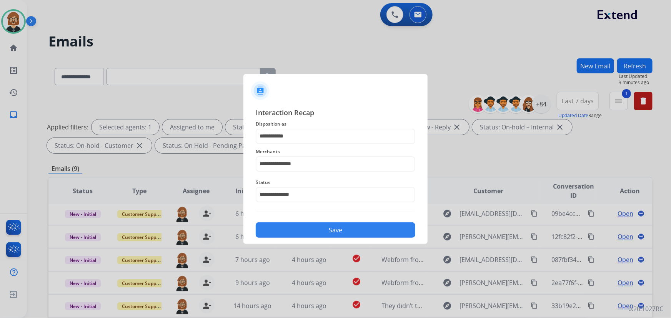
click at [363, 227] on button "Save" at bounding box center [336, 230] width 160 height 15
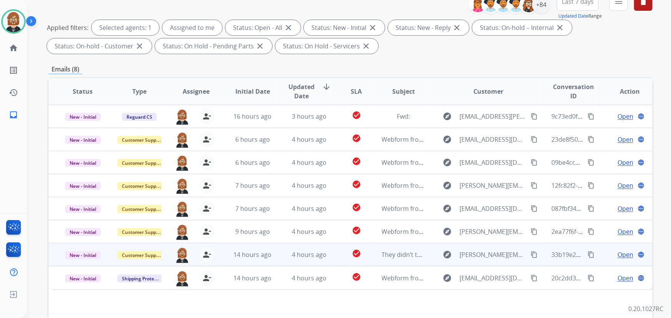
scroll to position [156, 0]
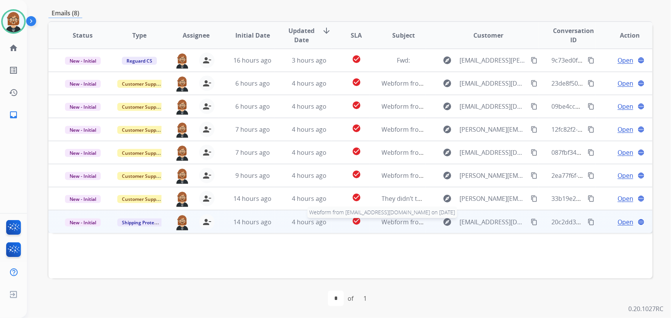
click at [395, 221] on span "Webform from rblakey88@outlook.com on 08/26/2025" at bounding box center [469, 222] width 174 height 8
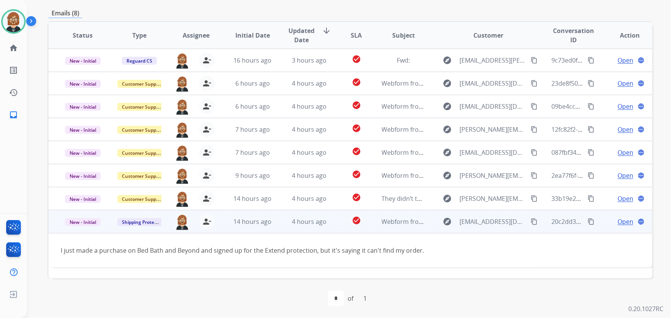
click at [531, 223] on mat-icon "content_copy" at bounding box center [534, 221] width 7 height 7
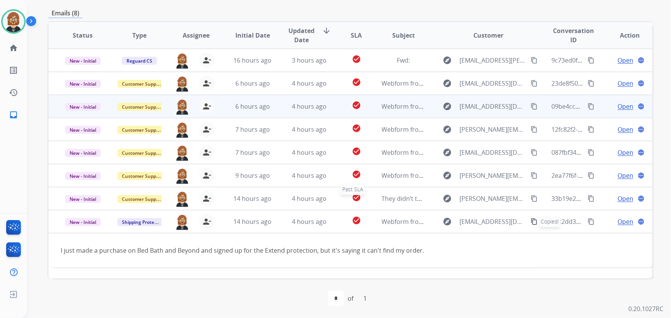
scroll to position [0, 0]
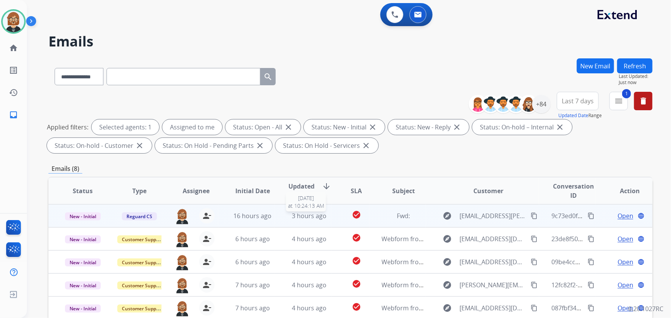
click at [328, 218] on div "3 hours ago" at bounding box center [309, 215] width 44 height 9
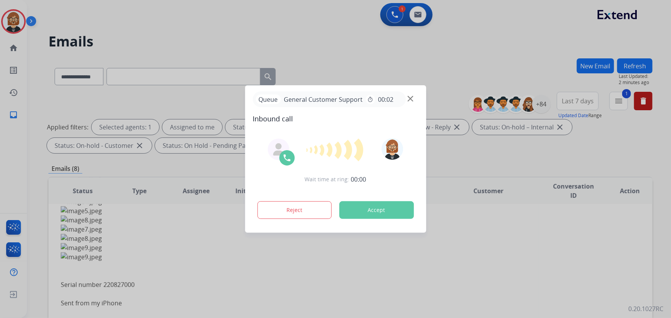
scroll to position [175, 0]
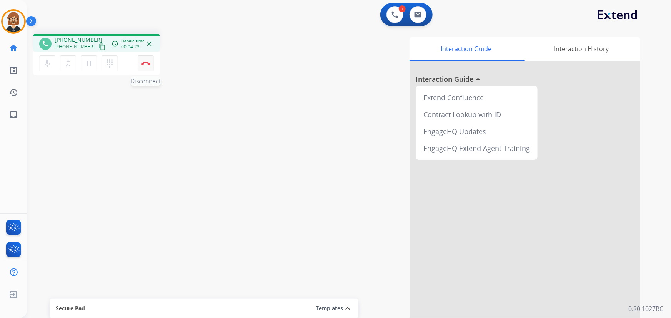
click at [144, 62] on img at bounding box center [145, 64] width 9 height 4
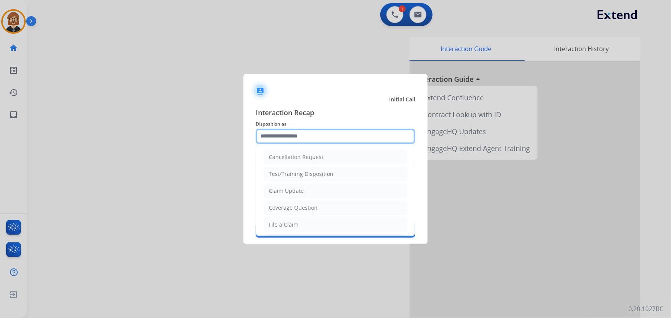
click at [310, 136] on input "text" at bounding box center [336, 136] width 160 height 15
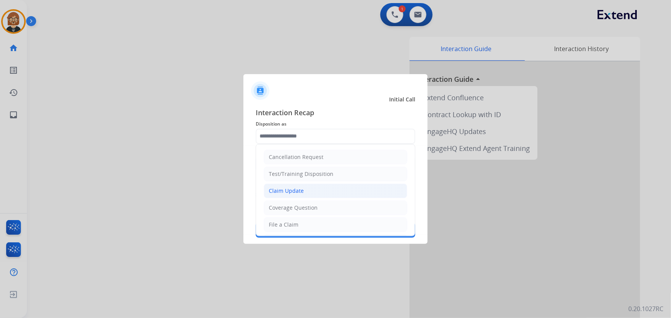
click at [318, 190] on li "Claim Update" at bounding box center [335, 191] width 143 height 15
type input "**********"
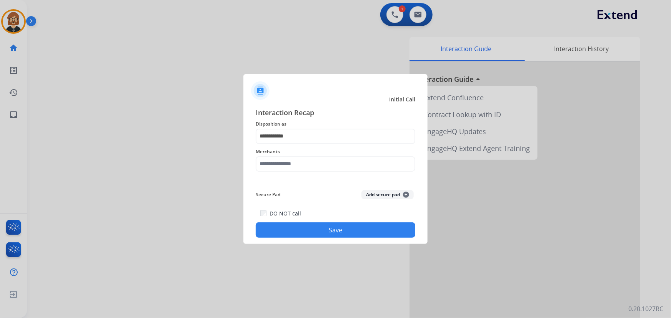
click at [313, 196] on div "Secure Pad Add secure pad +" at bounding box center [336, 194] width 160 height 15
click at [313, 168] on input "text" at bounding box center [336, 164] width 160 height 15
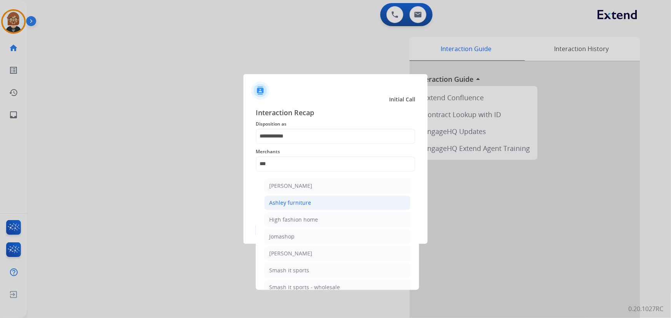
click at [317, 203] on li "Ashley furniture" at bounding box center [337, 203] width 147 height 15
type input "**********"
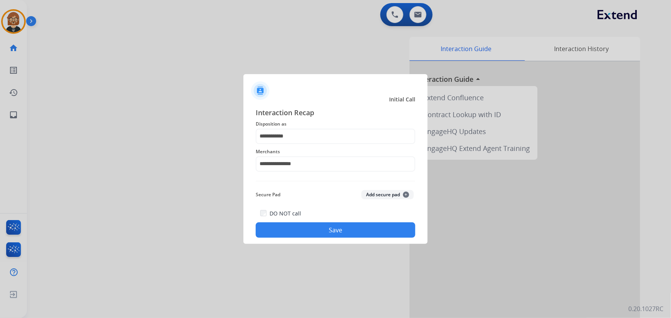
click at [325, 232] on button "Save" at bounding box center [336, 230] width 160 height 15
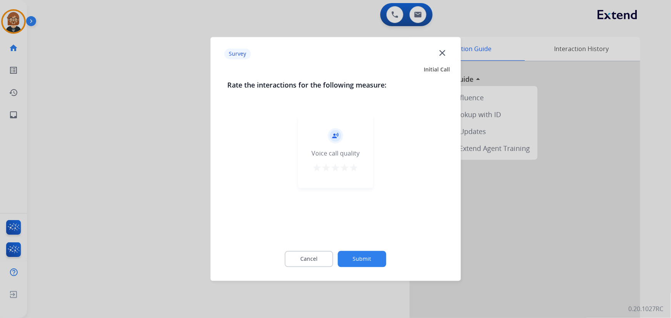
click at [367, 259] on button "Submit" at bounding box center [362, 259] width 48 height 16
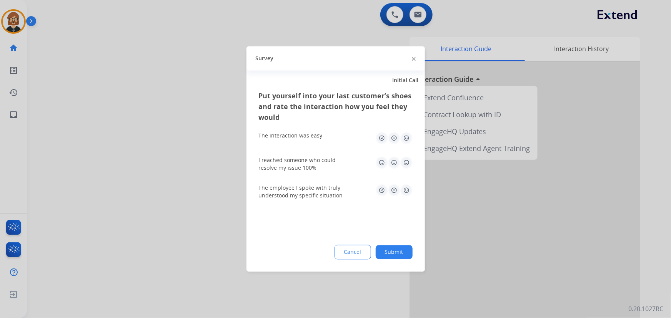
click at [386, 247] on button "Submit" at bounding box center [394, 253] width 37 height 14
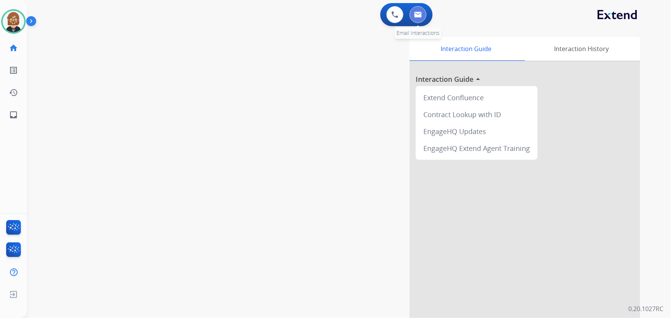
click at [419, 14] on img at bounding box center [418, 15] width 8 height 6
select select "**********"
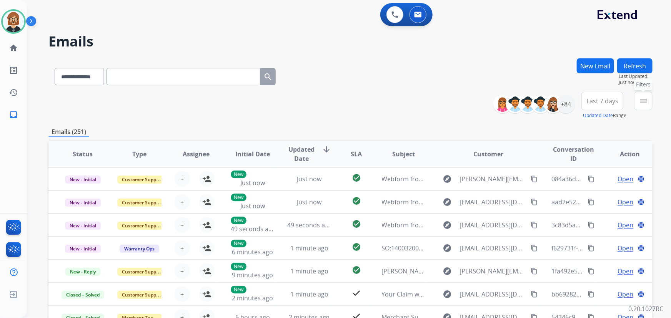
click at [639, 99] on mat-icon "menu" at bounding box center [643, 101] width 9 height 9
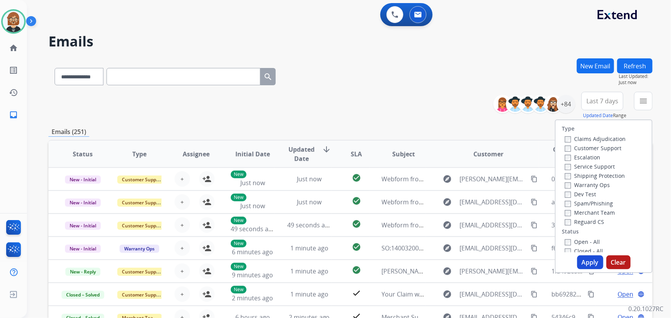
click at [584, 242] on label "Open - All" at bounding box center [582, 241] width 35 height 7
click at [592, 263] on button "Apply" at bounding box center [590, 263] width 26 height 14
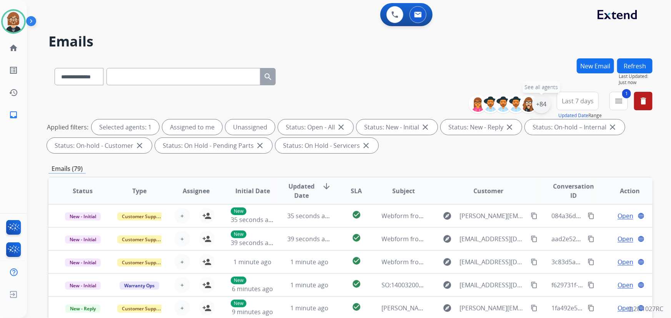
click at [543, 100] on div "+84" at bounding box center [541, 104] width 18 height 18
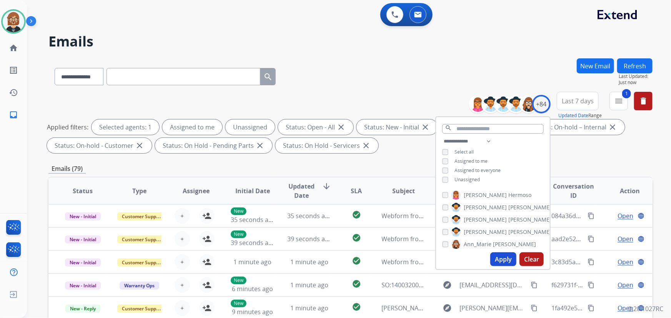
click at [455, 177] on span "Unassigned" at bounding box center [467, 180] width 25 height 7
drag, startPoint x: 496, startPoint y: 256, endPoint x: 496, endPoint y: 248, distance: 8.5
click at [496, 250] on div "Apply Clear" at bounding box center [493, 260] width 114 height 20
click at [498, 265] on button "Apply" at bounding box center [503, 260] width 26 height 14
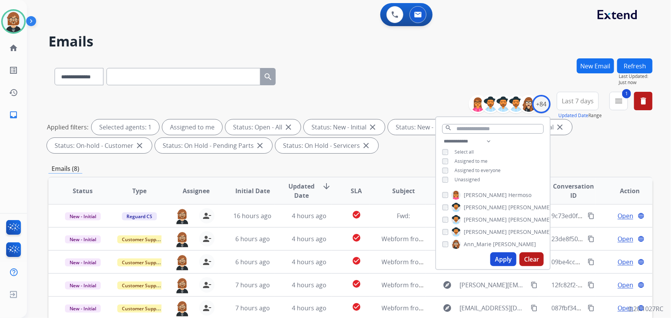
click at [397, 165] on div "Emails (8)" at bounding box center [350, 169] width 604 height 10
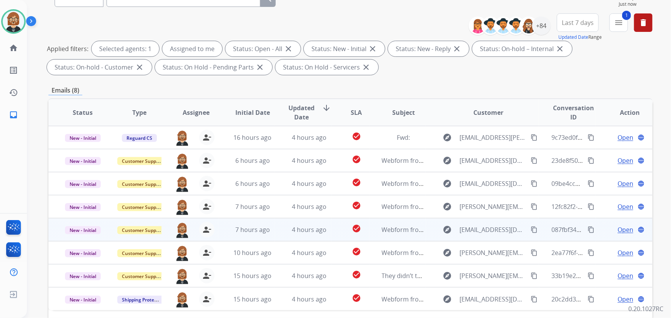
scroll to position [140, 0]
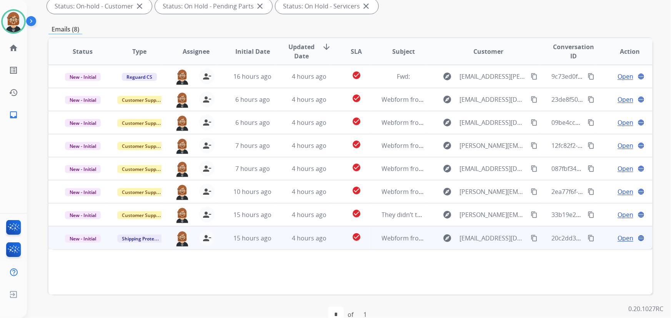
click at [275, 235] on td "4 hours ago" at bounding box center [303, 237] width 57 height 23
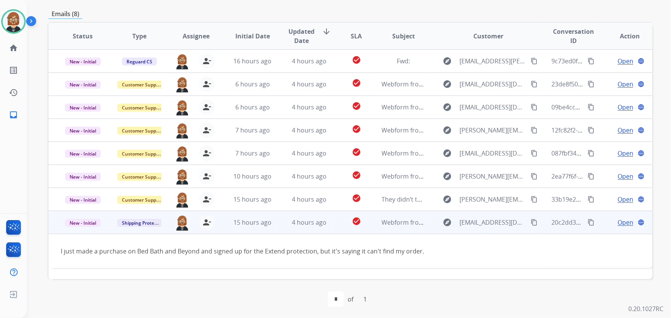
scroll to position [156, 0]
click at [624, 225] on span "Open" at bounding box center [626, 221] width 16 height 9
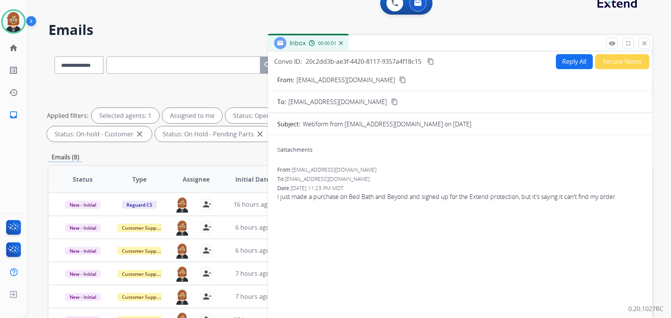
scroll to position [0, 0]
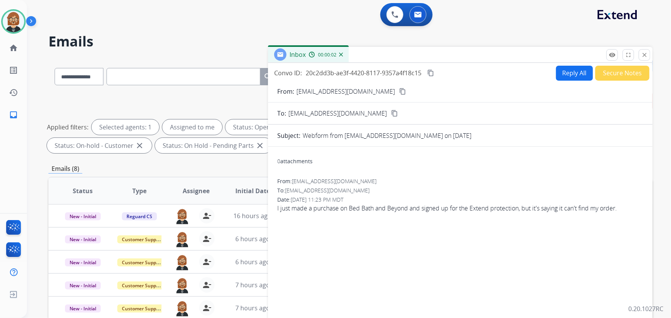
click at [568, 76] on button "Reply All" at bounding box center [574, 73] width 37 height 15
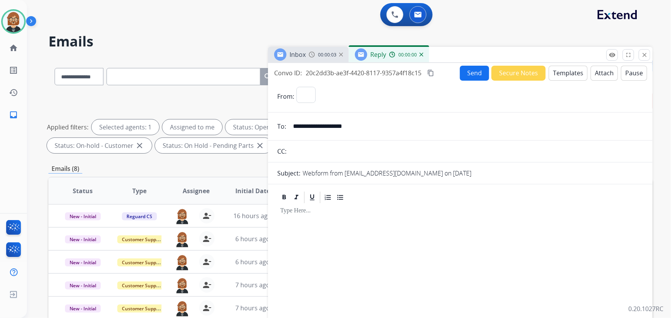
select select "**********"
click at [569, 75] on button "Templates" at bounding box center [568, 73] width 39 height 15
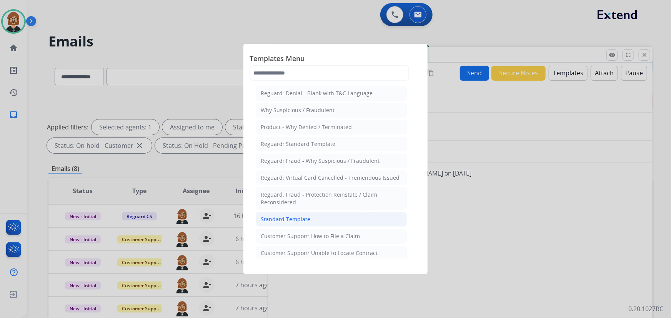
click at [318, 222] on li "Standard Template" at bounding box center [331, 219] width 151 height 15
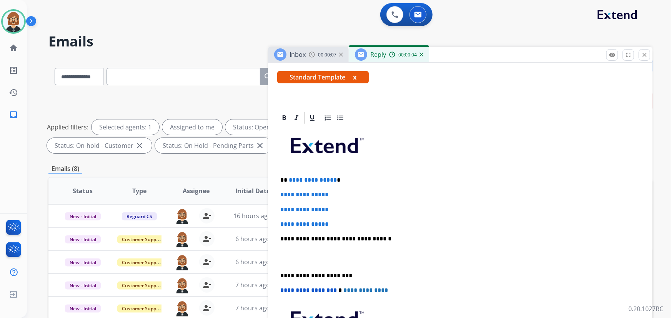
scroll to position [140, 0]
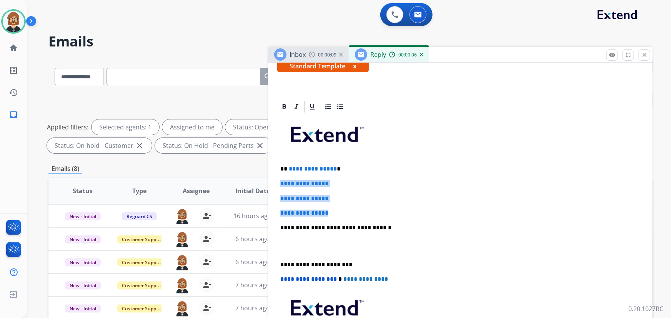
drag, startPoint x: 348, startPoint y: 215, endPoint x: 256, endPoint y: 175, distance: 100.7
click at [256, 175] on div "**********" at bounding box center [350, 266] width 604 height 416
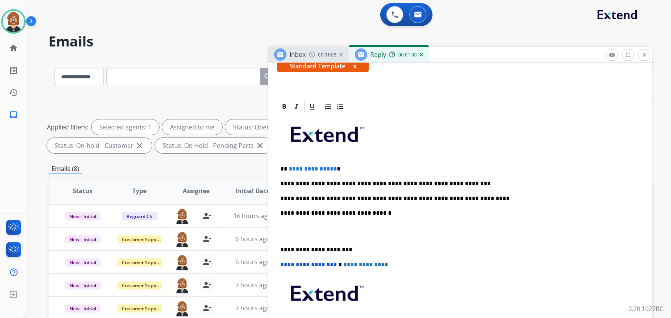
click at [381, 196] on p "**********" at bounding box center [457, 198] width 354 height 7
drag, startPoint x: 332, startPoint y: 166, endPoint x: 288, endPoint y: 168, distance: 43.5
click at [289, 168] on span "**********" at bounding box center [313, 169] width 48 height 6
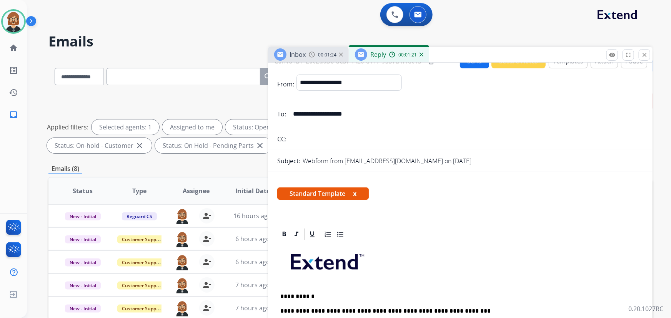
scroll to position [0, 0]
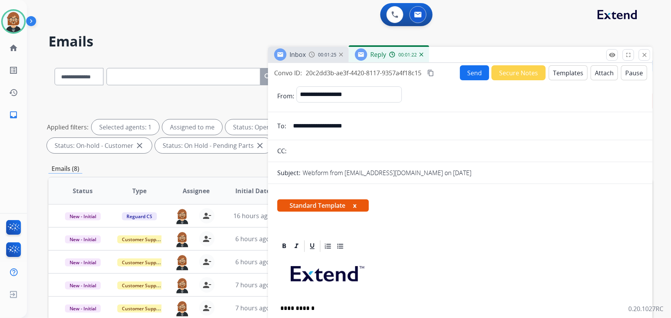
click at [473, 70] on button "Send" at bounding box center [474, 72] width 29 height 15
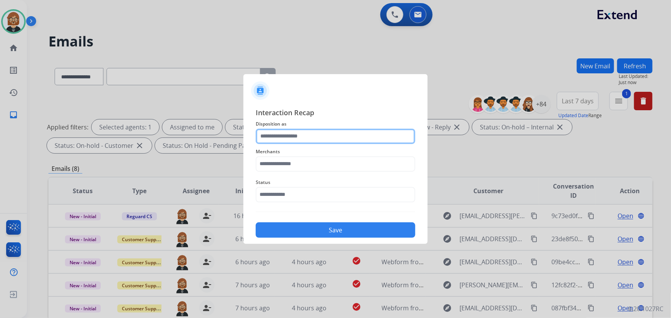
click at [346, 137] on input "text" at bounding box center [336, 136] width 160 height 15
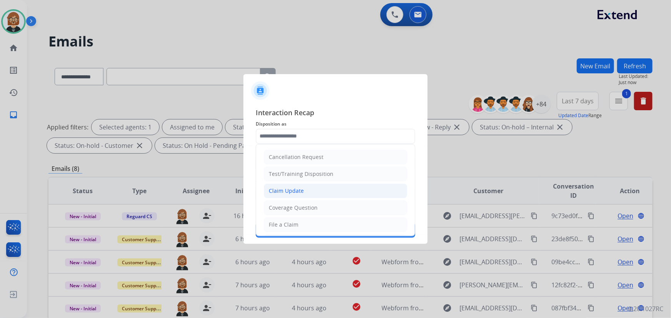
click at [348, 194] on li "Claim Update" at bounding box center [335, 191] width 143 height 15
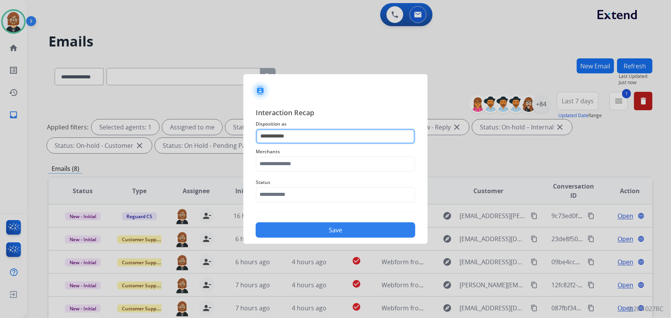
click at [352, 133] on input "**********" at bounding box center [336, 136] width 160 height 15
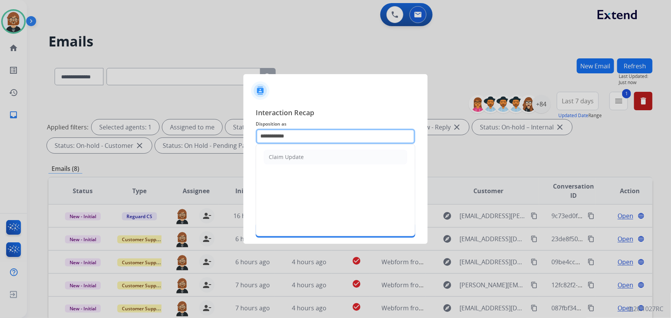
drag, startPoint x: 323, startPoint y: 140, endPoint x: 181, endPoint y: 137, distance: 142.3
click at [0, 137] on app-contact-recap-modal "**********" at bounding box center [0, 159] width 0 height 318
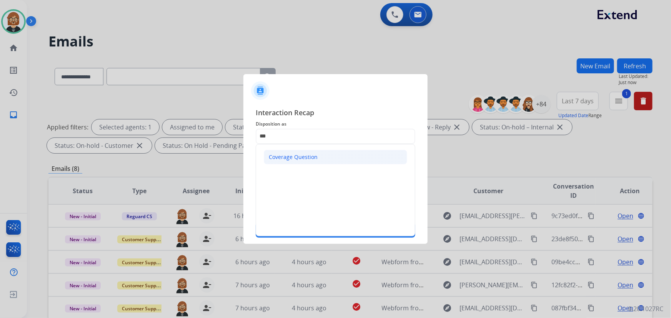
click at [268, 154] on li "Coverage Question" at bounding box center [335, 157] width 143 height 15
type input "**********"
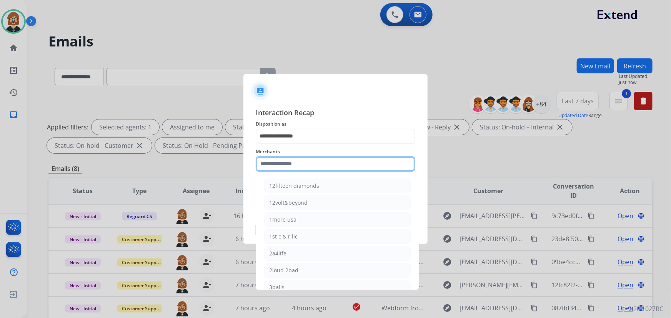
click at [281, 162] on input "text" at bounding box center [336, 164] width 160 height 15
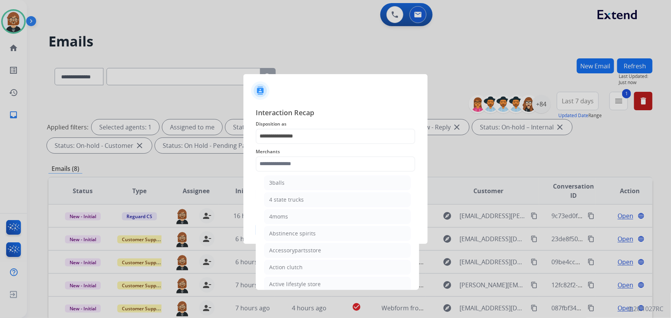
click at [334, 156] on span "Merchants" at bounding box center [336, 151] width 160 height 9
click at [331, 163] on input "text" at bounding box center [336, 164] width 160 height 15
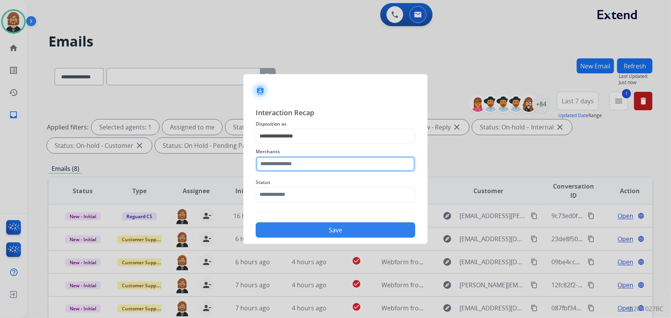
type input "*"
type input "***"
click at [316, 165] on input "***" at bounding box center [336, 164] width 160 height 15
drag, startPoint x: 301, startPoint y: 165, endPoint x: 206, endPoint y: 162, distance: 94.6
click at [0, 162] on app-contact-recap-modal "**********" at bounding box center [0, 159] width 0 height 318
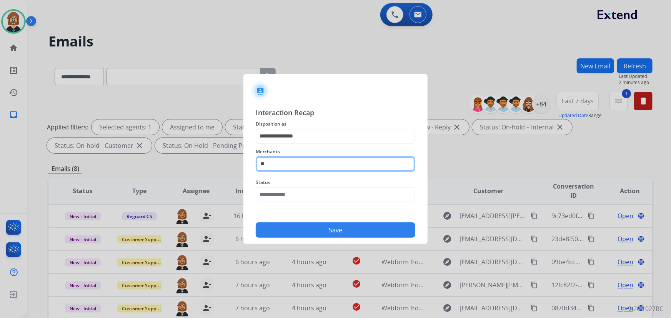
type input "*"
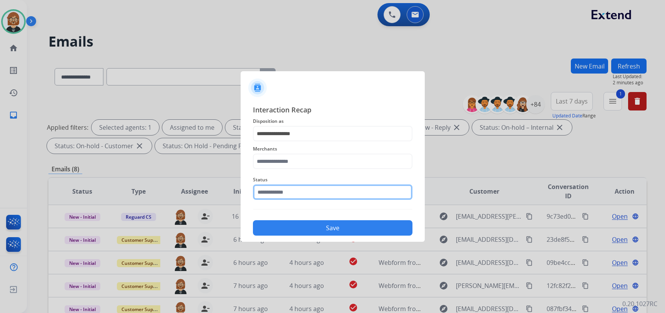
click at [299, 199] on input "text" at bounding box center [333, 191] width 160 height 15
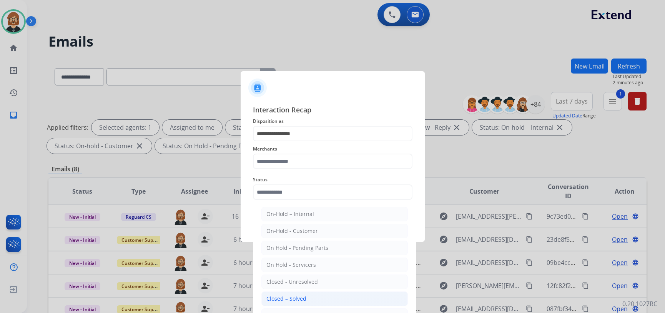
click at [298, 295] on div "Closed – Solved" at bounding box center [286, 299] width 40 height 8
type input "**********"
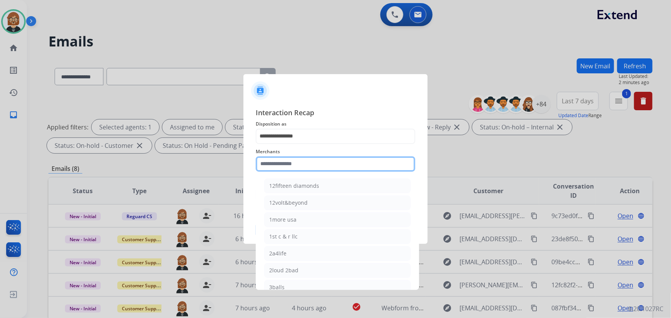
click at [313, 160] on input "text" at bounding box center [336, 164] width 160 height 15
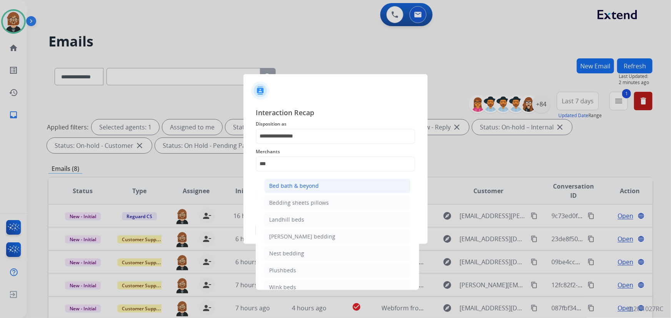
click at [308, 189] on li "Bed bath & beyond" at bounding box center [337, 186] width 147 height 15
type input "**********"
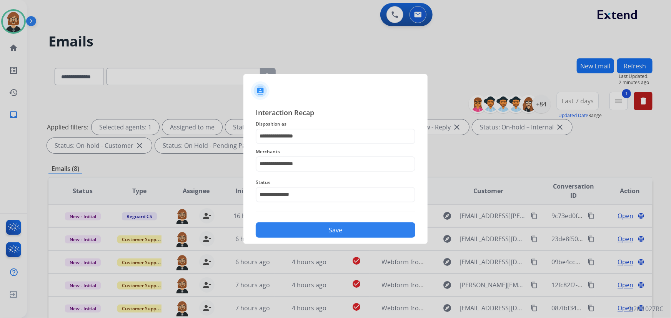
click at [342, 229] on button "Save" at bounding box center [336, 230] width 160 height 15
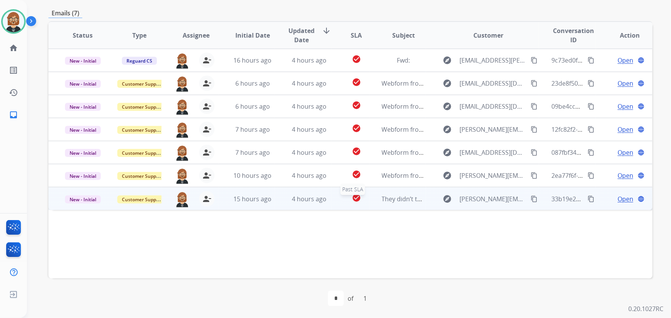
scroll to position [121, 0]
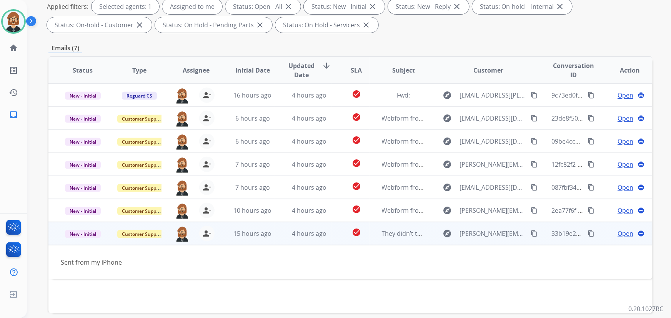
click at [619, 234] on span "Open" at bounding box center [626, 233] width 16 height 9
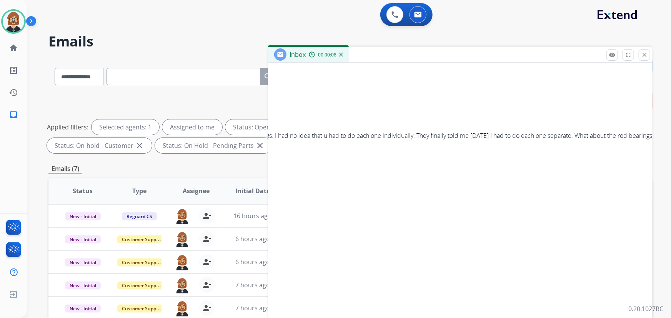
scroll to position [0, 658]
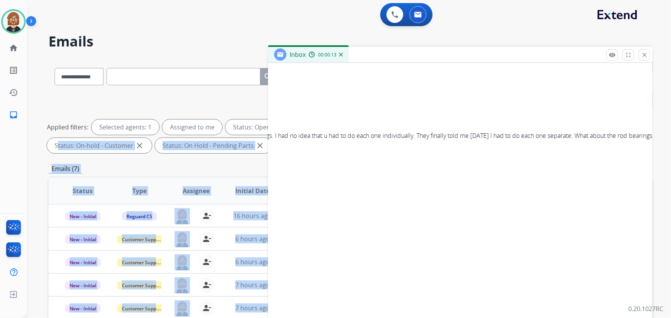
drag, startPoint x: 388, startPoint y: 132, endPoint x: 657, endPoint y: 143, distance: 269.8
click at [657, 143] on div "**********" at bounding box center [349, 159] width 644 height 318
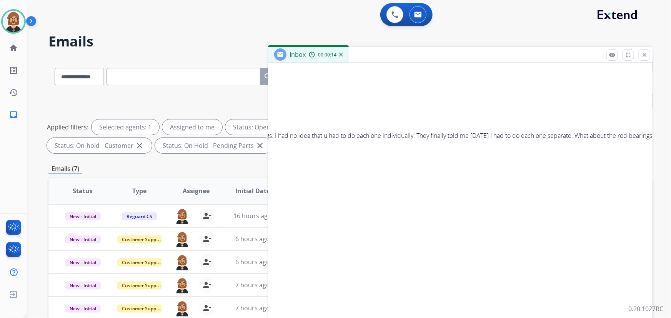
click at [563, 146] on div "Convo ID: 33b19e2e-6eb6-469b-961c-dd29aebbcbc5 content_copy Reply All Secure No…" at bounding box center [460, 221] width 385 height 317
click at [397, 137] on p "They didn’t tell me I had to file a claim on each one individually so I sent ev…" at bounding box center [156, 135] width 991 height 9
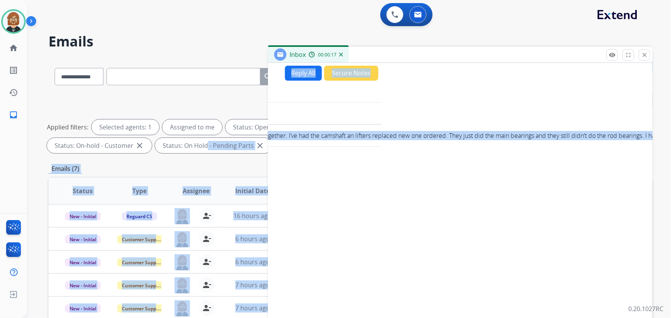
scroll to position [0, 0]
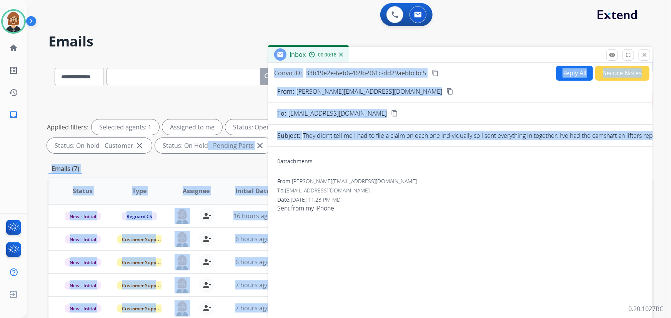
drag, startPoint x: 438, startPoint y: 139, endPoint x: 202, endPoint y: 145, distance: 236.2
click at [202, 145] on div "**********" at bounding box center [350, 266] width 604 height 416
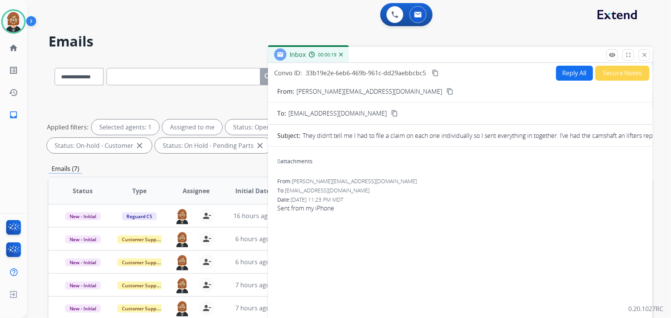
click at [430, 181] on div "From: jeremy_penwell@yahoo.com" at bounding box center [460, 182] width 366 height 8
click at [446, 88] on mat-icon "content_copy" at bounding box center [449, 91] width 7 height 7
click at [15, 13] on img at bounding box center [14, 22] width 22 height 22
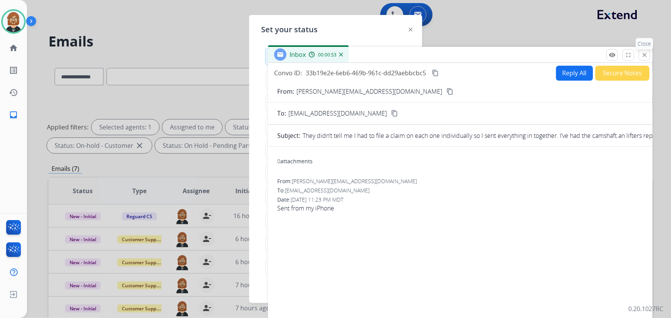
click at [642, 54] on mat-icon "close" at bounding box center [644, 55] width 7 height 7
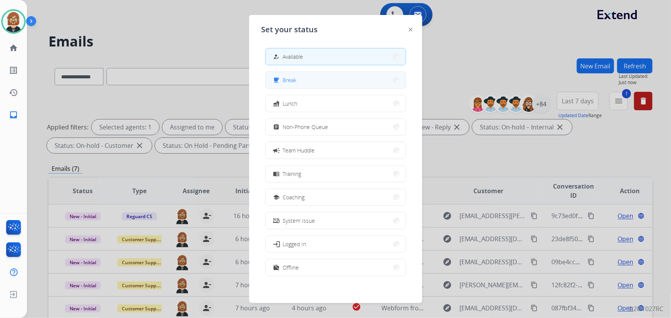
click at [325, 83] on button "free_breakfast Break" at bounding box center [336, 80] width 140 height 17
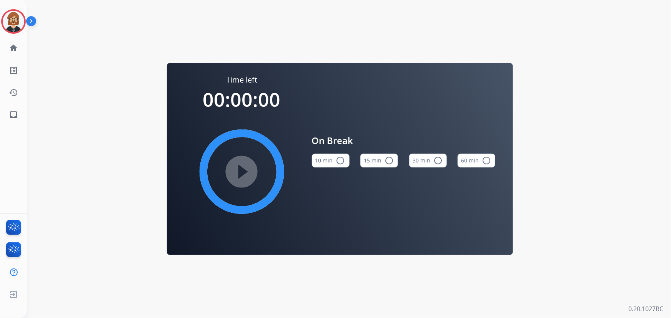
click at [318, 160] on button "10 min radio_button_unchecked" at bounding box center [331, 161] width 38 height 14
click at [246, 173] on mat-icon "play_circle_filled" at bounding box center [241, 171] width 9 height 9
click at [9, 116] on mat-icon "inbox" at bounding box center [13, 114] width 9 height 9
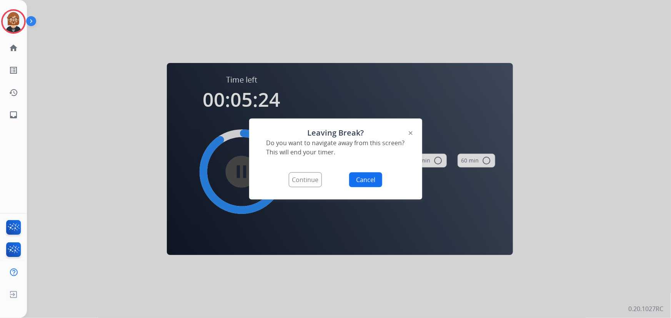
click at [307, 184] on button "Continue" at bounding box center [305, 180] width 33 height 15
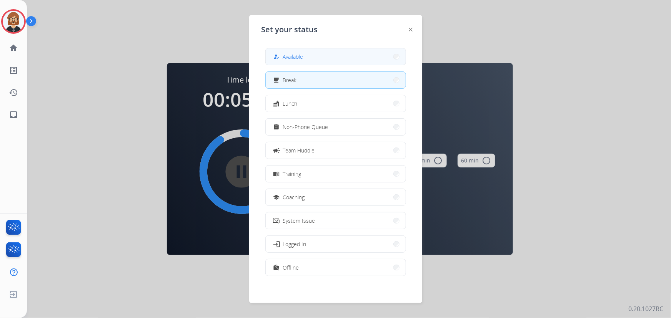
click at [341, 58] on button "how_to_reg Available" at bounding box center [336, 56] width 140 height 17
select select "**********"
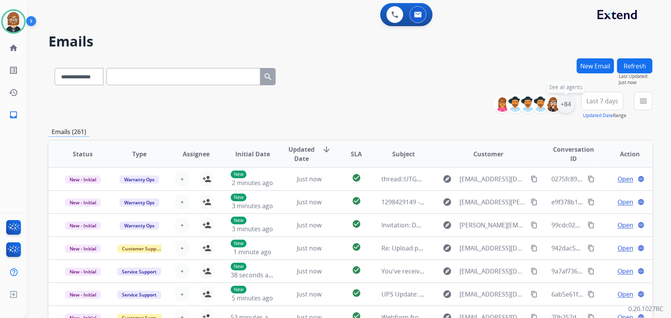
click at [566, 107] on div "+84" at bounding box center [566, 104] width 18 height 18
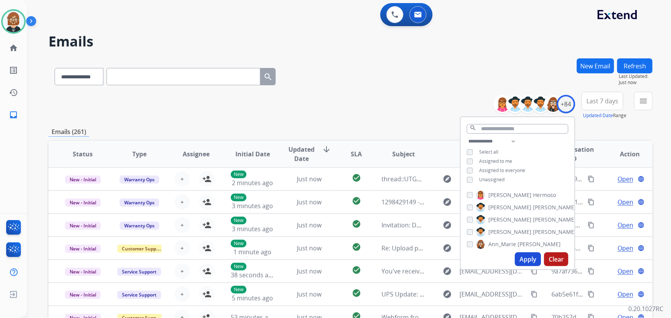
click at [479, 180] on span "Unassigned" at bounding box center [491, 180] width 25 height 7
click at [527, 262] on button "Apply" at bounding box center [528, 260] width 26 height 14
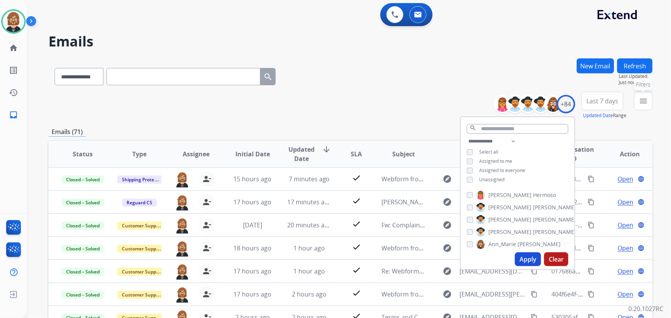
click at [646, 107] on button "menu Filters" at bounding box center [643, 101] width 18 height 18
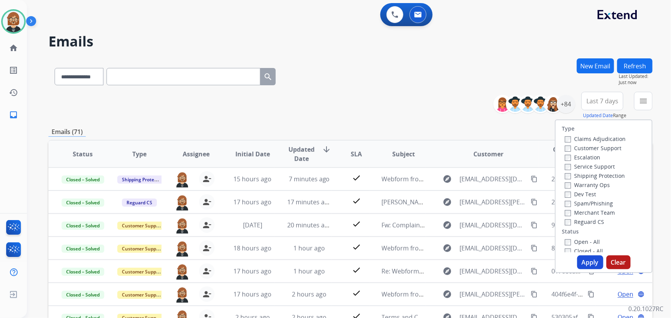
click at [581, 242] on label "Open - All" at bounding box center [582, 241] width 35 height 7
click at [588, 265] on button "Apply" at bounding box center [590, 263] width 26 height 14
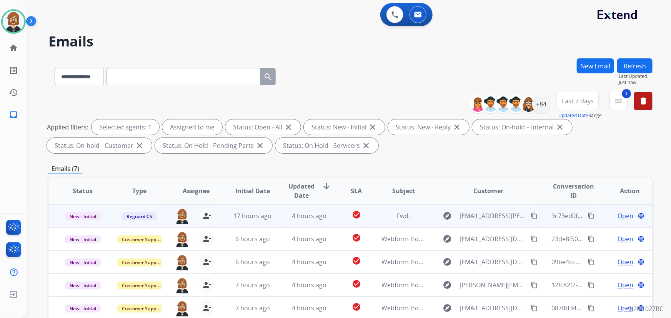
scroll to position [156, 0]
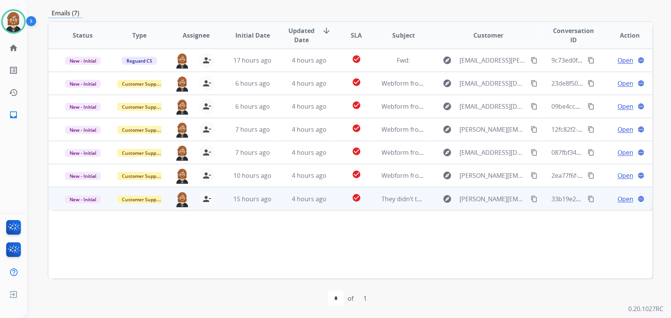
click at [337, 202] on td "check_circle" at bounding box center [350, 198] width 38 height 23
click at [623, 200] on span "Open" at bounding box center [626, 198] width 16 height 9
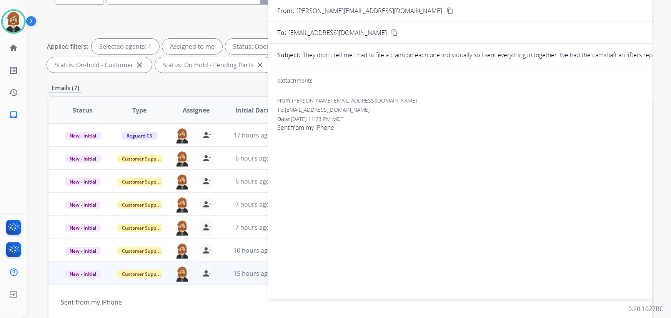
scroll to position [51, 0]
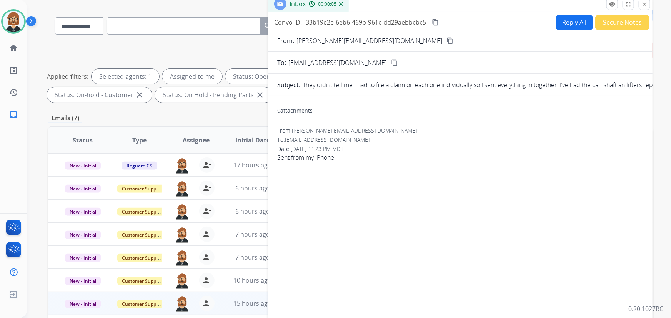
click at [446, 40] on mat-icon "content_copy" at bounding box center [449, 40] width 7 height 7
copy div "Subject:"
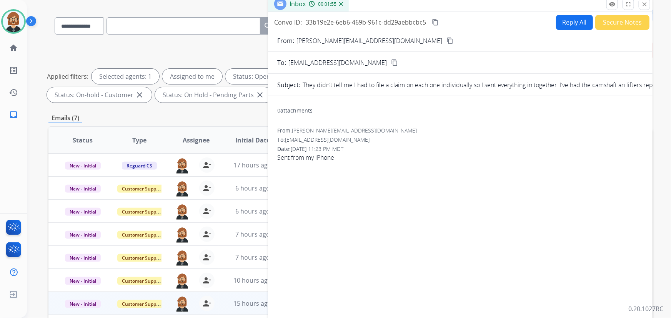
click at [130, 119] on div "Emails (7)" at bounding box center [350, 118] width 604 height 10
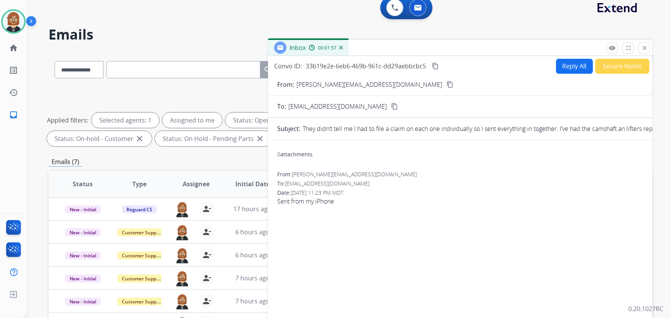
scroll to position [0, 0]
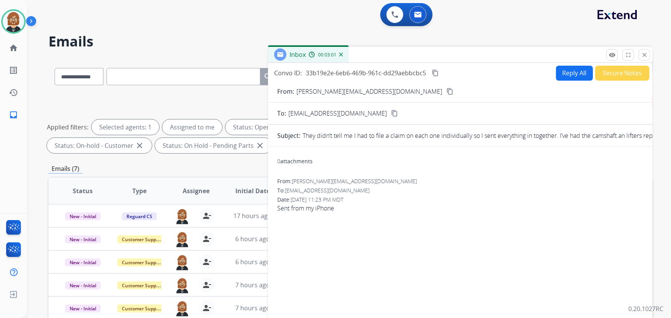
click at [237, 163] on div "**********" at bounding box center [350, 266] width 604 height 416
click at [647, 56] on mat-icon "close" at bounding box center [644, 55] width 7 height 7
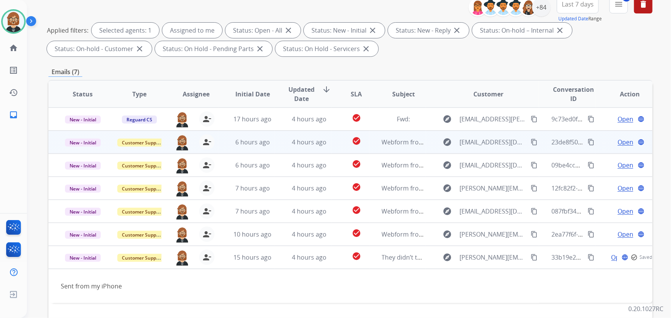
scroll to position [156, 0]
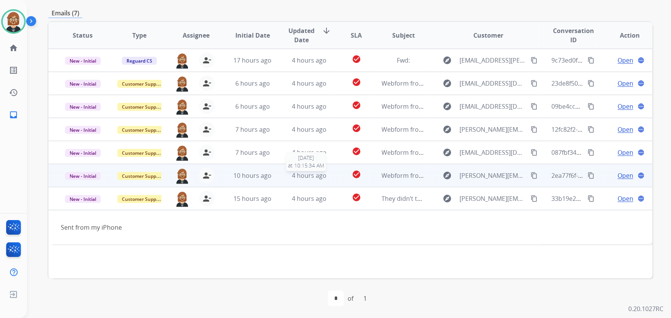
click at [311, 177] on span "4 hours ago" at bounding box center [309, 176] width 35 height 8
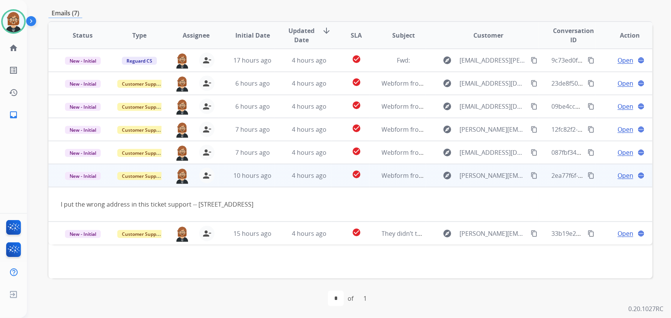
click at [532, 176] on mat-icon "content_copy" at bounding box center [534, 175] width 7 height 7
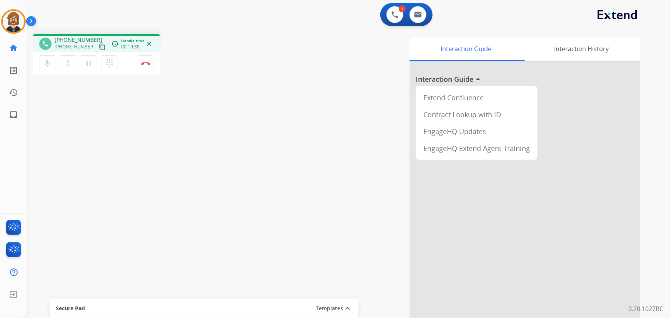
click at [73, 120] on div "phone +17326883260 +17326883260 content_copy access_time Call metrics Queue 00:…" at bounding box center [340, 188] width 626 height 321
click at [146, 64] on img at bounding box center [145, 64] width 9 height 4
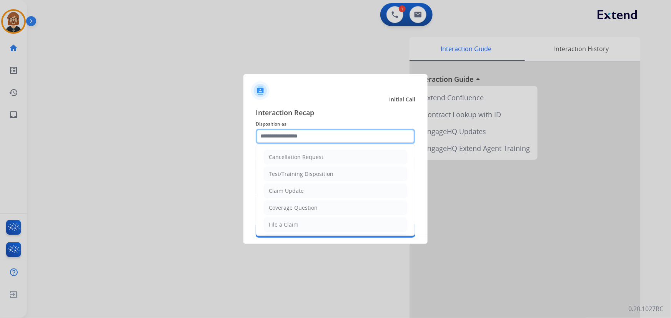
click at [319, 131] on input "text" at bounding box center [336, 136] width 160 height 15
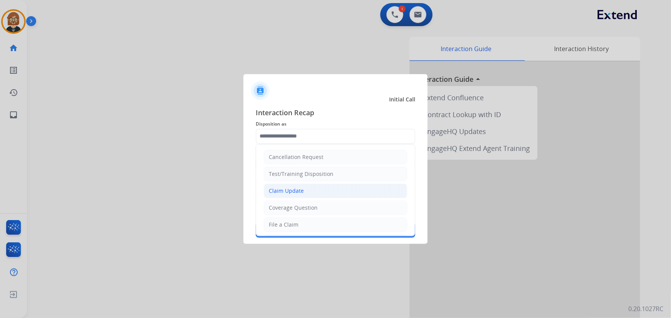
click at [326, 188] on li "Claim Update" at bounding box center [335, 191] width 143 height 15
type input "**********"
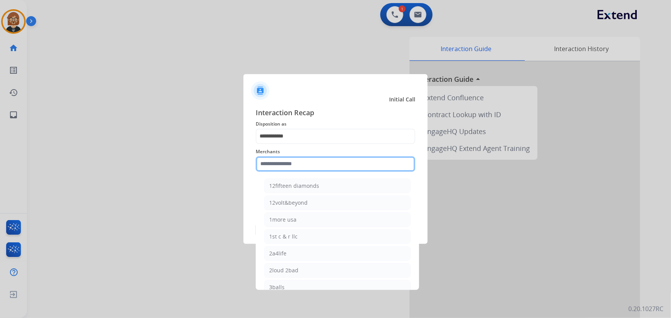
click at [328, 165] on input "text" at bounding box center [336, 164] width 160 height 15
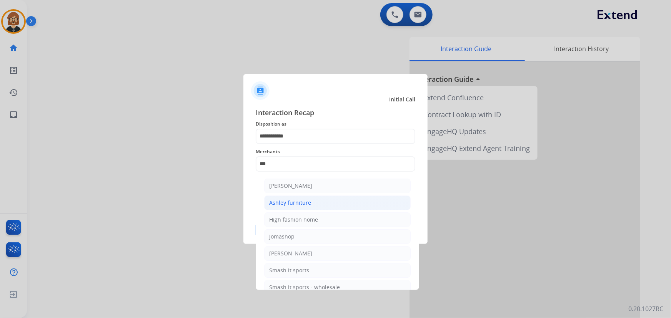
click at [317, 204] on li "Ashley furniture" at bounding box center [337, 203] width 147 height 15
type input "**********"
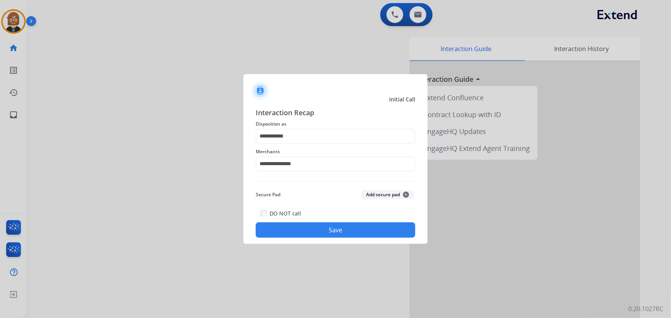
click at [348, 226] on button "Save" at bounding box center [336, 230] width 160 height 15
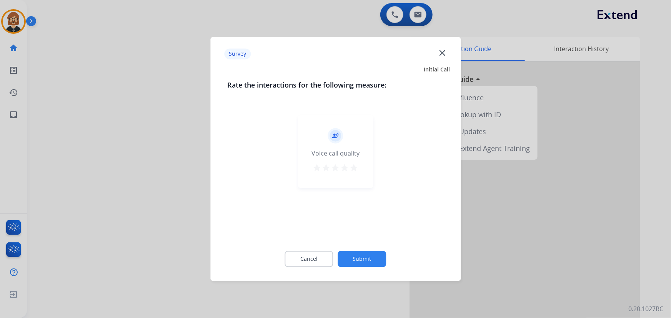
click at [365, 257] on button "Submit" at bounding box center [362, 259] width 48 height 16
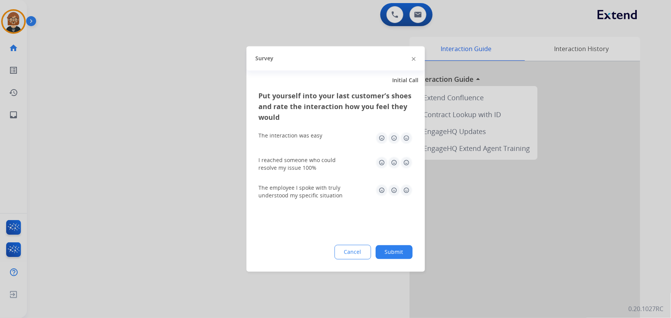
click at [398, 257] on button "Submit" at bounding box center [394, 253] width 37 height 14
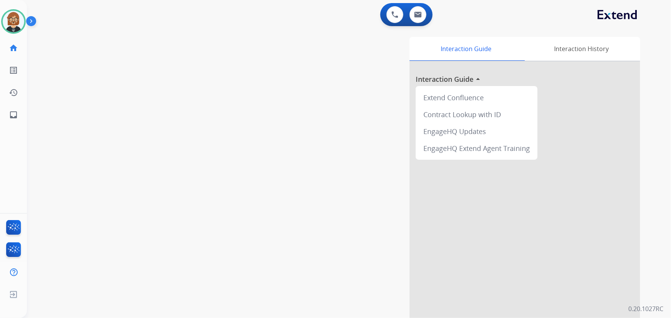
click at [578, 210] on div at bounding box center [525, 205] width 231 height 287
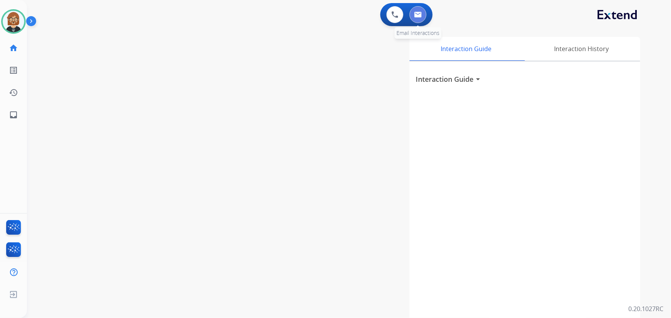
click at [423, 15] on button at bounding box center [418, 14] width 17 height 17
select select "**********"
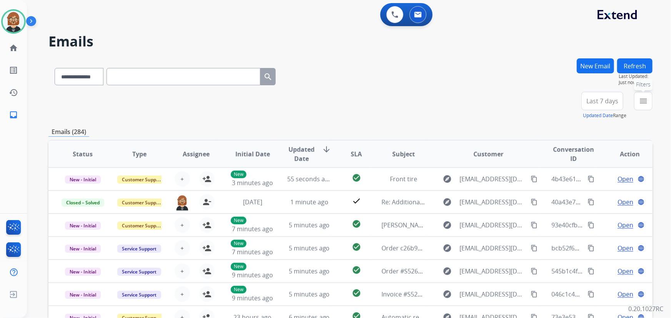
click at [646, 105] on mat-icon "menu" at bounding box center [643, 101] width 9 height 9
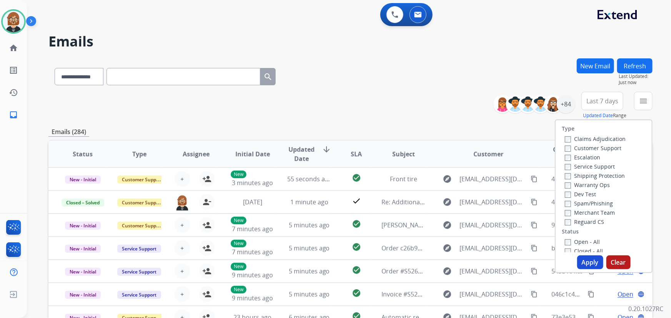
click at [579, 243] on label "Open - All" at bounding box center [582, 241] width 35 height 7
click at [592, 270] on div "Type Claims Adjudication Customer Support Escalation Service Support Shipping P…" at bounding box center [604, 197] width 98 height 154
click at [588, 265] on button "Apply" at bounding box center [590, 263] width 26 height 14
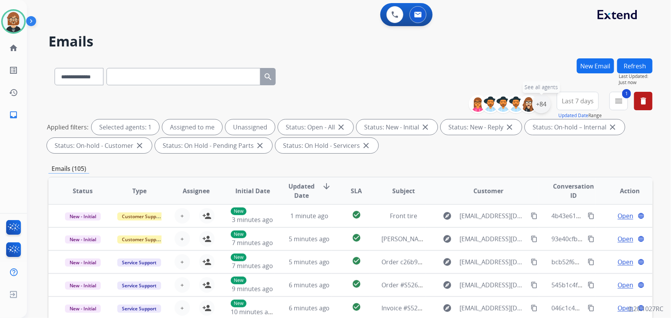
click at [537, 108] on div "+84" at bounding box center [541, 104] width 18 height 18
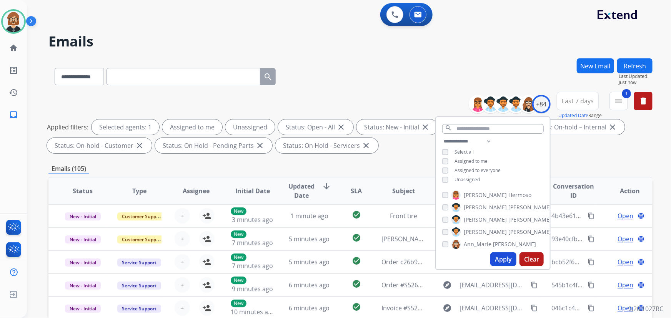
click at [481, 180] on div "**********" at bounding box center [493, 161] width 114 height 49
click at [469, 178] on span "Unassigned" at bounding box center [467, 180] width 25 height 7
click at [501, 258] on button "Apply" at bounding box center [503, 260] width 26 height 14
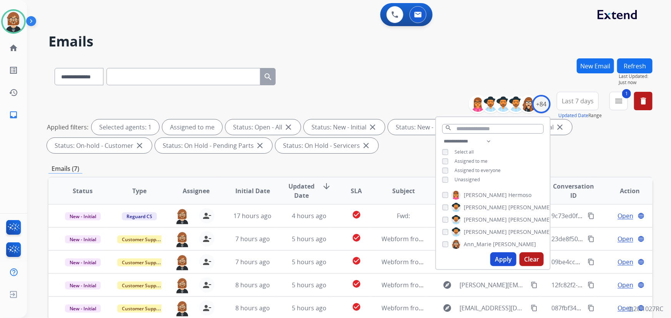
click at [378, 165] on div "Emails (7)" at bounding box center [350, 169] width 604 height 10
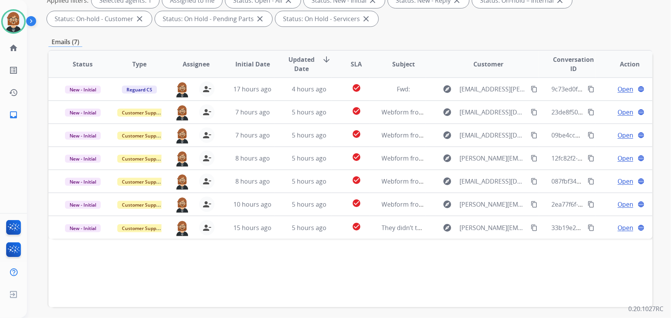
scroll to position [140, 0]
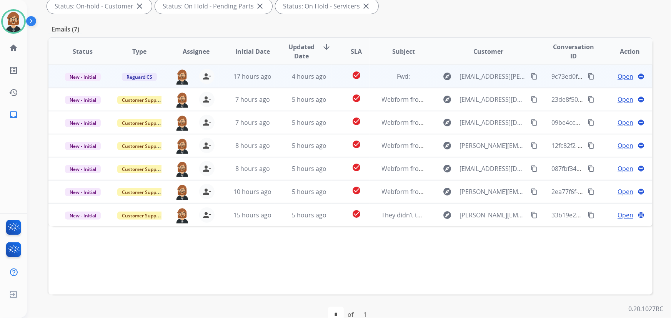
click at [385, 81] on td "Fwd:" at bounding box center [398, 76] width 57 height 23
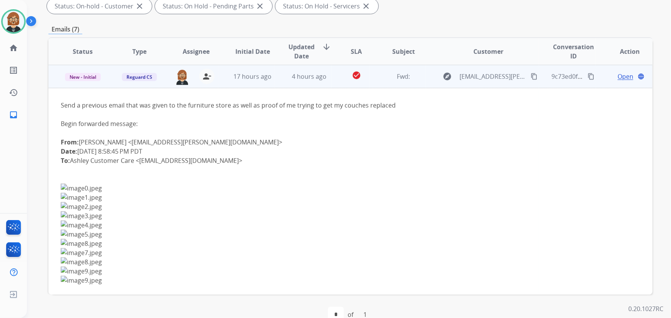
click at [618, 77] on span "Open" at bounding box center [626, 76] width 16 height 9
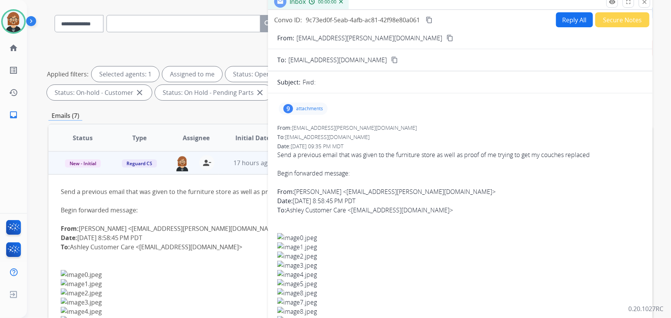
scroll to position [0, 0]
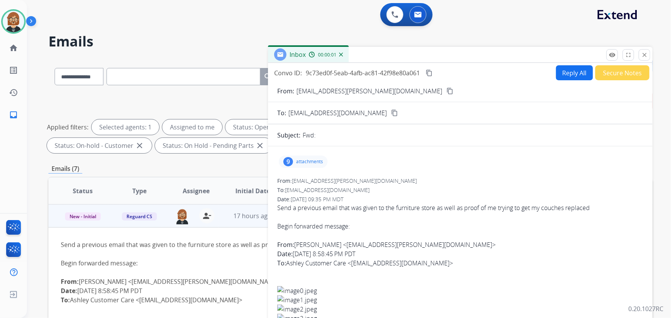
click at [602, 69] on button "Secure Notes" at bounding box center [622, 72] width 54 height 15
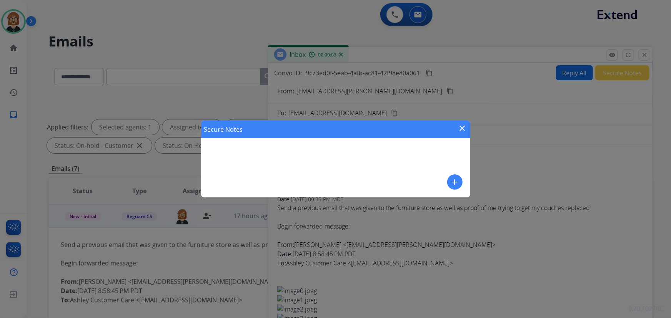
click at [385, 166] on div "Secure Notes close add" at bounding box center [335, 159] width 269 height 77
click at [455, 185] on mat-icon "add" at bounding box center [454, 182] width 9 height 9
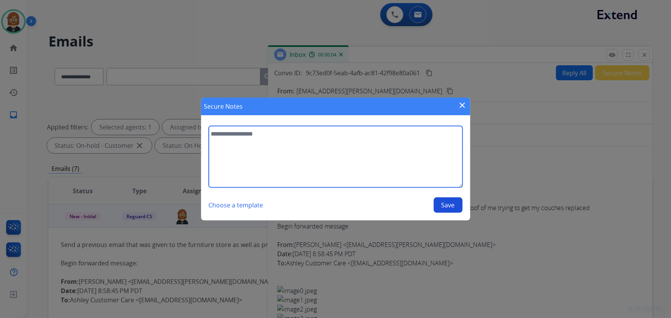
click at [393, 169] on textarea at bounding box center [336, 157] width 254 height 62
type textarea "**********"
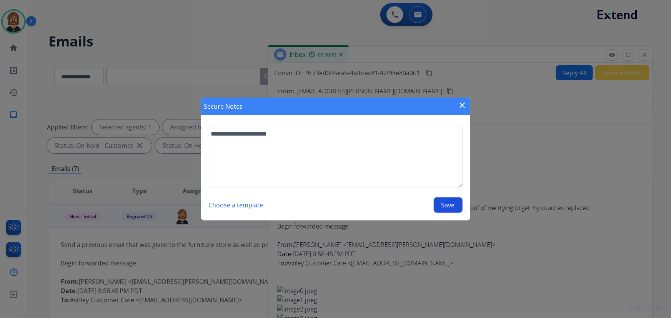
click at [455, 200] on button "Save" at bounding box center [448, 205] width 29 height 15
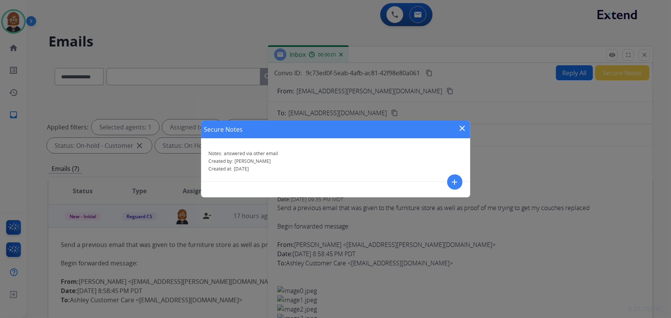
click at [459, 132] on mat-icon "close" at bounding box center [462, 128] width 9 height 9
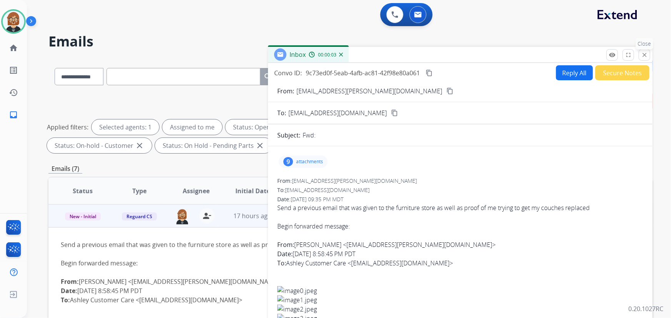
click at [646, 53] on mat-icon "close" at bounding box center [644, 55] width 7 height 7
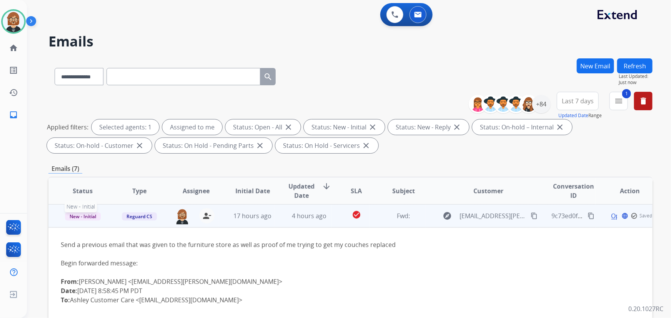
click at [83, 218] on span "New - Initial" at bounding box center [83, 217] width 36 height 8
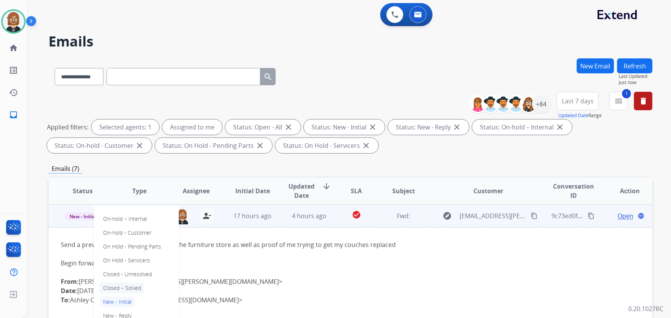
click at [136, 288] on p "Closed – Solved" at bounding box center [122, 288] width 44 height 11
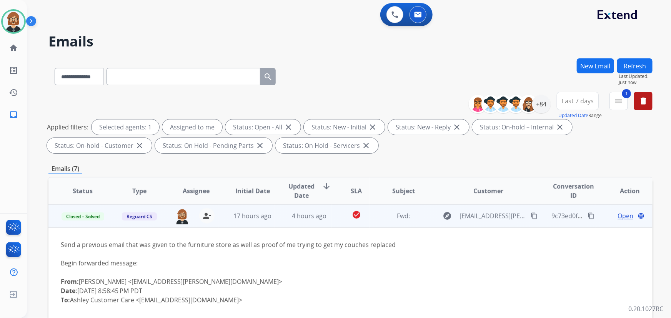
click at [634, 65] on button "Refresh" at bounding box center [634, 65] width 35 height 15
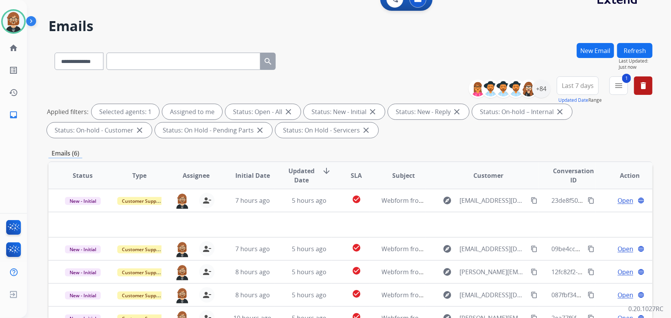
scroll to position [156, 0]
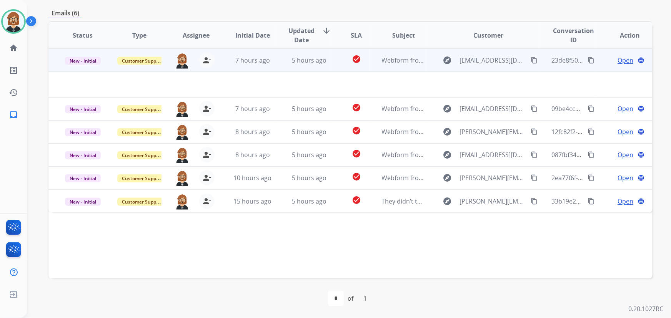
click at [297, 65] on td "5 hours ago" at bounding box center [303, 60] width 57 height 23
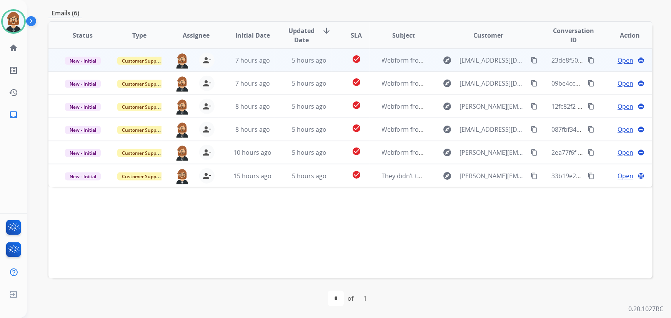
click at [297, 65] on td "5 hours ago" at bounding box center [303, 60] width 57 height 23
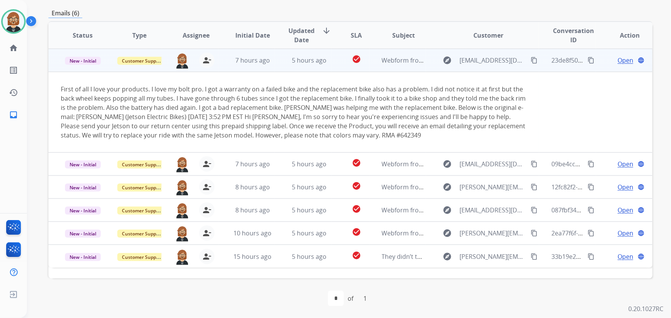
click at [622, 60] on span "Open" at bounding box center [626, 60] width 16 height 9
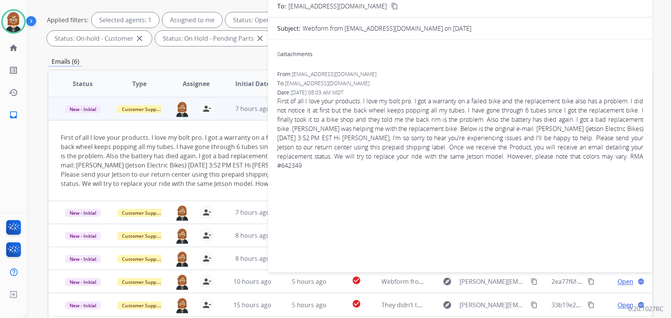
scroll to position [16, 0]
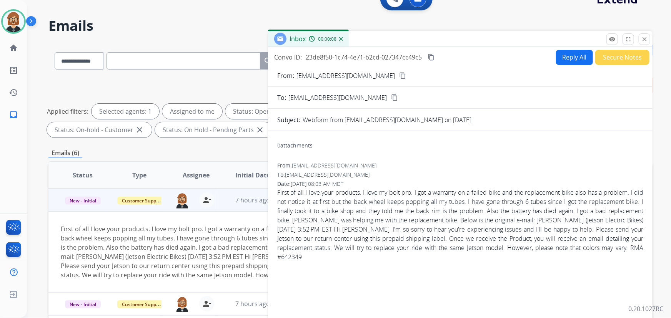
click at [399, 77] on mat-icon "content_copy" at bounding box center [402, 75] width 7 height 7
click at [604, 56] on button "Secure Notes" at bounding box center [622, 57] width 54 height 15
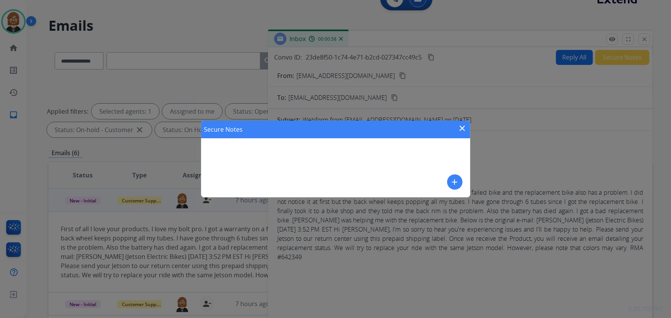
click at [451, 182] on mat-icon "add" at bounding box center [454, 182] width 9 height 9
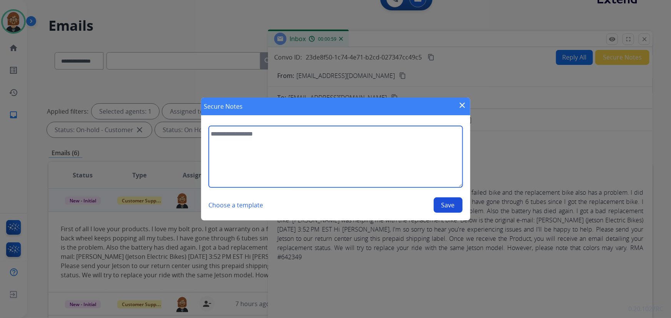
click at [379, 162] on textarea at bounding box center [336, 157] width 254 height 62
type textarea "**********"
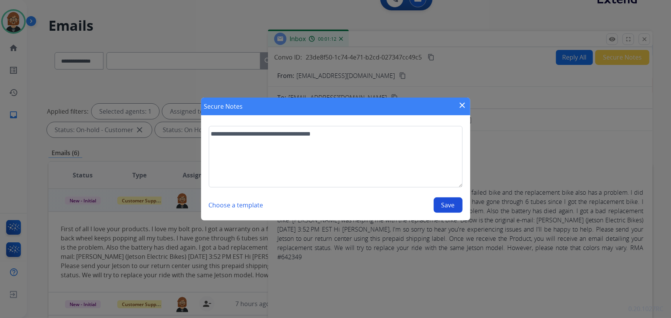
click at [458, 207] on button "Save" at bounding box center [448, 205] width 29 height 15
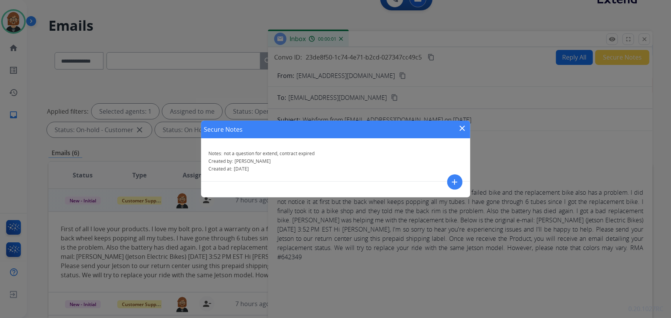
click at [461, 130] on mat-icon "close" at bounding box center [462, 128] width 9 height 9
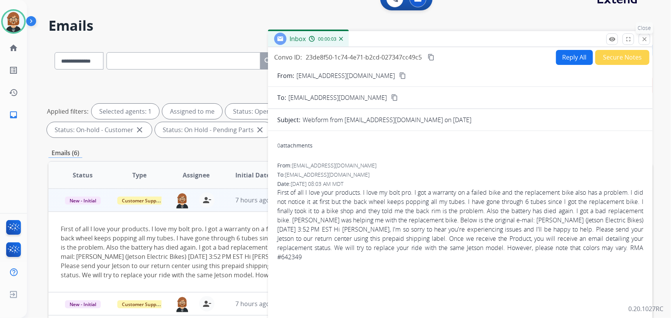
click at [642, 38] on mat-icon "close" at bounding box center [644, 39] width 7 height 7
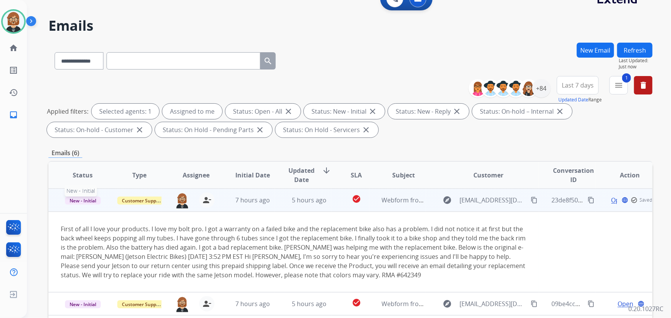
click at [84, 200] on span "New - Initial" at bounding box center [83, 201] width 36 height 8
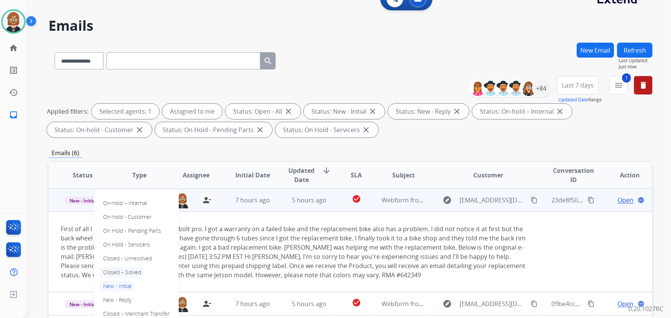
click at [127, 275] on p "Closed – Solved" at bounding box center [122, 272] width 44 height 11
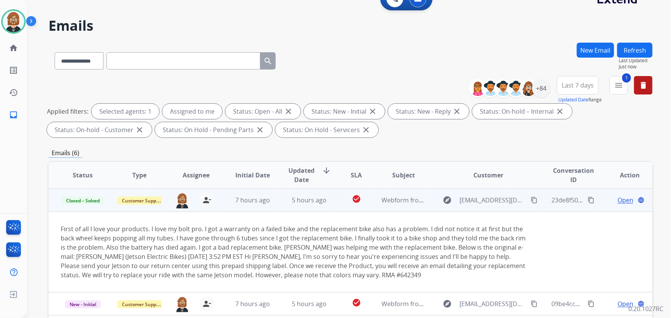
click at [629, 46] on button "Refresh" at bounding box center [634, 50] width 35 height 15
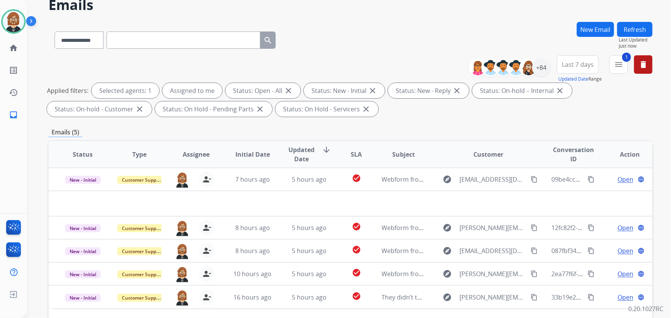
scroll to position [105, 0]
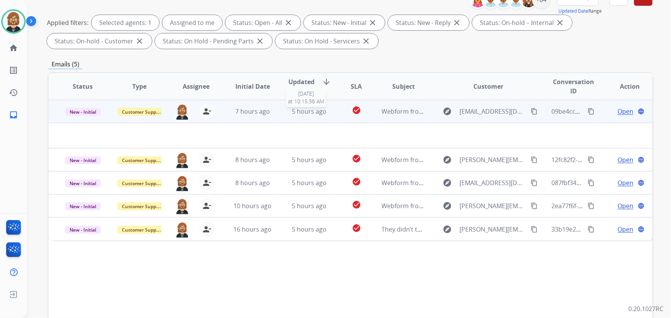
click at [315, 110] on span "5 hours ago" at bounding box center [309, 111] width 35 height 8
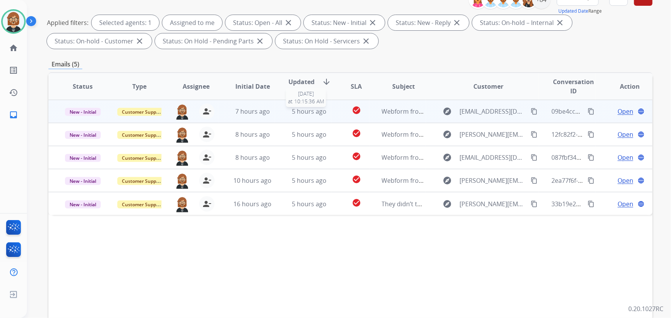
click at [315, 110] on span "5 hours ago" at bounding box center [309, 111] width 35 height 8
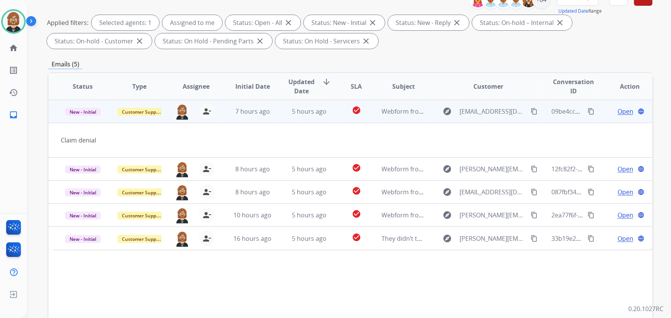
click at [65, 140] on div "Claim denial" at bounding box center [294, 140] width 466 height 9
click at [531, 110] on mat-icon "content_copy" at bounding box center [534, 111] width 7 height 7
click at [618, 109] on span "Open" at bounding box center [626, 111] width 16 height 9
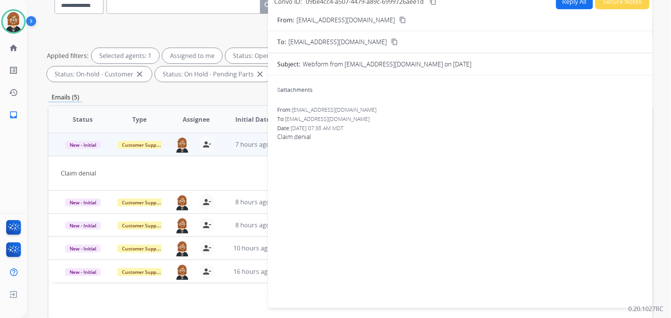
scroll to position [0, 0]
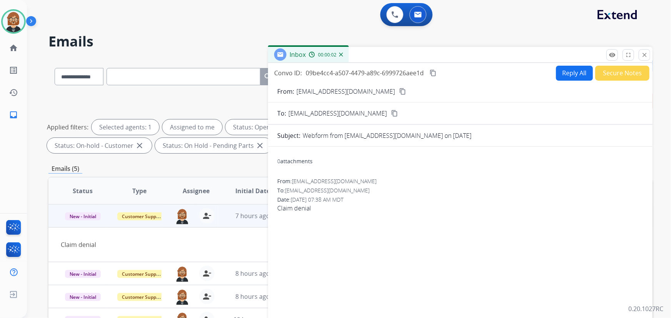
click at [578, 69] on button "Reply All" at bounding box center [574, 73] width 37 height 15
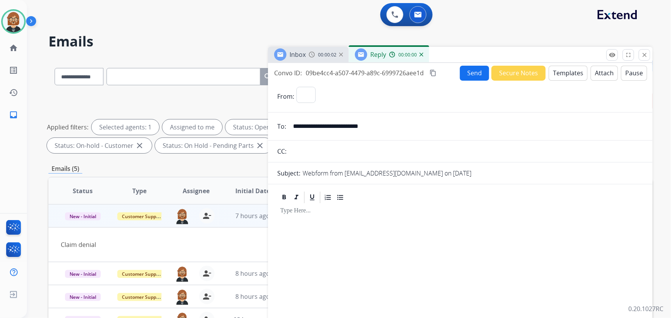
select select "**********"
click at [556, 77] on button "Templates" at bounding box center [568, 73] width 39 height 15
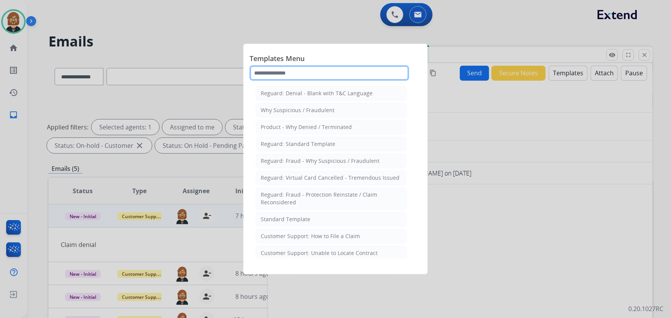
click at [281, 72] on input "text" at bounding box center [330, 72] width 160 height 15
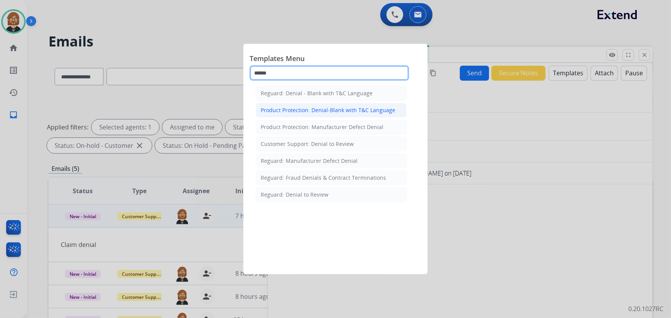
type input "******"
click at [341, 107] on div "Product Protection: Denial-Blank with T&C Language" at bounding box center [328, 111] width 135 height 8
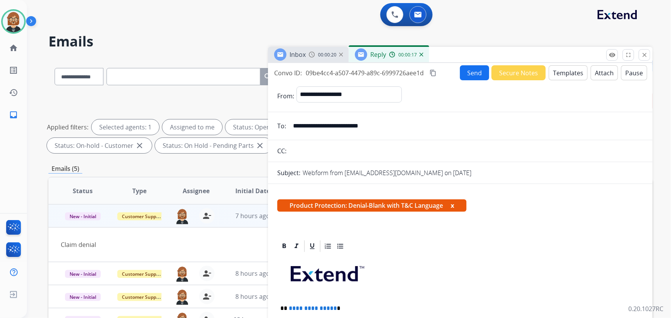
scroll to position [175, 0]
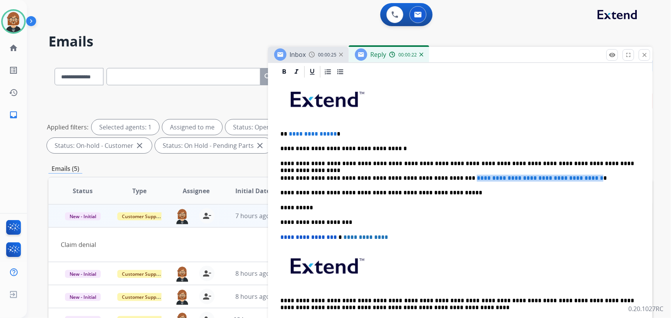
drag, startPoint x: 438, startPoint y: 178, endPoint x: 588, endPoint y: 178, distance: 150.4
click at [588, 178] on span "**********" at bounding box center [540, 178] width 127 height 6
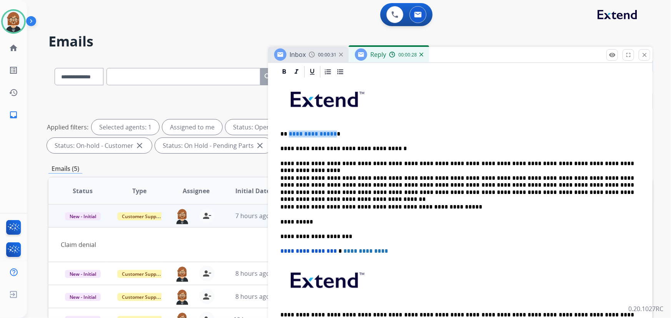
drag, startPoint x: 332, startPoint y: 131, endPoint x: 288, endPoint y: 132, distance: 44.2
click at [288, 132] on p "**********" at bounding box center [457, 134] width 354 height 7
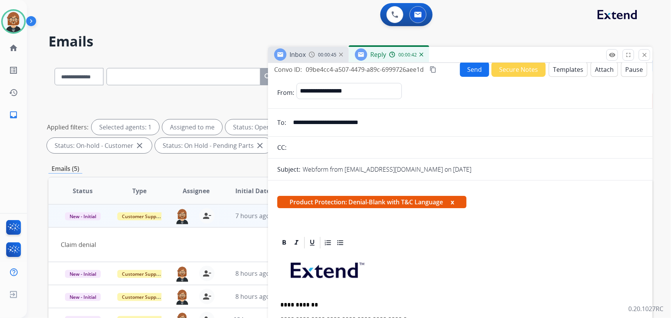
scroll to position [0, 0]
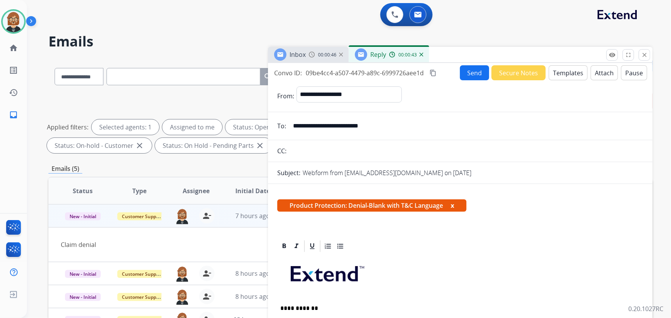
click at [465, 75] on button "Send" at bounding box center [474, 72] width 29 height 15
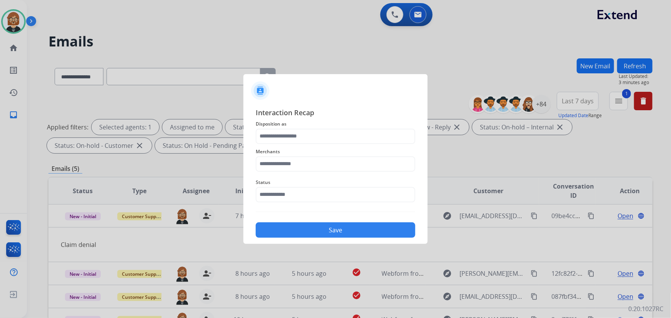
click at [353, 175] on div "Status" at bounding box center [336, 190] width 160 height 31
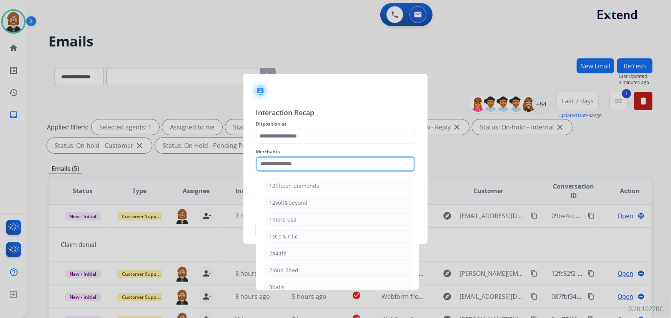
click at [356, 165] on input "text" at bounding box center [336, 164] width 160 height 15
type input "***"
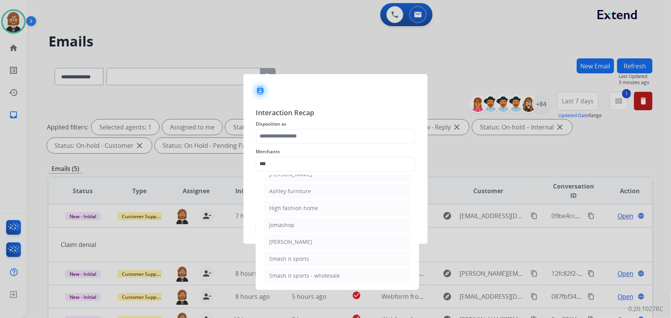
click at [316, 198] on ul "Ashley - Reguard Ashley furniture High fashion home Jomashop Sam ash Smash it s…" at bounding box center [337, 227] width 151 height 128
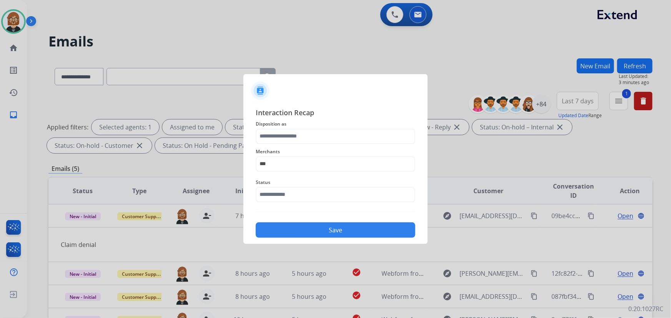
click at [302, 117] on span "Interaction Recap" at bounding box center [336, 113] width 160 height 12
click at [303, 139] on input "text" at bounding box center [336, 136] width 160 height 15
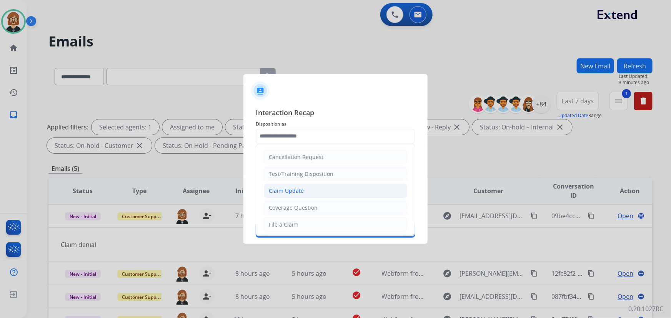
click at [304, 192] on li "Claim Update" at bounding box center [335, 191] width 143 height 15
type input "**********"
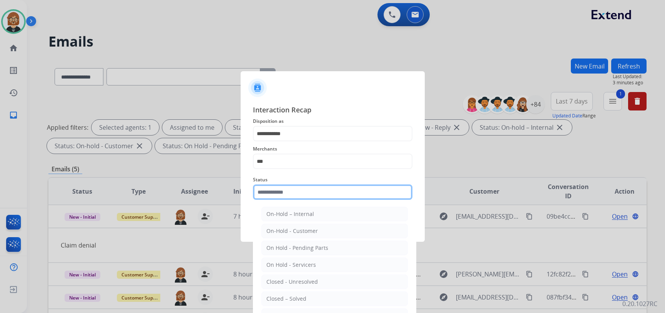
click at [305, 197] on input "text" at bounding box center [333, 191] width 160 height 15
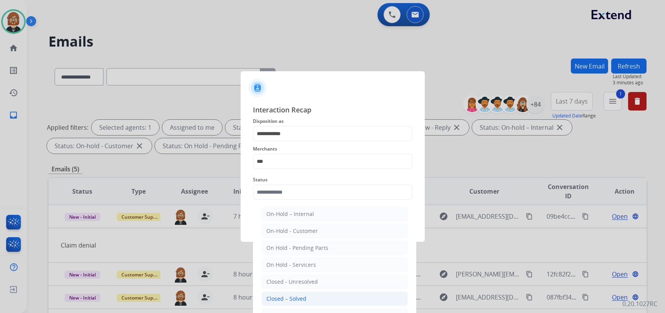
click at [307, 293] on li "Closed – Solved" at bounding box center [334, 298] width 147 height 15
type input "**********"
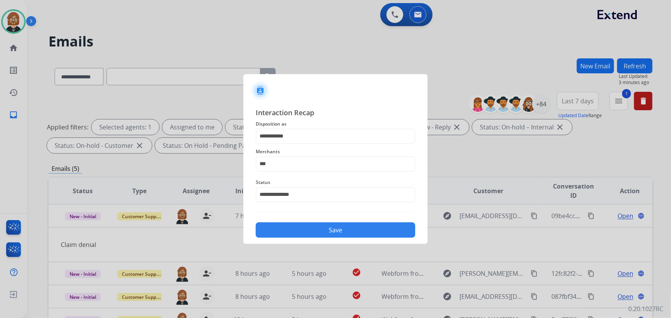
click at [315, 226] on button "Save" at bounding box center [336, 230] width 160 height 15
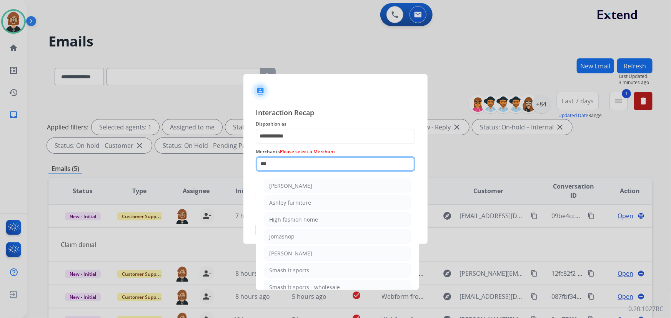
click at [303, 170] on input "***" at bounding box center [336, 164] width 160 height 15
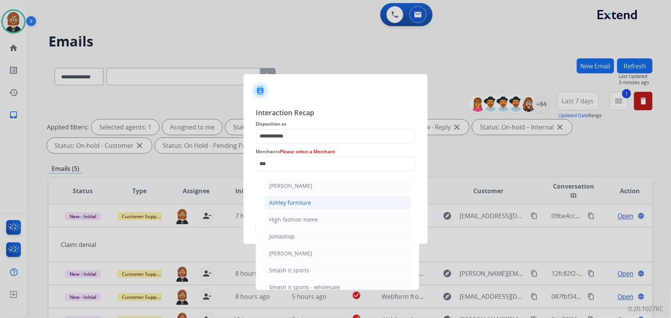
click at [302, 205] on div "Ashley furniture" at bounding box center [290, 203] width 42 height 8
type input "**********"
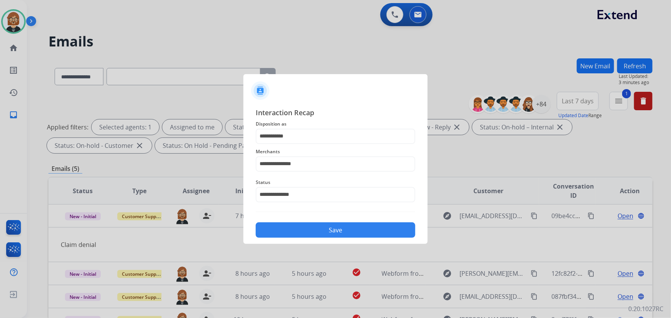
click at [335, 215] on div "**********" at bounding box center [336, 172] width 160 height 131
click at [338, 223] on button "Save" at bounding box center [336, 230] width 160 height 15
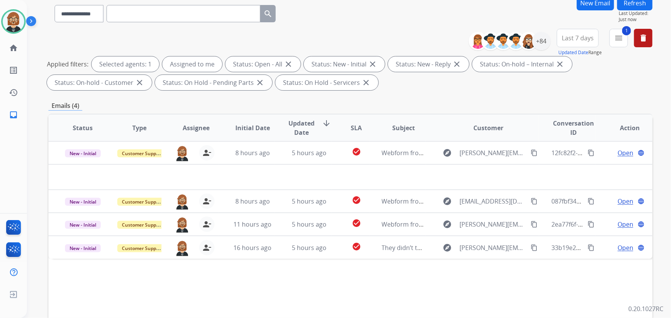
scroll to position [140, 0]
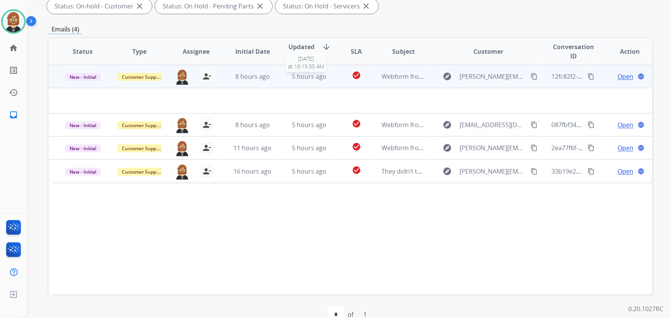
click at [323, 78] on span "5 hours ago" at bounding box center [309, 76] width 35 height 8
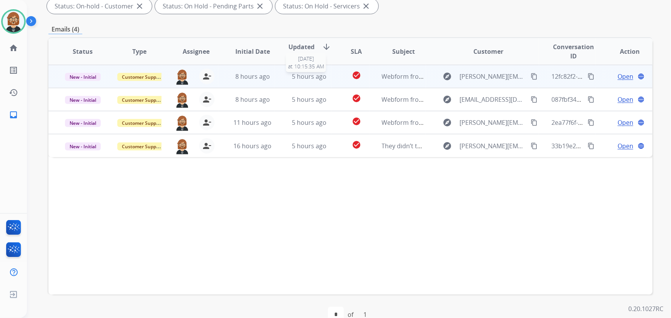
click at [320, 78] on span "5 hours ago" at bounding box center [309, 76] width 35 height 8
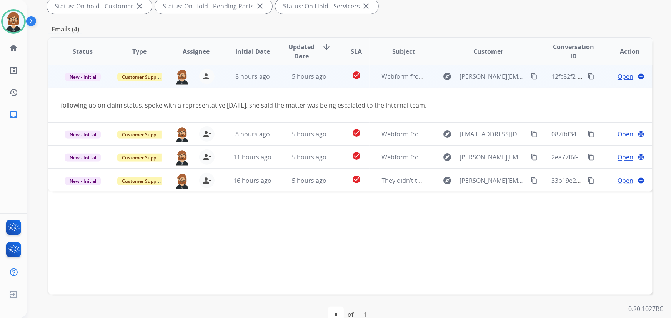
click at [531, 73] on mat-icon "content_copy" at bounding box center [534, 76] width 7 height 7
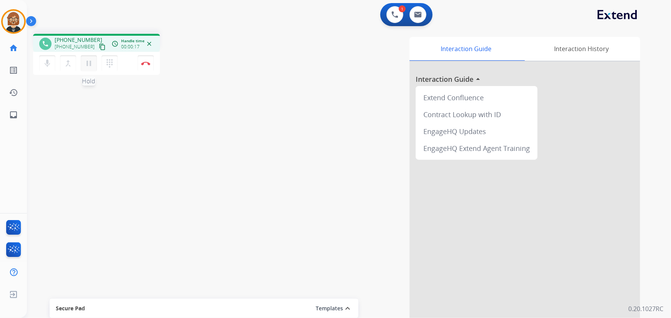
click at [86, 64] on mat-icon "pause" at bounding box center [88, 63] width 9 height 9
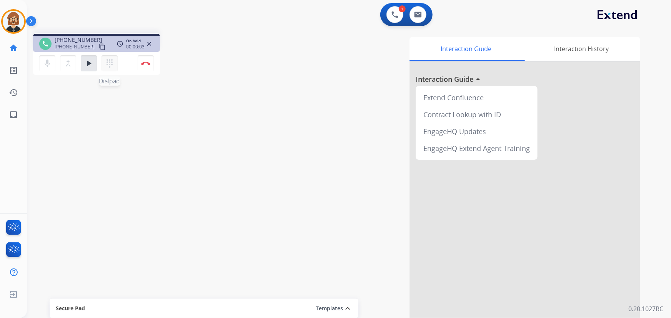
click at [105, 66] on mat-icon "dialpad" at bounding box center [109, 63] width 9 height 9
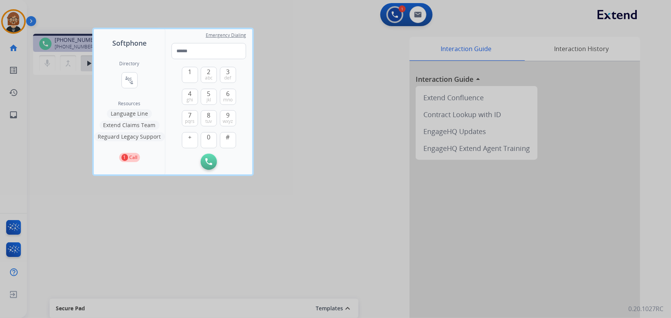
click at [140, 112] on button "Language Line" at bounding box center [129, 113] width 45 height 9
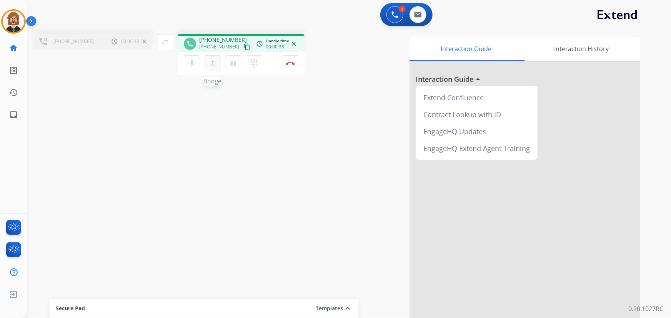
click at [211, 64] on mat-icon "merge_type" at bounding box center [212, 63] width 9 height 9
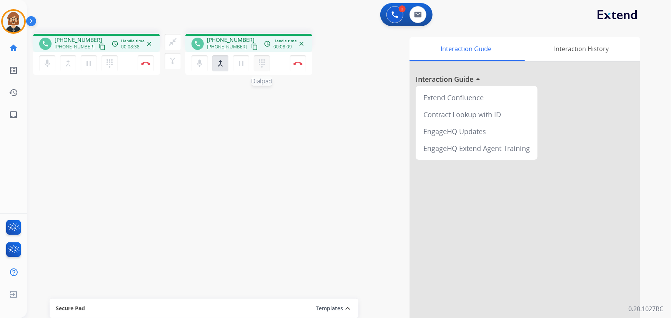
click at [114, 64] on mat-icon "dialpad" at bounding box center [109, 63] width 9 height 9
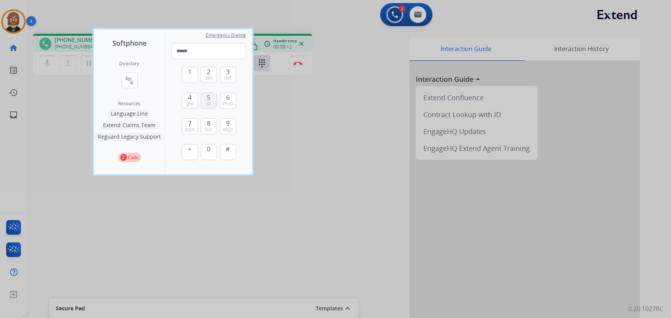
click at [211, 104] on button "5 jkl" at bounding box center [209, 101] width 16 height 16
click at [207, 107] on button "5 jkl" at bounding box center [209, 101] width 16 height 16
type input "**"
click at [184, 209] on div at bounding box center [335, 159] width 671 height 318
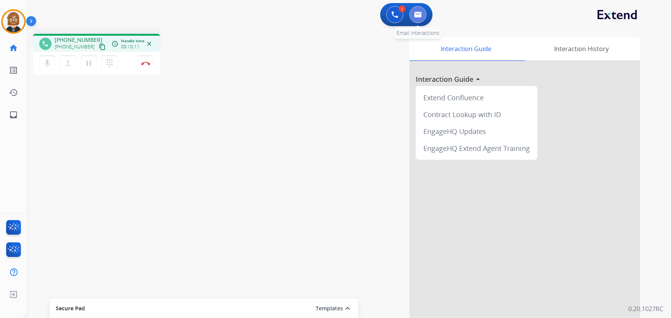
click at [418, 14] on img at bounding box center [418, 15] width 8 height 6
select select "**********"
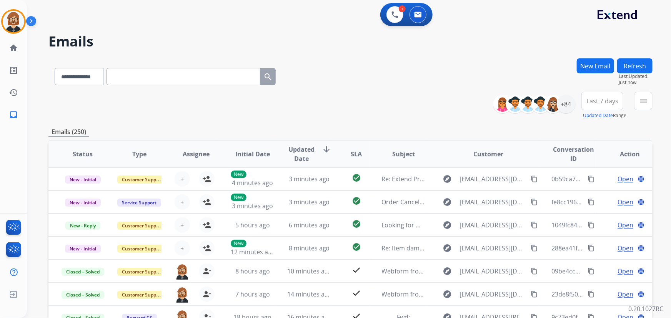
click at [593, 66] on button "New Email" at bounding box center [595, 65] width 37 height 15
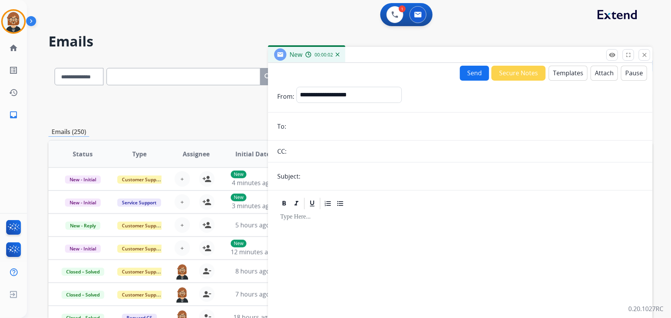
click at [356, 127] on input "email" at bounding box center [465, 126] width 355 height 15
paste input "**********"
type input "**********"
click at [357, 88] on select "**********" at bounding box center [348, 94] width 105 height 15
select select "**********"
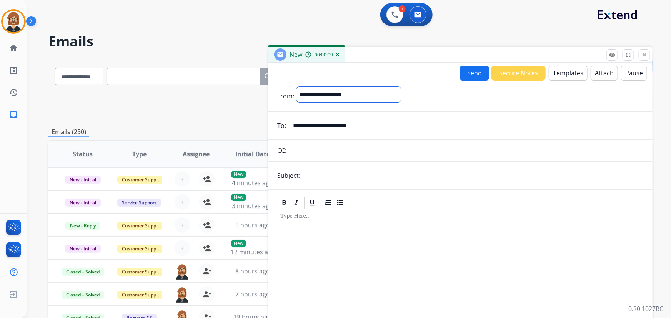
click at [296, 87] on select "**********" at bounding box center [348, 94] width 105 height 15
click at [355, 177] on input "text" at bounding box center [473, 176] width 341 height 15
type input "**********"
click at [561, 75] on button "Templates" at bounding box center [568, 73] width 39 height 15
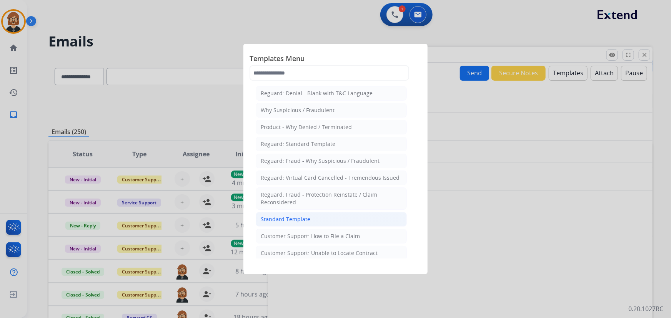
click at [289, 220] on div "Standard Template" at bounding box center [286, 220] width 50 height 8
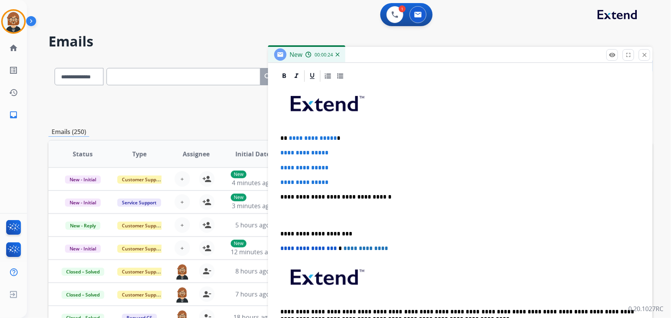
scroll to position [177, 0]
drag, startPoint x: 337, startPoint y: 180, endPoint x: 276, endPoint y: 152, distance: 67.6
click at [276, 152] on div "**********" at bounding box center [460, 207] width 385 height 277
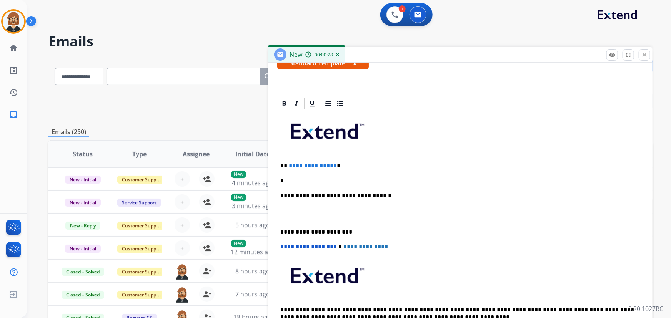
scroll to position [147, 0]
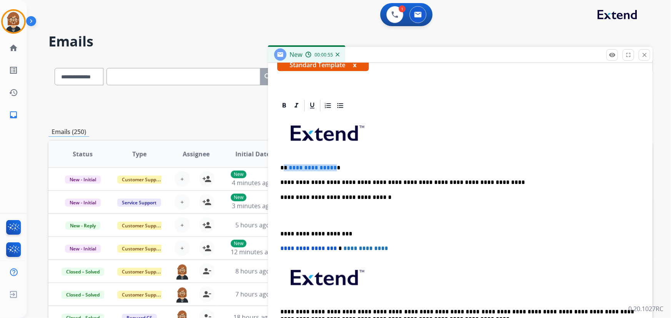
drag, startPoint x: 285, startPoint y: 168, endPoint x: 331, endPoint y: 165, distance: 46.3
click at [331, 165] on p "**********" at bounding box center [457, 168] width 354 height 7
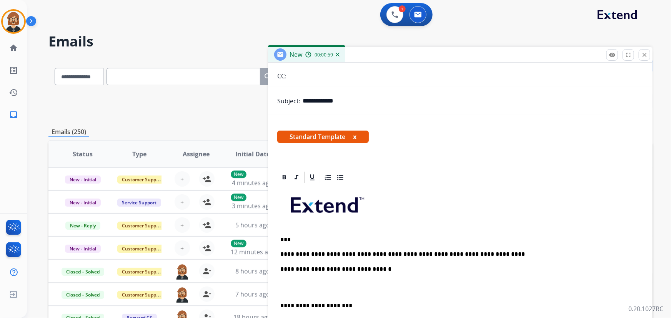
scroll to position [0, 0]
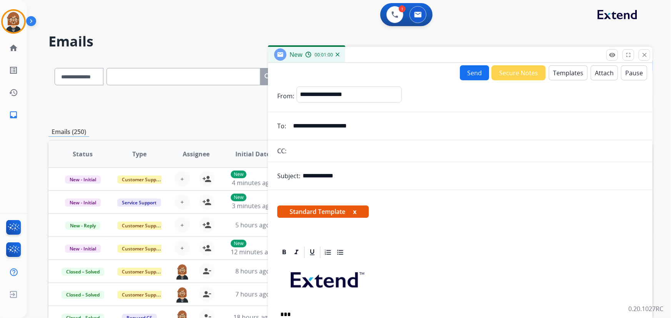
click at [474, 72] on button "Send" at bounding box center [474, 72] width 29 height 15
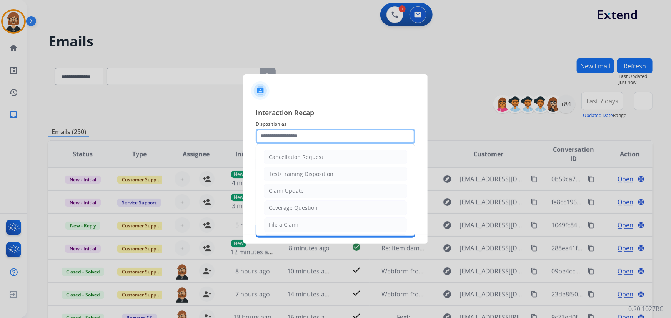
click at [316, 142] on input "text" at bounding box center [336, 136] width 160 height 15
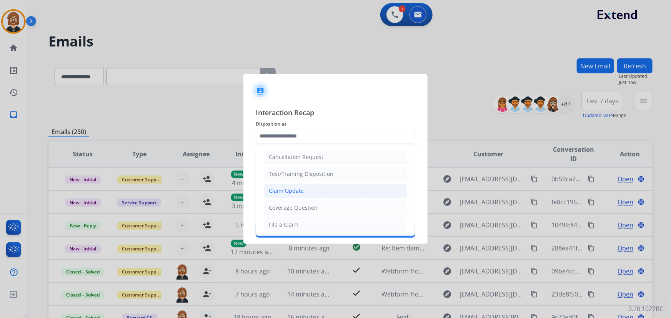
click at [319, 192] on li "Claim Update" at bounding box center [335, 191] width 143 height 15
type input "**********"
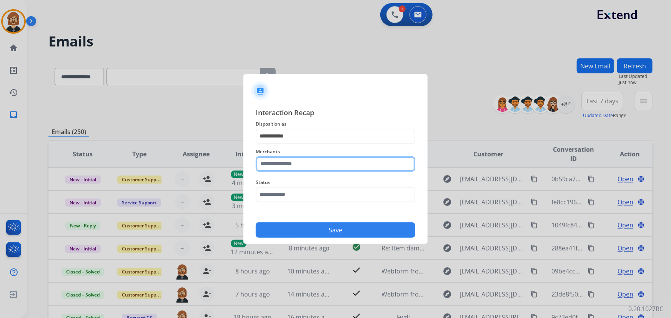
click at [329, 171] on input "text" at bounding box center [336, 164] width 160 height 15
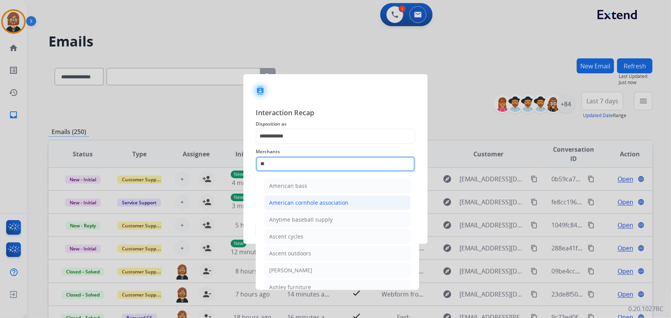
type input "*"
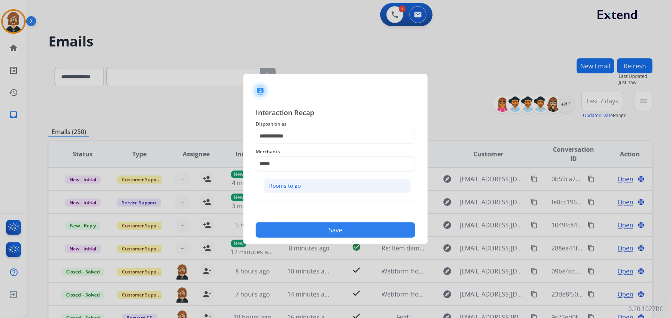
click at [338, 180] on li "Rooms to go" at bounding box center [337, 186] width 147 height 15
type input "**********"
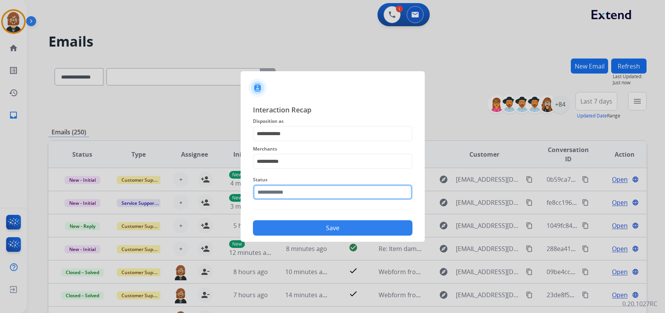
click at [335, 200] on div "Status" at bounding box center [333, 187] width 160 height 31
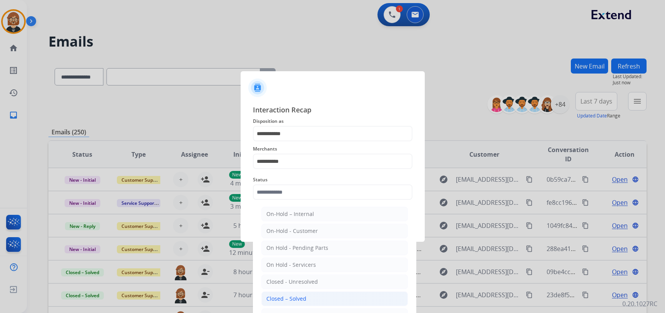
click at [322, 295] on li "Closed – Solved" at bounding box center [334, 298] width 147 height 15
type input "**********"
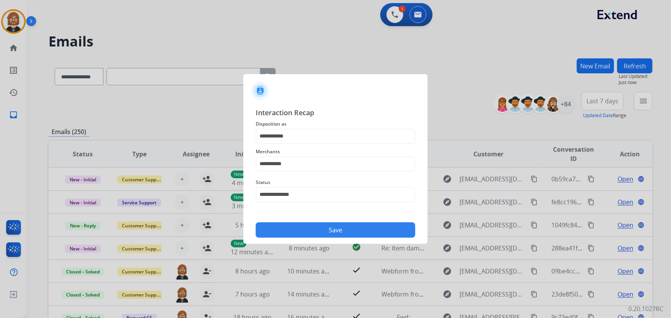
click at [332, 239] on div "**********" at bounding box center [335, 172] width 184 height 143
click at [332, 236] on button "Save" at bounding box center [336, 230] width 160 height 15
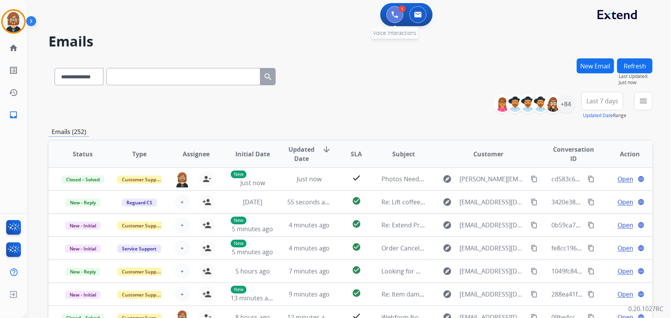
click at [396, 16] on img at bounding box center [394, 14] width 7 height 7
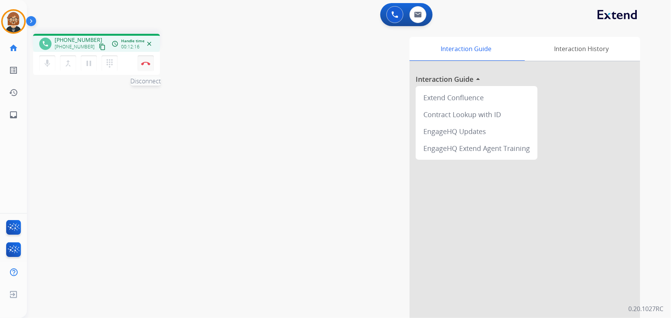
click at [145, 63] on img at bounding box center [145, 64] width 9 height 4
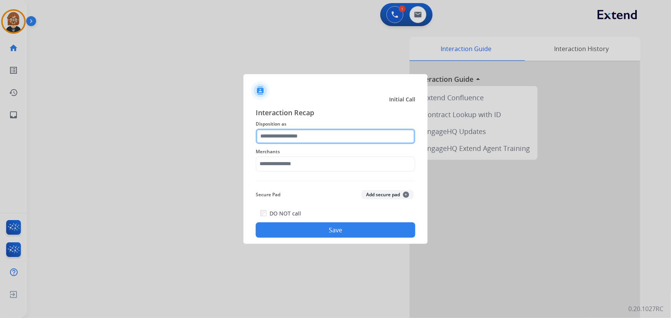
click at [358, 137] on input "text" at bounding box center [336, 136] width 160 height 15
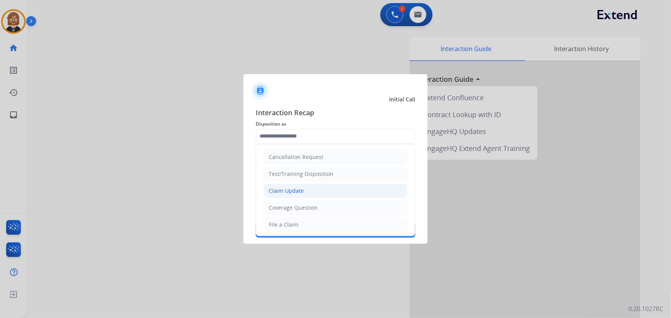
click at [338, 191] on li "Claim Update" at bounding box center [335, 191] width 143 height 15
type input "**********"
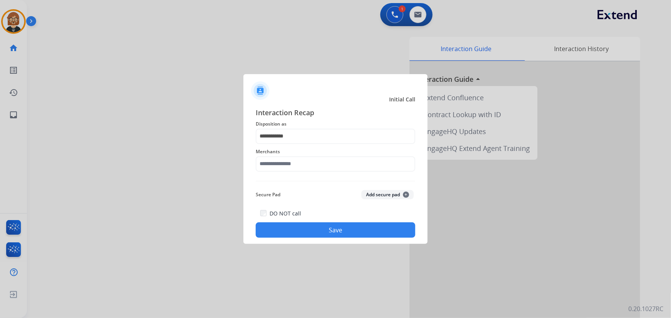
click at [335, 172] on div "Merchants" at bounding box center [336, 159] width 160 height 31
click at [335, 166] on input "text" at bounding box center [336, 164] width 160 height 15
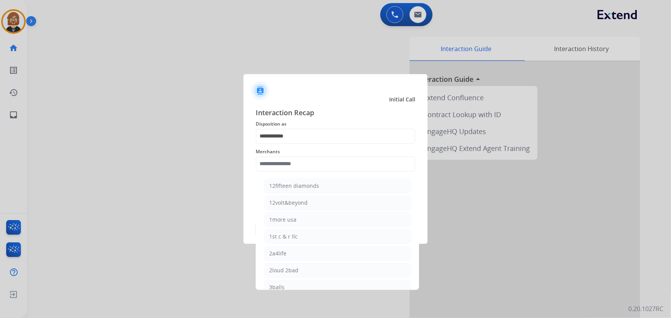
click at [327, 150] on span "Merchants" at bounding box center [336, 151] width 160 height 9
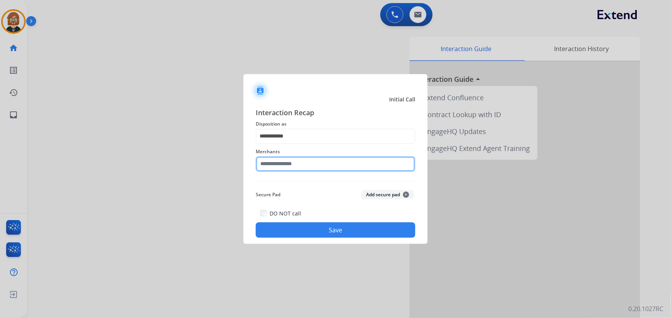
click at [320, 164] on input "text" at bounding box center [336, 164] width 160 height 15
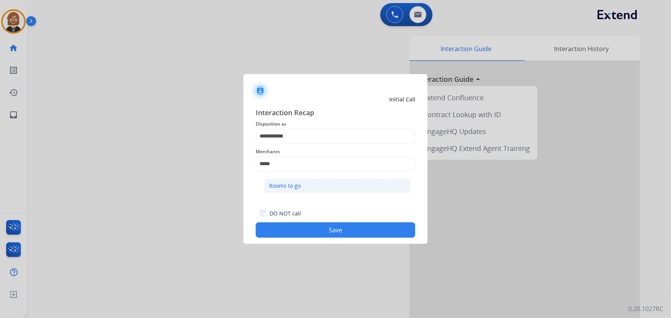
click at [309, 187] on li "Rooms to go" at bounding box center [337, 186] width 147 height 15
type input "**********"
click at [334, 228] on button "Save" at bounding box center [336, 230] width 160 height 15
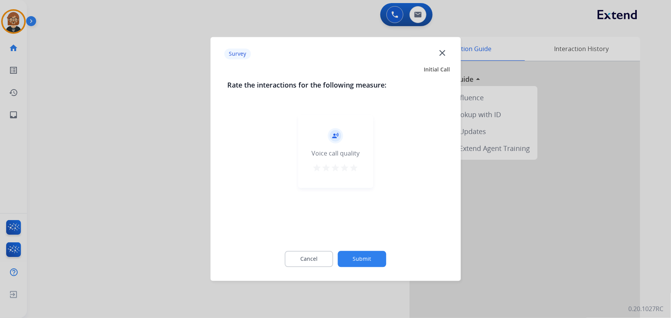
click at [370, 261] on button "Submit" at bounding box center [362, 259] width 48 height 16
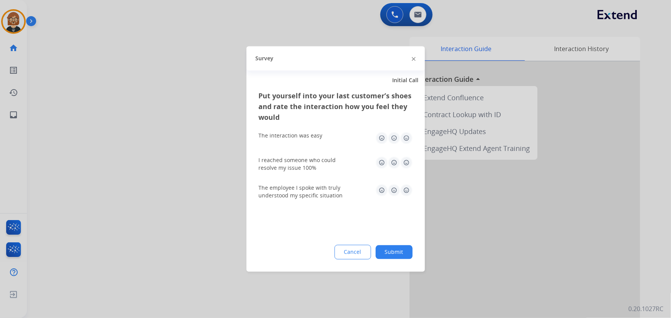
click at [392, 251] on button "Submit" at bounding box center [394, 253] width 37 height 14
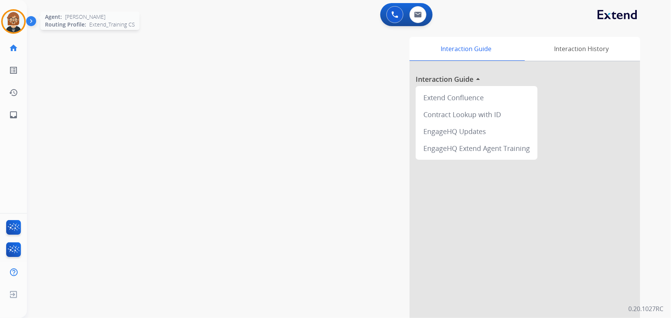
click at [17, 20] on img at bounding box center [14, 22] width 22 height 22
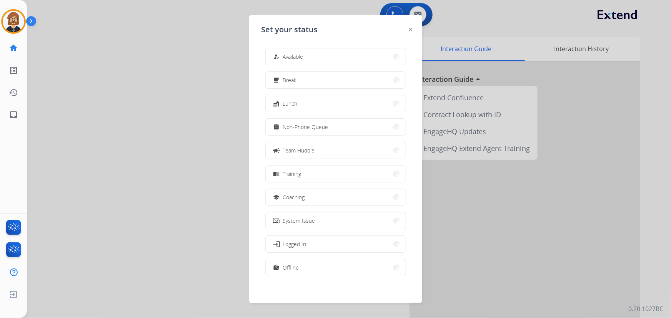
click at [422, 8] on div at bounding box center [335, 159] width 671 height 318
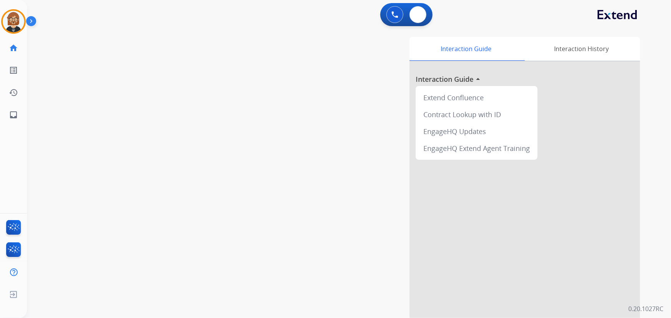
click at [422, 8] on button at bounding box center [418, 14] width 17 height 17
select select "**********"
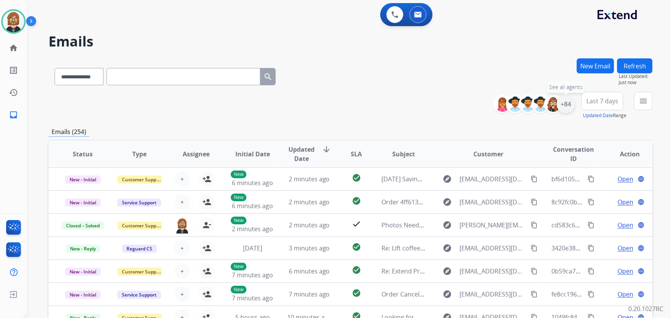
click at [568, 107] on div "+84" at bounding box center [566, 104] width 18 height 18
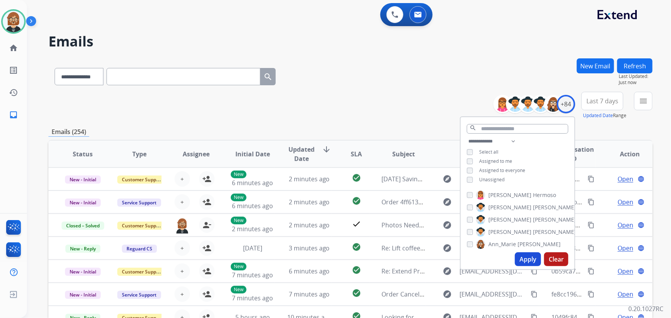
click at [480, 180] on span "Unassigned" at bounding box center [491, 180] width 25 height 7
click at [518, 257] on button "Apply" at bounding box center [528, 260] width 26 height 14
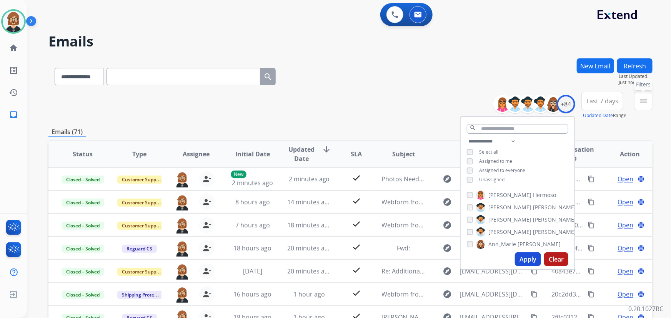
click at [646, 99] on mat-icon "menu" at bounding box center [643, 101] width 9 height 9
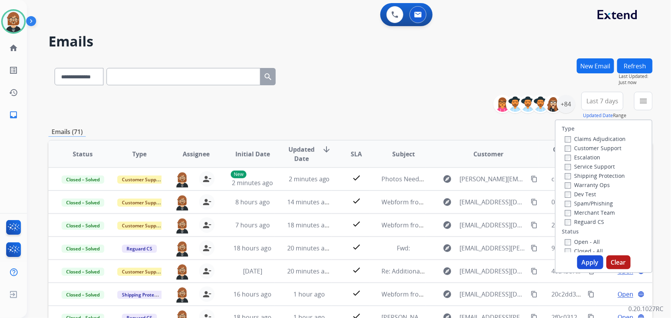
click at [574, 245] on label "Open - All" at bounding box center [582, 241] width 35 height 7
click at [586, 263] on button "Apply" at bounding box center [590, 263] width 26 height 14
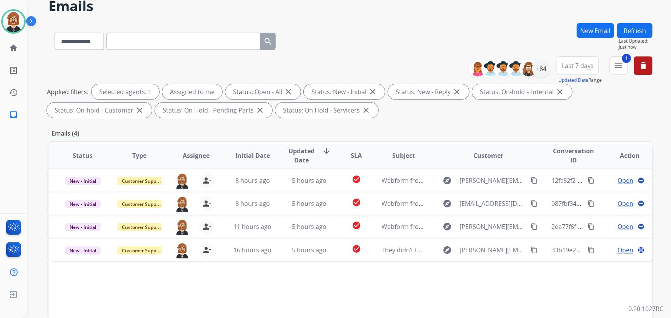
scroll to position [35, 0]
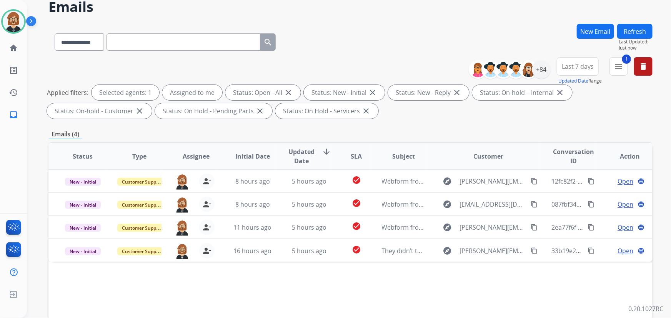
click at [632, 31] on button "Refresh" at bounding box center [634, 31] width 35 height 15
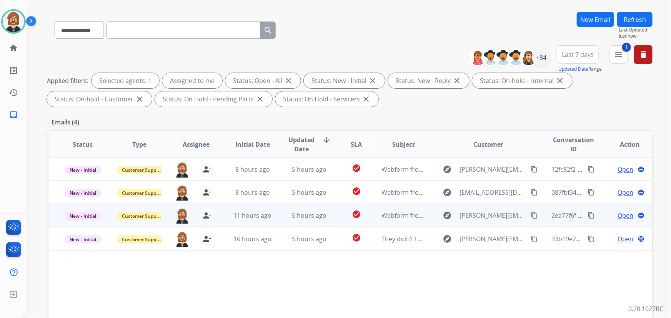
scroll to position [70, 0]
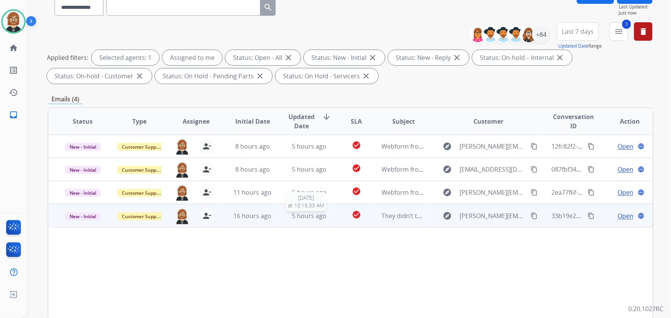
click at [322, 219] on span "5 hours ago" at bounding box center [309, 216] width 35 height 8
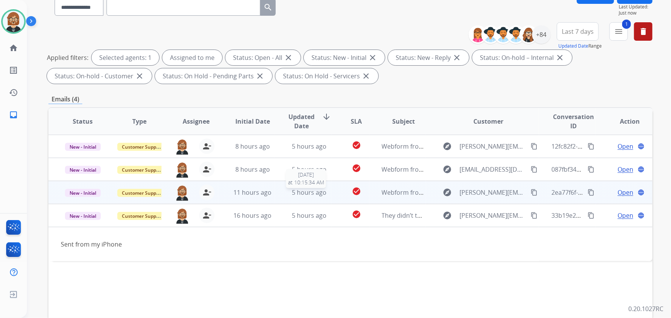
click at [327, 191] on div "5 hours ago" at bounding box center [309, 192] width 44 height 9
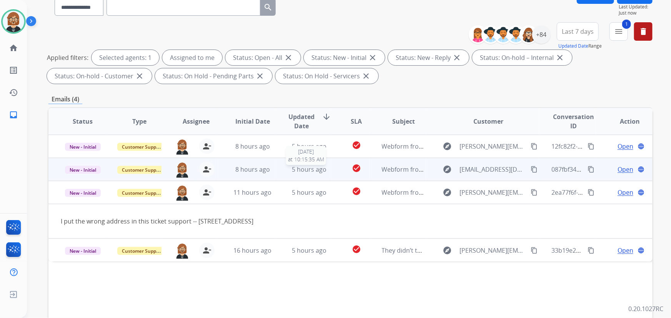
click at [325, 168] on div "5 hours ago" at bounding box center [309, 169] width 44 height 9
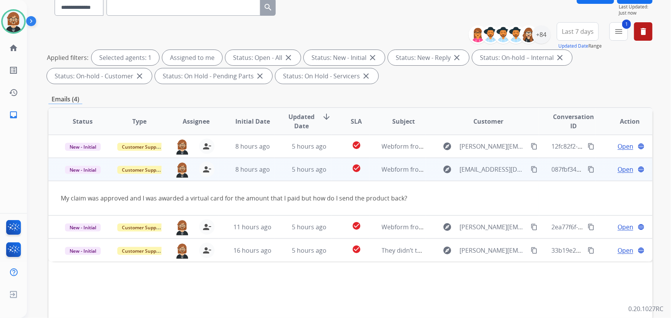
click at [531, 168] on mat-icon "content_copy" at bounding box center [534, 169] width 7 height 7
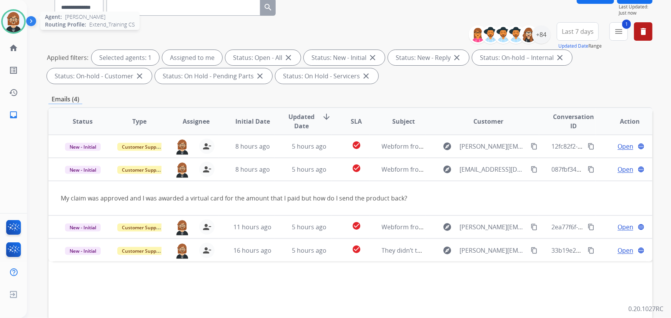
click at [6, 15] on img at bounding box center [14, 22] width 22 height 22
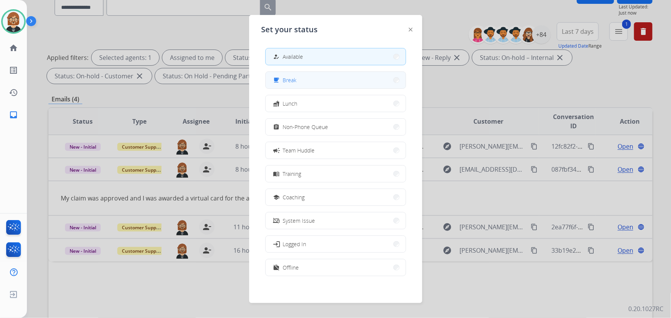
click at [298, 76] on button "free_breakfast Break" at bounding box center [336, 80] width 140 height 17
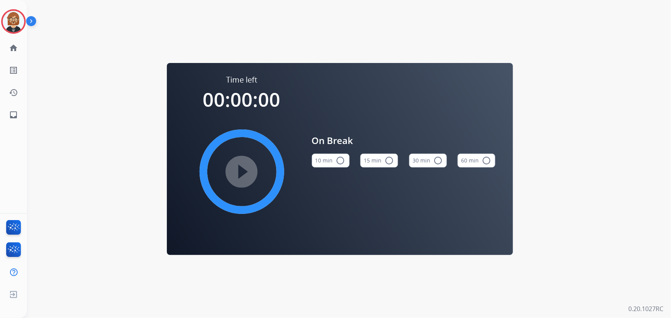
click at [333, 160] on button "10 min radio_button_unchecked" at bounding box center [331, 161] width 38 height 14
click at [245, 175] on mat-icon "play_circle_filled" at bounding box center [241, 171] width 9 height 9
click at [8, 113] on link "inbox Emails" at bounding box center [14, 115] width 22 height 22
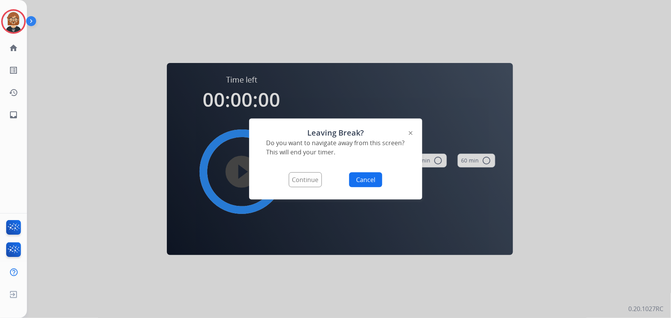
click at [312, 182] on button "Continue" at bounding box center [305, 180] width 33 height 15
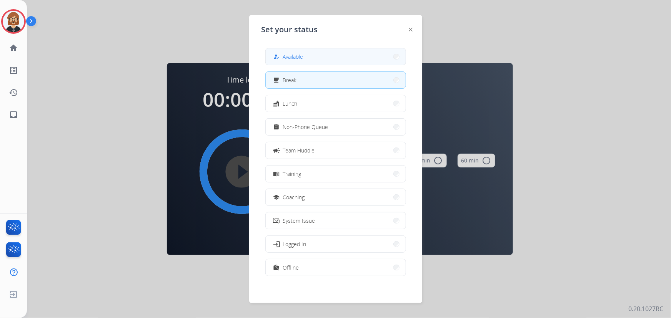
click at [293, 58] on span "Available" at bounding box center [293, 57] width 20 height 8
select select "**********"
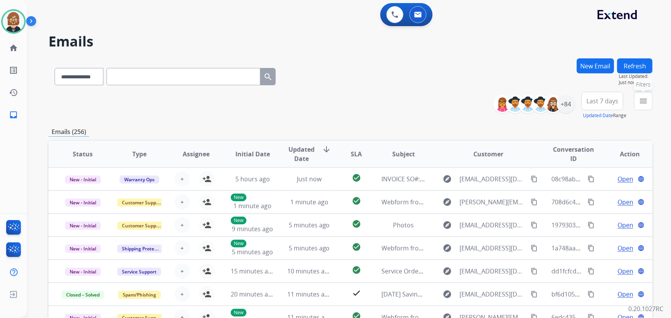
click at [645, 104] on mat-icon "menu" at bounding box center [643, 101] width 9 height 9
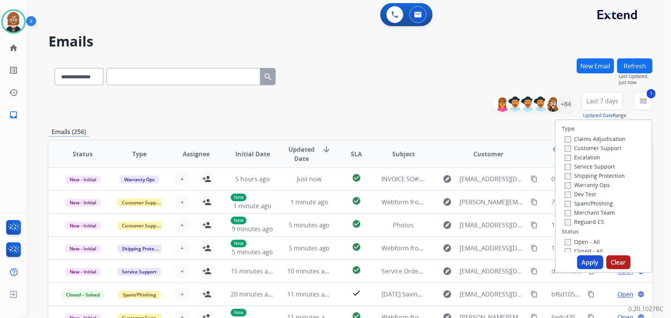
click at [591, 261] on button "Apply" at bounding box center [590, 263] width 26 height 14
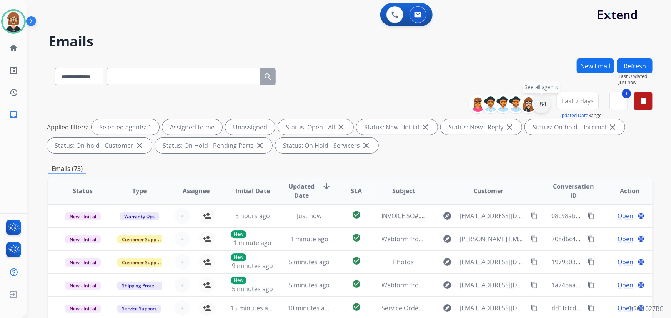
click at [542, 108] on div "+84" at bounding box center [541, 104] width 18 height 18
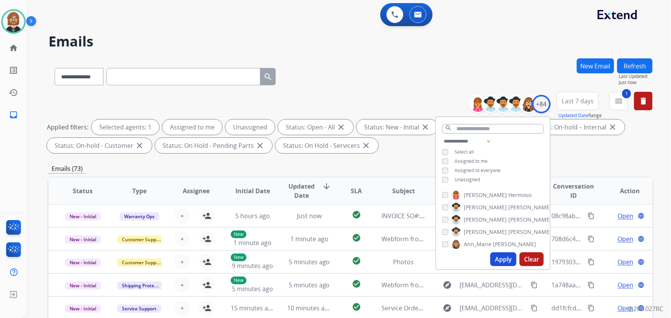
click at [463, 178] on span "Unassigned" at bounding box center [467, 180] width 25 height 7
click at [506, 257] on button "Apply" at bounding box center [503, 260] width 26 height 14
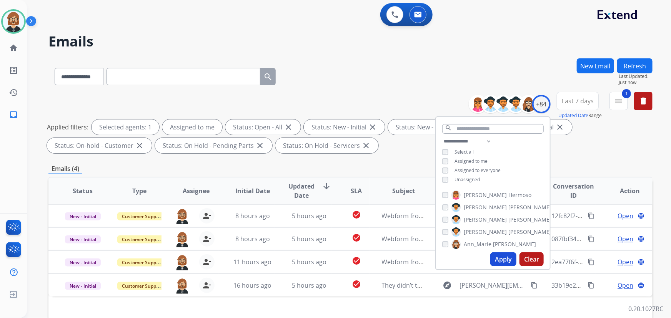
click at [407, 159] on div "**********" at bounding box center [350, 266] width 604 height 416
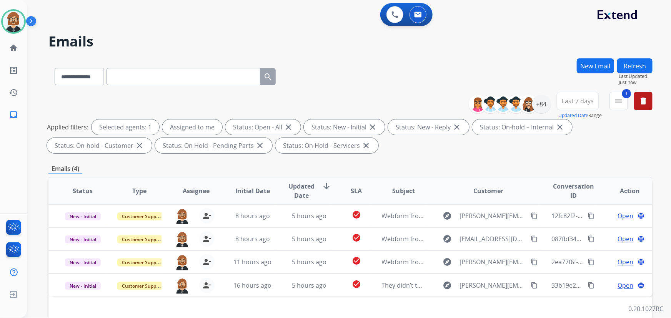
scroll to position [70, 0]
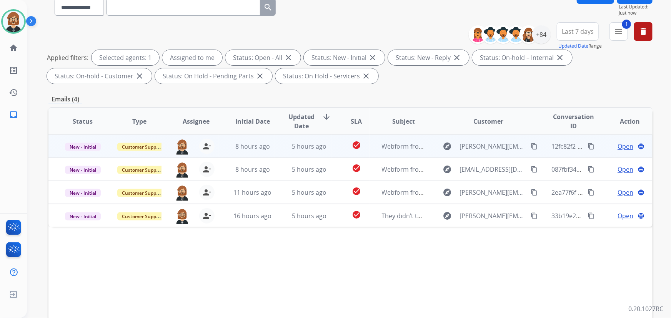
click at [314, 150] on td "5 hours ago" at bounding box center [303, 146] width 57 height 23
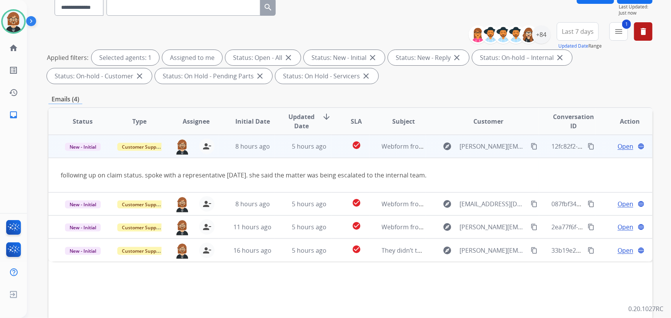
click at [180, 174] on div "following up on claim status. spoke with a representative yesterday. she said t…" at bounding box center [294, 175] width 466 height 9
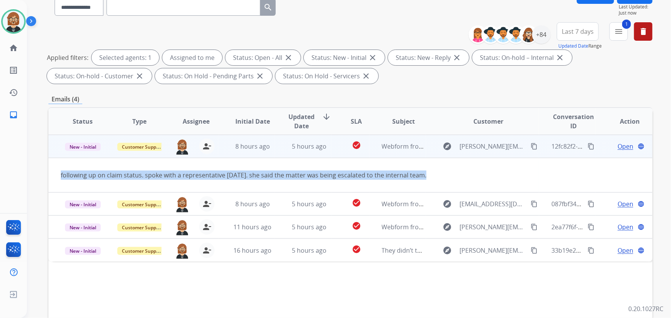
click at [180, 174] on div "following up on claim status. spoke with a representative yesterday. she said t…" at bounding box center [294, 175] width 466 height 9
click at [531, 146] on mat-icon "content_copy" at bounding box center [534, 146] width 7 height 7
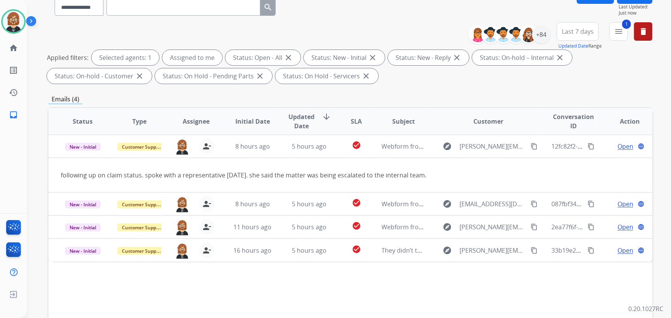
click at [61, 37] on div "**********" at bounding box center [350, 54] width 604 height 65
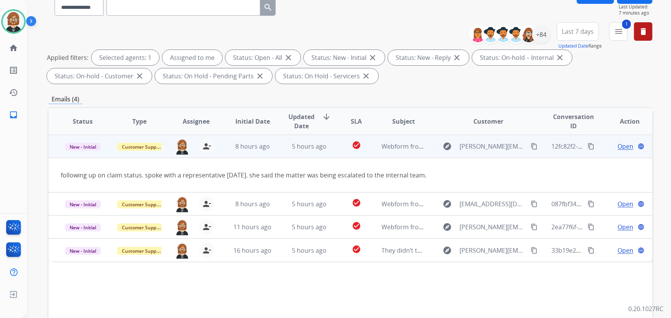
click at [624, 147] on span "Open" at bounding box center [626, 146] width 16 height 9
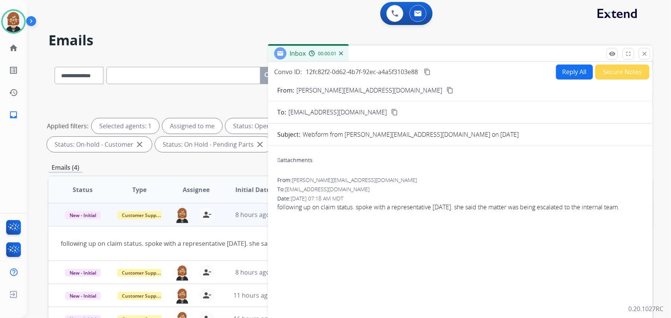
scroll to position [0, 0]
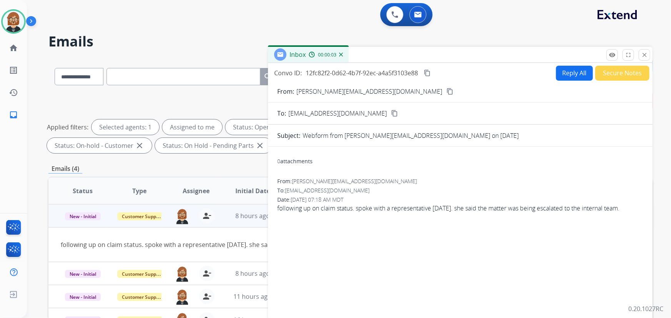
click at [569, 77] on button "Reply All" at bounding box center [574, 73] width 37 height 15
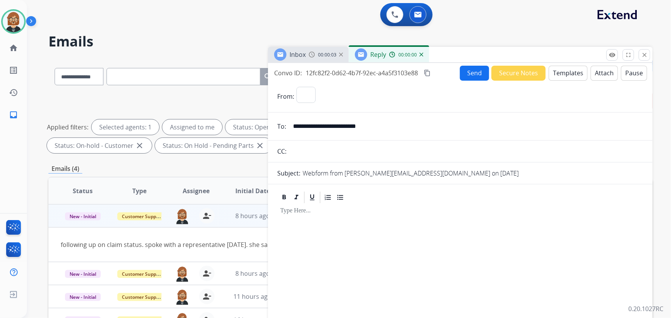
select select "**********"
click at [561, 75] on button "Templates" at bounding box center [568, 73] width 39 height 15
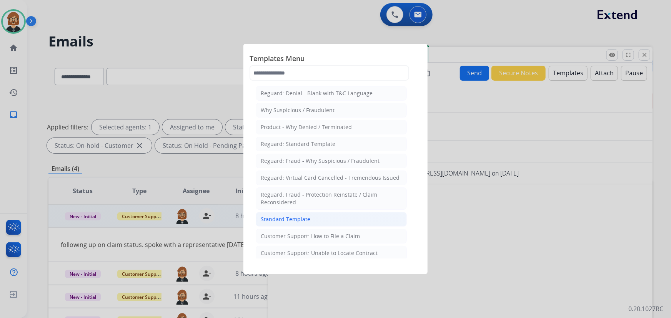
click at [301, 221] on div "Standard Template" at bounding box center [286, 220] width 50 height 8
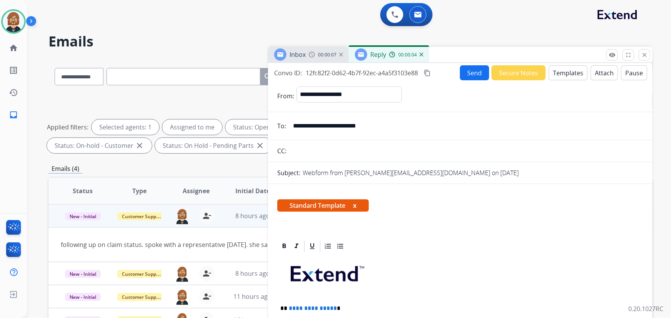
scroll to position [140, 0]
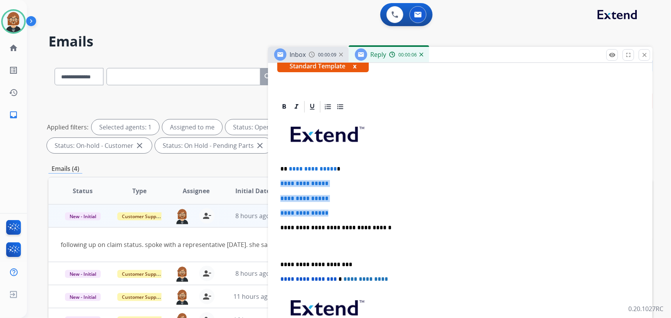
drag, startPoint x: 336, startPoint y: 212, endPoint x: 263, endPoint y: 181, distance: 79.6
click at [263, 181] on div "**********" at bounding box center [350, 266] width 604 height 416
drag, startPoint x: 287, startPoint y: 166, endPoint x: 333, endPoint y: 171, distance: 46.0
click at [333, 171] on p "**********" at bounding box center [457, 169] width 354 height 7
drag, startPoint x: 335, startPoint y: 212, endPoint x: 262, endPoint y: 174, distance: 82.2
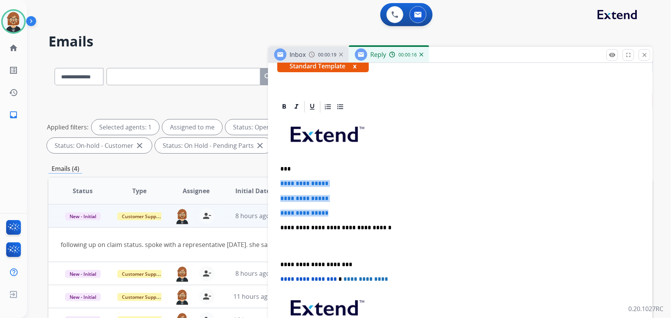
click at [262, 174] on div "**********" at bounding box center [350, 266] width 604 height 416
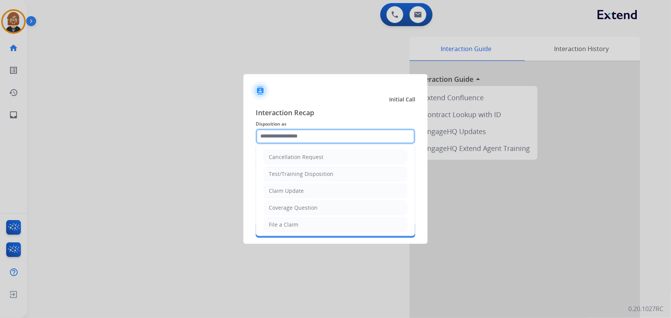
click at [337, 140] on input "text" at bounding box center [336, 136] width 160 height 15
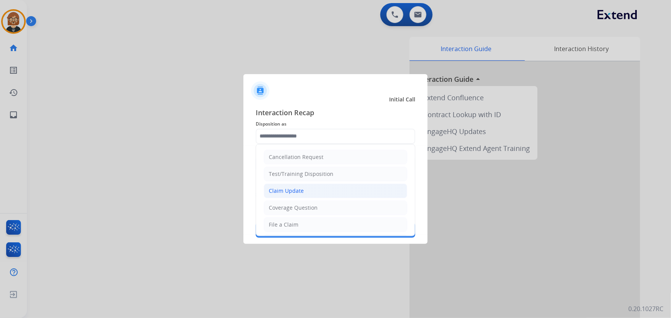
click at [339, 196] on li "Claim Update" at bounding box center [335, 191] width 143 height 15
type input "**********"
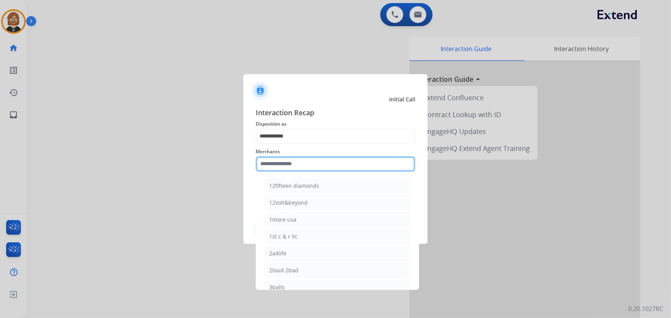
click at [327, 158] on input "text" at bounding box center [336, 164] width 160 height 15
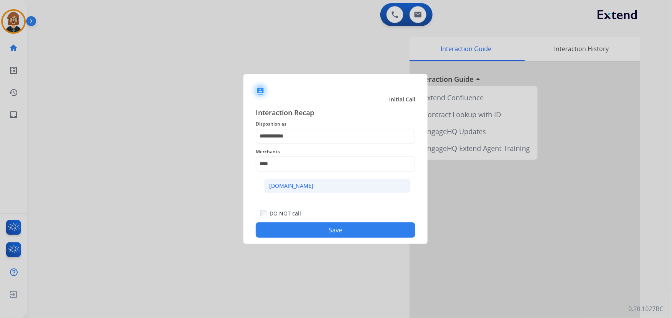
click at [336, 187] on li "Carparts.com" at bounding box center [337, 186] width 147 height 15
type input "**********"
click at [354, 245] on div at bounding box center [335, 159] width 671 height 318
click at [358, 235] on button "Save" at bounding box center [336, 230] width 160 height 15
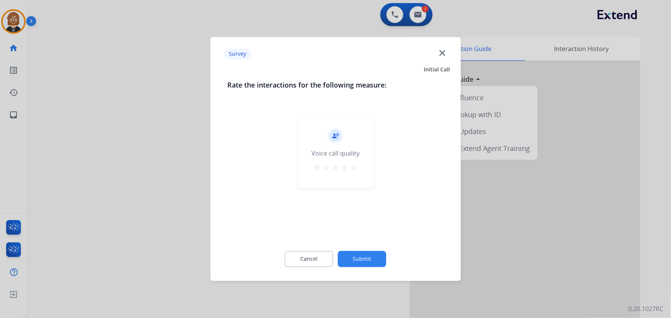
click at [358, 259] on button "Submit" at bounding box center [362, 259] width 48 height 16
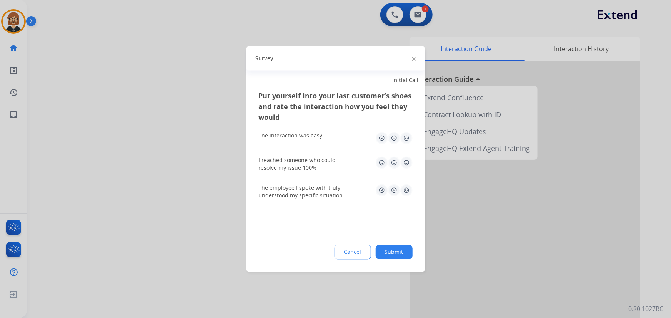
click at [394, 249] on button "Submit" at bounding box center [394, 253] width 37 height 14
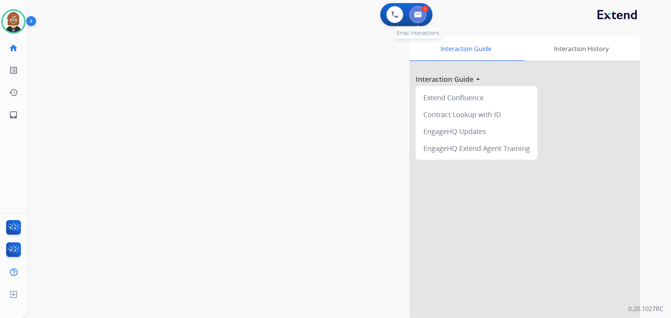
click at [415, 15] on img at bounding box center [418, 15] width 8 height 6
select select "**********"
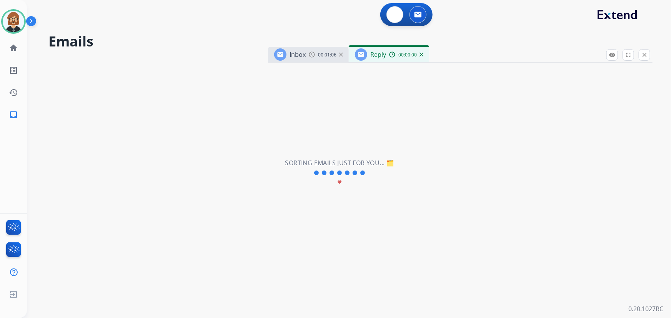
select select "**********"
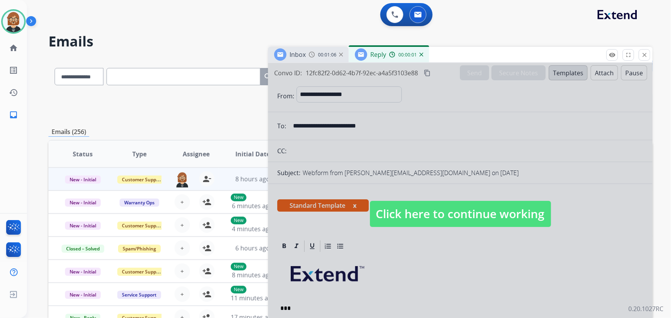
click at [457, 214] on span "Click here to continue working" at bounding box center [460, 214] width 181 height 26
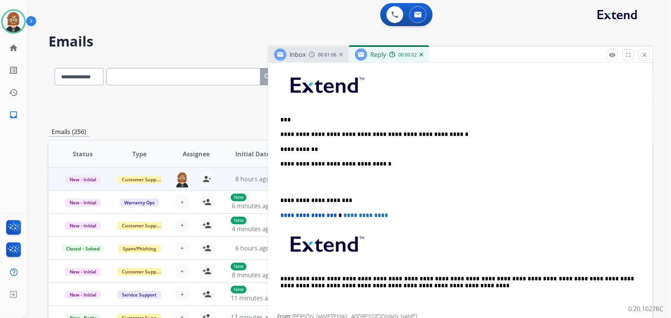
scroll to position [197, 0]
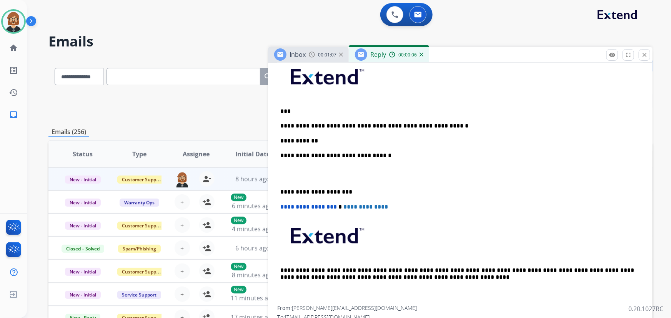
click at [328, 138] on p "**********" at bounding box center [457, 141] width 354 height 7
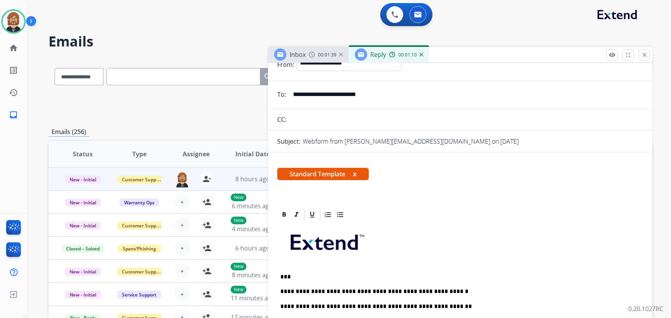
scroll to position [0, 0]
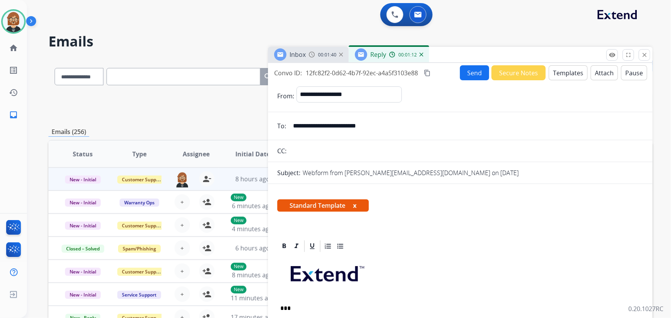
click at [470, 73] on button "Send" at bounding box center [474, 72] width 29 height 15
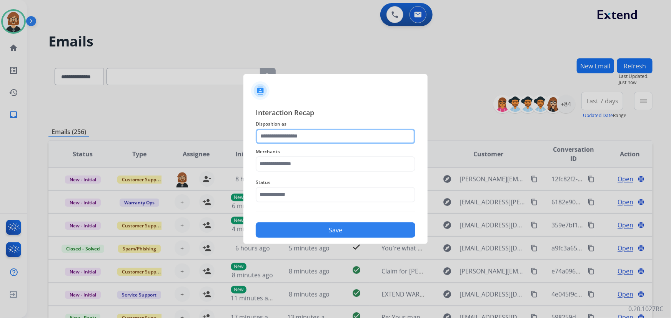
click at [334, 133] on input "text" at bounding box center [336, 136] width 160 height 15
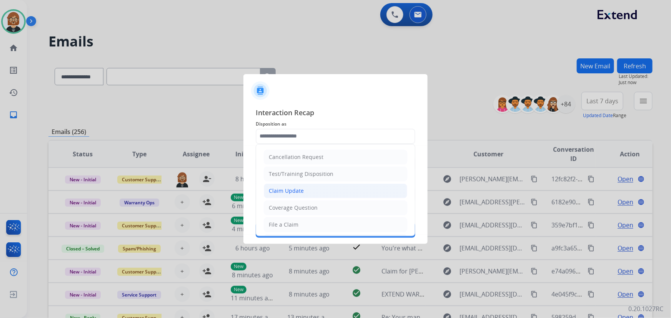
click at [332, 192] on li "Claim Update" at bounding box center [335, 191] width 143 height 15
type input "**********"
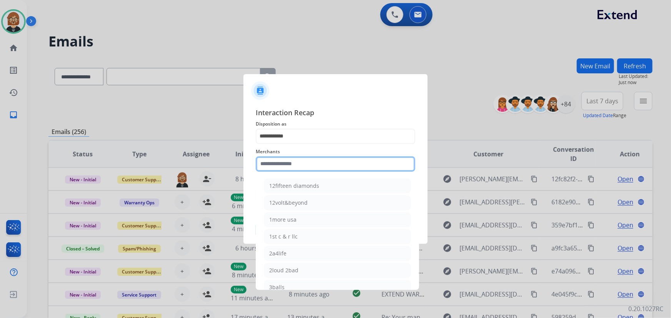
click at [328, 162] on input "text" at bounding box center [336, 164] width 160 height 15
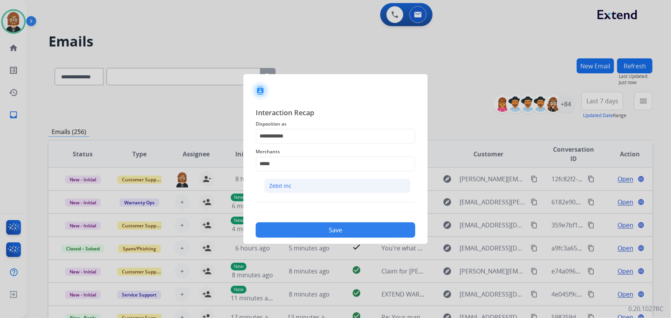
click at [289, 188] on div "Zebit inc" at bounding box center [280, 186] width 22 height 8
type input "*********"
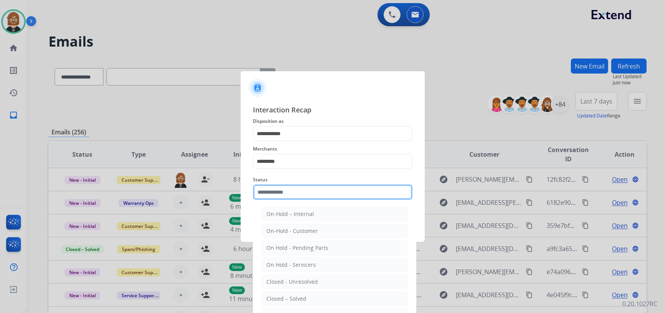
drag, startPoint x: 312, startPoint y: 188, endPoint x: 315, endPoint y: 192, distance: 4.6
click at [315, 192] on input "text" at bounding box center [333, 191] width 160 height 15
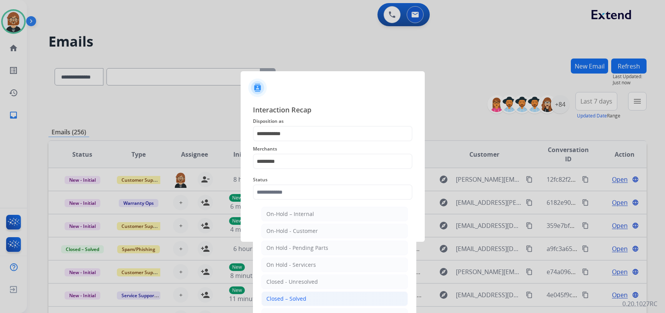
click at [309, 296] on li "Closed – Solved" at bounding box center [334, 298] width 147 height 15
type input "**********"
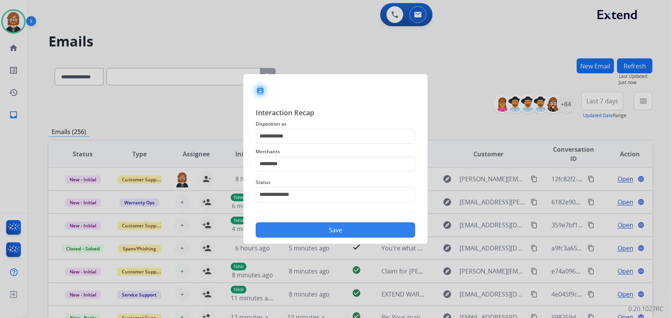
click at [326, 238] on div "Save" at bounding box center [336, 228] width 160 height 20
click at [333, 225] on button "Save" at bounding box center [336, 230] width 160 height 15
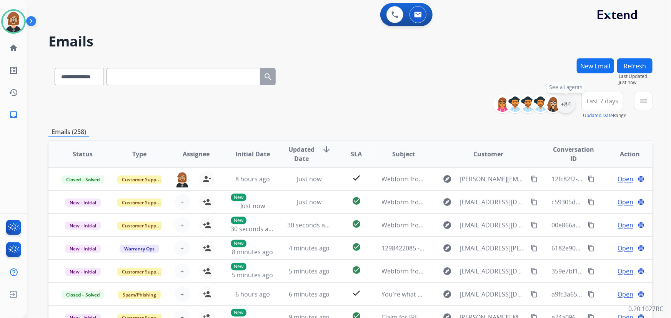
click at [568, 104] on div "+84" at bounding box center [566, 104] width 18 height 18
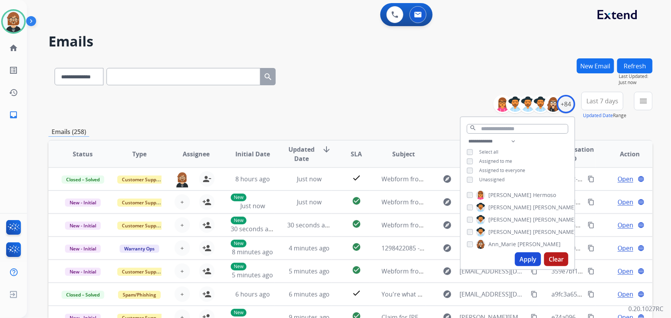
click at [501, 182] on span "Unassigned" at bounding box center [491, 180] width 25 height 7
click at [530, 260] on button "Apply" at bounding box center [528, 260] width 26 height 14
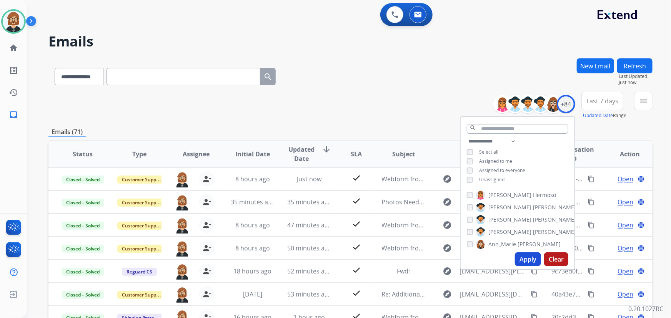
click at [530, 260] on button "Apply" at bounding box center [528, 260] width 26 height 14
click at [644, 100] on mat-icon "menu" at bounding box center [643, 101] width 9 height 9
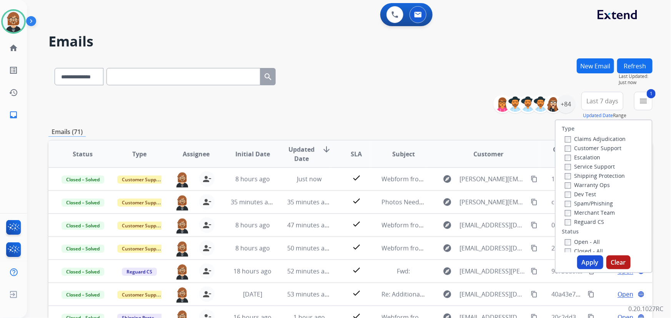
click at [586, 261] on button "Apply" at bounding box center [590, 263] width 26 height 14
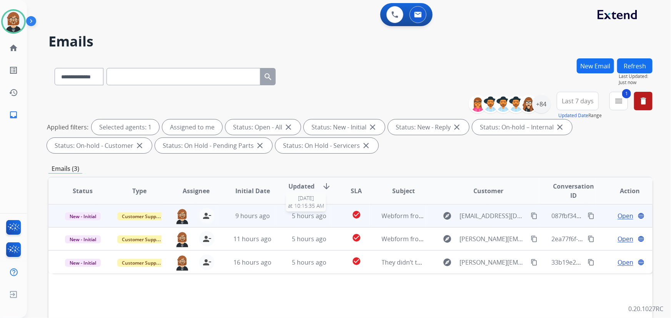
click at [326, 215] on div "5 hours ago" at bounding box center [309, 215] width 44 height 9
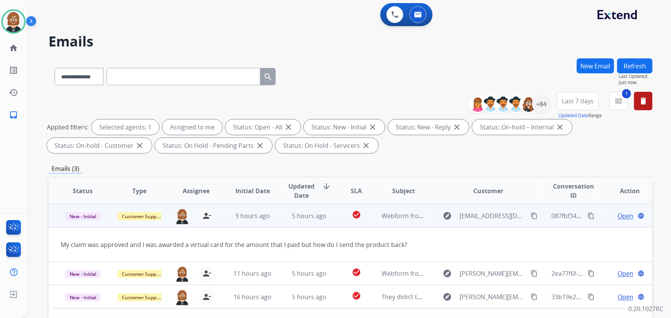
click at [620, 214] on span "Open" at bounding box center [626, 215] width 16 height 9
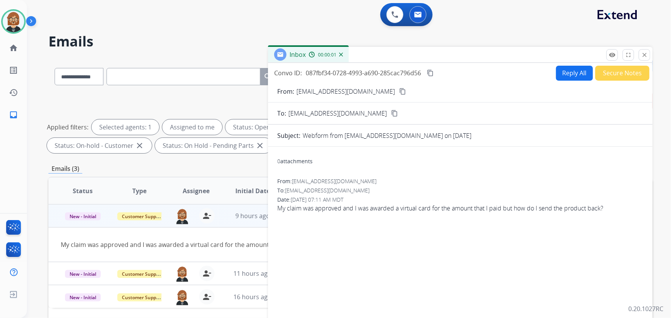
click at [573, 70] on button "Reply All" at bounding box center [574, 73] width 37 height 15
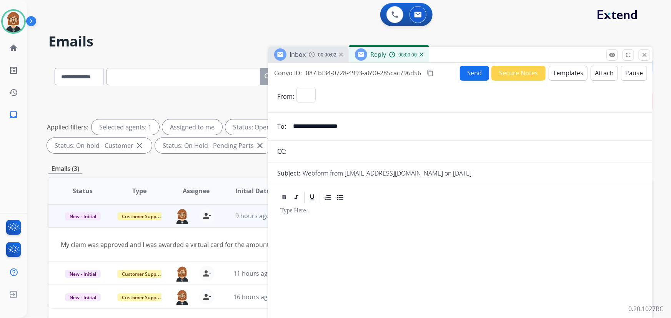
select select "**********"
click at [567, 76] on button "Templates" at bounding box center [568, 73] width 39 height 15
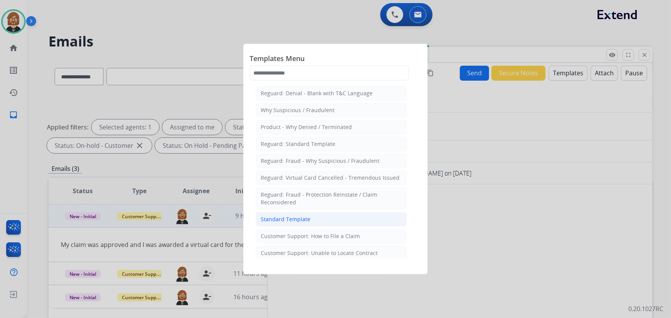
click at [320, 223] on li "Standard Template" at bounding box center [331, 219] width 151 height 15
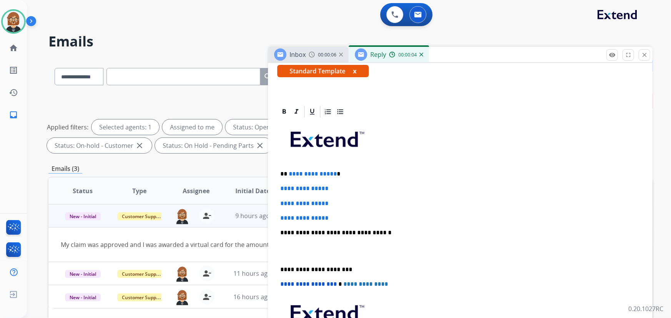
scroll to position [140, 0]
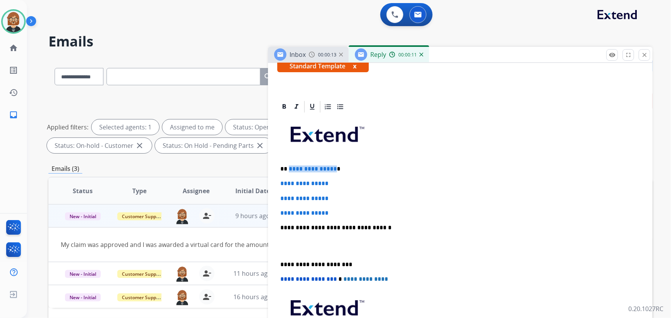
drag, startPoint x: 332, startPoint y: 165, endPoint x: 288, endPoint y: 167, distance: 43.5
click at [289, 167] on span "**********" at bounding box center [313, 169] width 48 height 6
drag, startPoint x: 337, startPoint y: 210, endPoint x: 271, endPoint y: 177, distance: 73.9
click at [271, 177] on div "**********" at bounding box center [460, 259] width 385 height 318
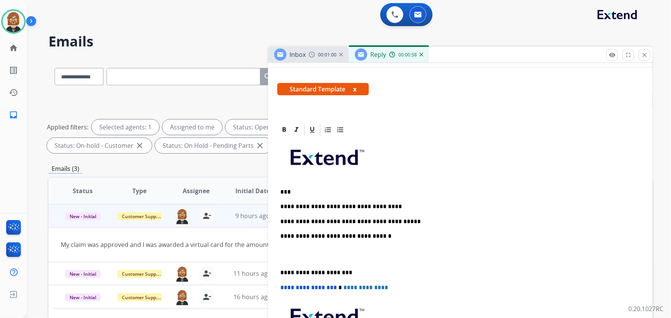
scroll to position [0, 0]
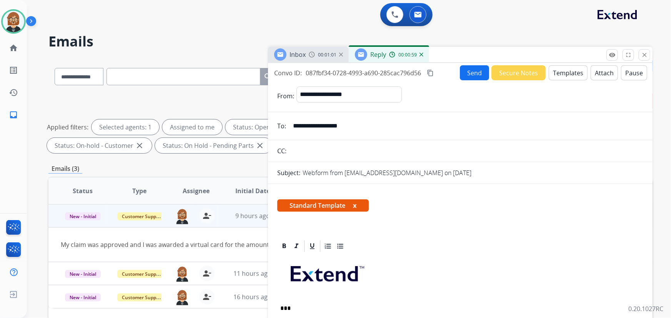
click at [472, 70] on button "Send" at bounding box center [474, 72] width 29 height 15
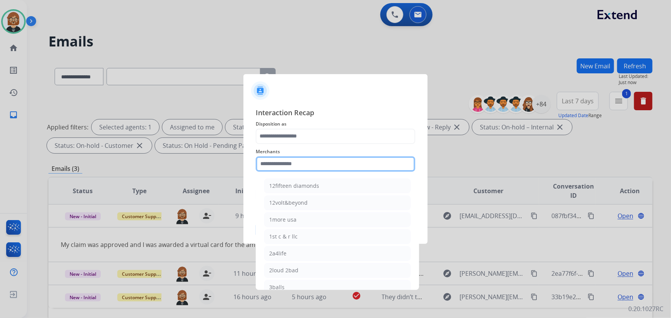
click at [347, 165] on input "text" at bounding box center [336, 164] width 160 height 15
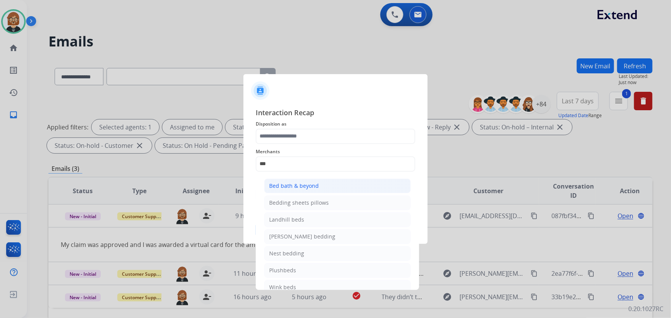
click at [333, 185] on li "Bed bath & beyond" at bounding box center [337, 186] width 147 height 15
type input "**********"
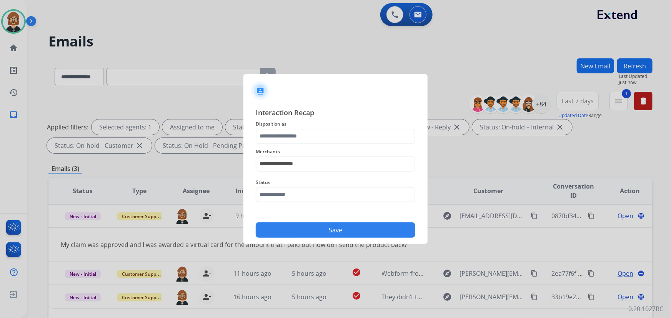
click at [327, 125] on span "Disposition as" at bounding box center [336, 124] width 160 height 9
click at [321, 132] on input "text" at bounding box center [336, 136] width 160 height 15
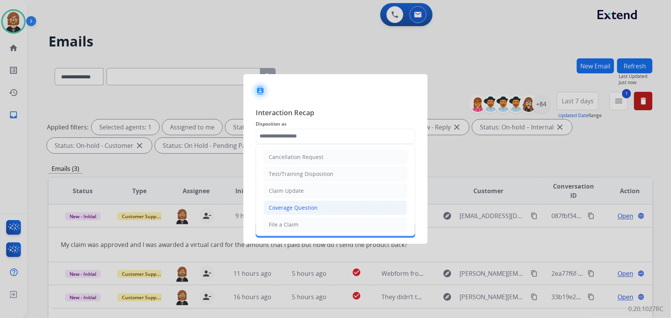
click at [315, 209] on div "Coverage Question" at bounding box center [293, 208] width 49 height 8
type input "**********"
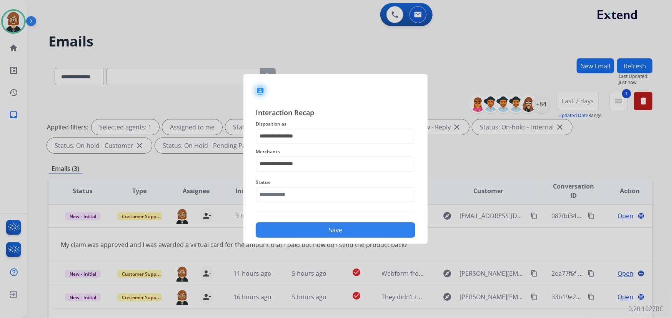
click at [312, 185] on span "Status" at bounding box center [336, 182] width 160 height 9
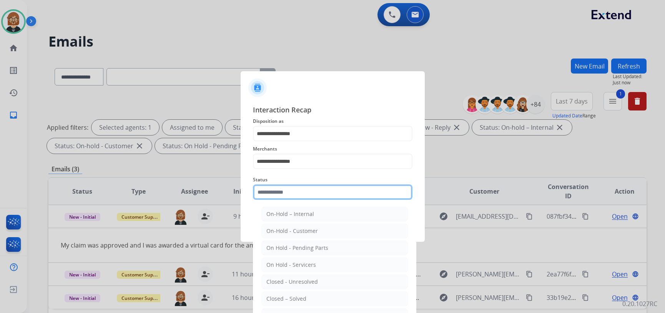
click at [301, 192] on input "text" at bounding box center [333, 191] width 160 height 15
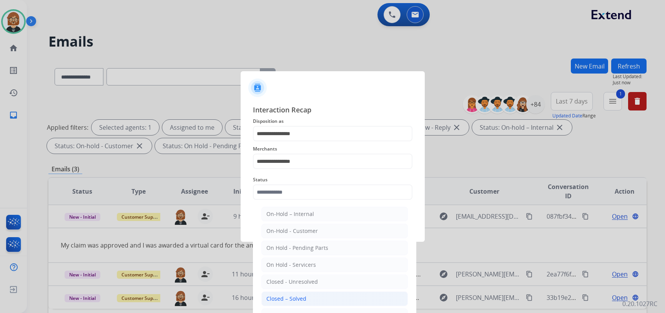
click at [312, 296] on li "Closed – Solved" at bounding box center [334, 298] width 147 height 15
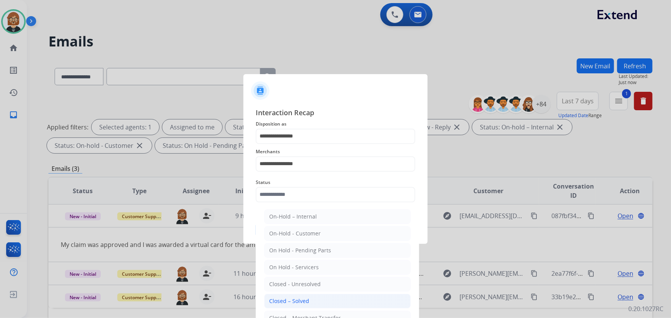
type input "**********"
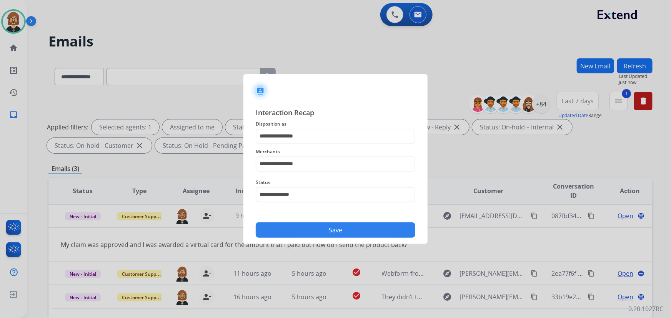
click at [315, 231] on button "Save" at bounding box center [336, 230] width 160 height 15
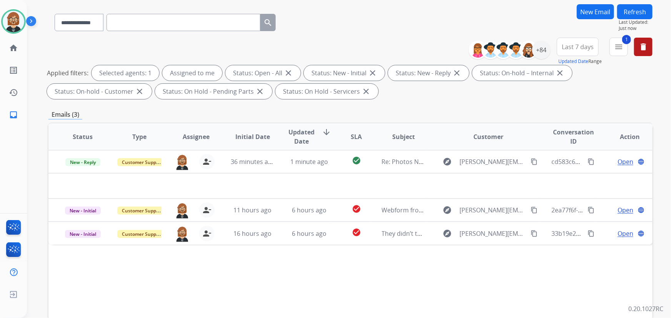
scroll to position [70, 0]
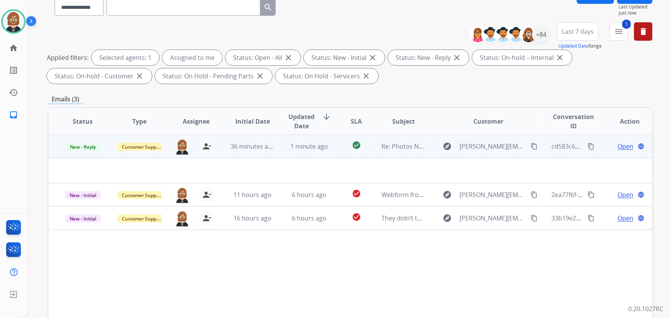
click at [331, 146] on td "check_circle" at bounding box center [350, 146] width 38 height 23
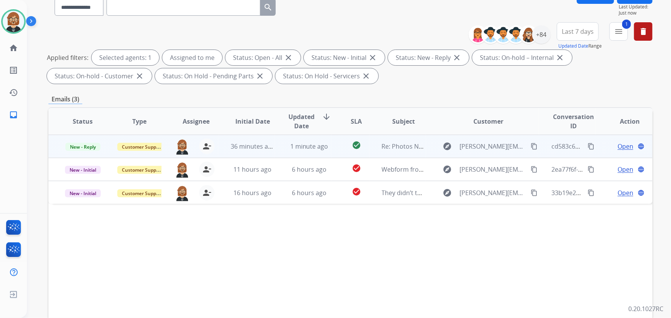
click at [331, 146] on td "check_circle" at bounding box center [350, 146] width 38 height 23
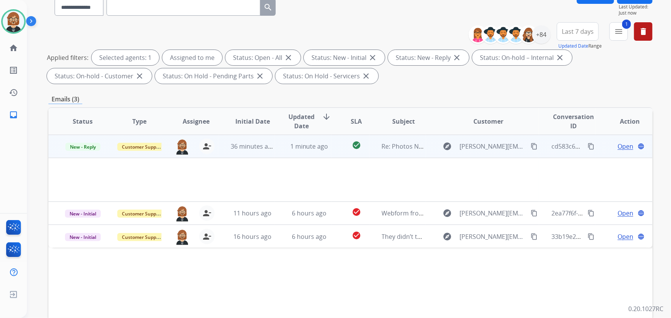
click at [331, 146] on td "check_circle" at bounding box center [350, 146] width 38 height 23
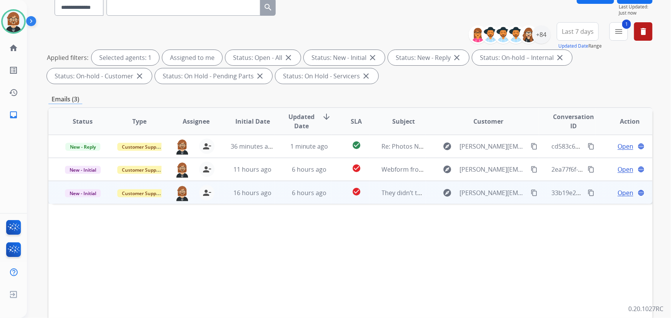
click at [331, 185] on td "check_circle" at bounding box center [350, 192] width 38 height 23
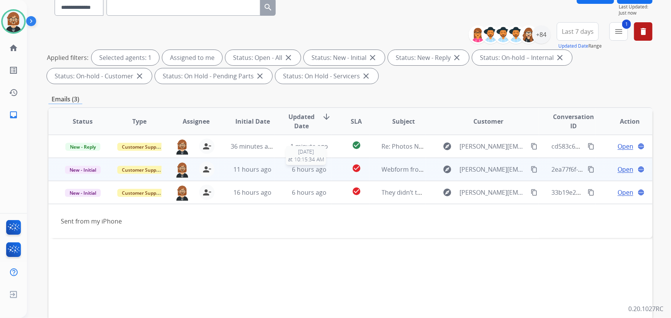
click at [323, 169] on span "6 hours ago" at bounding box center [309, 169] width 35 height 8
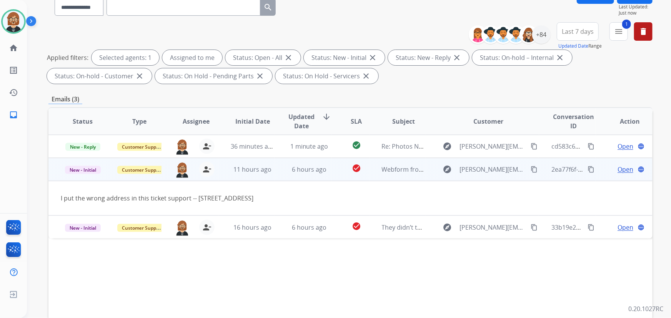
click at [623, 169] on span "Open" at bounding box center [626, 169] width 16 height 9
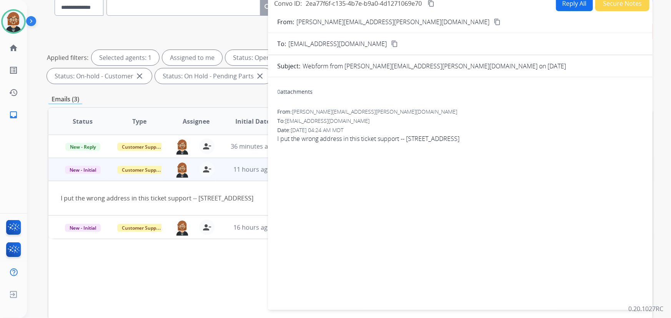
click at [568, 4] on button "Reply All" at bounding box center [574, 3] width 37 height 15
select select "**********"
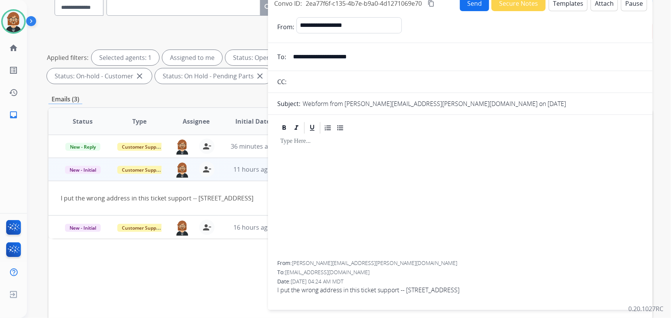
click at [569, 8] on button "Templates" at bounding box center [568, 3] width 39 height 15
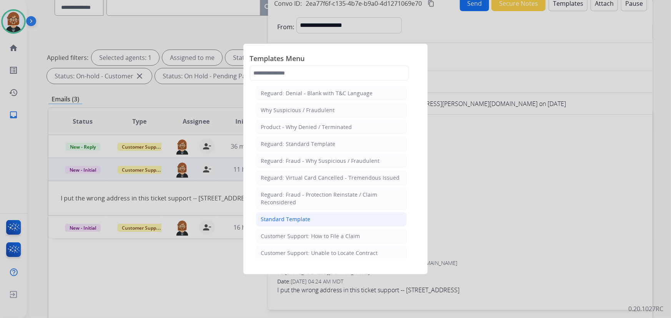
click at [282, 217] on div "Standard Template" at bounding box center [286, 220] width 50 height 8
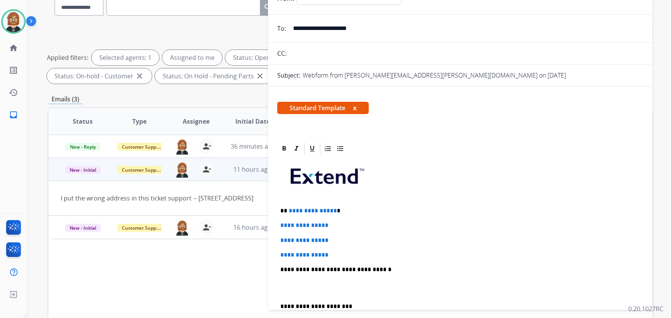
scroll to position [35, 0]
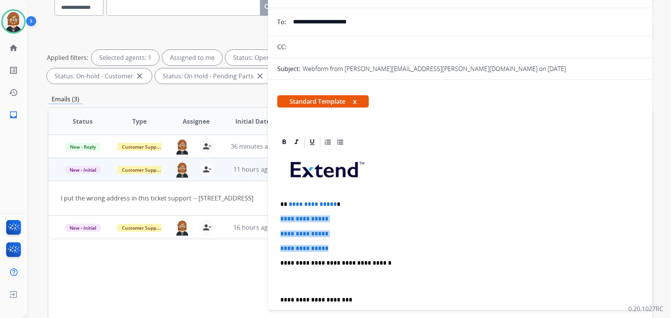
drag, startPoint x: 333, startPoint y: 246, endPoint x: 272, endPoint y: 218, distance: 67.6
click at [272, 218] on div "**********" at bounding box center [460, 294] width 385 height 318
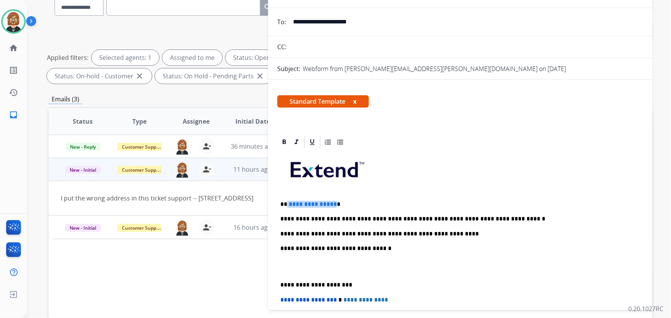
drag, startPoint x: 332, startPoint y: 200, endPoint x: 287, endPoint y: 205, distance: 45.3
click at [287, 205] on p "**********" at bounding box center [457, 204] width 354 height 7
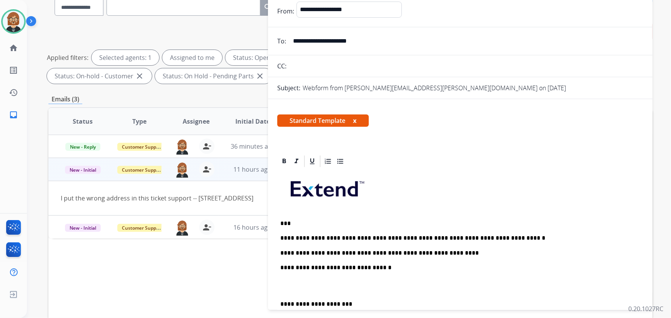
scroll to position [0, 0]
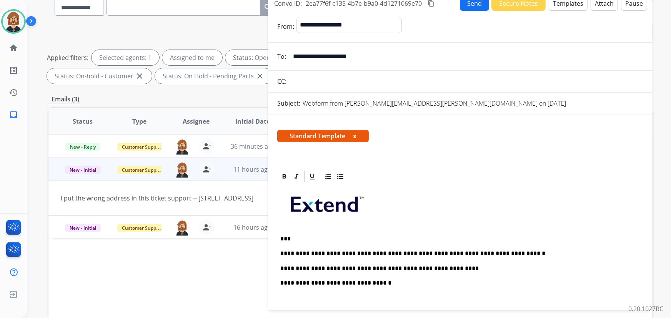
click at [469, 8] on button "Send" at bounding box center [474, 3] width 29 height 15
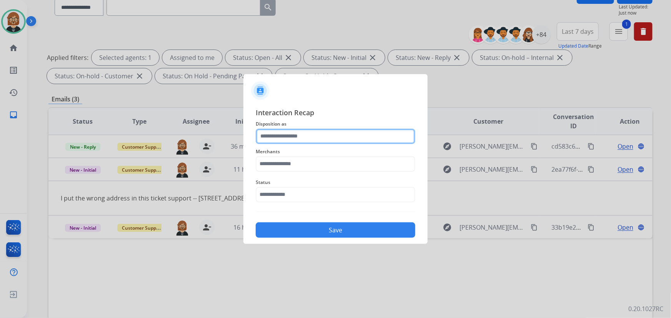
click at [357, 131] on input "text" at bounding box center [336, 136] width 160 height 15
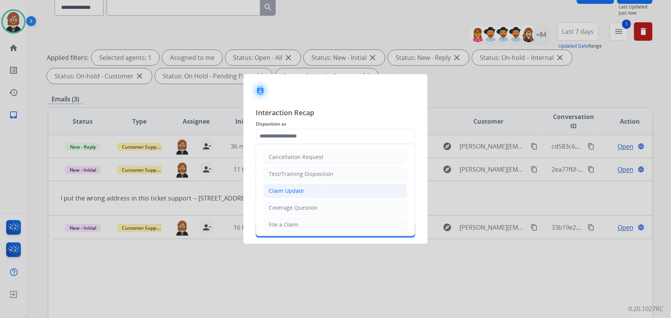
click at [326, 193] on li "Claim Update" at bounding box center [335, 191] width 143 height 15
type input "**********"
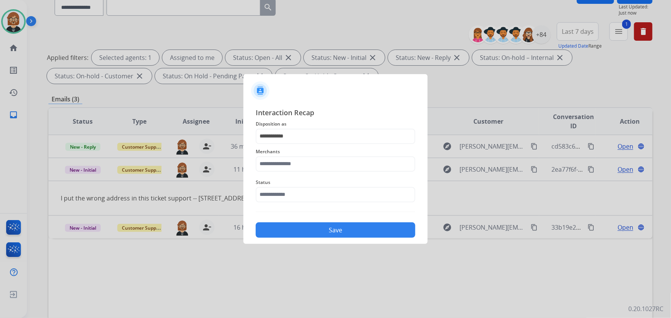
click at [314, 157] on div "Merchants" at bounding box center [336, 159] width 160 height 31
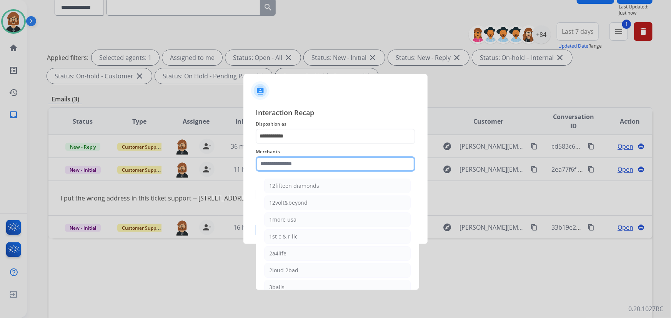
drag, startPoint x: 314, startPoint y: 165, endPoint x: 319, endPoint y: 160, distance: 6.8
click at [319, 161] on input "text" at bounding box center [336, 164] width 160 height 15
drag, startPoint x: 308, startPoint y: 164, endPoint x: 197, endPoint y: 167, distance: 110.8
click at [0, 167] on app-contact-recap-modal "**********" at bounding box center [0, 159] width 0 height 318
drag, startPoint x: 303, startPoint y: 169, endPoint x: 208, endPoint y: 178, distance: 95.8
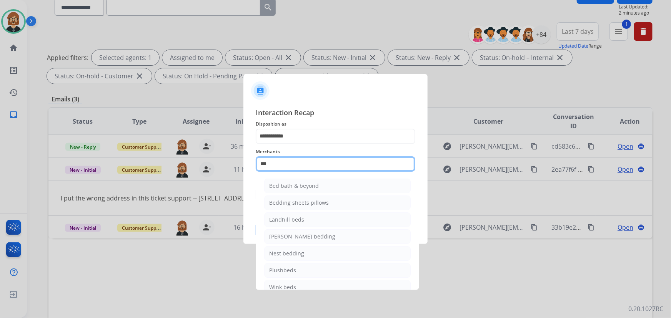
click at [0, 178] on app-contact-recap-modal "**********" at bounding box center [0, 159] width 0 height 318
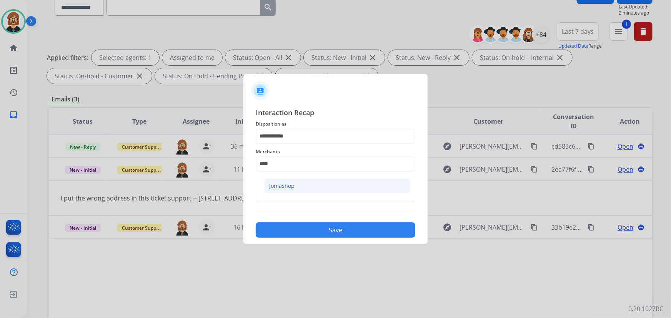
click at [299, 190] on li "Jomashop" at bounding box center [337, 186] width 147 height 15
type input "********"
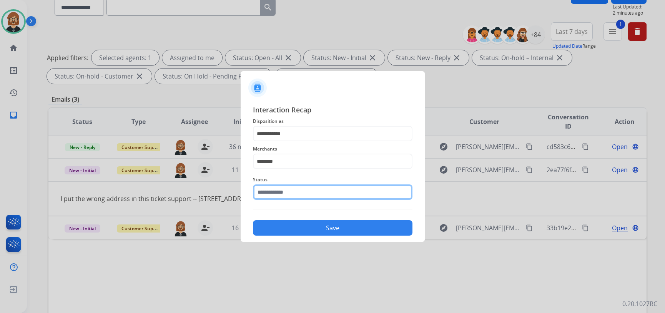
click at [310, 197] on input "text" at bounding box center [333, 191] width 160 height 15
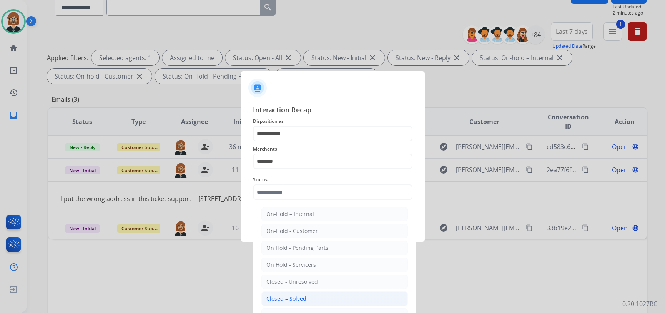
click at [310, 298] on li "Closed – Solved" at bounding box center [334, 298] width 147 height 15
type input "**********"
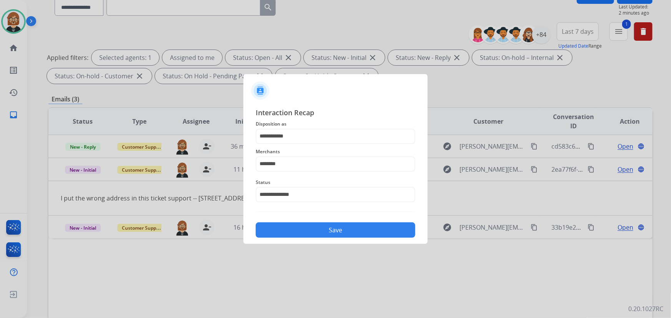
click at [333, 246] on div at bounding box center [335, 159] width 671 height 318
click at [344, 231] on button "Save" at bounding box center [336, 230] width 160 height 15
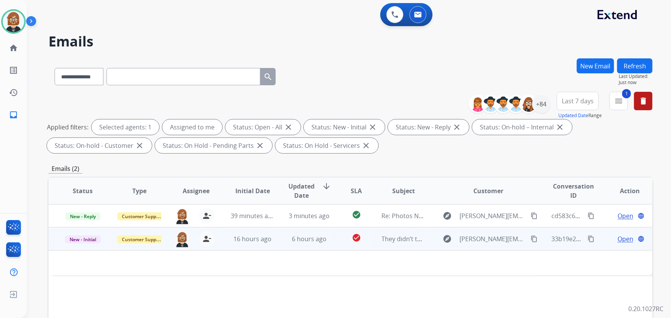
click at [281, 237] on td "6 hours ago" at bounding box center [303, 239] width 57 height 23
click at [309, 240] on span "6 hours ago" at bounding box center [309, 239] width 35 height 8
click at [531, 238] on mat-icon "content_copy" at bounding box center [534, 239] width 7 height 7
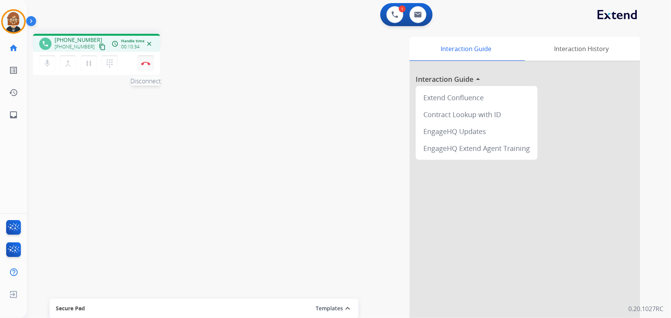
click at [144, 64] on img at bounding box center [145, 64] width 9 height 4
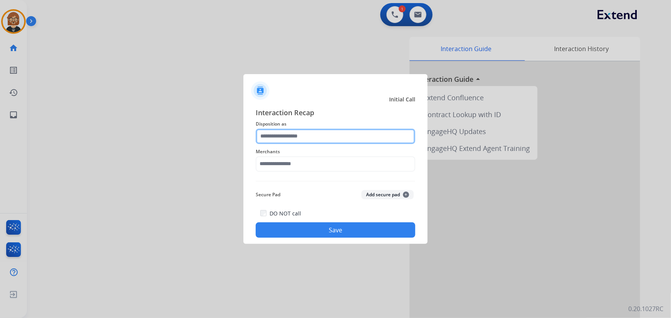
click at [327, 138] on input "text" at bounding box center [336, 136] width 160 height 15
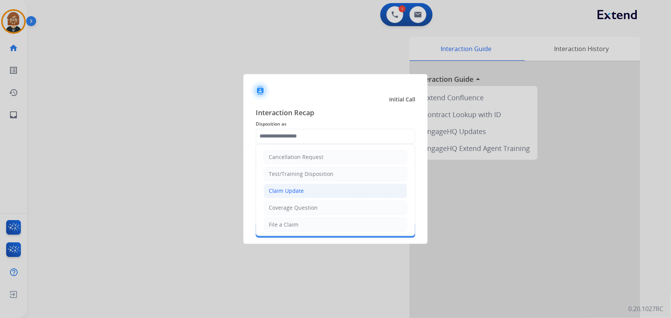
click at [335, 196] on li "Claim Update" at bounding box center [335, 191] width 143 height 15
type input "**********"
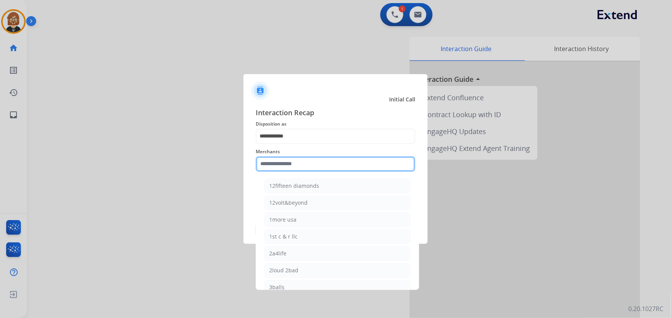
click at [329, 164] on input "text" at bounding box center [336, 164] width 160 height 15
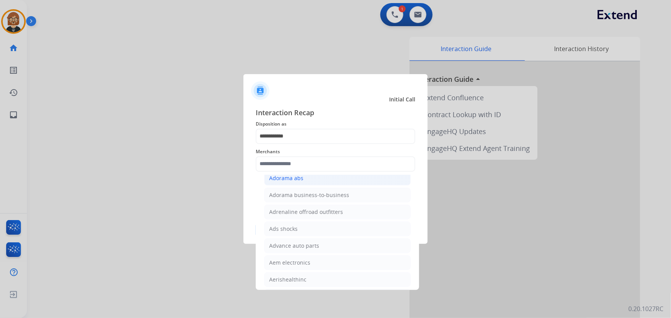
click at [335, 180] on li "Adorama abs" at bounding box center [337, 178] width 147 height 15
type input "**********"
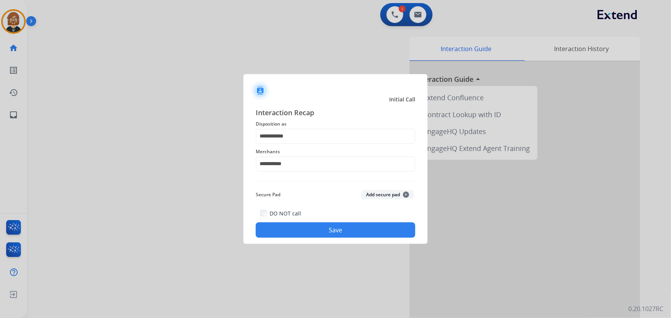
click at [351, 231] on button "Save" at bounding box center [336, 230] width 160 height 15
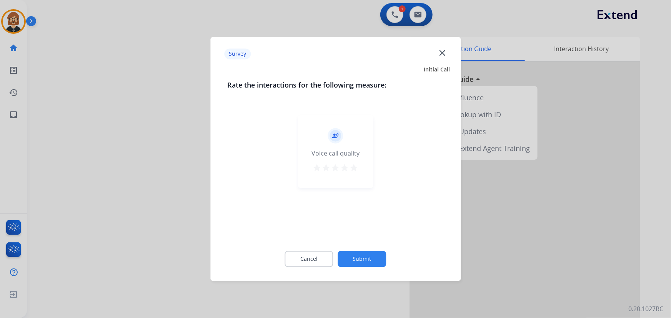
click at [370, 254] on button "Submit" at bounding box center [362, 259] width 48 height 16
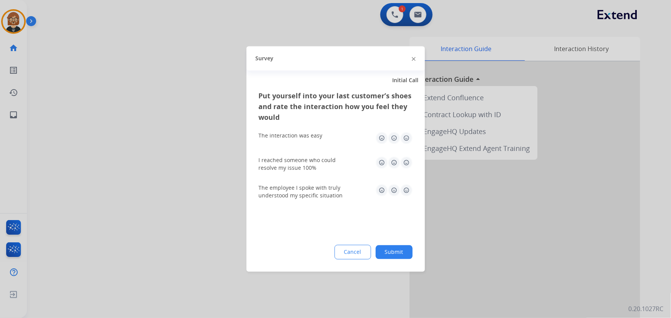
click at [390, 250] on button "Submit" at bounding box center [394, 253] width 37 height 14
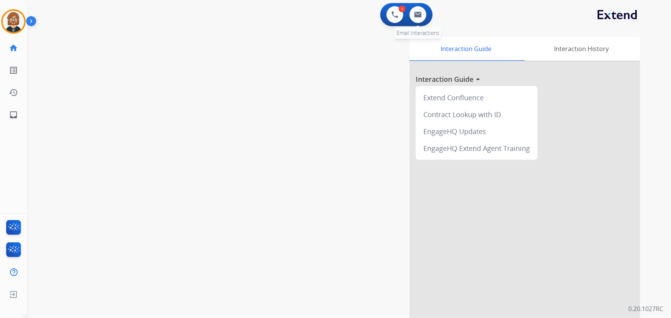
click at [426, 12] on div "0 Email Interactions" at bounding box center [417, 14] width 23 height 17
drag, startPoint x: 426, startPoint y: 13, endPoint x: 423, endPoint y: 15, distance: 4.1
click at [424, 15] on div "0 Email Interactions" at bounding box center [417, 14] width 23 height 17
click at [423, 15] on button at bounding box center [418, 14] width 17 height 17
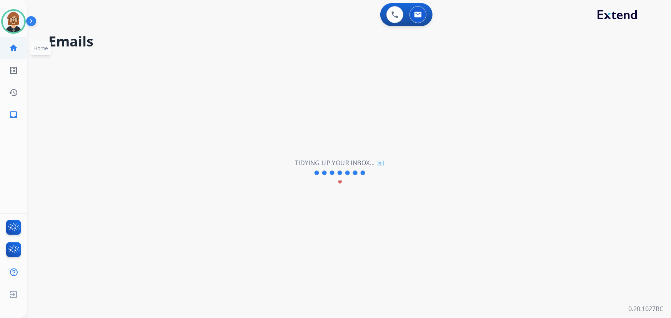
click at [14, 49] on mat-icon "home" at bounding box center [13, 47] width 9 height 9
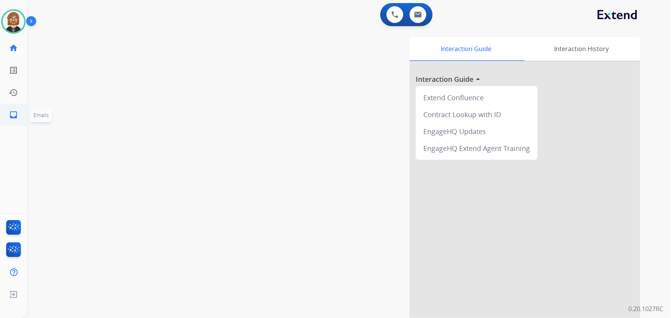
click at [13, 115] on mat-icon "inbox" at bounding box center [13, 114] width 9 height 9
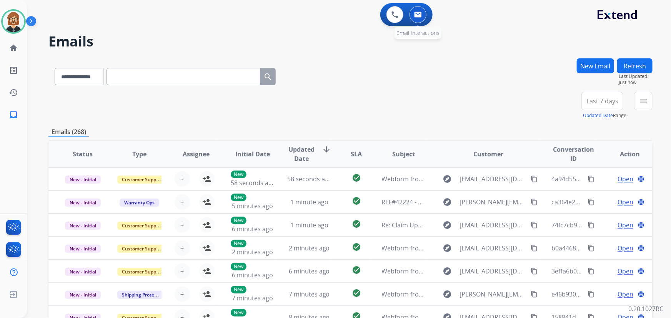
click at [415, 17] on img at bounding box center [418, 15] width 8 height 6
click at [646, 108] on button "menu Filters" at bounding box center [643, 101] width 18 height 18
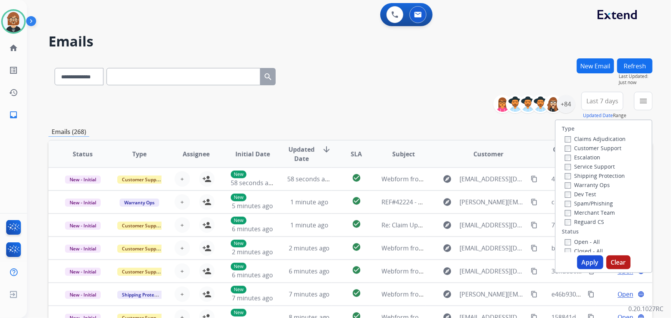
click at [577, 239] on label "Open - All" at bounding box center [582, 241] width 35 height 7
click at [579, 260] on button "Apply" at bounding box center [590, 263] width 26 height 14
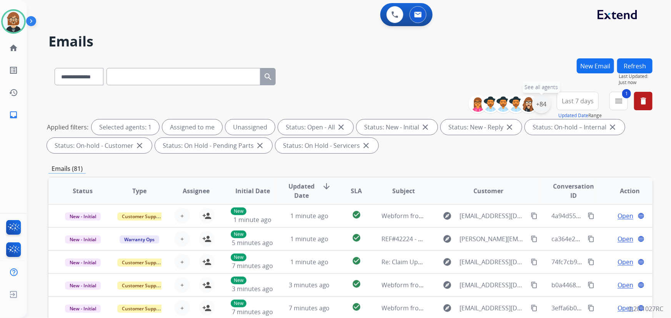
click at [540, 103] on div "+84" at bounding box center [541, 104] width 18 height 18
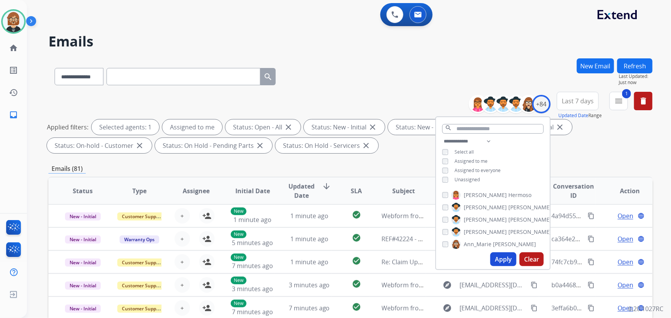
click at [502, 256] on button "Apply" at bounding box center [503, 260] width 26 height 14
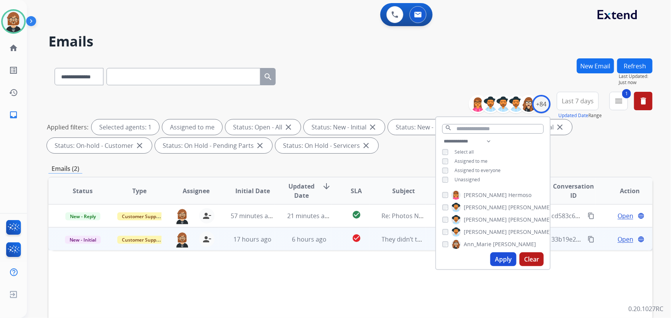
click at [343, 246] on td "check_circle" at bounding box center [350, 239] width 38 height 23
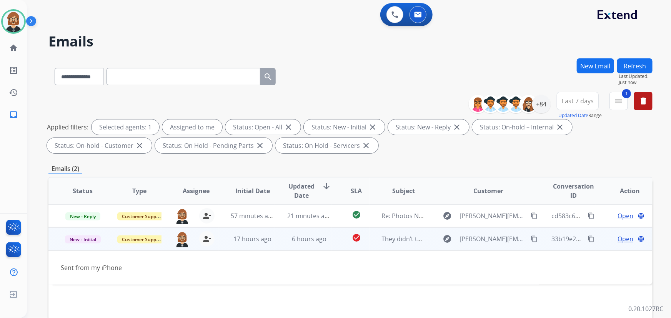
click at [334, 240] on td "check_circle" at bounding box center [350, 239] width 38 height 23
click at [618, 237] on span "Open" at bounding box center [626, 239] width 16 height 9
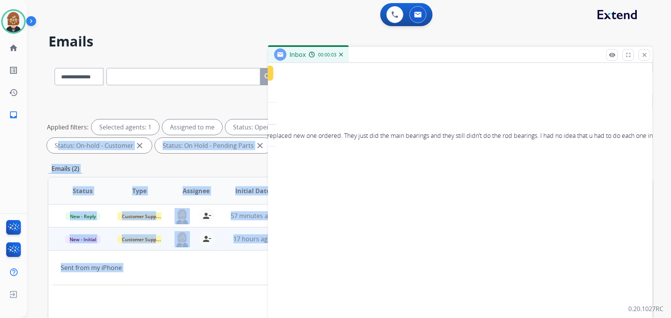
scroll to position [0, 658]
drag, startPoint x: 344, startPoint y: 134, endPoint x: 718, endPoint y: 135, distance: 374.1
click at [671, 135] on html "**********" at bounding box center [335, 159] width 671 height 318
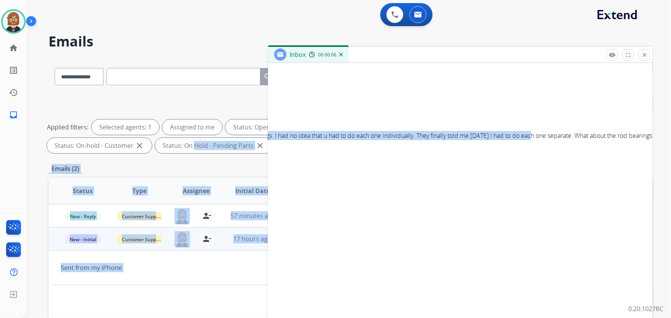
scroll to position [0, 0]
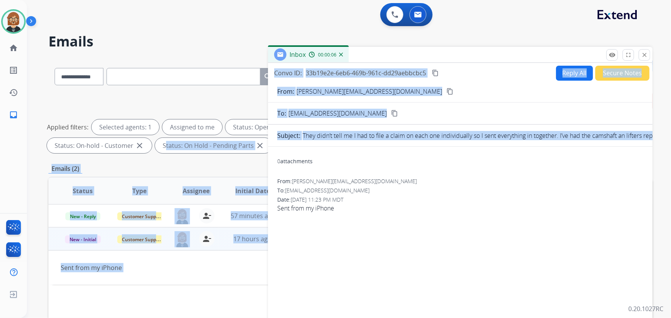
drag, startPoint x: 523, startPoint y: 136, endPoint x: 103, endPoint y: 150, distance: 420.9
click at [103, 150] on div "**********" at bounding box center [350, 266] width 604 height 416
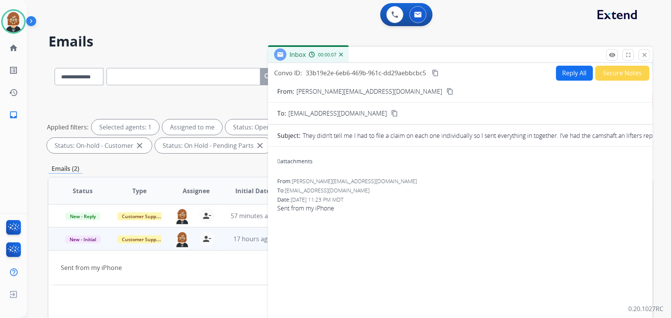
click at [401, 208] on span "Sent from my iPhone" at bounding box center [460, 208] width 366 height 9
click at [446, 92] on mat-icon "content_copy" at bounding box center [449, 91] width 7 height 7
click at [563, 80] on div "Reply All Secure Notes" at bounding box center [602, 73] width 96 height 15
click at [564, 75] on button "Reply All" at bounding box center [574, 73] width 37 height 15
select select "**********"
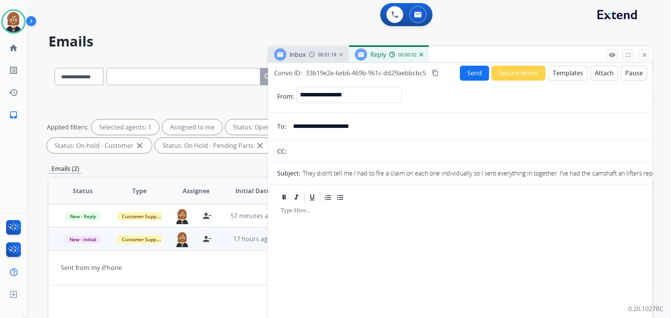
click at [554, 78] on button "Templates" at bounding box center [568, 73] width 39 height 15
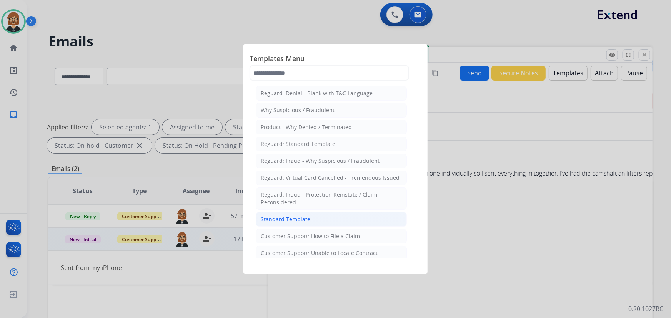
click at [360, 223] on li "Standard Template" at bounding box center [331, 219] width 151 height 15
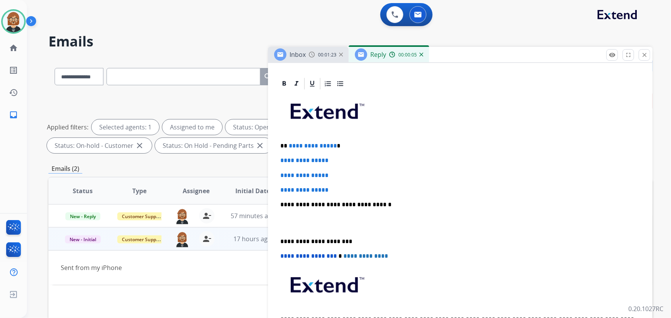
scroll to position [175, 0]
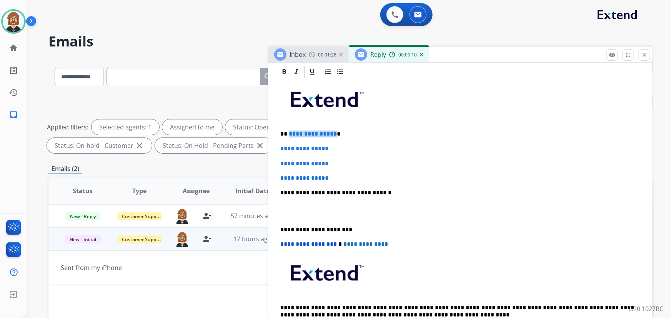
drag, startPoint x: 332, startPoint y: 134, endPoint x: 289, endPoint y: 135, distance: 43.5
click at [289, 135] on p "**********" at bounding box center [457, 134] width 354 height 7
drag, startPoint x: 337, startPoint y: 180, endPoint x: 262, endPoint y: 147, distance: 82.1
click at [262, 147] on div "**********" at bounding box center [350, 266] width 604 height 416
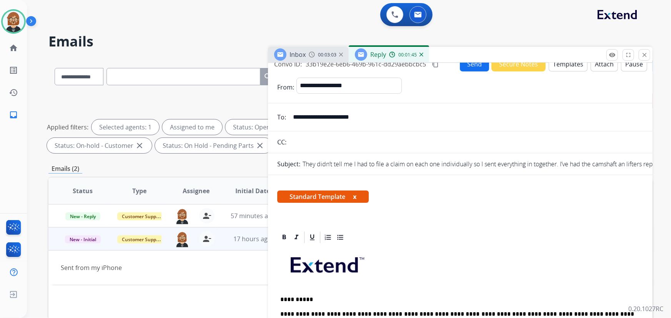
scroll to position [0, 0]
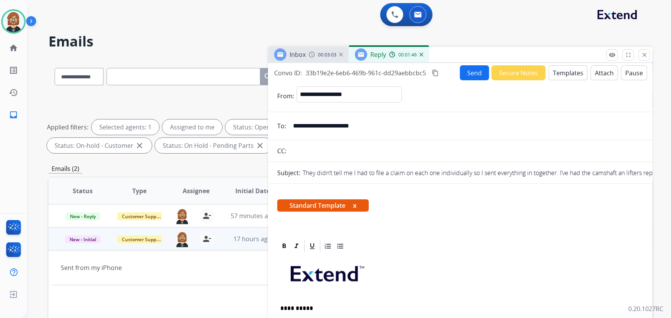
click at [466, 75] on button "Send" at bounding box center [474, 72] width 29 height 15
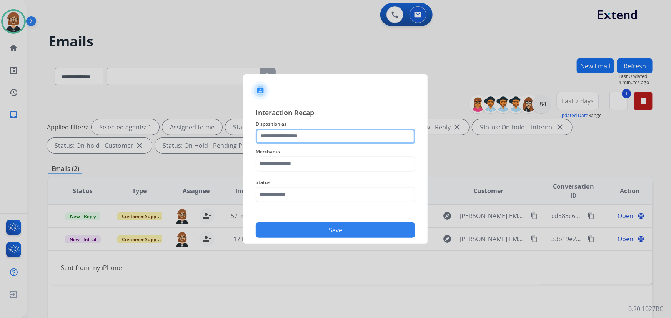
click at [357, 142] on input "text" at bounding box center [336, 136] width 160 height 15
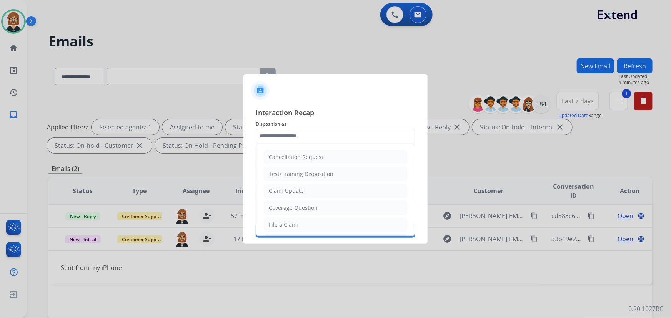
click at [385, 121] on span "Disposition as" at bounding box center [336, 124] width 160 height 9
click at [346, 143] on input "text" at bounding box center [336, 136] width 160 height 15
click at [331, 211] on li "Coverage Question" at bounding box center [335, 208] width 143 height 15
type input "**********"
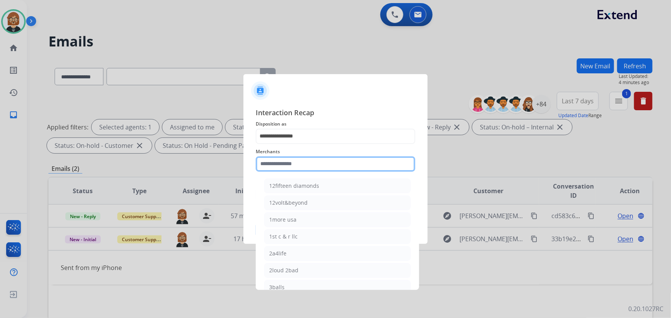
click at [334, 160] on input "text" at bounding box center [336, 164] width 160 height 15
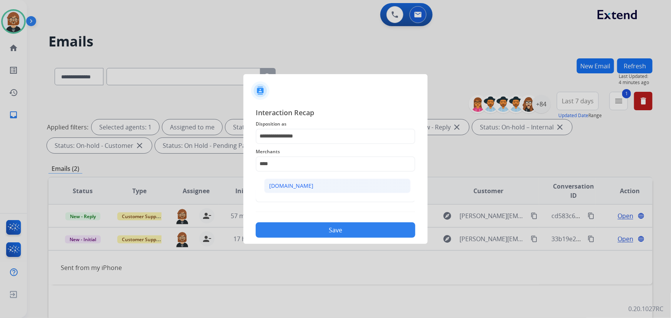
click at [318, 191] on li "Carparts.com" at bounding box center [337, 186] width 147 height 15
type input "**********"
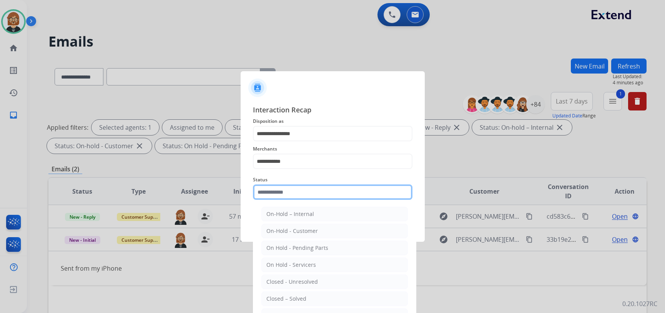
click at [309, 196] on input "text" at bounding box center [333, 191] width 160 height 15
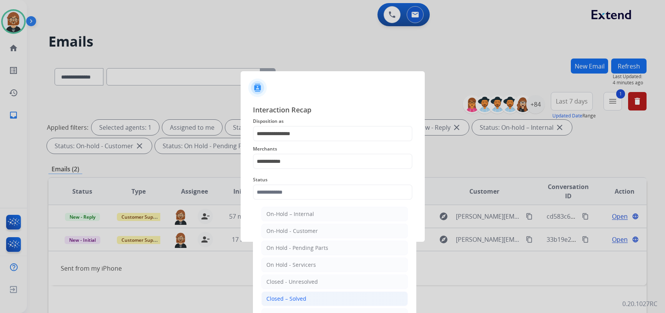
click at [296, 297] on div "Closed – Solved" at bounding box center [286, 299] width 40 height 8
type input "**********"
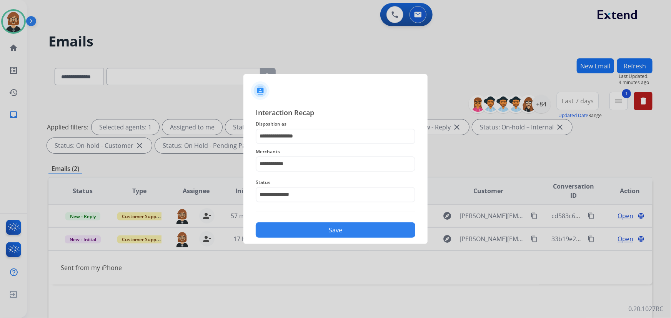
click at [325, 223] on button "Save" at bounding box center [336, 230] width 160 height 15
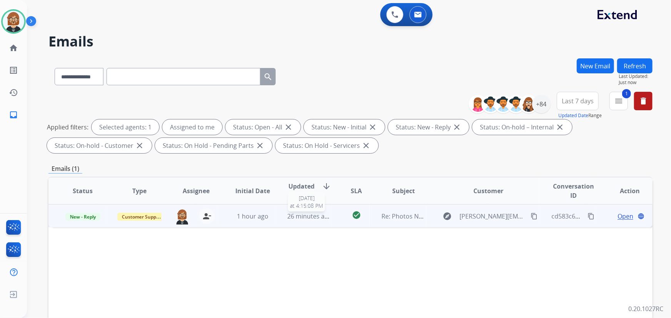
click at [325, 219] on span "26 minutes ago" at bounding box center [309, 216] width 45 height 8
click at [618, 217] on span "Open" at bounding box center [626, 215] width 16 height 9
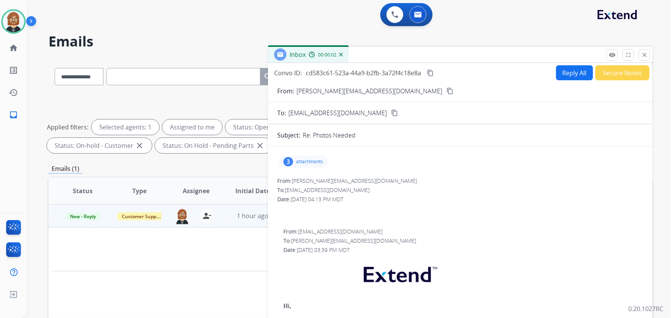
click at [446, 92] on mat-icon "content_copy" at bounding box center [449, 91] width 7 height 7
click at [309, 161] on p "attachments" at bounding box center [309, 162] width 27 height 6
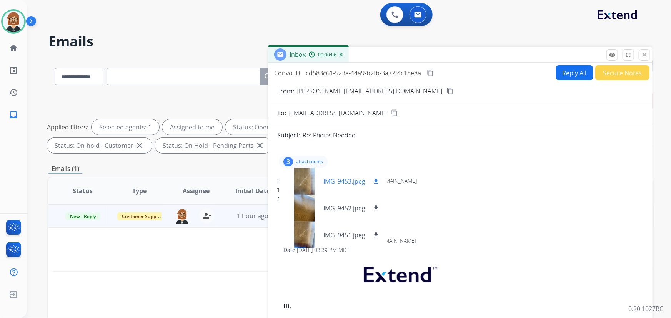
click at [378, 180] on mat-icon "download" at bounding box center [376, 181] width 7 height 7
click at [376, 209] on mat-icon "download" at bounding box center [376, 208] width 7 height 7
click at [376, 235] on mat-icon "download" at bounding box center [376, 235] width 7 height 7
select select "**********"
click at [456, 150] on div "3 attachments IMG_9453.jpeg download IMG_9452.jpeg download IMG_9451.jpeg downl…" at bounding box center [460, 315] width 385 height 336
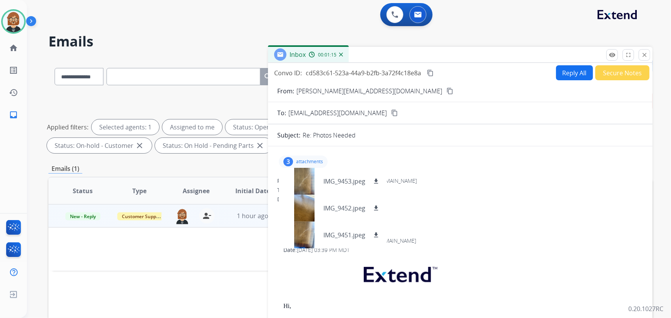
click at [456, 210] on div at bounding box center [460, 207] width 366 height 9
click at [298, 161] on p "attachments" at bounding box center [309, 162] width 27 height 6
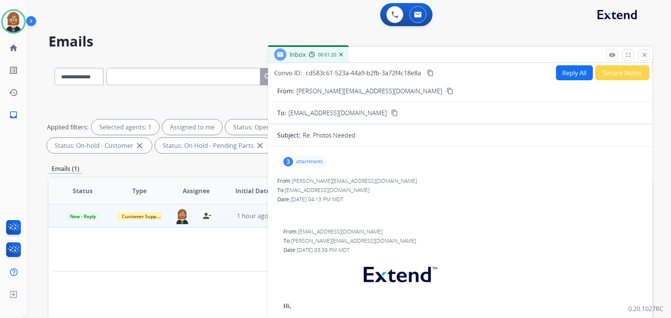
click at [566, 71] on button "Reply All" at bounding box center [574, 72] width 37 height 15
select select "**********"
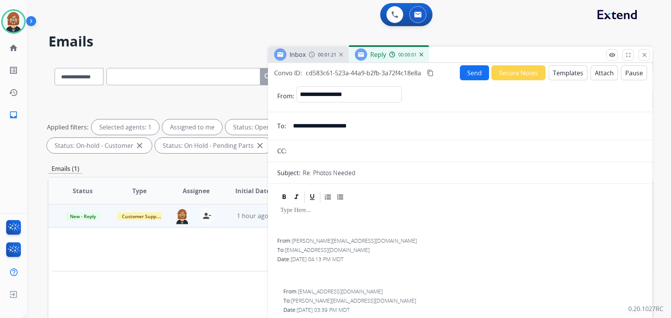
click at [559, 68] on button "Templates" at bounding box center [568, 72] width 39 height 15
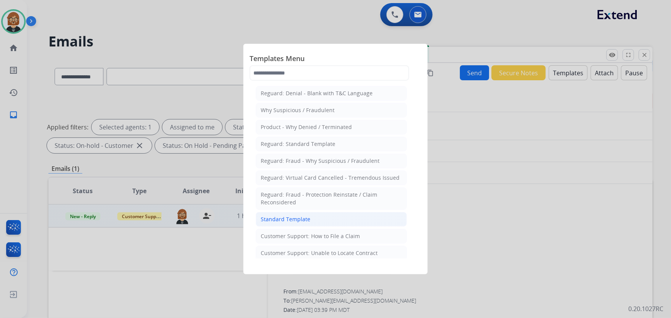
click at [305, 220] on div "Standard Template" at bounding box center [286, 220] width 50 height 8
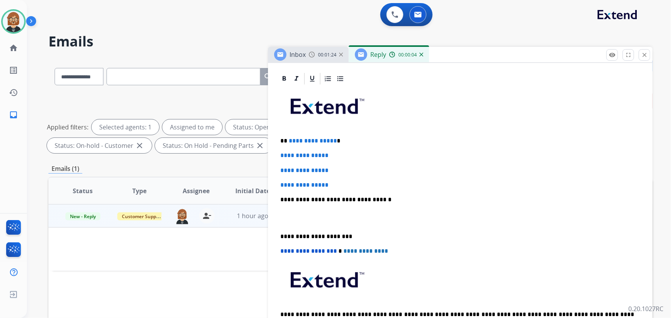
scroll to position [175, 0]
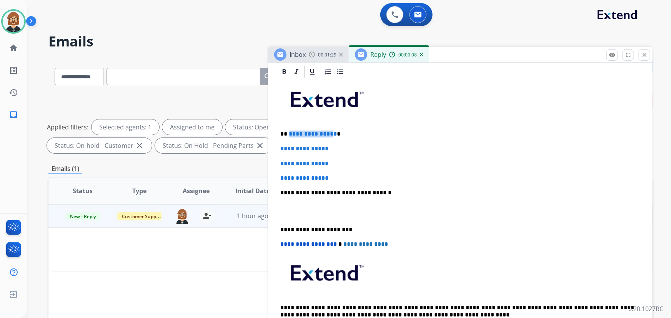
drag, startPoint x: 331, startPoint y: 132, endPoint x: 288, endPoint y: 135, distance: 42.8
click at [289, 135] on span "**********" at bounding box center [313, 134] width 48 height 6
drag, startPoint x: 328, startPoint y: 179, endPoint x: 269, endPoint y: 138, distance: 71.8
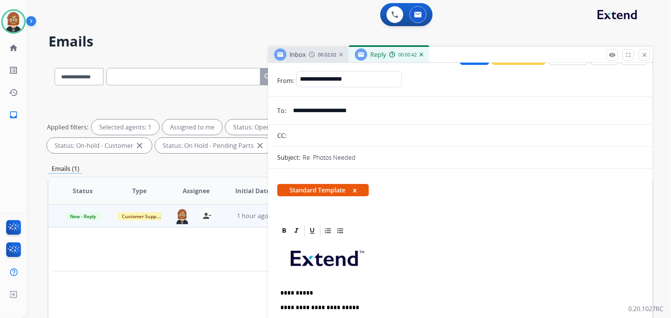
scroll to position [0, 0]
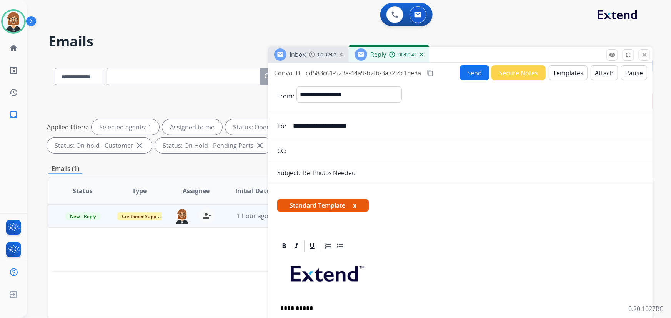
click at [482, 76] on button "Send" at bounding box center [474, 72] width 29 height 15
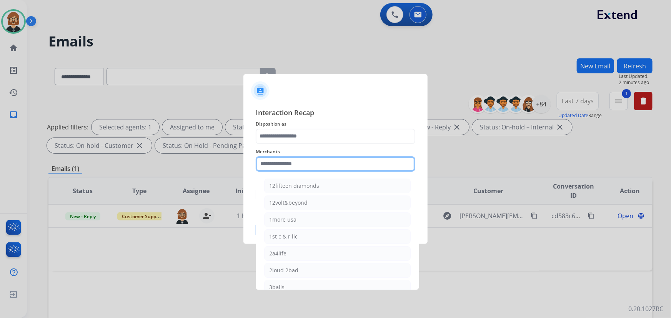
click at [323, 168] on input "text" at bounding box center [336, 164] width 160 height 15
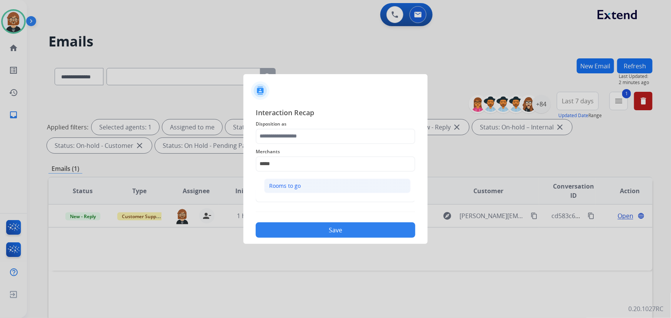
click at [307, 189] on li "Rooms to go" at bounding box center [337, 186] width 147 height 15
type input "**********"
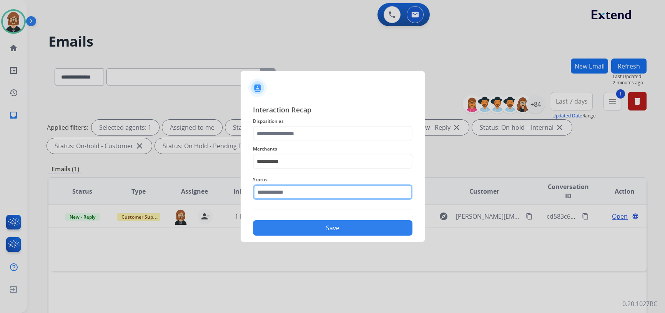
click at [308, 193] on input "text" at bounding box center [333, 191] width 160 height 15
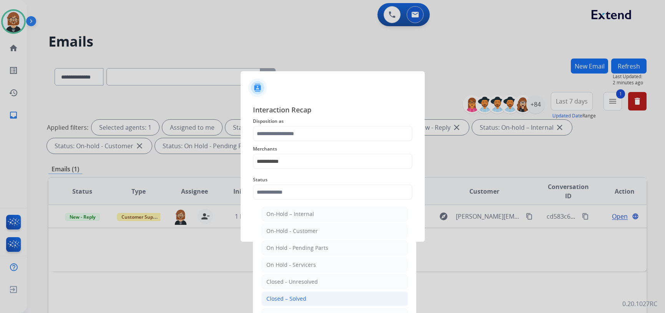
click at [310, 298] on li "Closed – Solved" at bounding box center [334, 298] width 147 height 15
type input "**********"
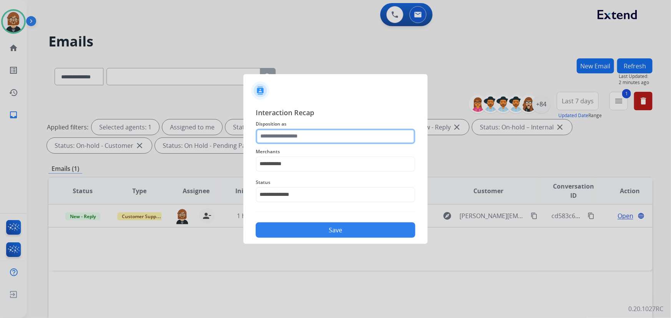
click at [317, 137] on input "text" at bounding box center [336, 136] width 160 height 15
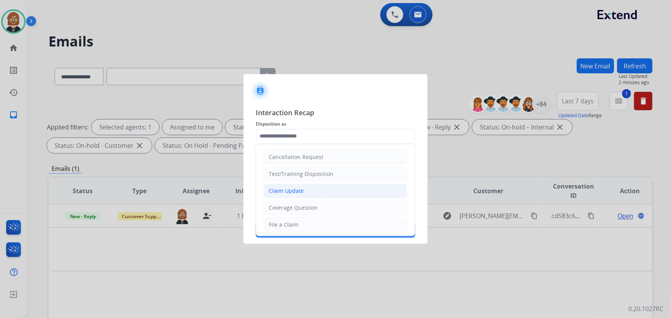
click at [310, 197] on li "Claim Update" at bounding box center [335, 191] width 143 height 15
type input "**********"
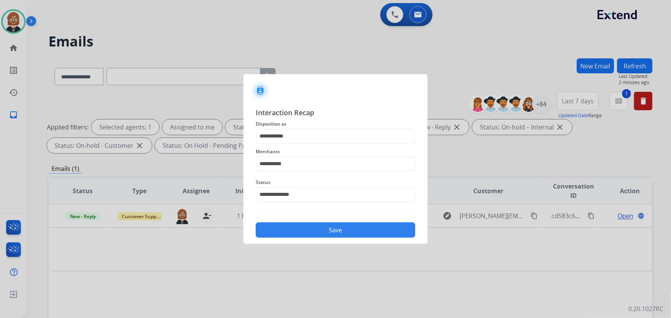
click at [326, 231] on button "Save" at bounding box center [336, 230] width 160 height 15
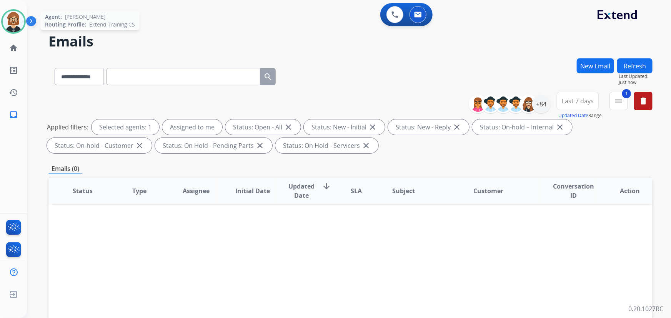
click at [16, 23] on img at bounding box center [14, 22] width 22 height 22
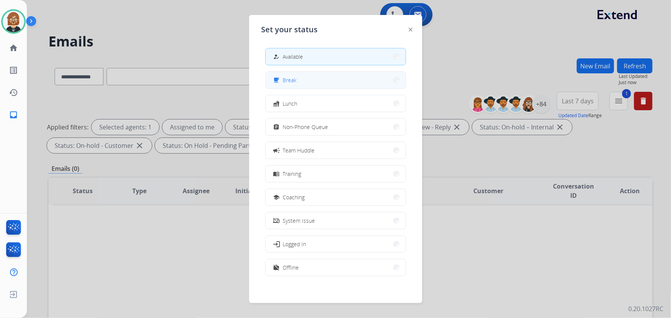
click at [316, 77] on button "free_breakfast Break" at bounding box center [336, 80] width 140 height 17
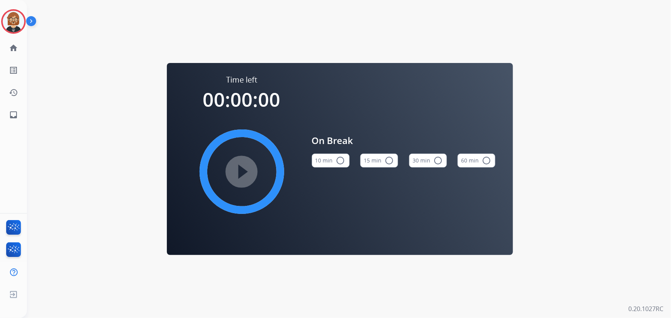
click at [332, 160] on button "10 min radio_button_unchecked" at bounding box center [331, 161] width 38 height 14
click at [245, 173] on mat-icon "play_circle_filled" at bounding box center [241, 171] width 9 height 9
click at [15, 117] on mat-icon "inbox" at bounding box center [13, 114] width 9 height 9
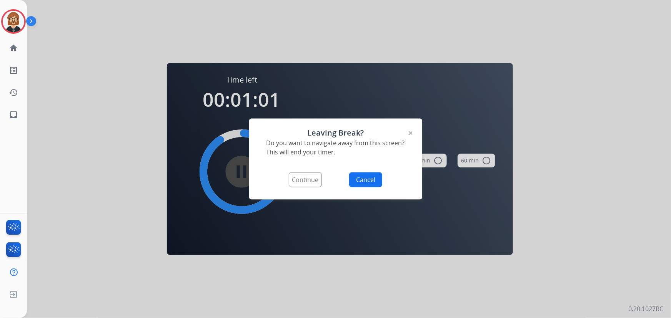
click at [308, 181] on button "Continue" at bounding box center [305, 180] width 33 height 15
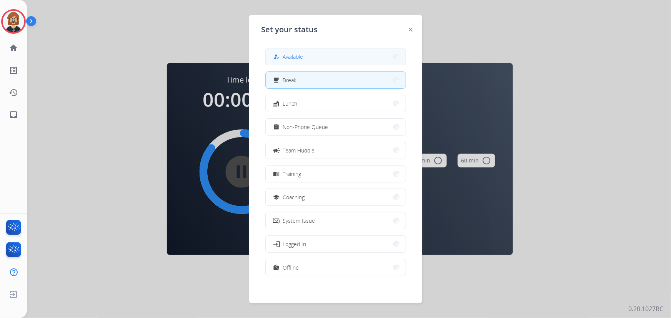
click at [319, 56] on button "how_to_reg Available" at bounding box center [336, 56] width 140 height 17
select select "**********"
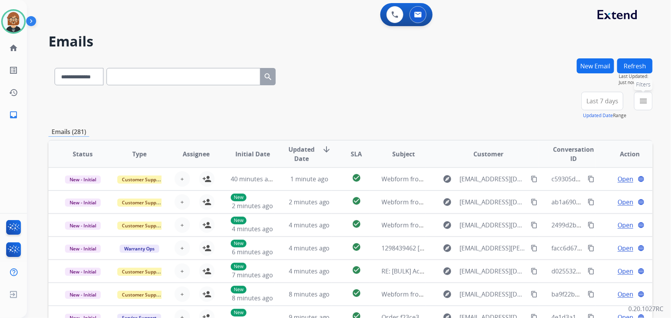
click at [643, 104] on mat-icon "menu" at bounding box center [643, 101] width 9 height 9
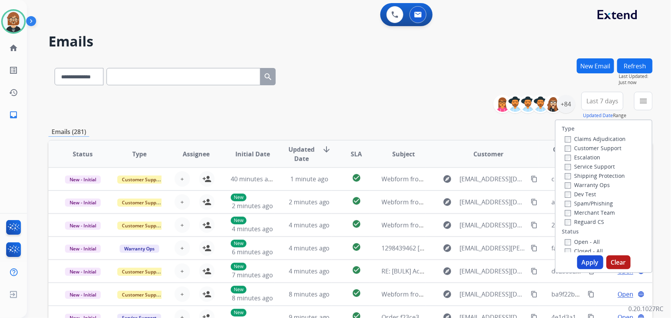
click at [574, 242] on label "Open - All" at bounding box center [582, 241] width 35 height 7
click at [583, 261] on button "Apply" at bounding box center [590, 263] width 26 height 14
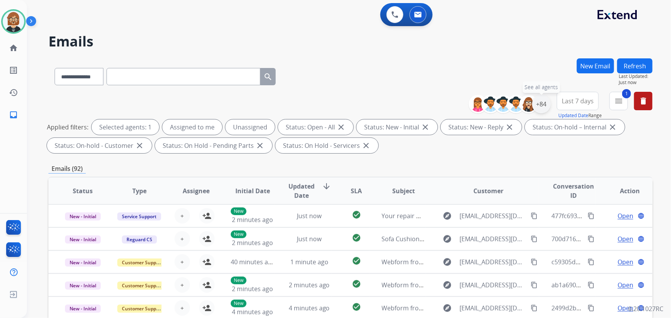
click at [538, 105] on div "+84" at bounding box center [541, 104] width 18 height 18
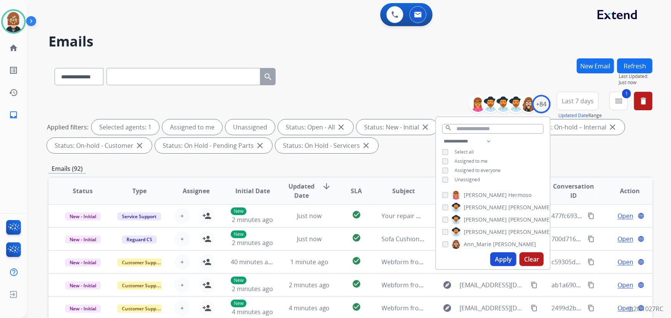
click at [461, 181] on span "Unassigned" at bounding box center [467, 180] width 25 height 7
click at [501, 258] on button "Apply" at bounding box center [503, 260] width 26 height 14
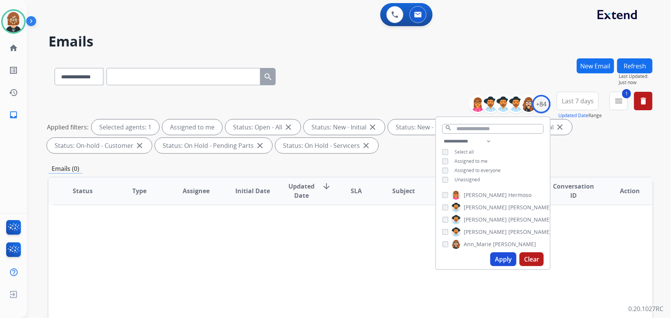
click at [368, 232] on div "Status Type Assignee Initial Date Updated Date arrow_downward SLA Subject Custo…" at bounding box center [350, 306] width 604 height 258
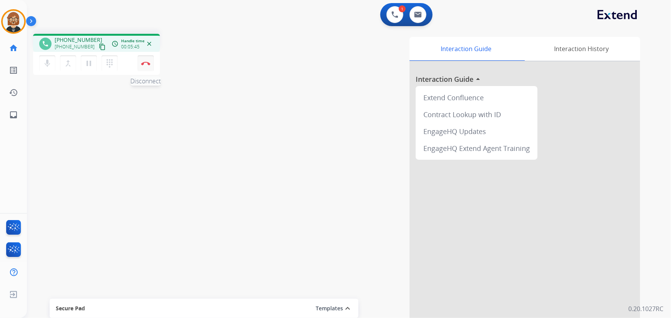
click at [146, 63] on img at bounding box center [145, 64] width 9 height 4
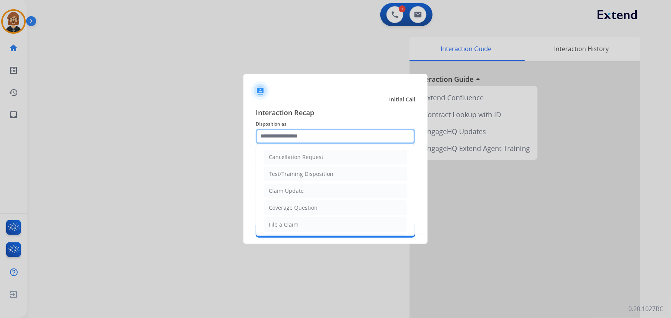
click at [330, 135] on input "text" at bounding box center [336, 136] width 160 height 15
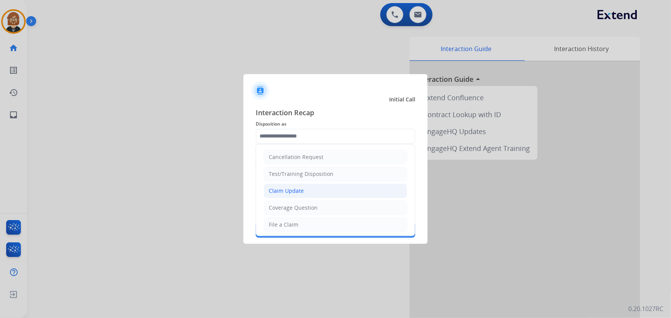
click at [335, 189] on li "Claim Update" at bounding box center [335, 191] width 143 height 15
type input "**********"
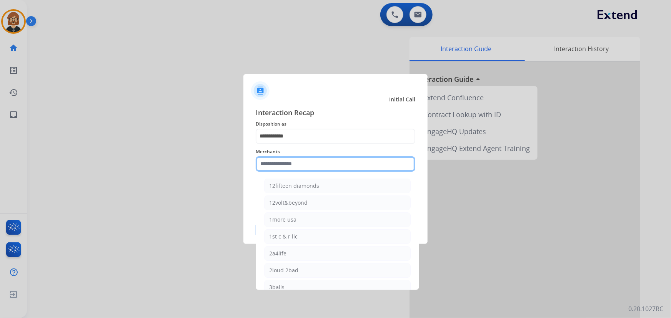
click at [328, 162] on input "text" at bounding box center [336, 164] width 160 height 15
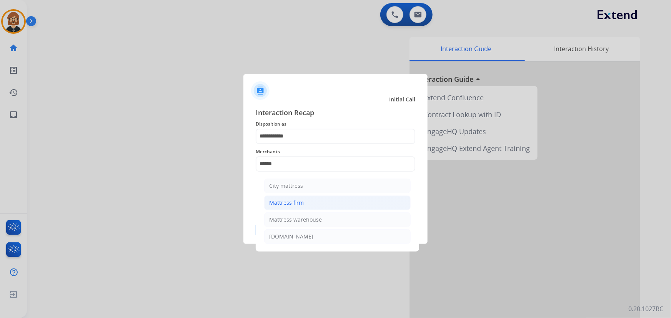
click at [348, 203] on li "Mattress firm" at bounding box center [337, 203] width 147 height 15
type input "**********"
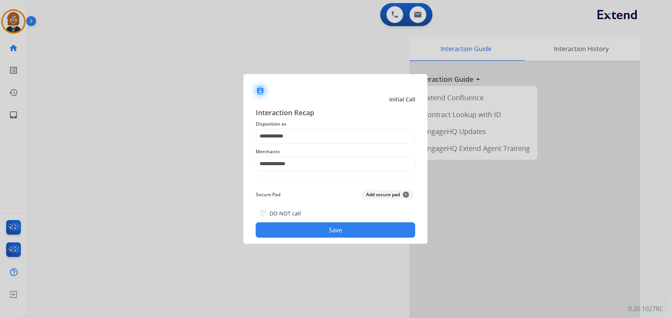
click at [374, 226] on button "Save" at bounding box center [336, 230] width 160 height 15
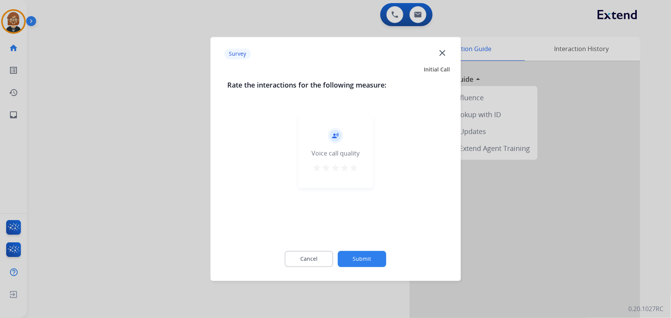
click at [365, 261] on button "Submit" at bounding box center [362, 259] width 48 height 16
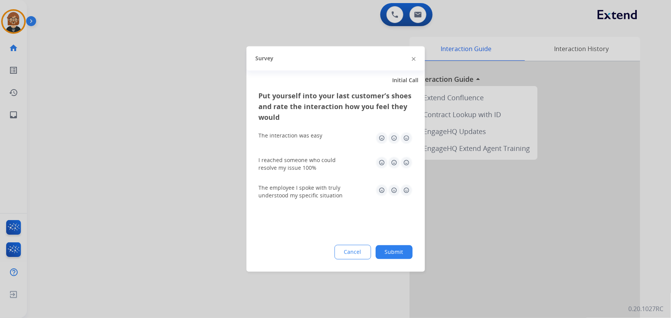
click at [392, 255] on button "Submit" at bounding box center [394, 253] width 37 height 14
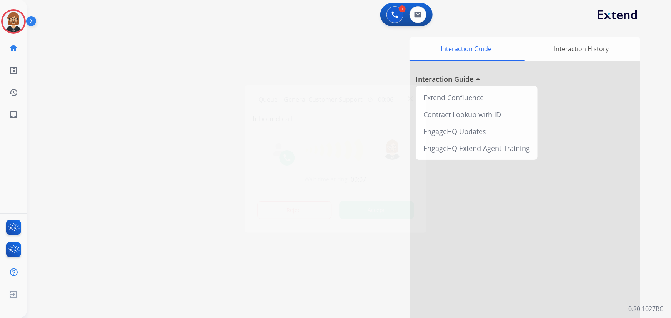
click at [52, 150] on div at bounding box center [335, 159] width 671 height 318
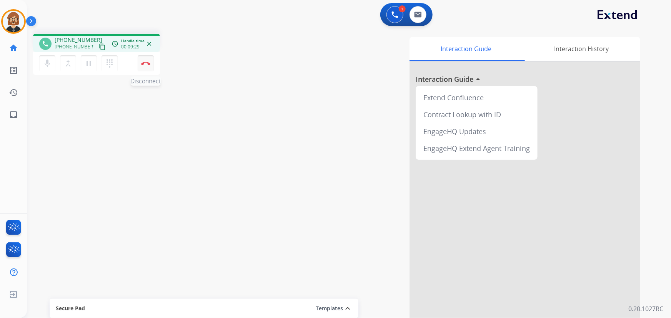
click at [144, 63] on img at bounding box center [145, 64] width 9 height 4
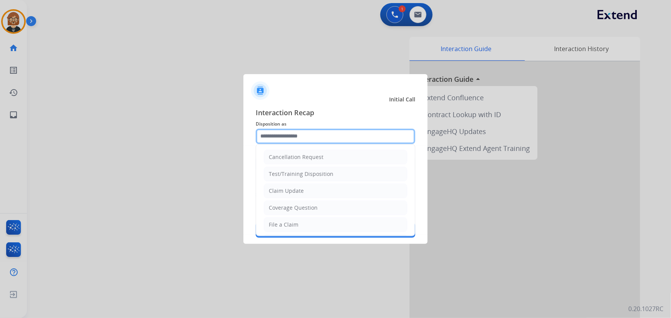
click at [351, 135] on input "text" at bounding box center [336, 136] width 160 height 15
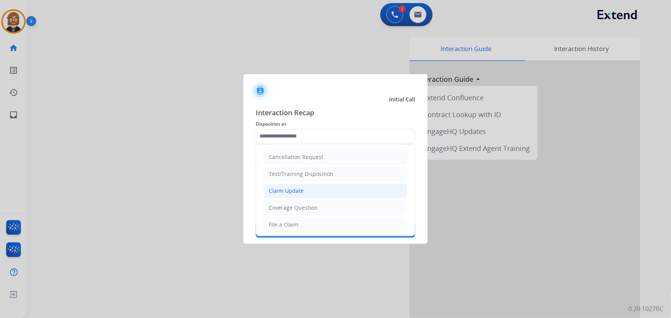
click at [327, 189] on li "Claim Update" at bounding box center [335, 191] width 143 height 15
type input "**********"
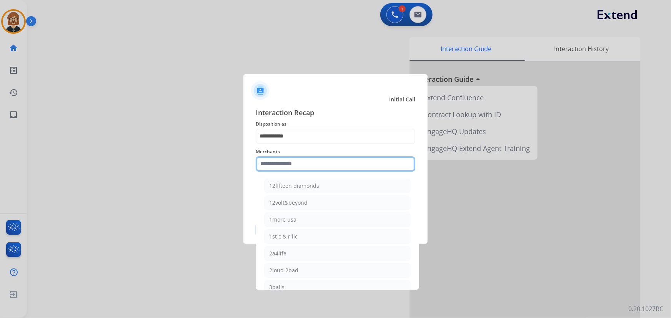
click at [328, 166] on input "text" at bounding box center [336, 164] width 160 height 15
type input "*"
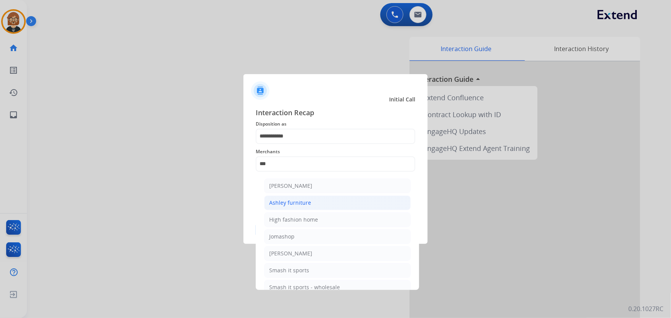
click at [326, 207] on li "Ashley furniture" at bounding box center [337, 203] width 147 height 15
type input "**********"
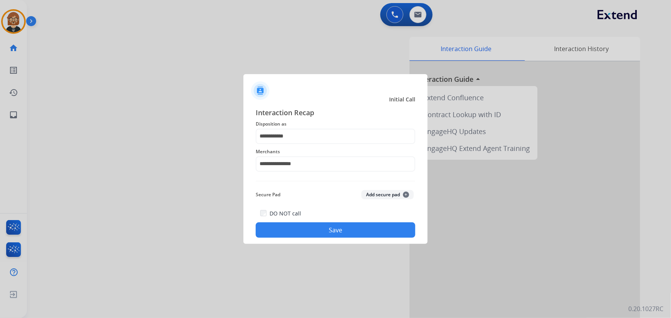
click at [365, 225] on button "Save" at bounding box center [336, 230] width 160 height 15
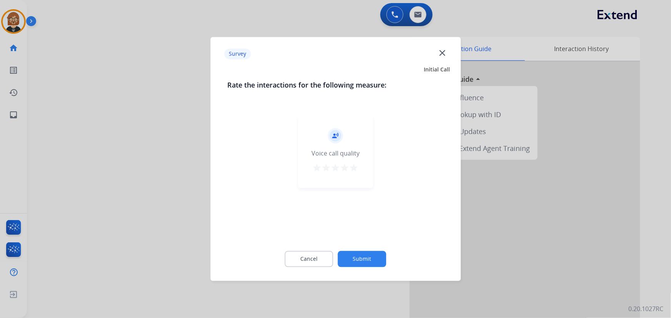
click at [364, 257] on button "Submit" at bounding box center [362, 259] width 48 height 16
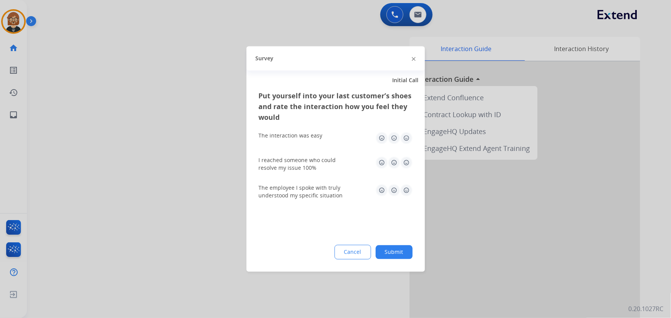
click at [400, 249] on button "Submit" at bounding box center [394, 253] width 37 height 14
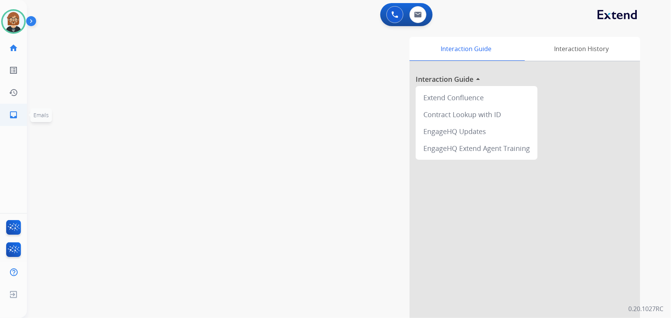
click at [15, 119] on mat-icon "inbox" at bounding box center [13, 114] width 9 height 9
select select "**********"
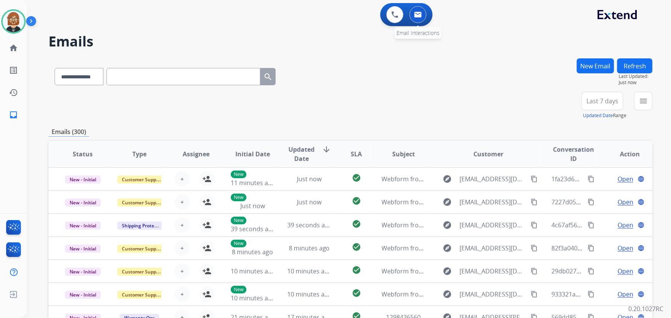
click at [414, 16] on img at bounding box center [418, 15] width 8 height 6
click at [636, 68] on button "Refresh" at bounding box center [634, 65] width 35 height 15
click at [647, 99] on mat-icon "menu" at bounding box center [643, 101] width 9 height 9
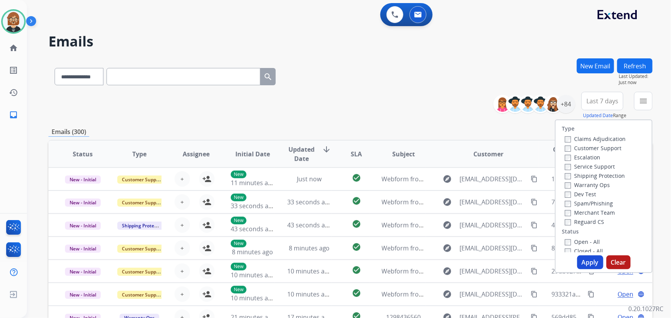
click at [584, 245] on label "Open - All" at bounding box center [582, 241] width 35 height 7
click at [591, 264] on button "Apply" at bounding box center [590, 263] width 26 height 14
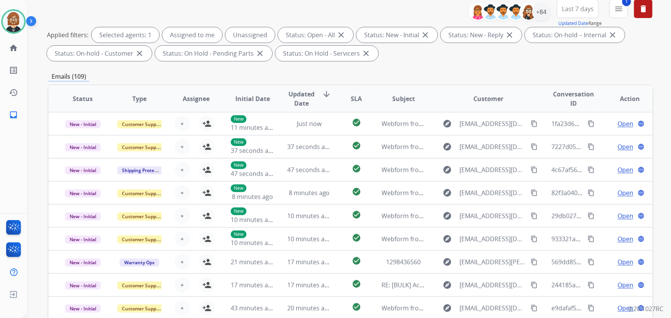
scroll to position [16, 0]
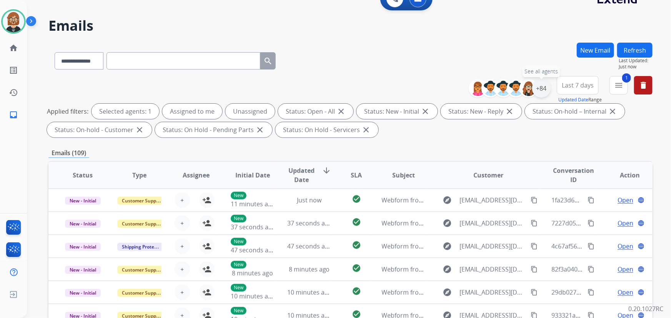
click at [539, 88] on div "+84" at bounding box center [541, 88] width 18 height 18
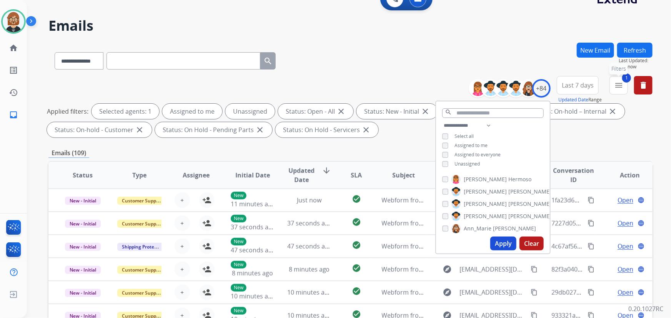
click at [626, 87] on button "1 menu Filters" at bounding box center [618, 85] width 18 height 18
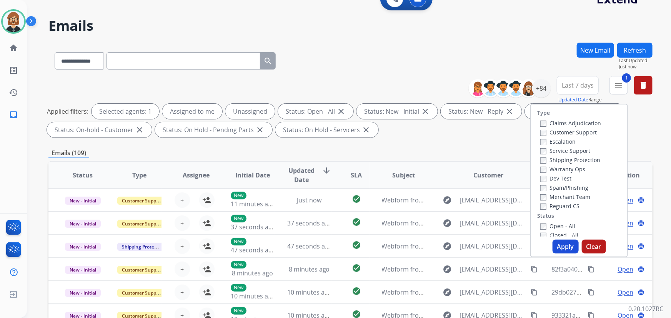
click at [559, 208] on label "Reguard CS" at bounding box center [559, 206] width 39 height 7
click at [559, 158] on label "Shipping Protection" at bounding box center [570, 160] width 60 height 7
click at [561, 134] on label "Customer Support" at bounding box center [568, 132] width 57 height 7
click at [563, 250] on button "Apply" at bounding box center [566, 247] width 26 height 14
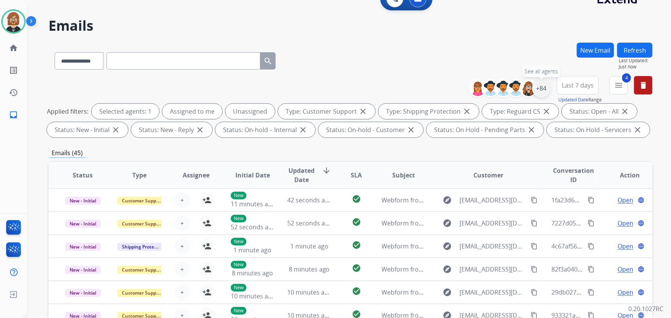
click at [548, 87] on div "+84" at bounding box center [541, 88] width 18 height 18
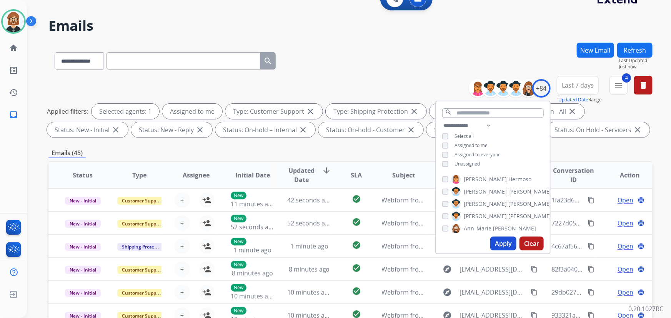
click at [506, 245] on button "Apply" at bounding box center [503, 244] width 26 height 14
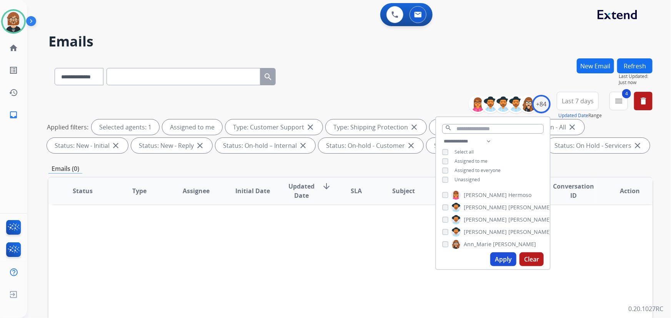
click at [503, 263] on button "Apply" at bounding box center [503, 260] width 26 height 14
click at [640, 70] on button "Refresh" at bounding box center [634, 65] width 35 height 15
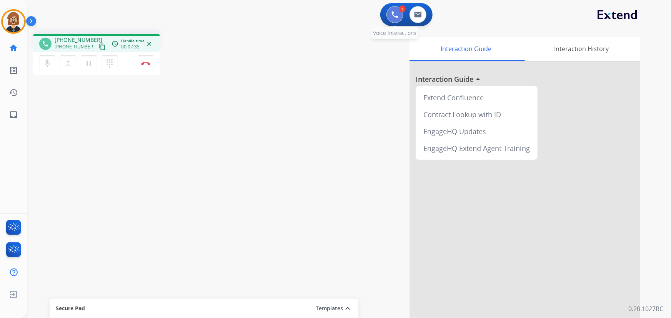
click at [399, 13] on button at bounding box center [394, 14] width 17 height 17
click at [147, 64] on img at bounding box center [145, 64] width 9 height 4
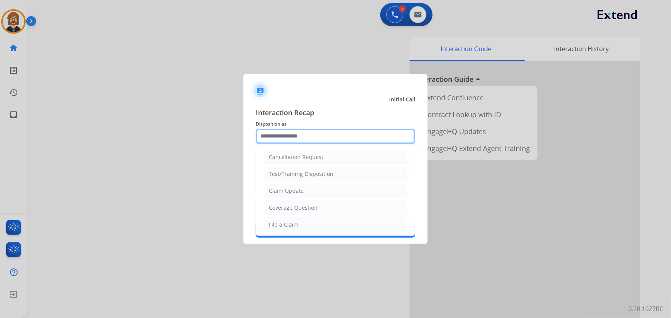
click at [363, 142] on input "text" at bounding box center [336, 136] width 160 height 15
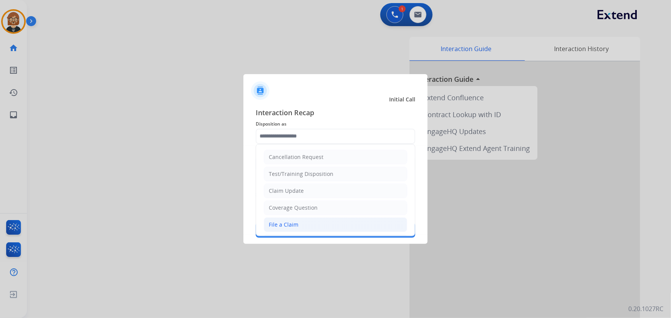
click at [350, 226] on li "File a Claim" at bounding box center [335, 225] width 143 height 15
type input "**********"
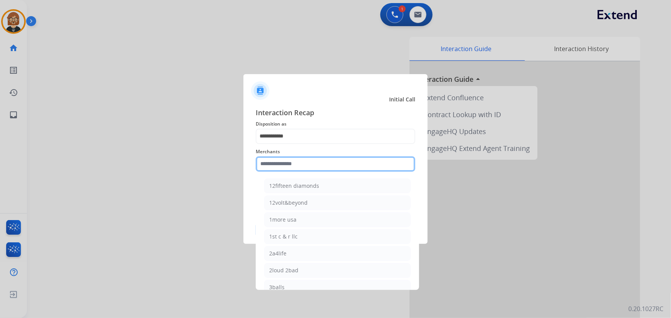
click at [331, 170] on input "text" at bounding box center [336, 164] width 160 height 15
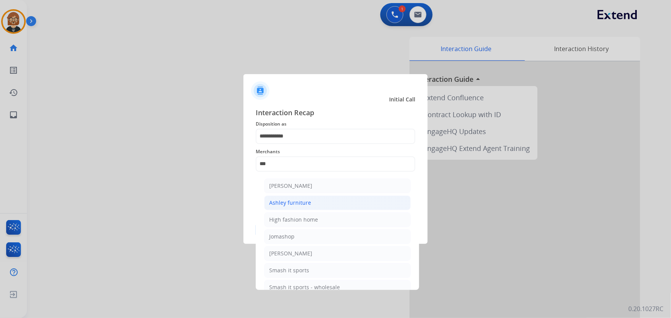
click at [324, 200] on li "Ashley furniture" at bounding box center [337, 203] width 147 height 15
type input "**********"
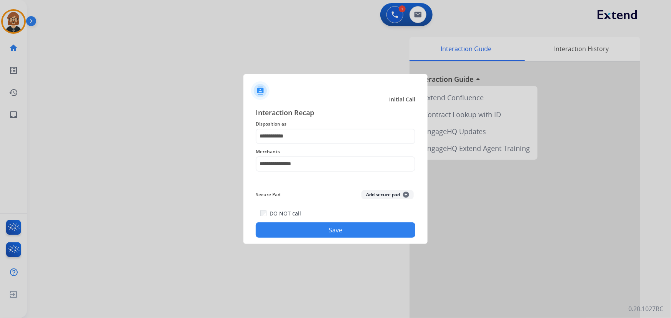
click at [348, 239] on div "**********" at bounding box center [335, 172] width 184 height 143
click at [352, 226] on button "Save" at bounding box center [336, 230] width 160 height 15
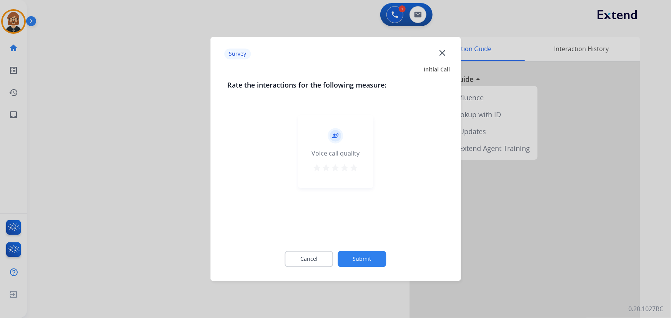
click at [363, 260] on button "Submit" at bounding box center [362, 259] width 48 height 16
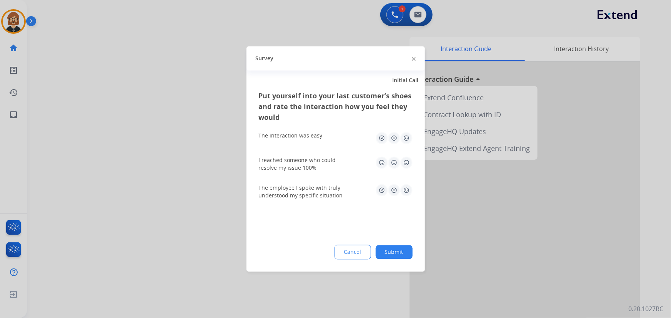
click at [396, 256] on button "Submit" at bounding box center [394, 253] width 37 height 14
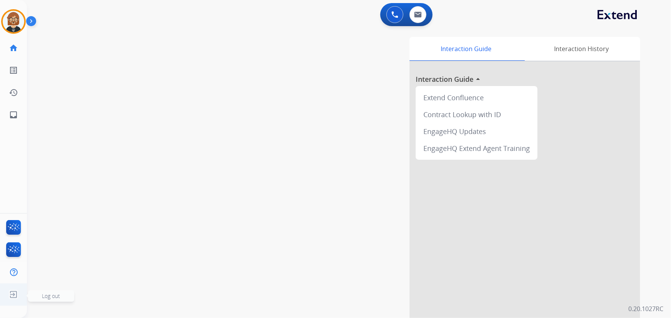
click at [16, 296] on img at bounding box center [14, 295] width 14 height 15
click at [11, 294] on img at bounding box center [14, 295] width 14 height 15
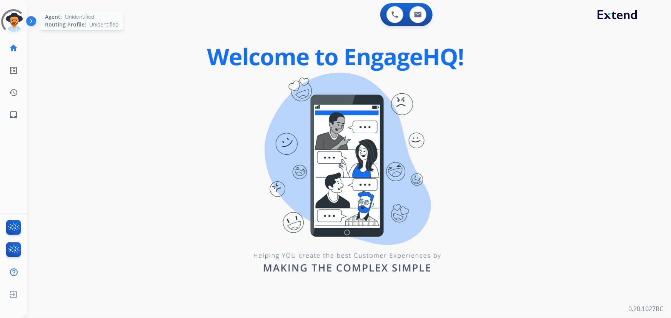
click at [19, 19] on div at bounding box center [13, 21] width 25 height 25
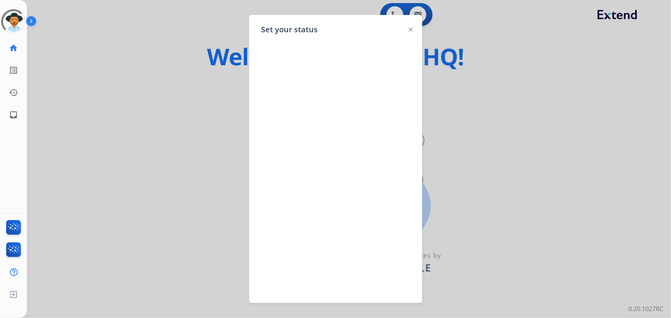
click at [185, 93] on div at bounding box center [335, 159] width 671 height 318
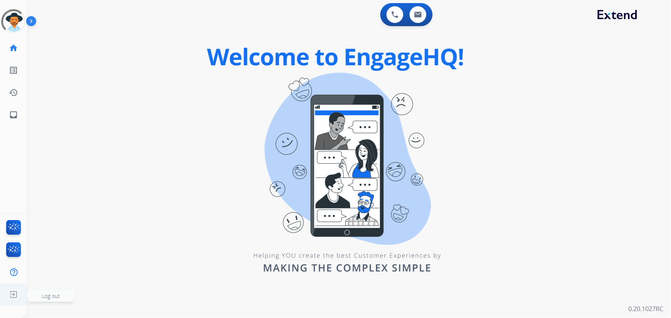
click at [12, 295] on img at bounding box center [14, 295] width 14 height 15
click at [56, 294] on span "Log out" at bounding box center [51, 296] width 18 height 7
click at [53, 296] on span "Log out" at bounding box center [51, 296] width 18 height 7
